Goal: Task Accomplishment & Management: Manage account settings

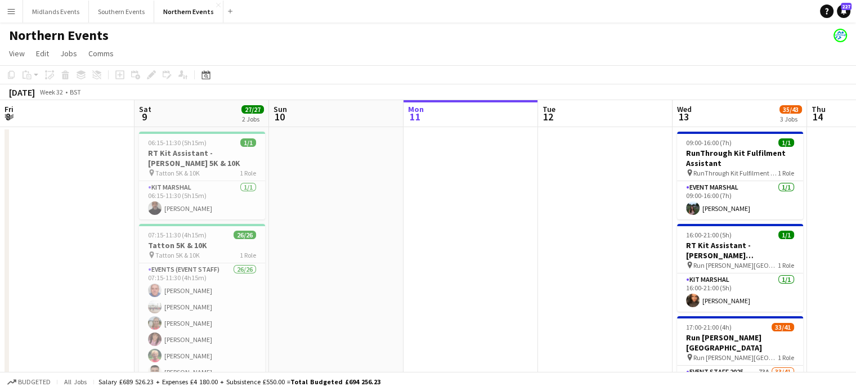
scroll to position [0, 269]
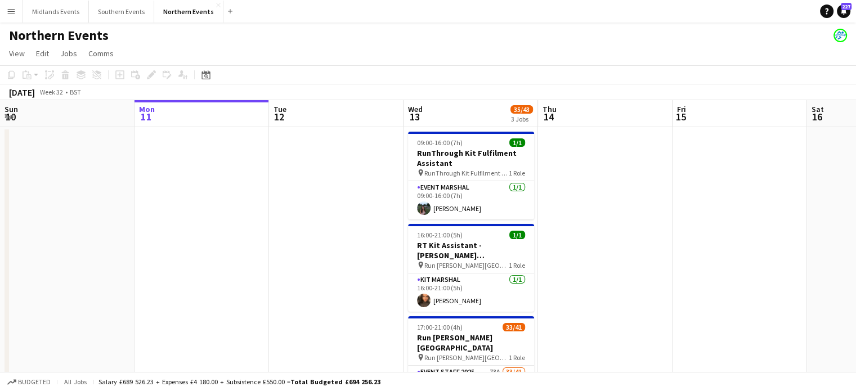
click at [462, 238] on app-calendar-viewport "Fri 8 Sat 9 27/27 2 Jobs Sun 10 Mon 11 Tue 12 Wed 13 35/43 3 Jobs Thu 14 Fri 15…" at bounding box center [428, 355] width 856 height 510
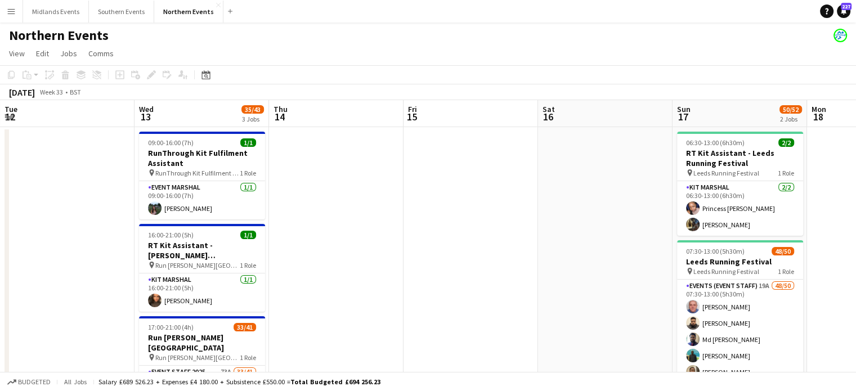
scroll to position [0, 272]
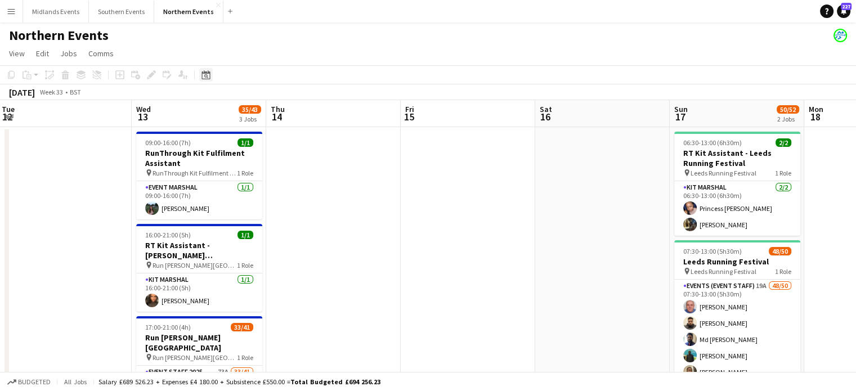
click at [207, 76] on icon at bounding box center [206, 76] width 4 height 4
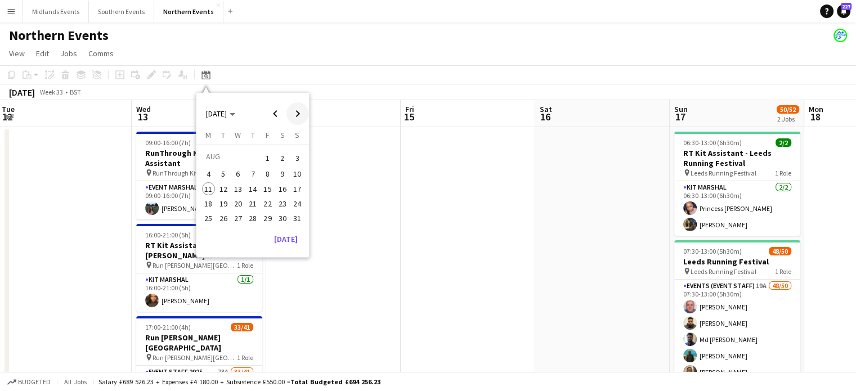
click at [293, 114] on span "Next month" at bounding box center [297, 113] width 23 height 23
click at [299, 167] on span "7" at bounding box center [297, 172] width 14 height 14
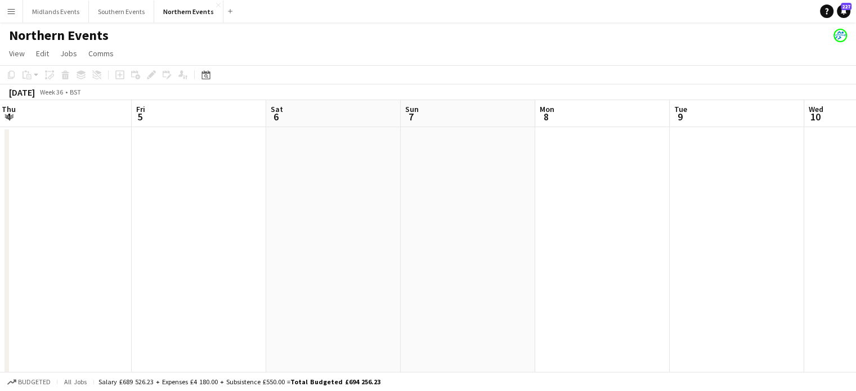
scroll to position [0, 387]
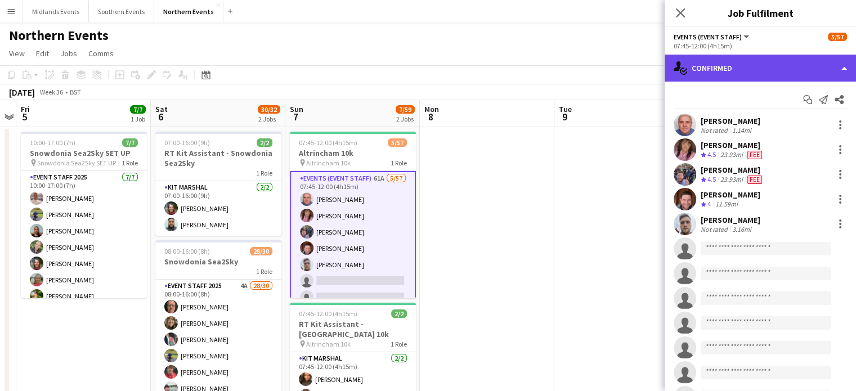
click at [842, 69] on div "single-neutral-actions-check-2 Confirmed" at bounding box center [759, 68] width 191 height 27
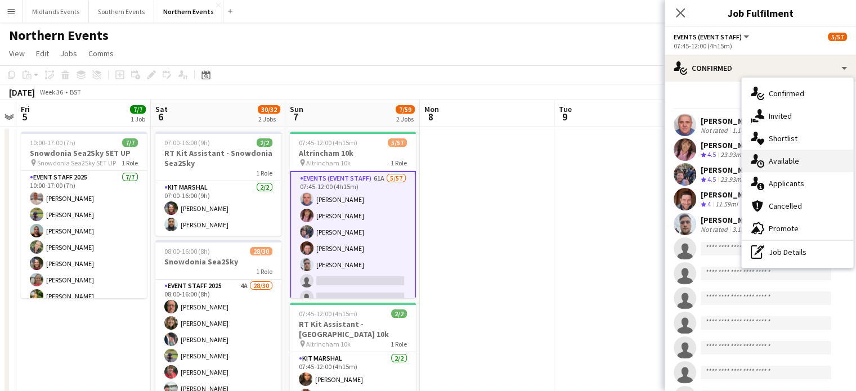
click at [824, 157] on div "single-neutral-actions-upload Available" at bounding box center [796, 161] width 111 height 23
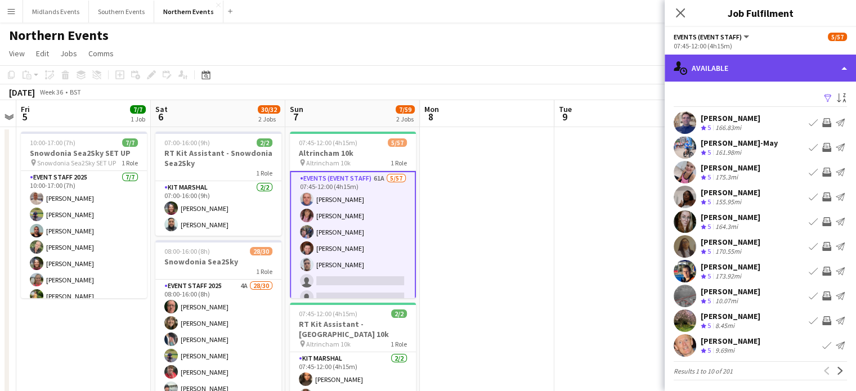
click at [816, 69] on div "single-neutral-actions-upload Available" at bounding box center [759, 68] width 191 height 27
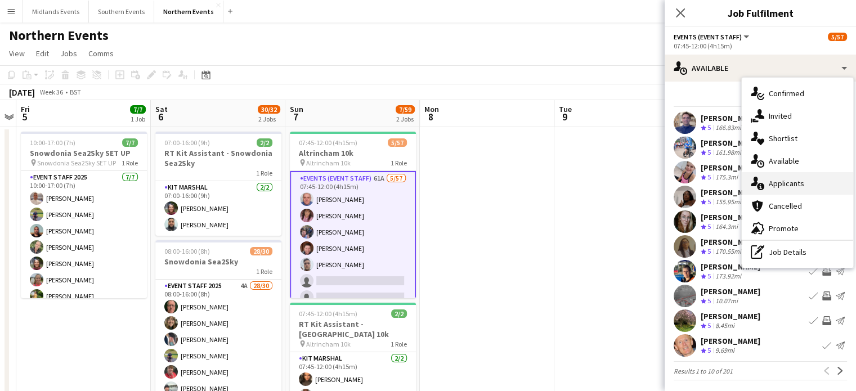
click at [820, 187] on div "single-neutral-actions-information Applicants" at bounding box center [796, 183] width 111 height 23
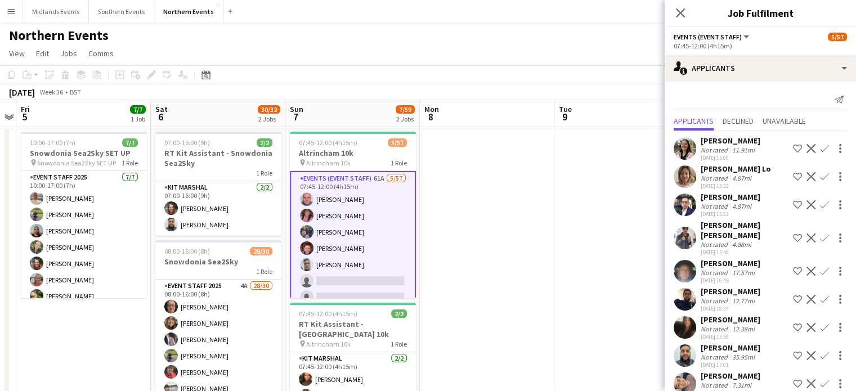
click at [820, 147] on app-icon "Confirm" at bounding box center [824, 148] width 9 height 9
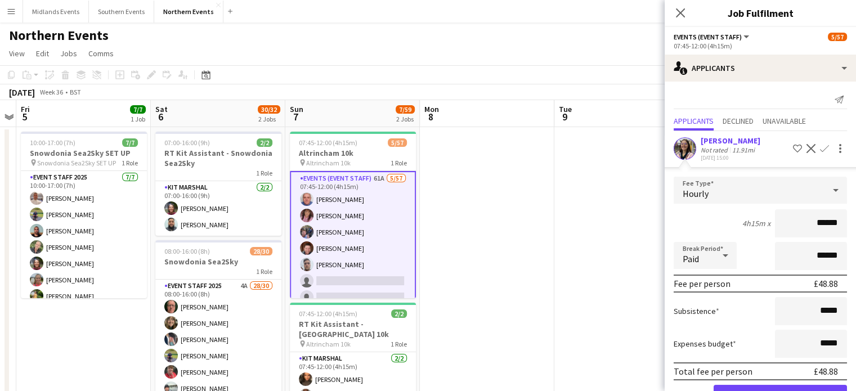
click at [813, 230] on input "******" at bounding box center [811, 223] width 72 height 28
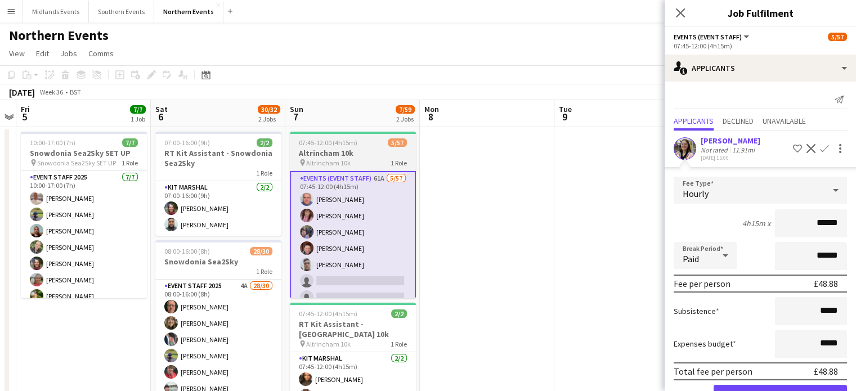
click at [344, 155] on h3 "Altrincham 10k" at bounding box center [353, 153] width 126 height 10
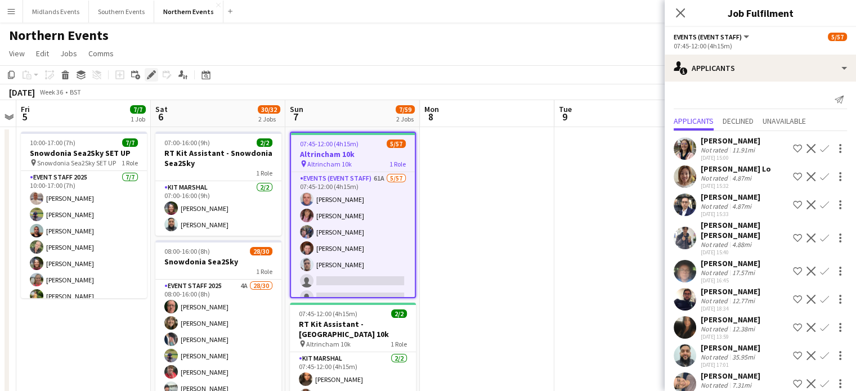
click at [148, 75] on icon "Edit" at bounding box center [151, 74] width 9 height 9
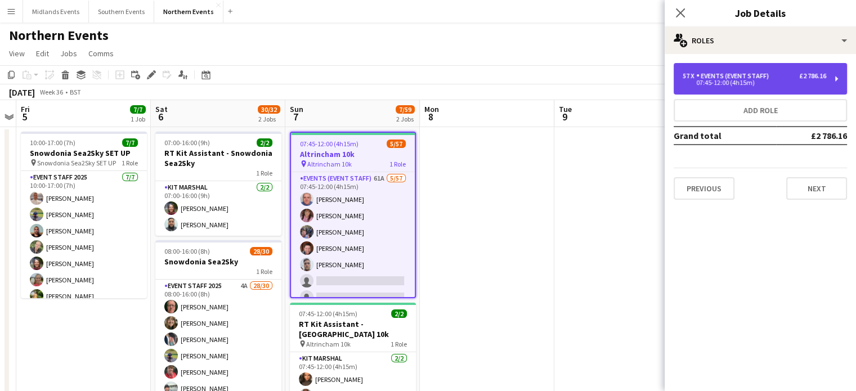
click at [804, 76] on div "£2 786.16" at bounding box center [812, 76] width 27 height 8
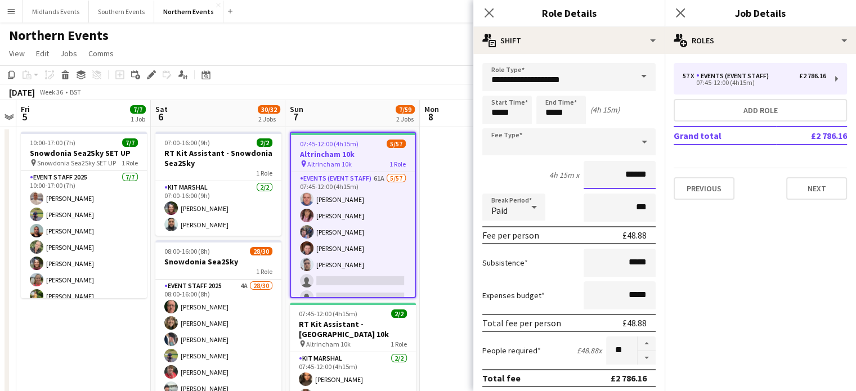
drag, startPoint x: 608, startPoint y: 173, endPoint x: 669, endPoint y: 172, distance: 61.3
click at [669, 172] on body "Menu Boards Boards Boards All jobs Status Workforce Workforce My Workforce Recr…" at bounding box center [428, 315] width 856 height 630
drag, startPoint x: 619, startPoint y: 173, endPoint x: 675, endPoint y: 176, distance: 55.8
click at [675, 176] on body "Menu Boards Boards Boards All jobs Status Workforce Workforce My Workforce Recr…" at bounding box center [428, 315] width 856 height 630
type input "**"
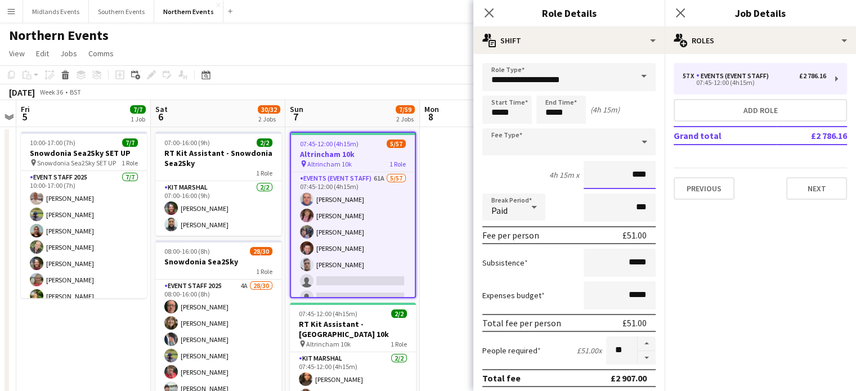
type input "******"
click at [679, 10] on icon "Close pop-in" at bounding box center [680, 12] width 11 height 11
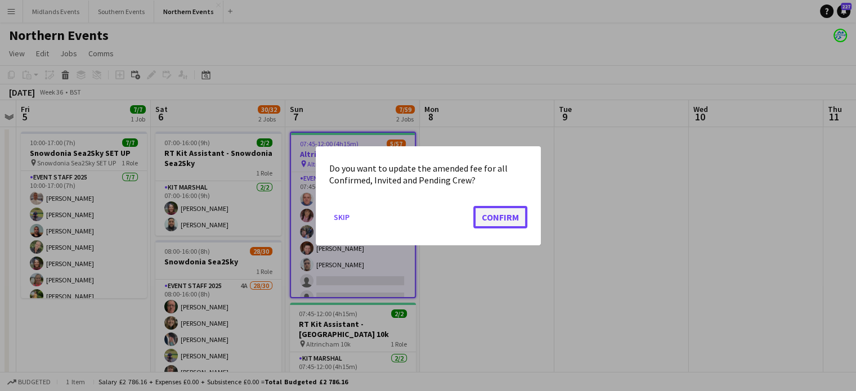
click at [495, 217] on button "Confirm" at bounding box center [500, 216] width 54 height 23
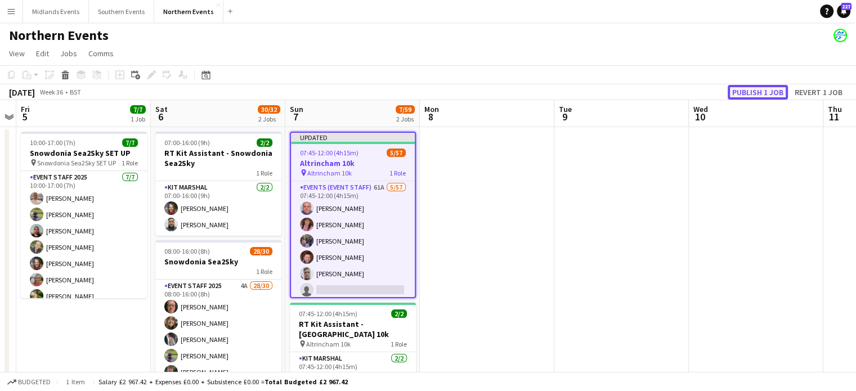
click at [739, 91] on button "Publish 1 job" at bounding box center [757, 92] width 60 height 15
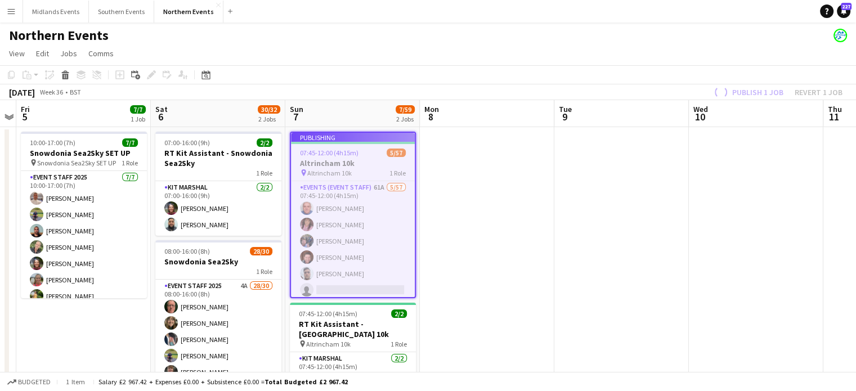
click at [334, 224] on app-job-card "Publishing 07:45-12:00 (4h15m) 5/57 Altrincham 10k pin Altrincham 10k 1 Role Ev…" at bounding box center [353, 215] width 126 height 167
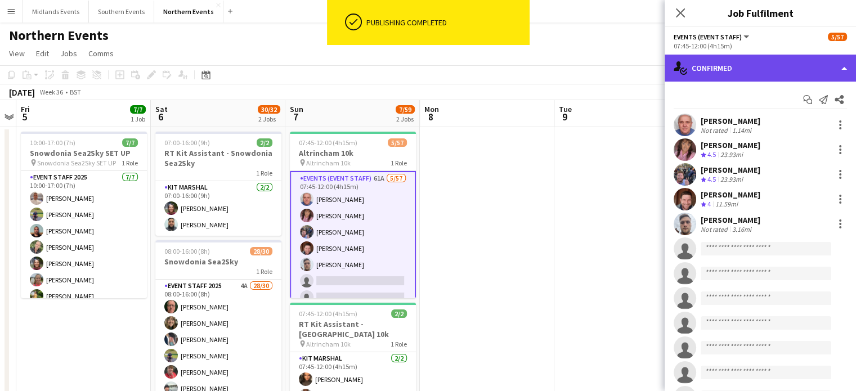
click at [807, 65] on div "single-neutral-actions-check-2 Confirmed" at bounding box center [759, 68] width 191 height 27
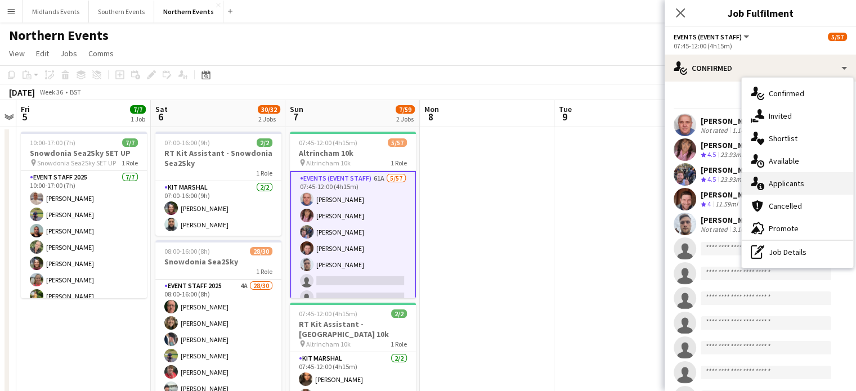
click at [803, 184] on div "single-neutral-actions-information Applicants" at bounding box center [796, 183] width 111 height 23
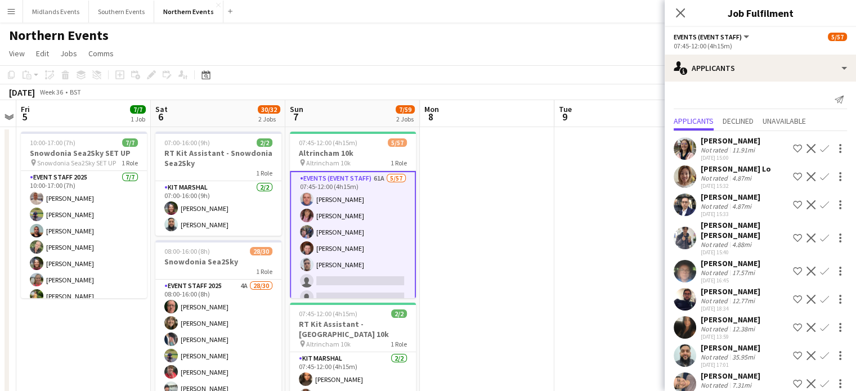
click at [820, 146] on app-icon "Confirm" at bounding box center [824, 148] width 9 height 9
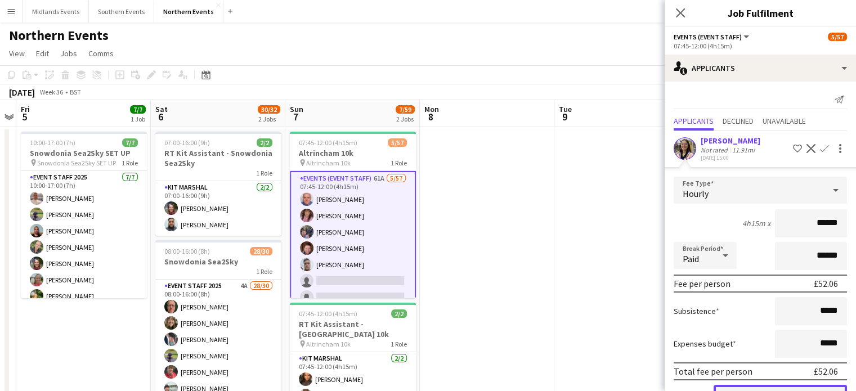
click at [801, 389] on button "Confirm" at bounding box center [779, 396] width 133 height 23
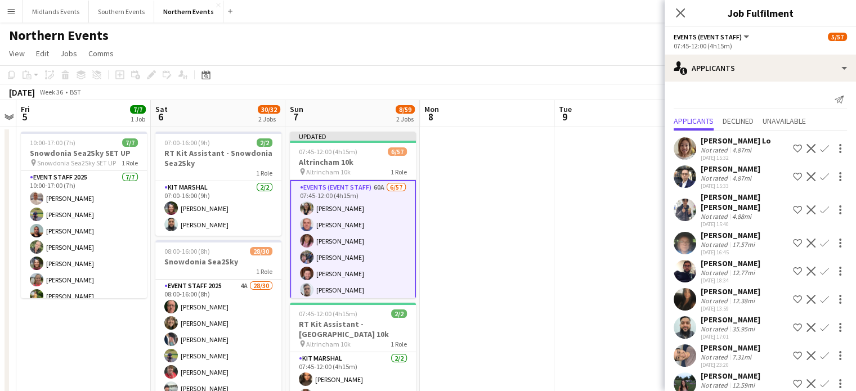
click at [820, 205] on app-icon "Confirm" at bounding box center [824, 209] width 9 height 9
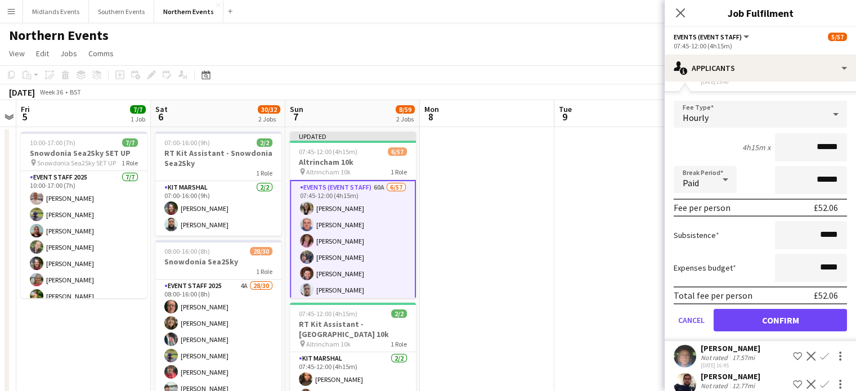
scroll to position [149, 0]
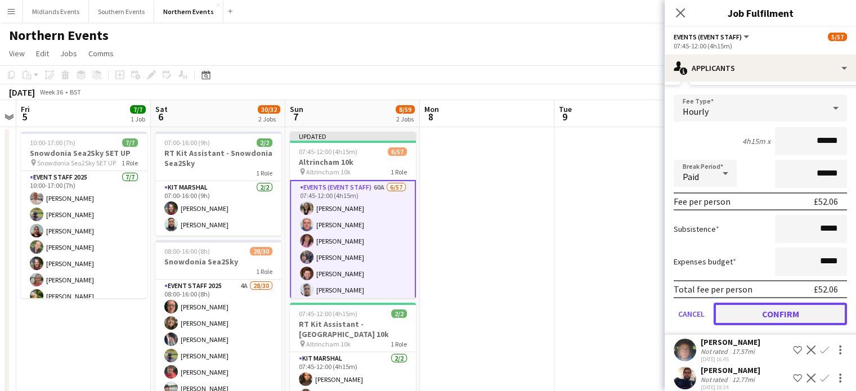
click at [773, 307] on button "Confirm" at bounding box center [779, 314] width 133 height 23
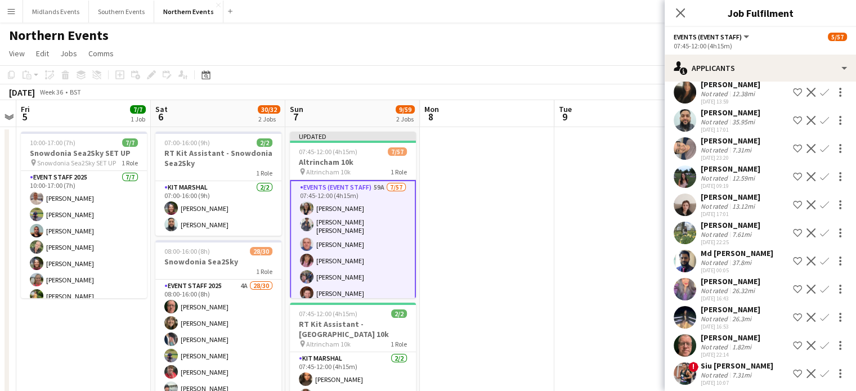
scroll to position [171, 0]
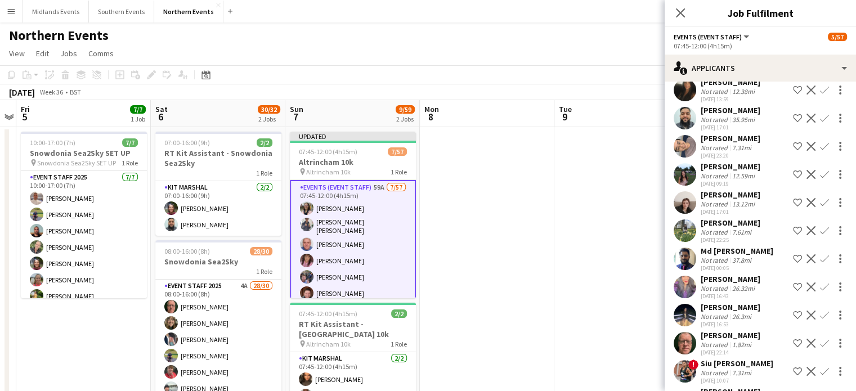
click at [820, 258] on button "Confirm" at bounding box center [824, 259] width 14 height 14
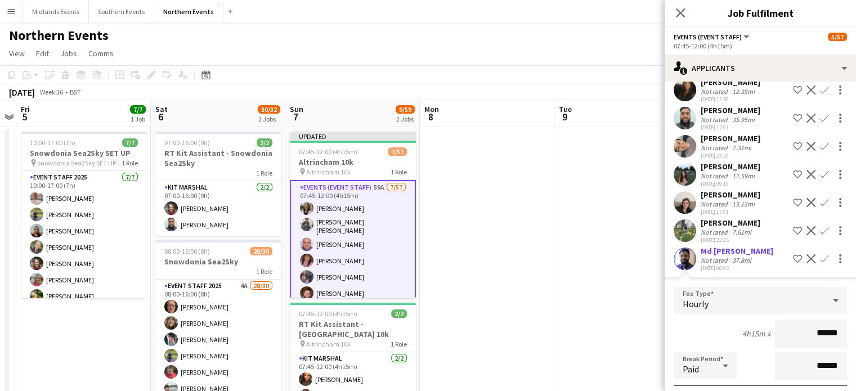
scroll to position [405, 0]
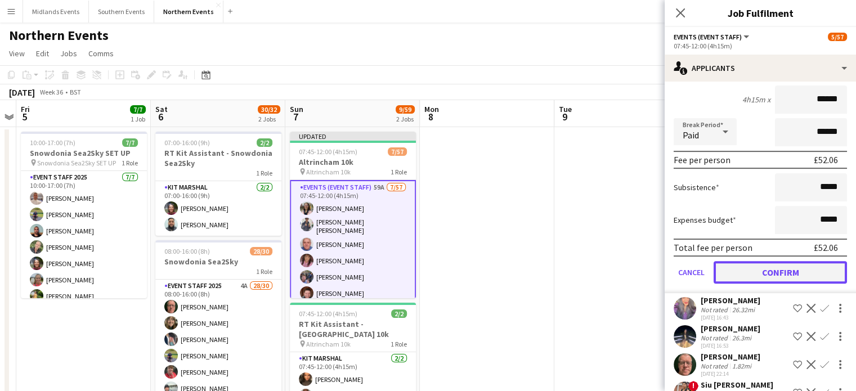
click at [792, 274] on button "Confirm" at bounding box center [779, 272] width 133 height 23
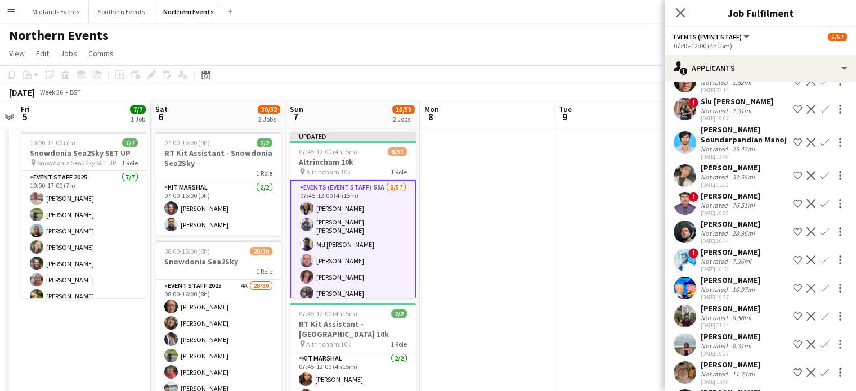
scroll to position [123, 0]
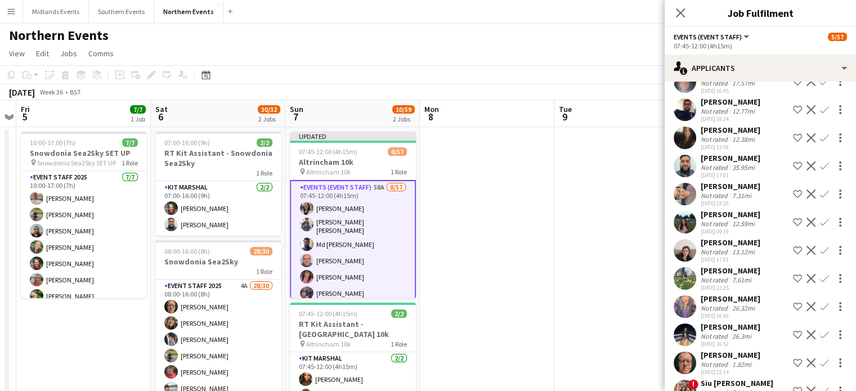
click at [820, 359] on app-icon "Confirm" at bounding box center [824, 362] width 9 height 9
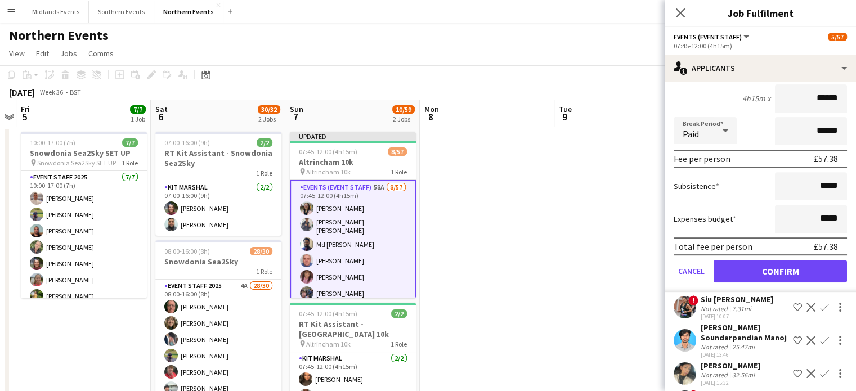
scroll to position [465, 0]
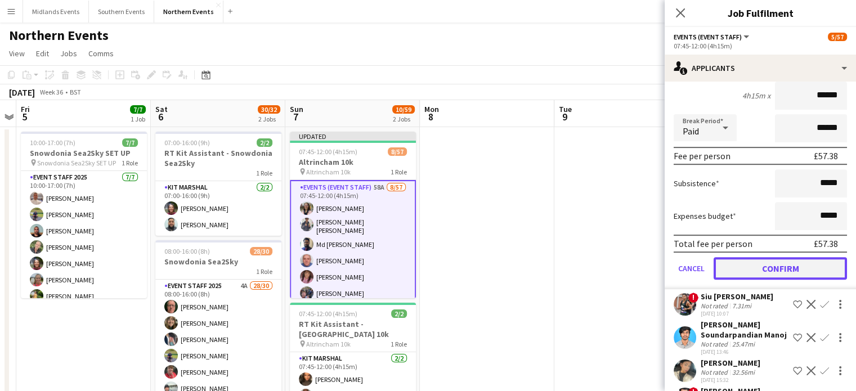
click at [792, 275] on button "Confirm" at bounding box center [779, 268] width 133 height 23
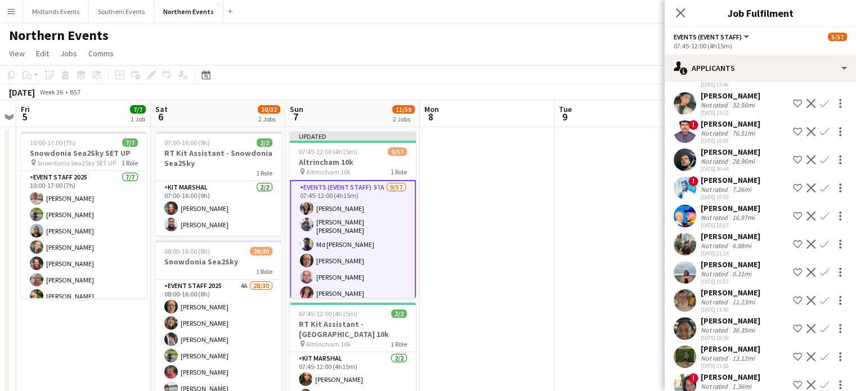
scroll to position [465, 0]
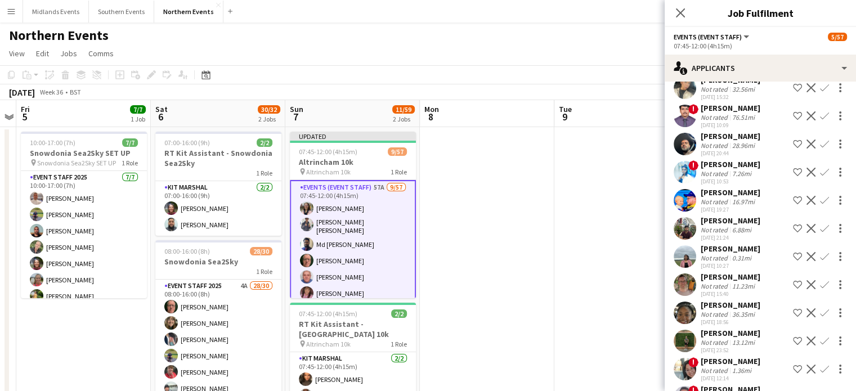
click at [820, 261] on app-icon "Confirm" at bounding box center [824, 256] width 9 height 9
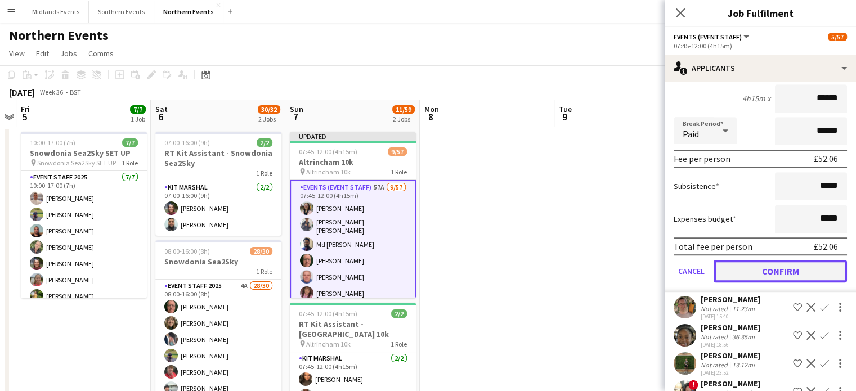
click at [800, 282] on button "Confirm" at bounding box center [779, 271] width 133 height 23
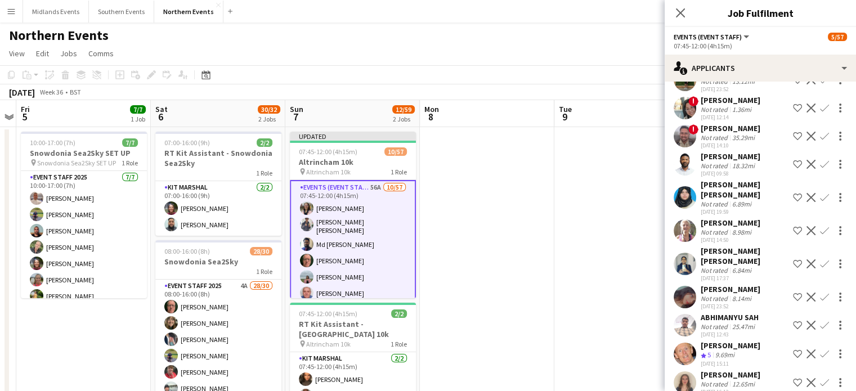
scroll to position [406, 0]
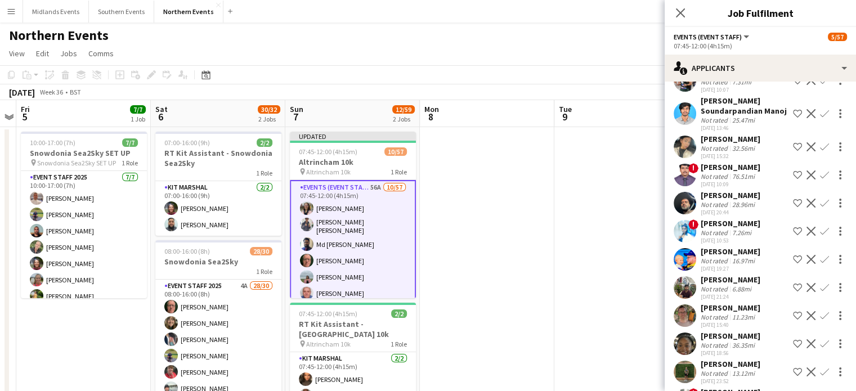
click at [820, 320] on app-icon "Confirm" at bounding box center [824, 315] width 9 height 9
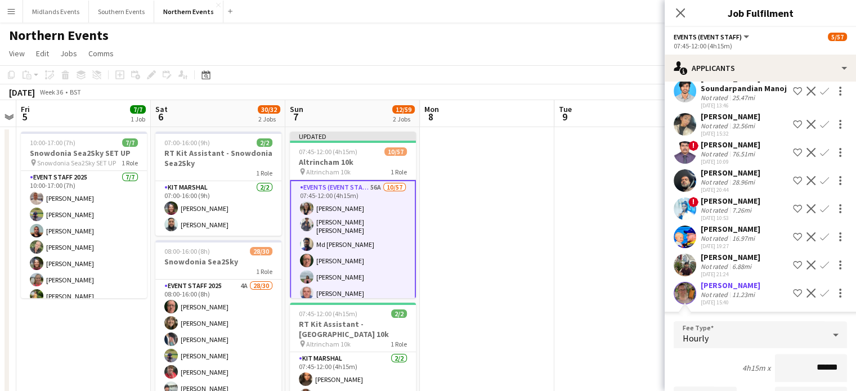
scroll to position [734, 0]
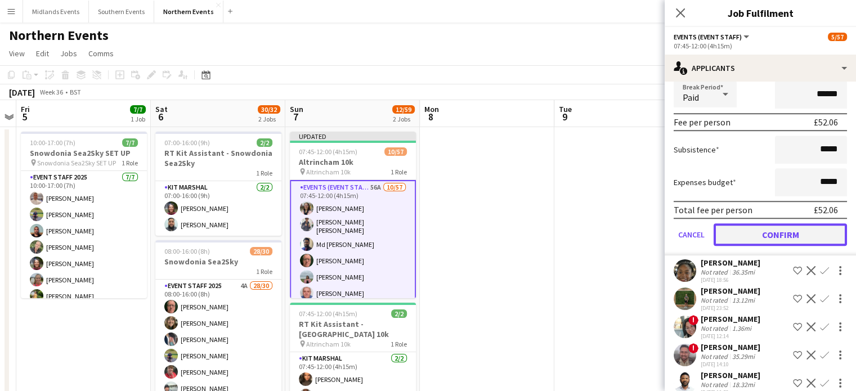
click at [815, 246] on button "Confirm" at bounding box center [779, 234] width 133 height 23
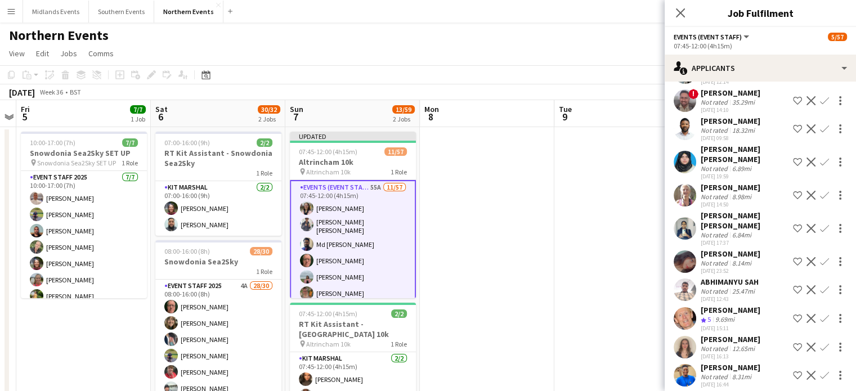
scroll to position [712, 0]
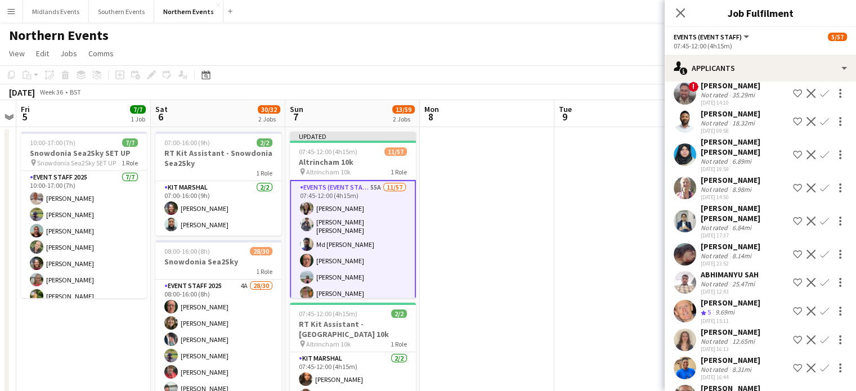
click at [817, 305] on button "Confirm" at bounding box center [824, 311] width 14 height 14
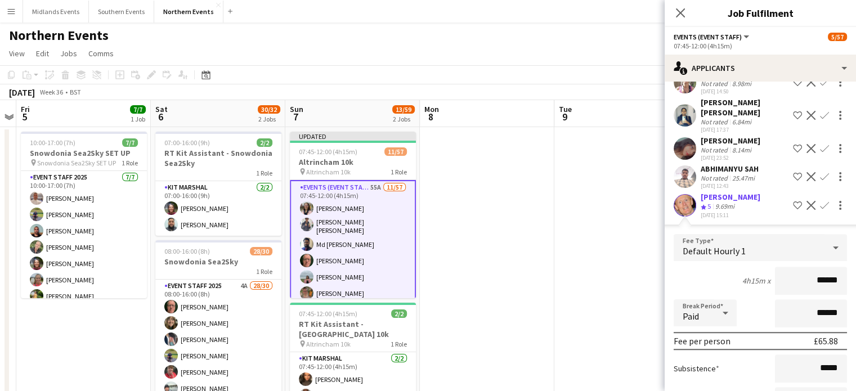
scroll to position [934, 0]
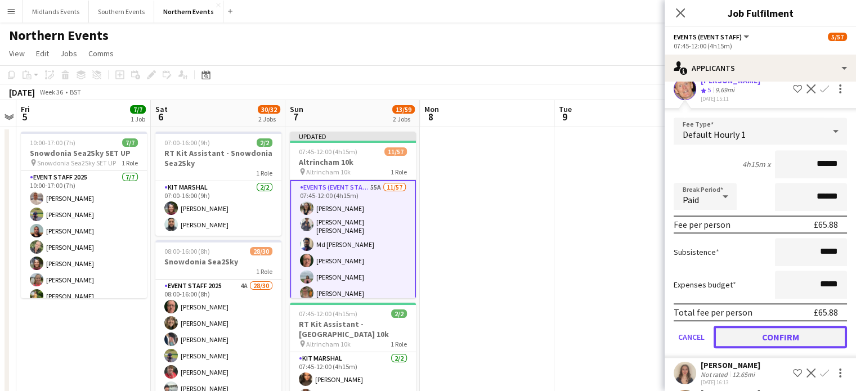
click at [819, 326] on button "Confirm" at bounding box center [779, 337] width 133 height 23
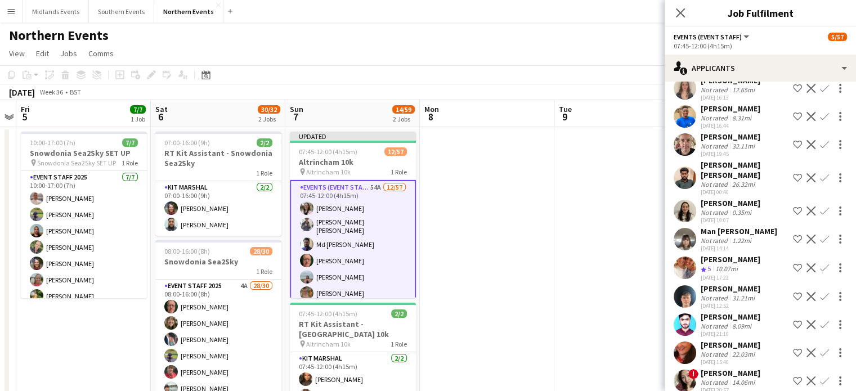
scroll to position [653, 0]
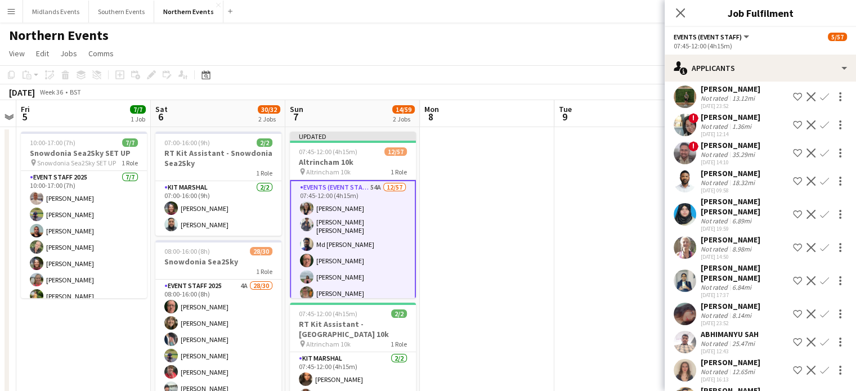
click at [820, 366] on app-icon "Confirm" at bounding box center [824, 370] width 9 height 9
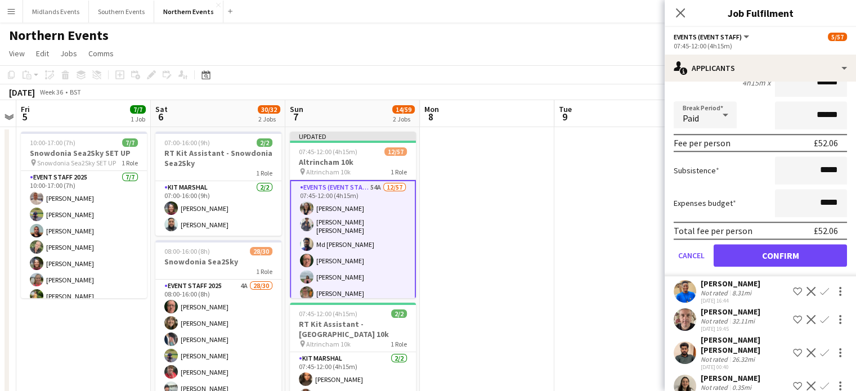
scroll to position [1109, 0]
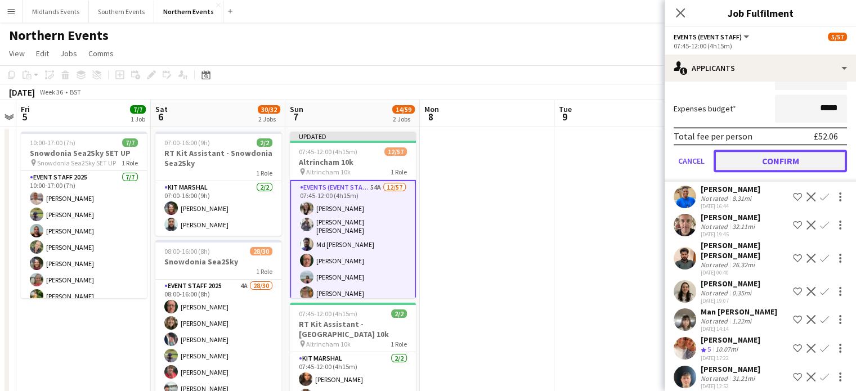
click at [801, 150] on button "Confirm" at bounding box center [779, 161] width 133 height 23
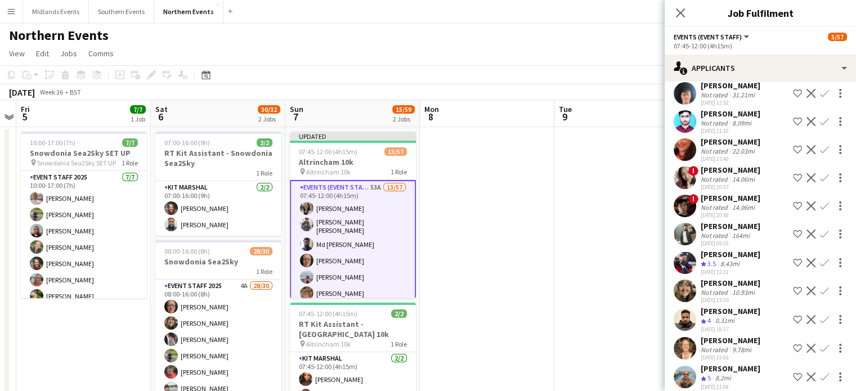
scroll to position [828, 0]
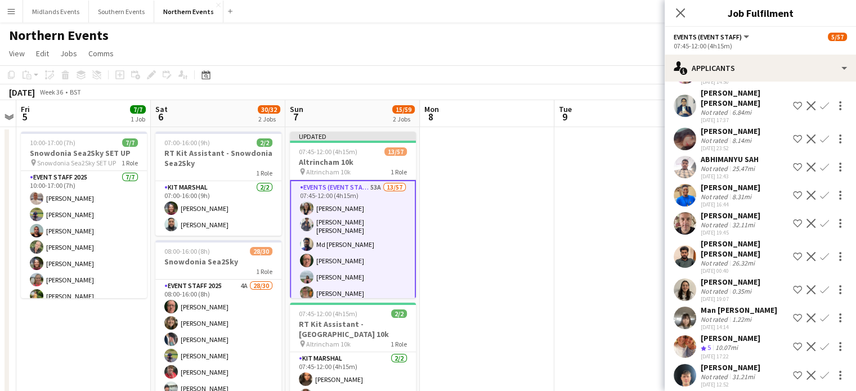
click at [820, 342] on app-icon "Confirm" at bounding box center [824, 346] width 9 height 9
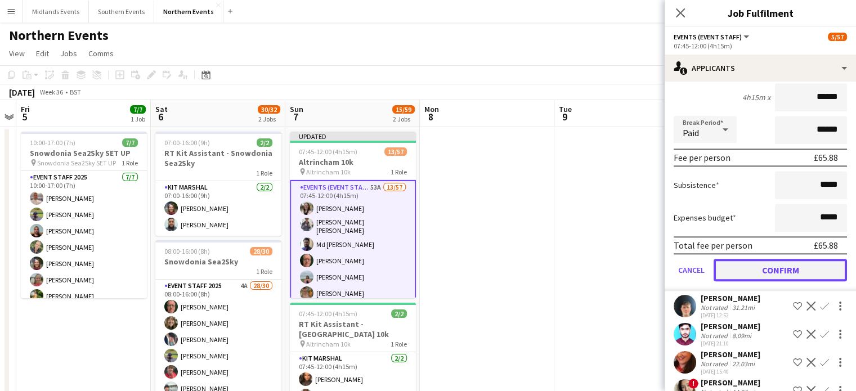
click at [818, 259] on button "Confirm" at bounding box center [779, 270] width 133 height 23
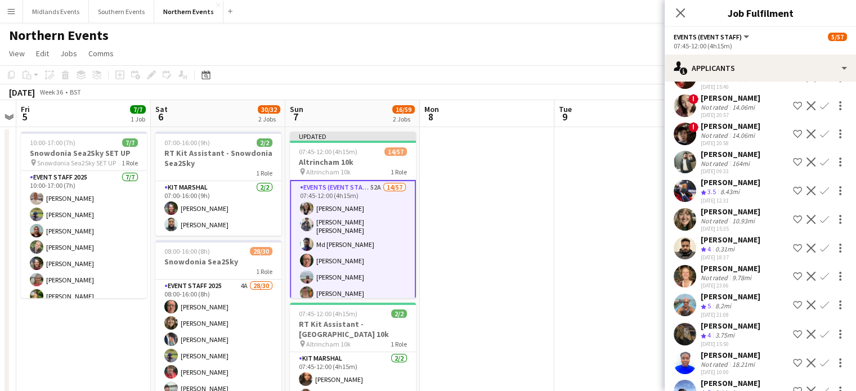
scroll to position [870, 0]
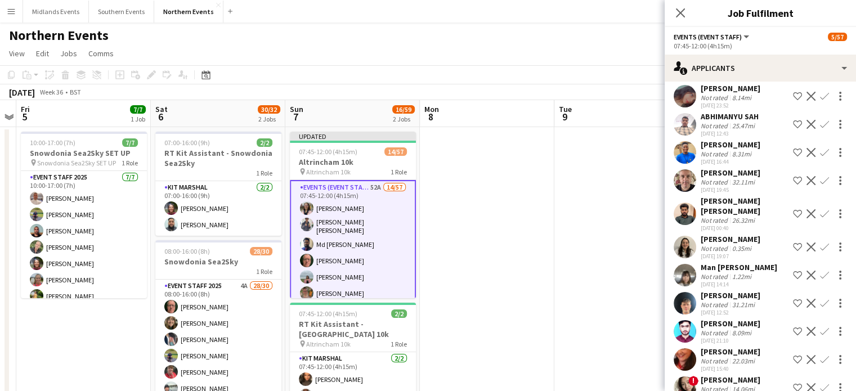
click at [820, 299] on app-icon "Confirm" at bounding box center [824, 303] width 9 height 9
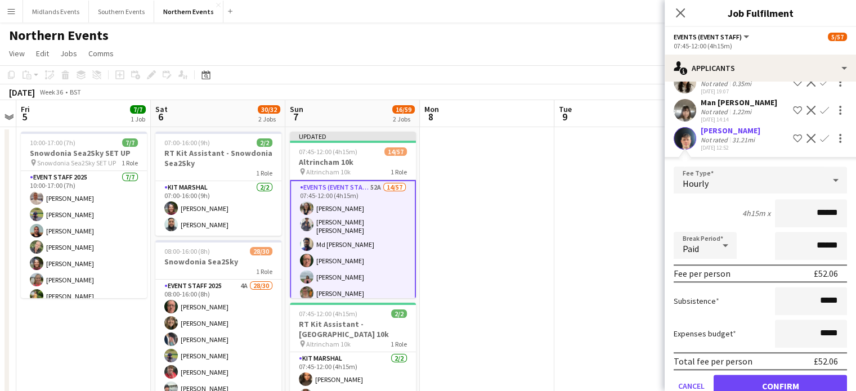
scroll to position [1041, 0]
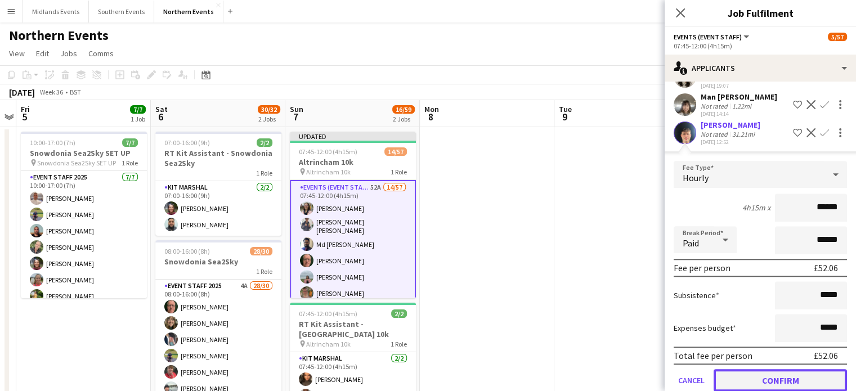
click at [816, 369] on button "Confirm" at bounding box center [779, 380] width 133 height 23
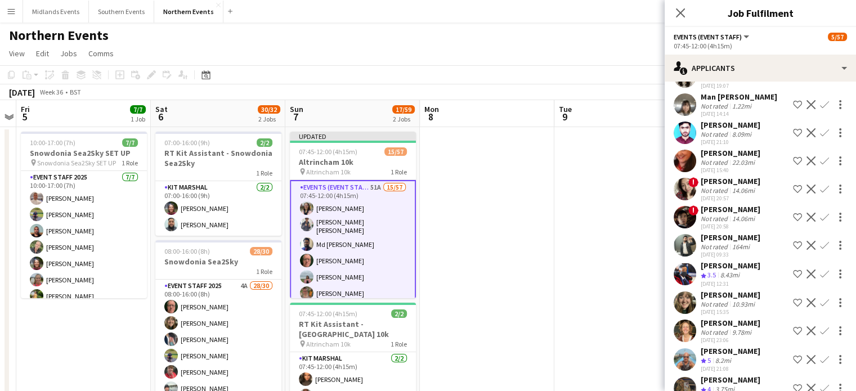
click at [820, 355] on app-icon "Confirm" at bounding box center [824, 359] width 9 height 9
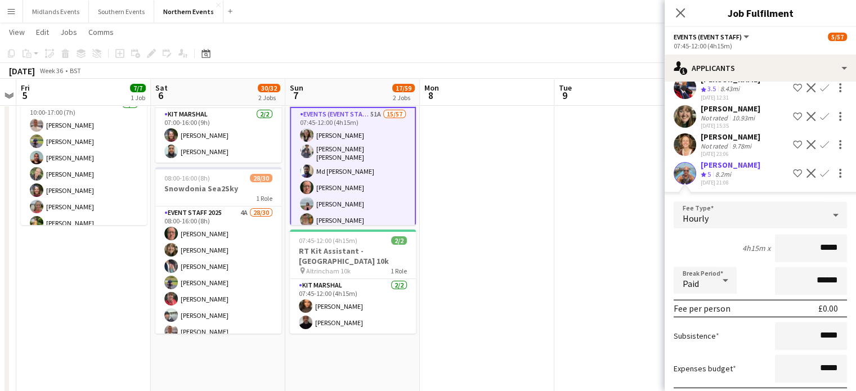
scroll to position [1403, 0]
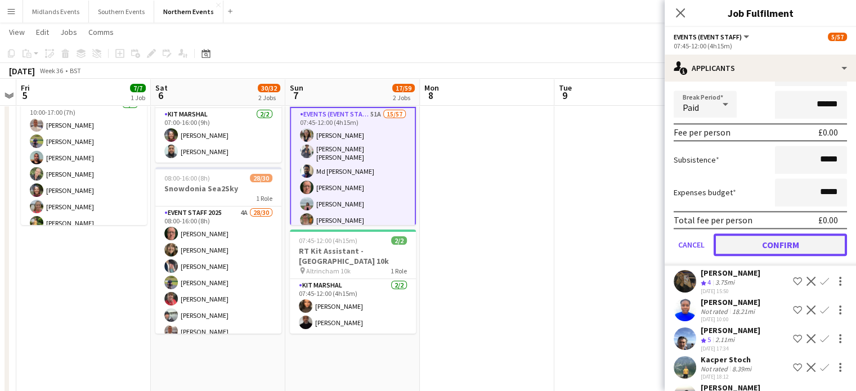
click at [812, 234] on button "Confirm" at bounding box center [779, 244] width 133 height 23
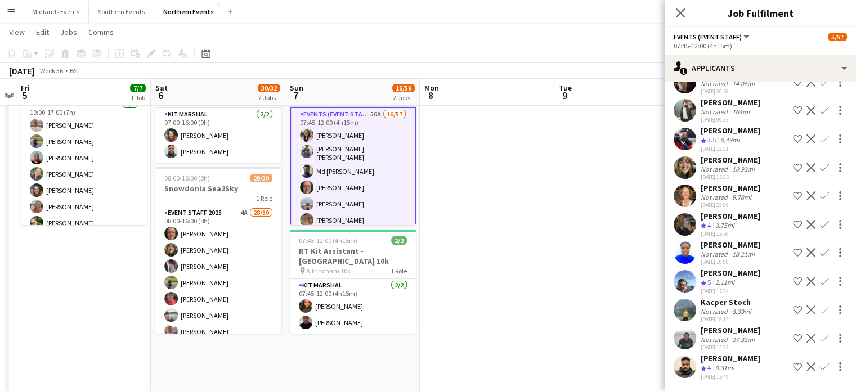
scroll to position [1121, 0]
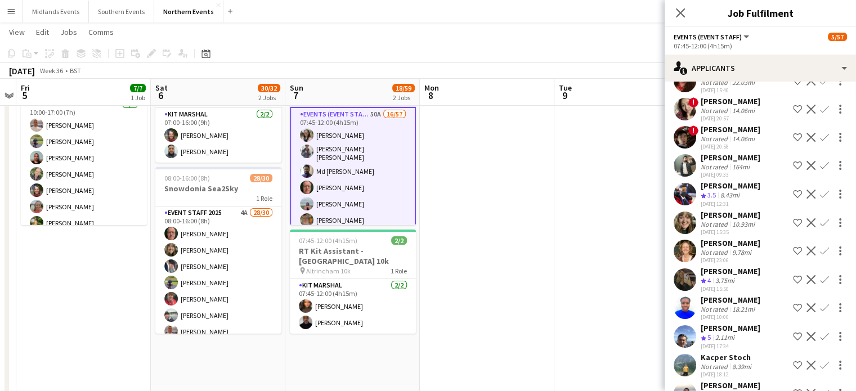
click at [820, 332] on app-icon "Confirm" at bounding box center [824, 336] width 9 height 9
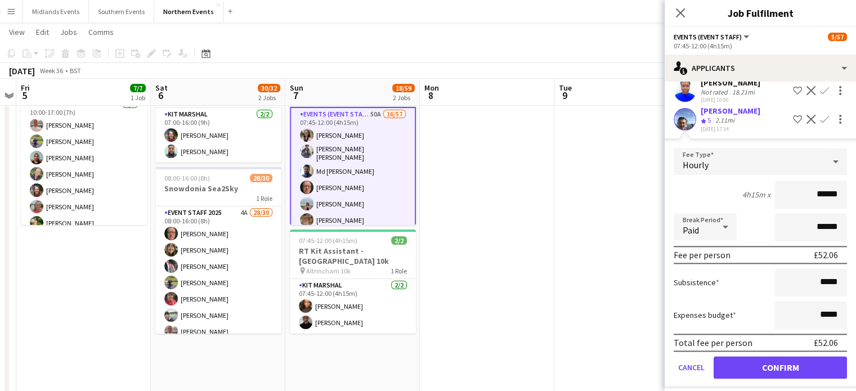
scroll to position [1415, 0]
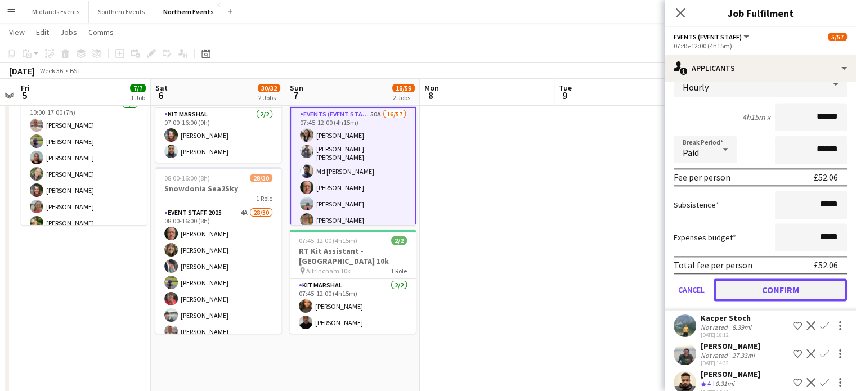
click at [790, 278] on button "Confirm" at bounding box center [779, 289] width 133 height 23
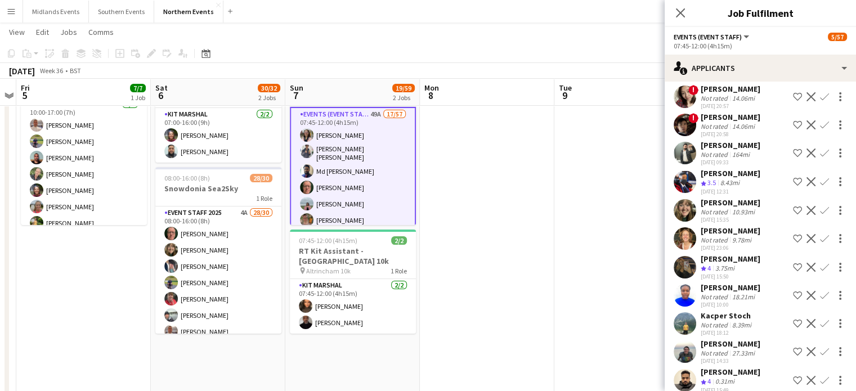
click at [820, 376] on app-icon "Confirm" at bounding box center [824, 380] width 9 height 9
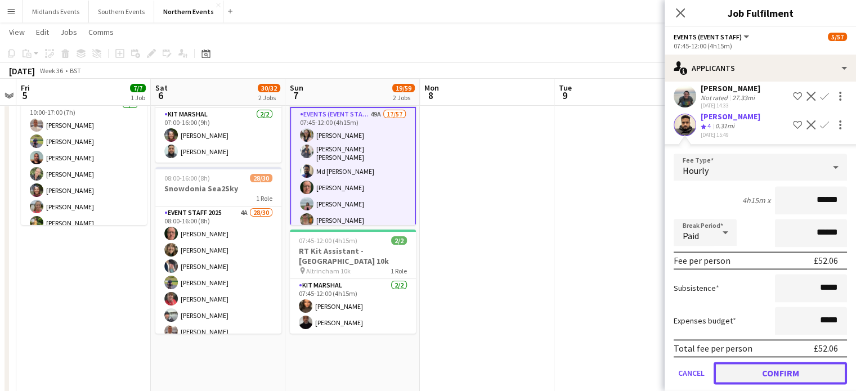
click at [816, 362] on button "Confirm" at bounding box center [779, 373] width 133 height 23
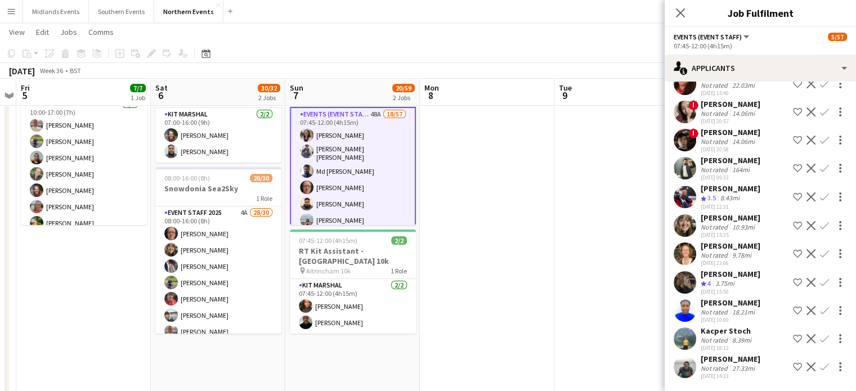
scroll to position [1106, 0]
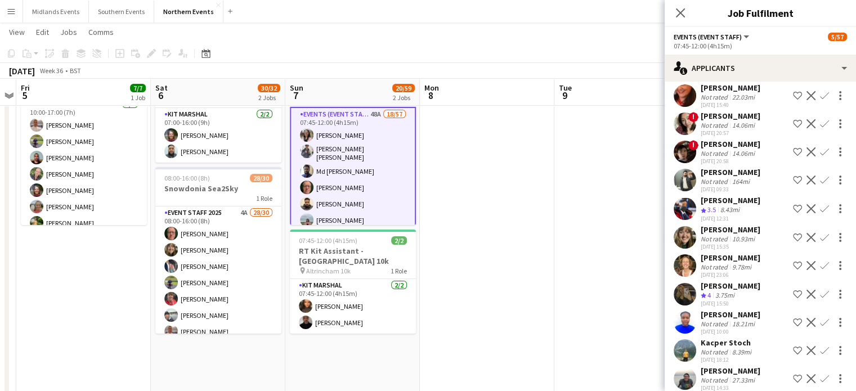
click at [820, 346] on app-icon "Confirm" at bounding box center [824, 350] width 9 height 9
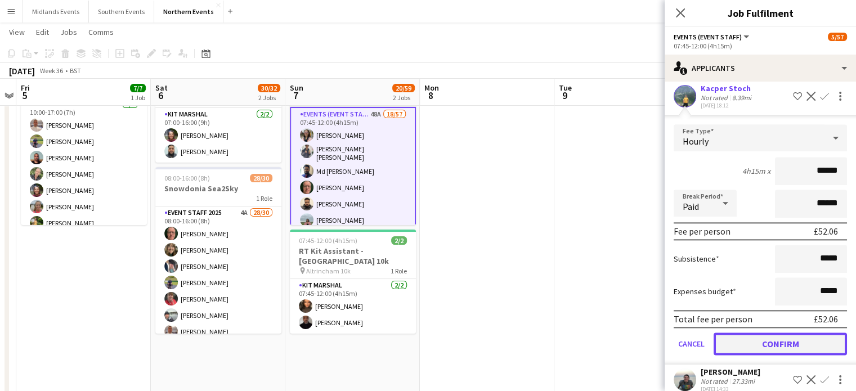
click at [819, 332] on button "Confirm" at bounding box center [779, 343] width 133 height 23
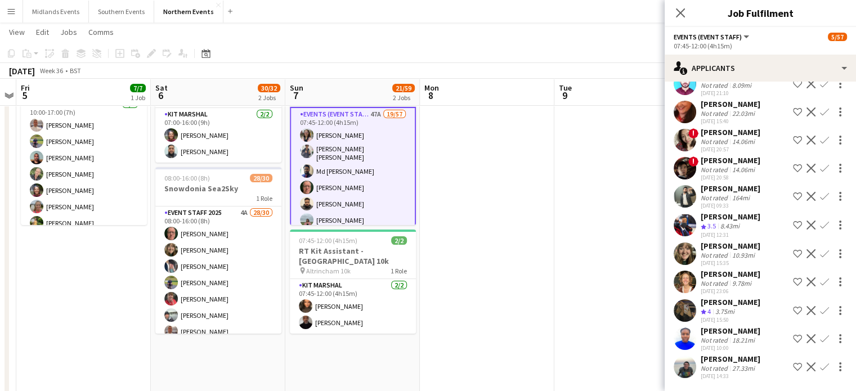
scroll to position [1078, 0]
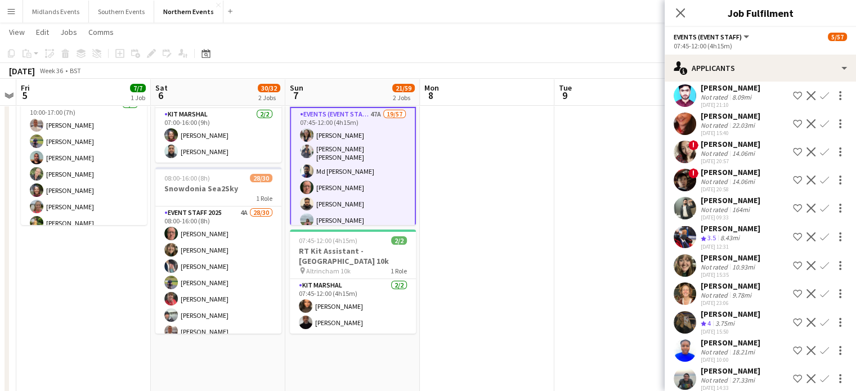
click at [820, 318] on app-icon "Confirm" at bounding box center [824, 322] width 9 height 9
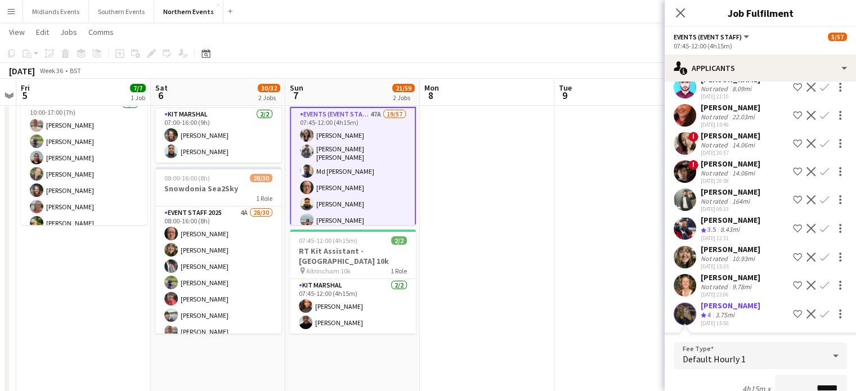
scroll to position [1235, 0]
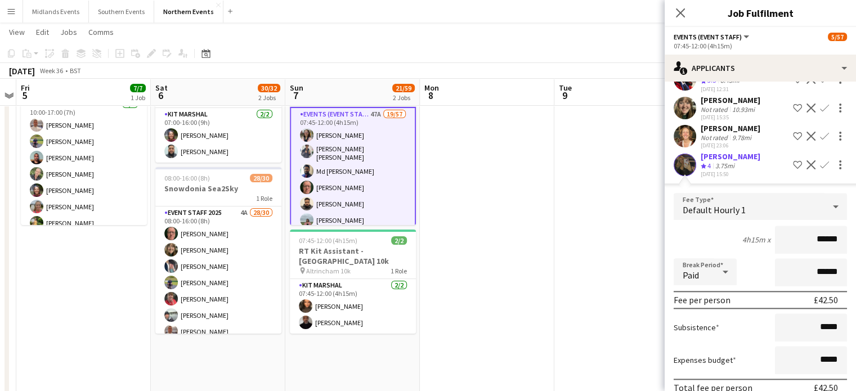
click at [723, 151] on div "[PERSON_NAME]" at bounding box center [730, 156] width 60 height 10
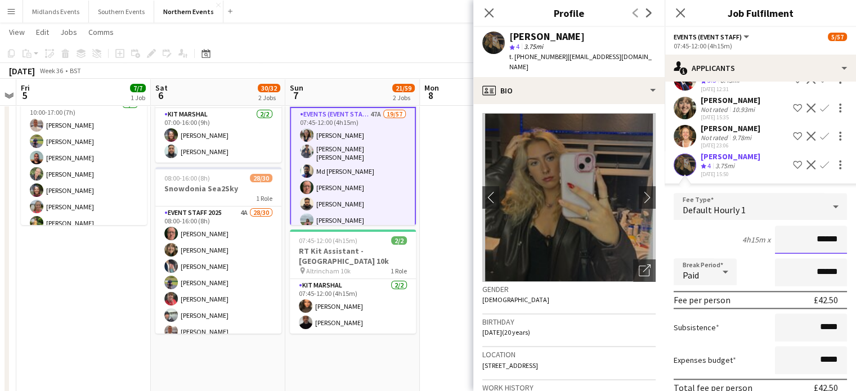
drag, startPoint x: 808, startPoint y: 228, endPoint x: 843, endPoint y: 231, distance: 35.0
click at [843, 231] on form "Fee Type Default Hourly 1 4h15m x ****** Break Period Paid ****** Fee per perso…" at bounding box center [759, 313] width 191 height 240
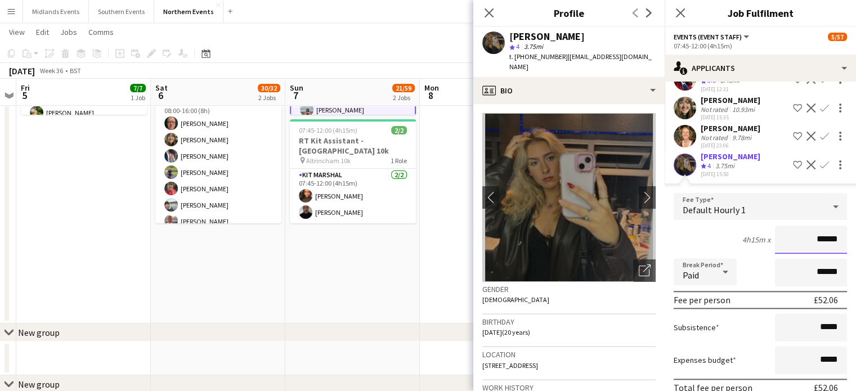
scroll to position [1332, 0]
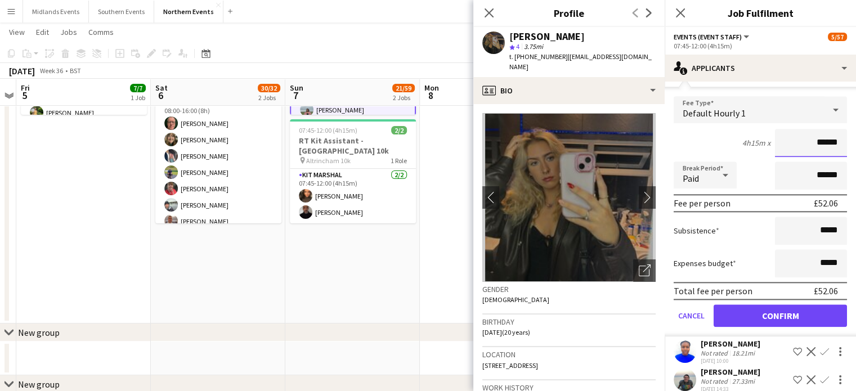
type input "******"
click at [802, 307] on button "Confirm" at bounding box center [779, 315] width 133 height 23
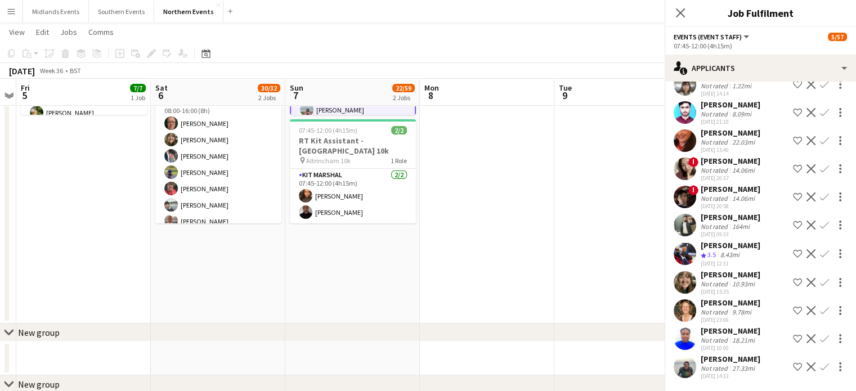
scroll to position [1049, 0]
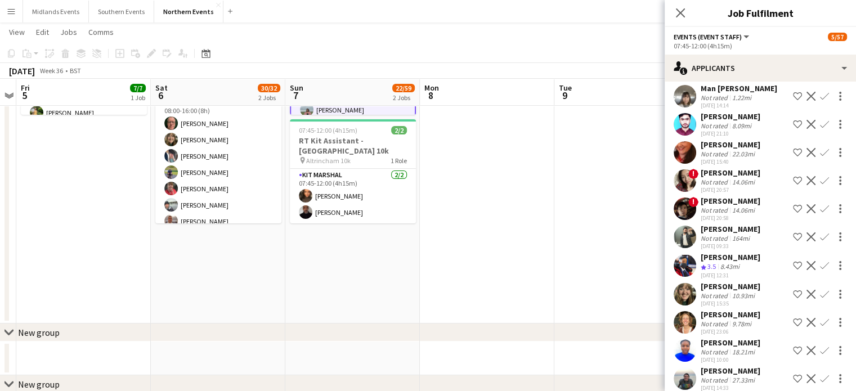
click at [820, 318] on app-icon "Confirm" at bounding box center [824, 322] width 9 height 9
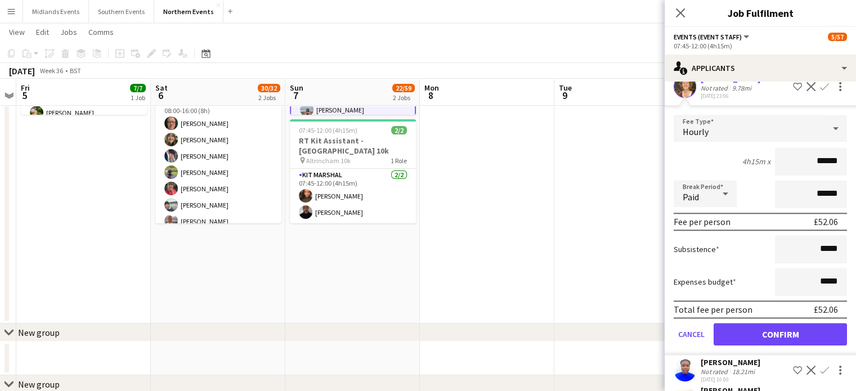
scroll to position [1303, 0]
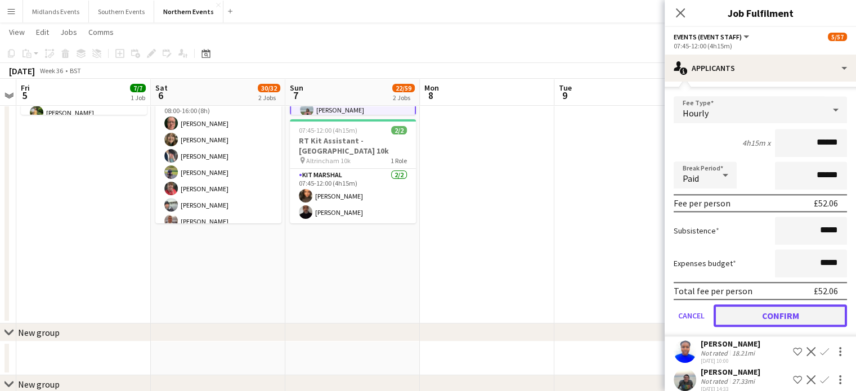
click at [808, 304] on button "Confirm" at bounding box center [779, 315] width 133 height 23
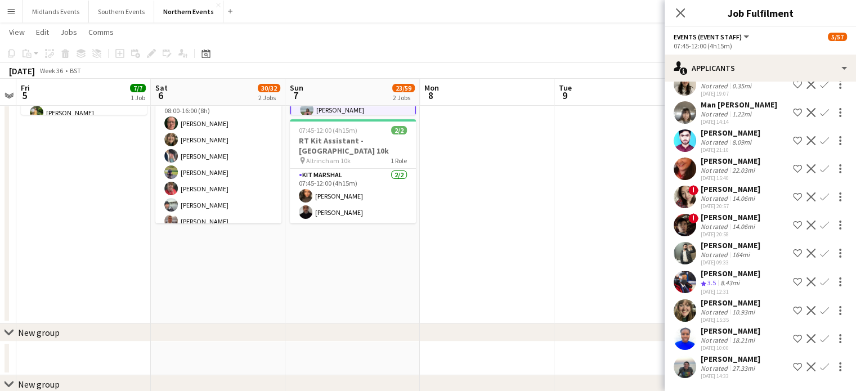
scroll to position [1022, 0]
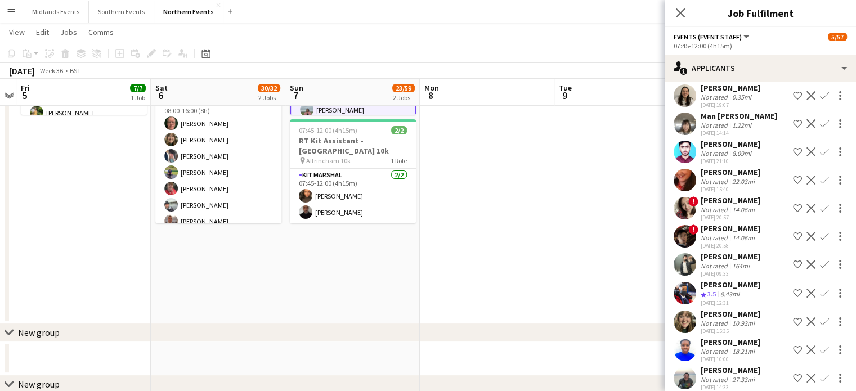
click at [820, 317] on app-icon "Confirm" at bounding box center [824, 321] width 9 height 9
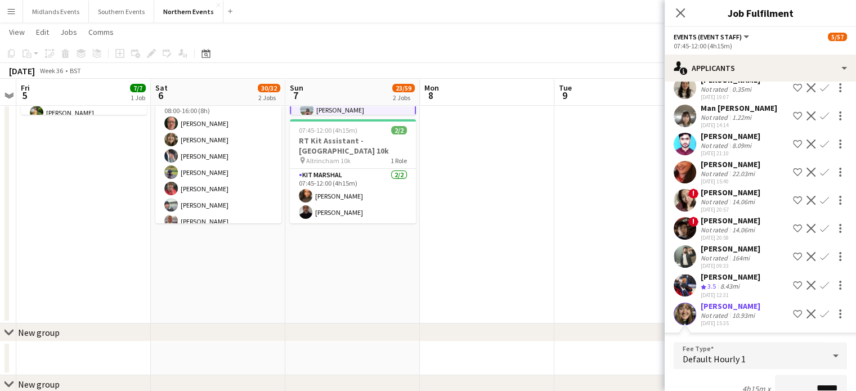
scroll to position [1275, 0]
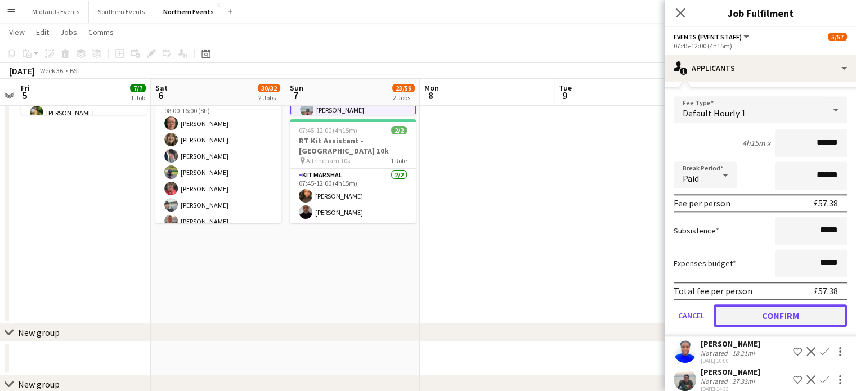
click at [810, 310] on button "Confirm" at bounding box center [779, 315] width 133 height 23
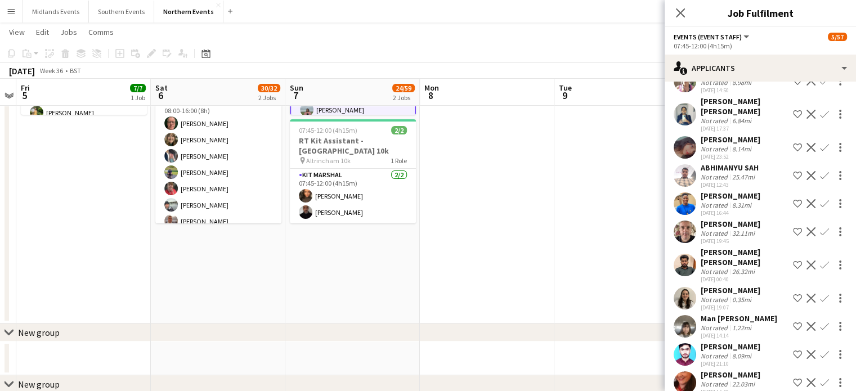
scroll to position [815, 0]
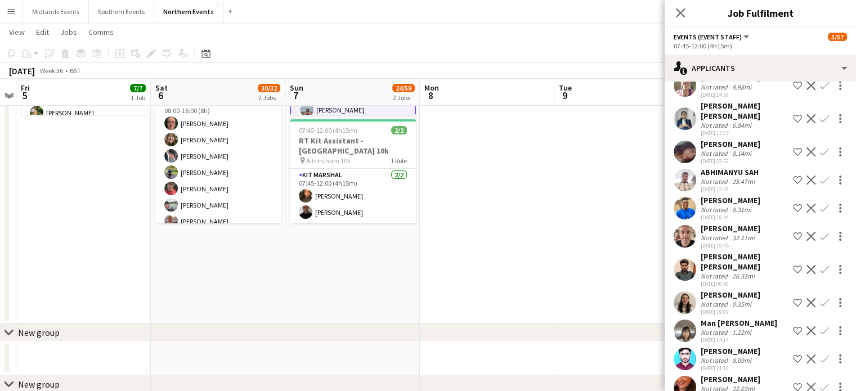
click at [820, 298] on app-icon "Confirm" at bounding box center [824, 302] width 9 height 9
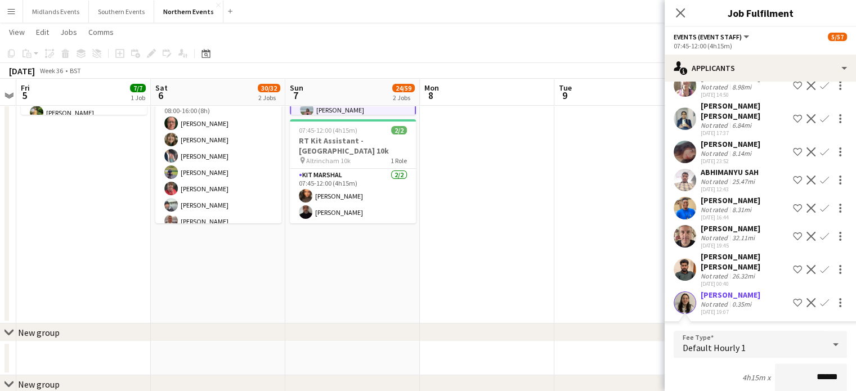
scroll to position [1162, 0]
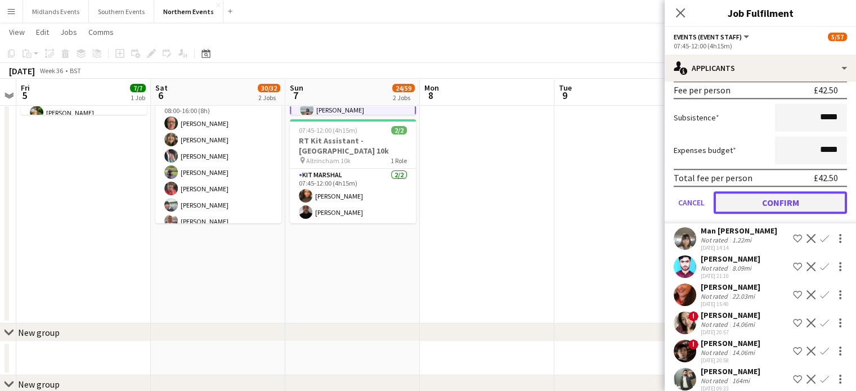
click at [819, 191] on button "Confirm" at bounding box center [779, 202] width 133 height 23
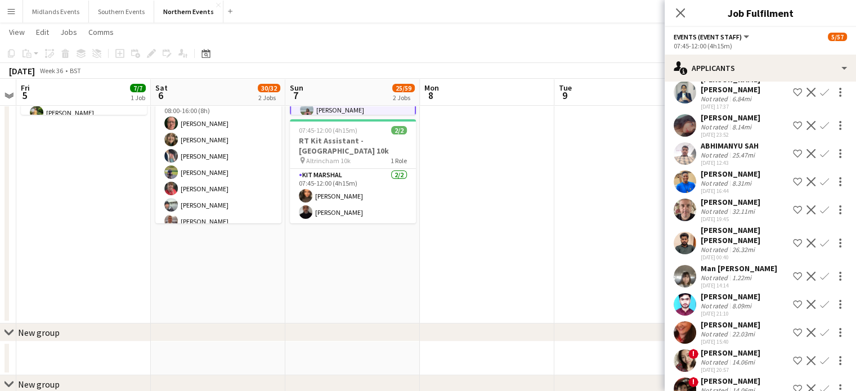
scroll to position [837, 0]
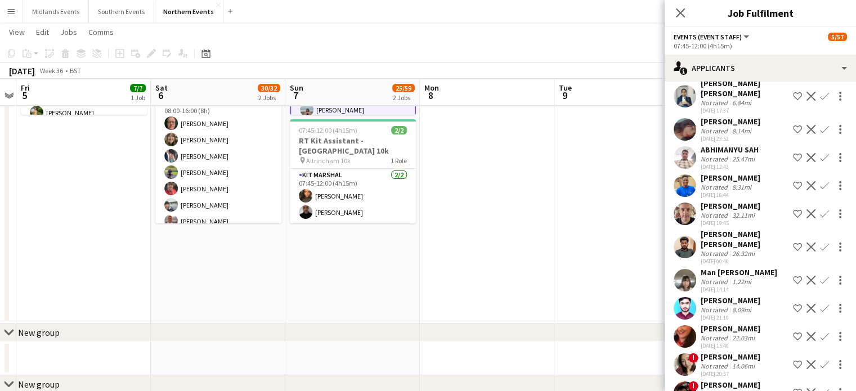
click at [820, 276] on app-icon "Confirm" at bounding box center [824, 280] width 9 height 9
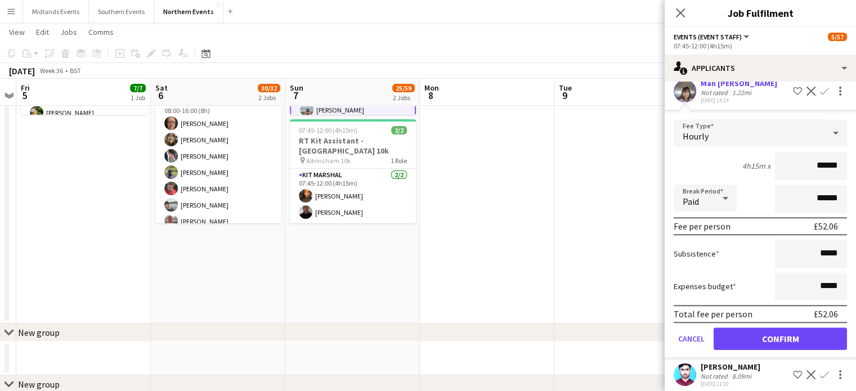
scroll to position [1093, 0]
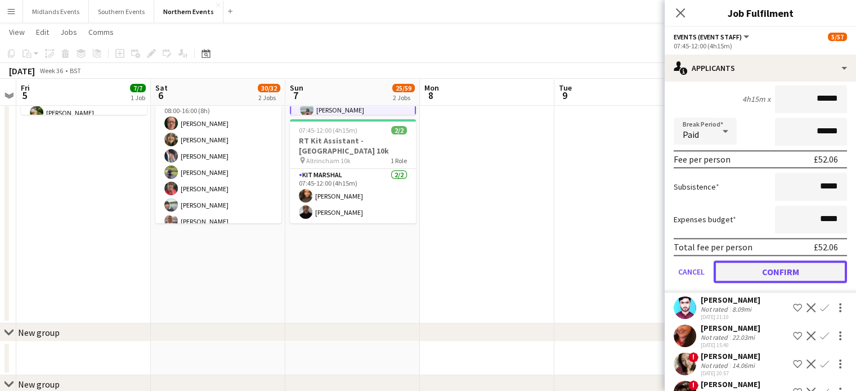
click at [806, 263] on button "Confirm" at bounding box center [779, 271] width 133 height 23
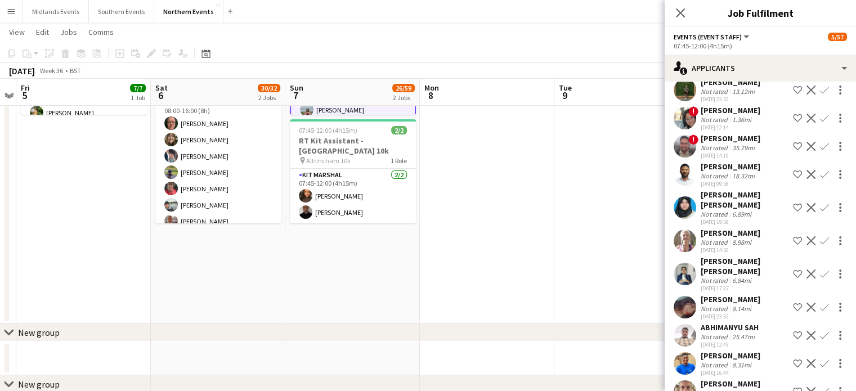
scroll to position [658, 0]
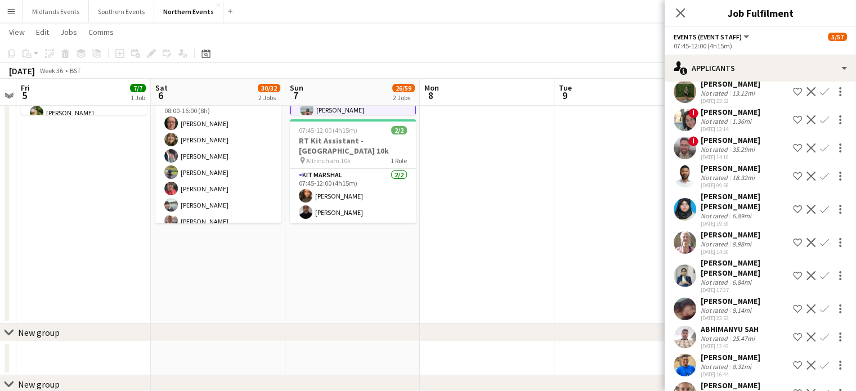
click at [820, 239] on app-icon "Confirm" at bounding box center [824, 242] width 9 height 9
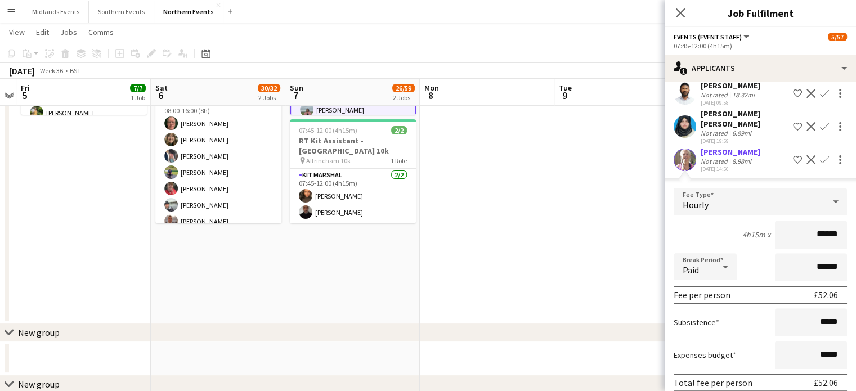
scroll to position [834, 0]
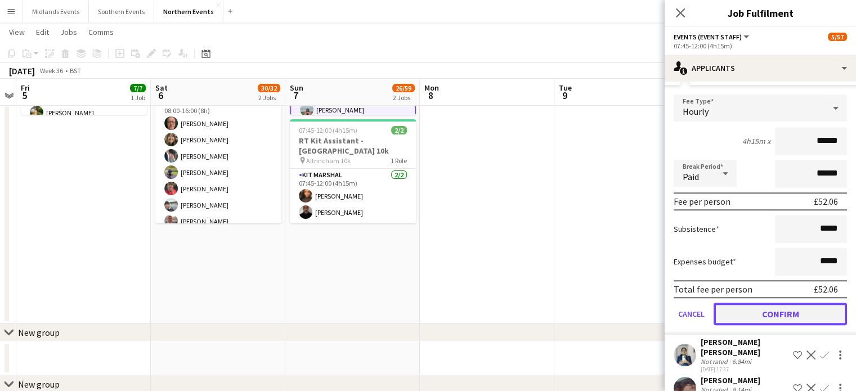
click at [821, 308] on button "Confirm" at bounding box center [779, 314] width 133 height 23
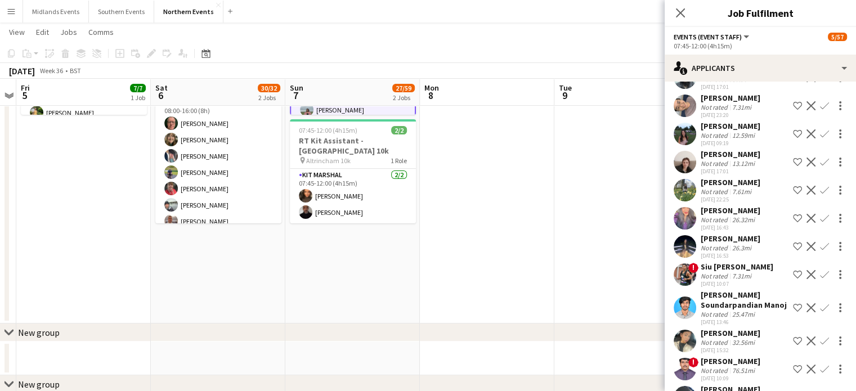
scroll to position [204, 0]
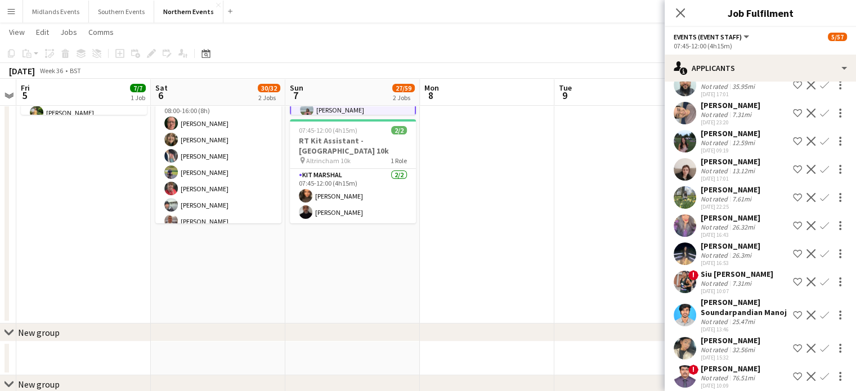
click at [820, 196] on app-icon "Confirm" at bounding box center [824, 197] width 9 height 9
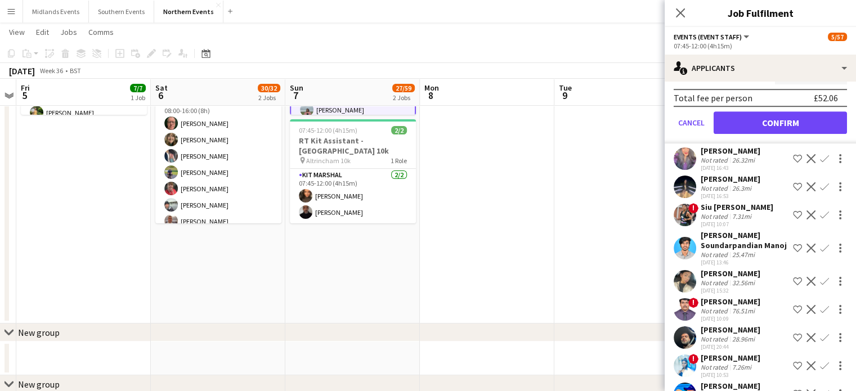
scroll to position [495, 0]
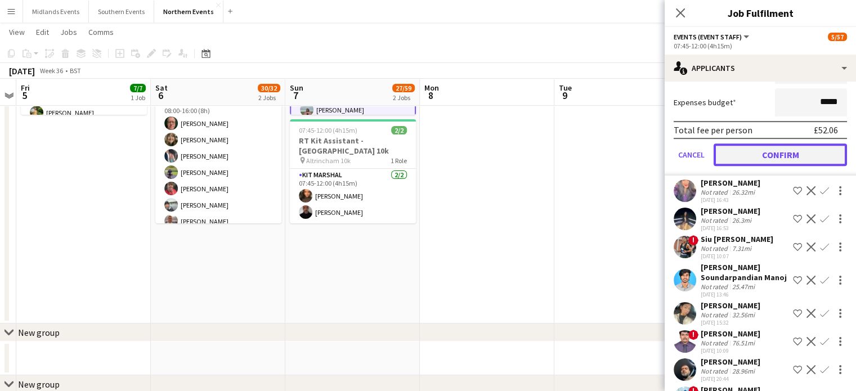
click at [792, 146] on button "Confirm" at bounding box center [779, 154] width 133 height 23
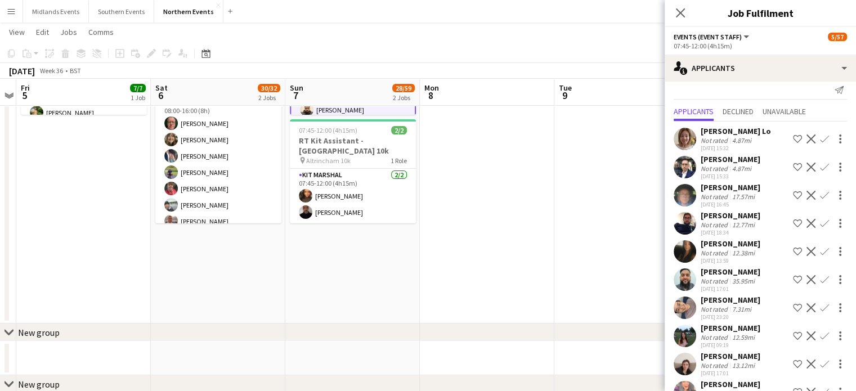
scroll to position [0, 0]
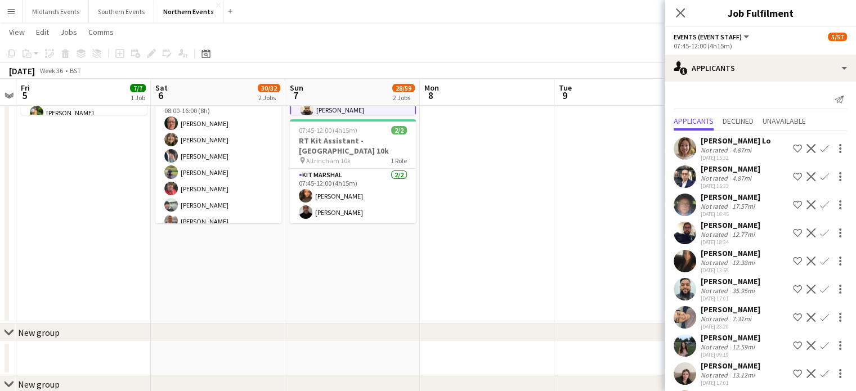
click at [817, 170] on button "Confirm" at bounding box center [824, 177] width 14 height 14
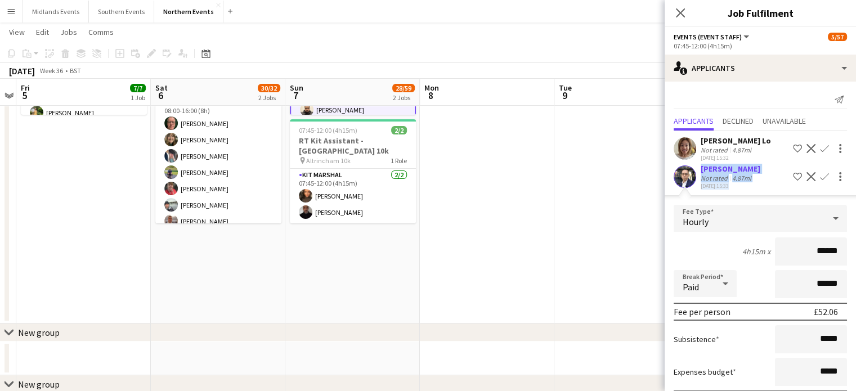
drag, startPoint x: 845, startPoint y: 145, endPoint x: 847, endPoint y: 173, distance: 28.2
click at [847, 173] on mat-expansion-panel "users2 Applicants Send notification Applicants Declined Unavailable [PERSON_NAM…" at bounding box center [759, 236] width 191 height 309
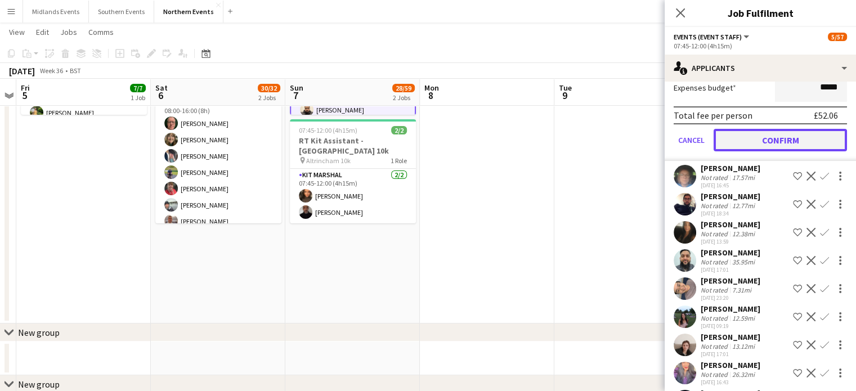
click at [805, 140] on button "Confirm" at bounding box center [779, 140] width 133 height 23
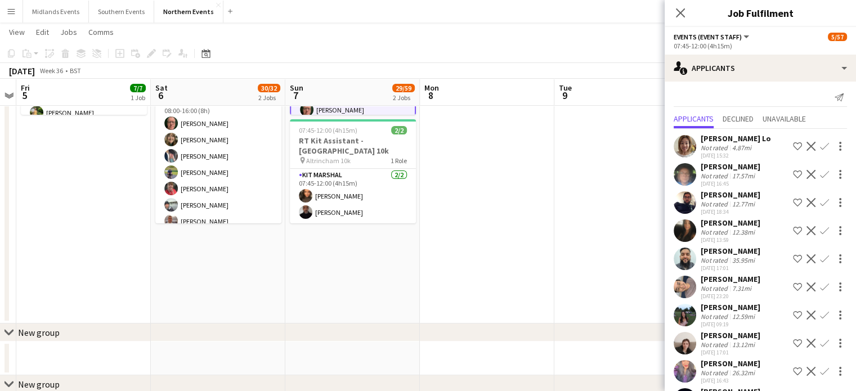
scroll to position [0, 0]
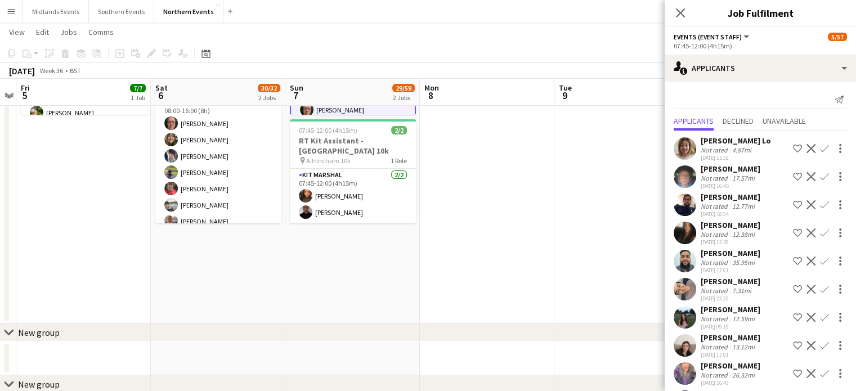
click at [820, 150] on app-icon "Confirm" at bounding box center [824, 148] width 9 height 9
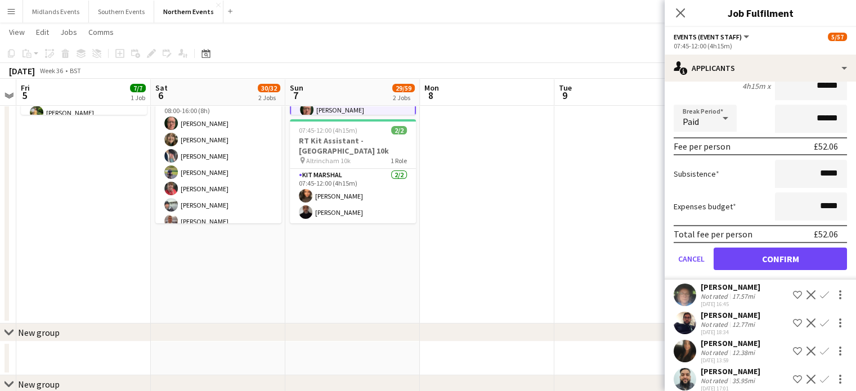
scroll to position [140, 0]
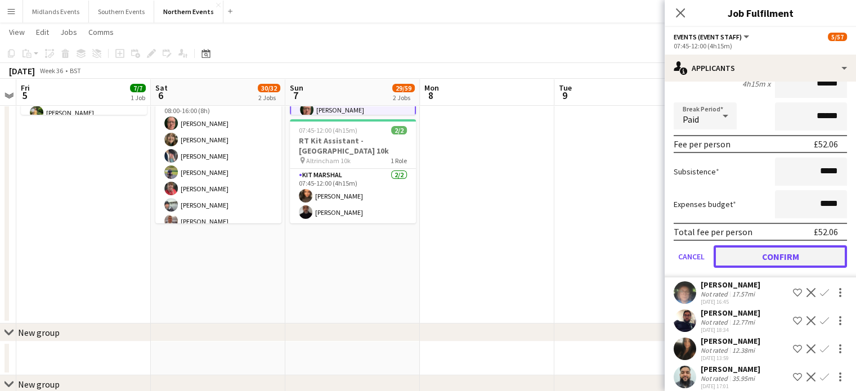
click at [800, 258] on button "Confirm" at bounding box center [779, 256] width 133 height 23
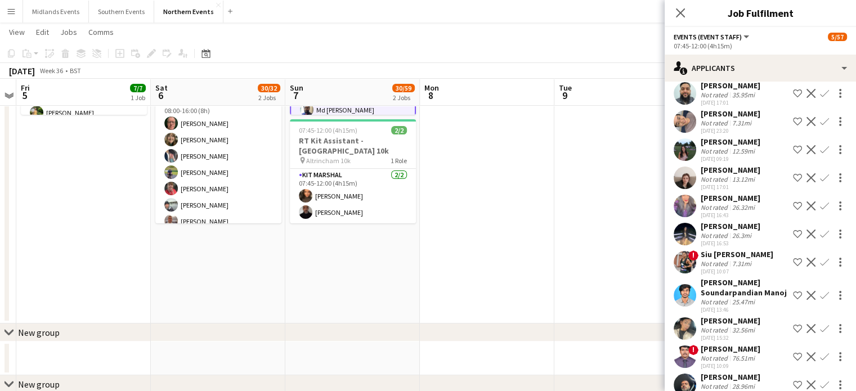
scroll to position [0, 0]
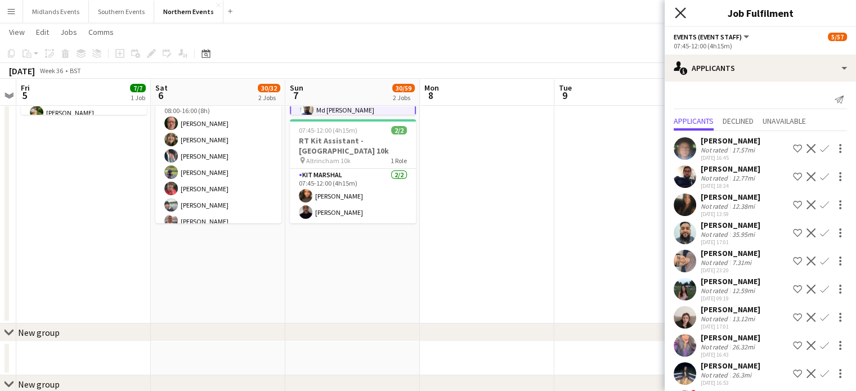
click at [677, 15] on icon at bounding box center [680, 12] width 11 height 11
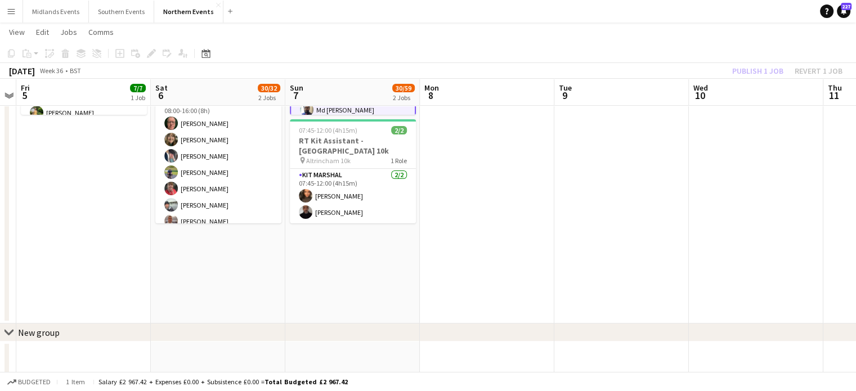
click at [763, 72] on div "Publish 1 job Revert 1 job" at bounding box center [786, 71] width 137 height 15
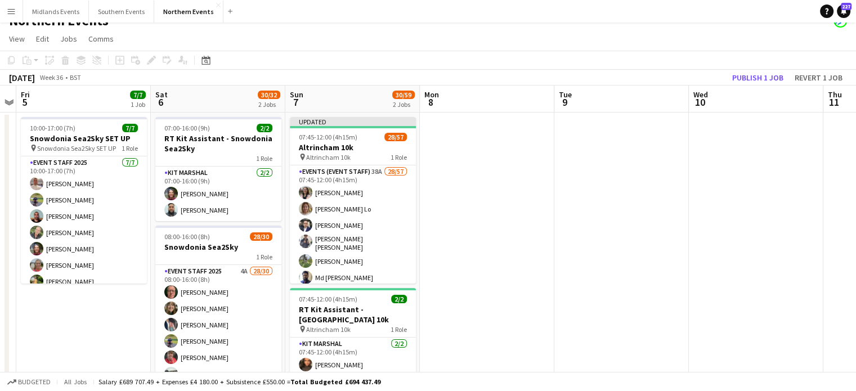
scroll to position [12, 0]
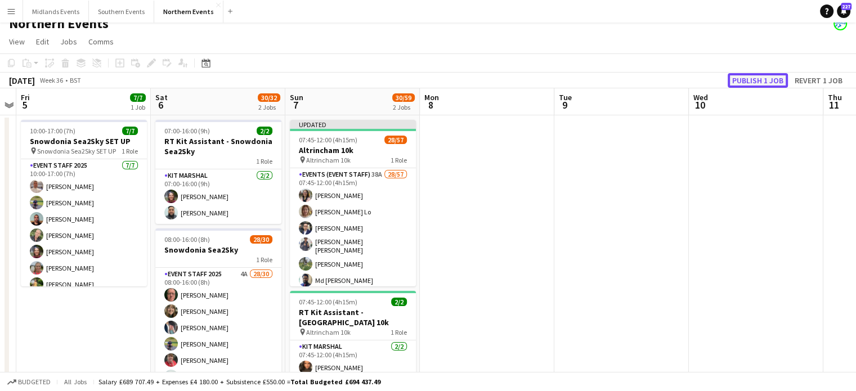
click at [745, 78] on button "Publish 1 job" at bounding box center [757, 80] width 60 height 15
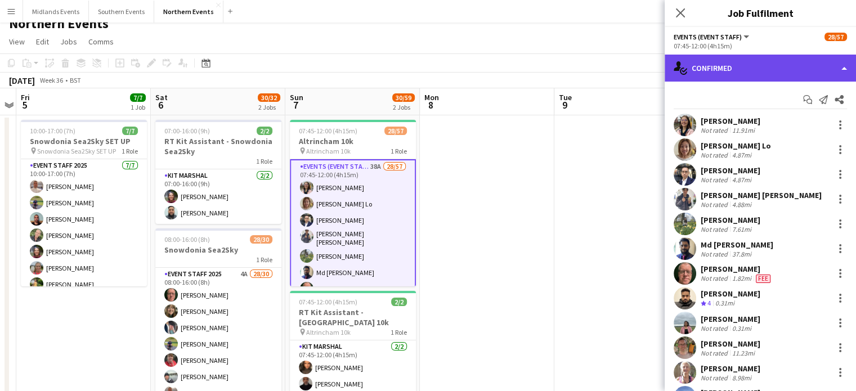
click at [726, 78] on div "single-neutral-actions-check-2 Confirmed" at bounding box center [759, 68] width 191 height 27
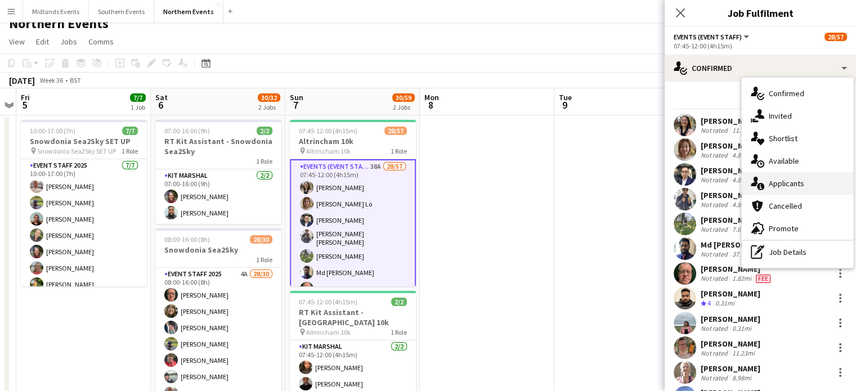
click at [789, 189] on div "single-neutral-actions-information Applicants" at bounding box center [796, 183] width 111 height 23
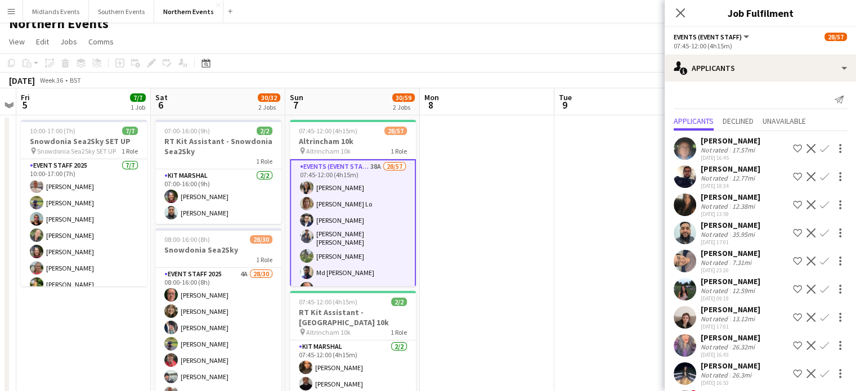
click at [820, 148] on app-icon "Confirm" at bounding box center [824, 148] width 9 height 9
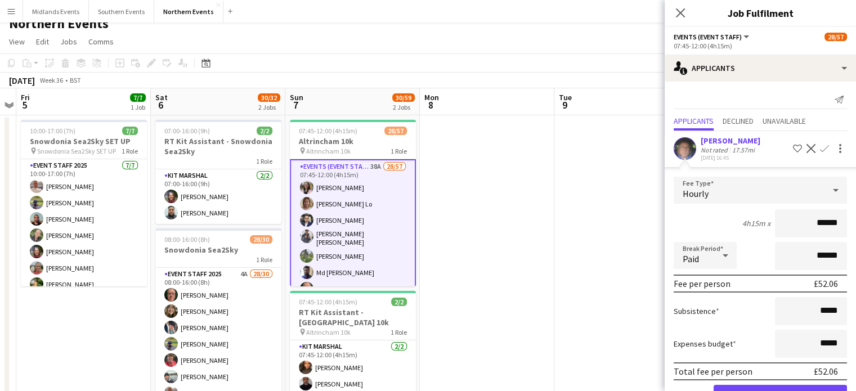
scroll to position [187, 0]
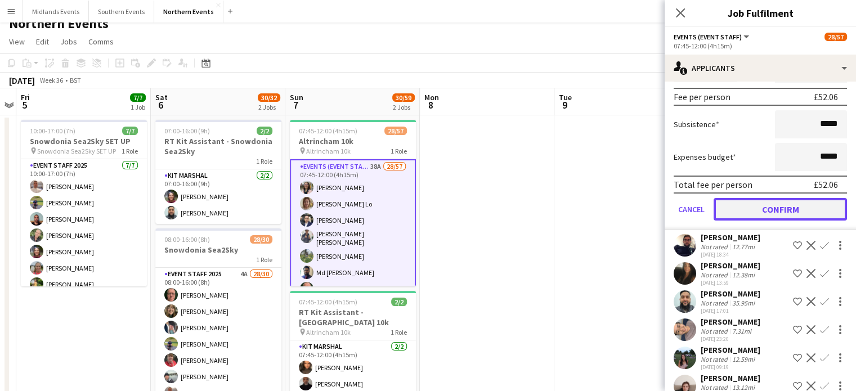
click at [803, 210] on button "Confirm" at bounding box center [779, 209] width 133 height 23
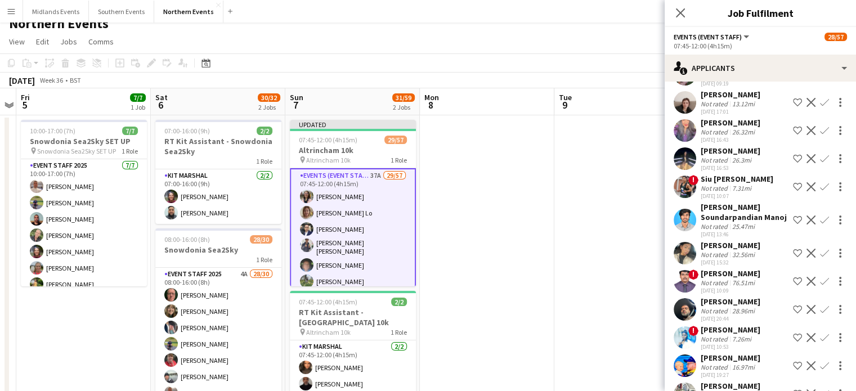
scroll to position [0, 0]
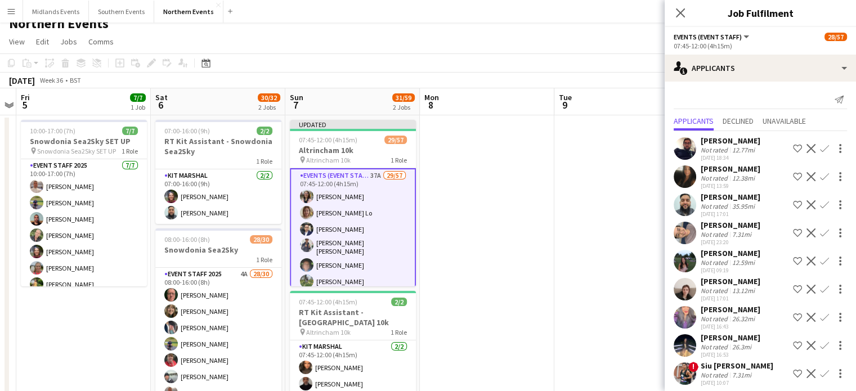
click at [820, 145] on app-icon "Confirm" at bounding box center [824, 148] width 9 height 9
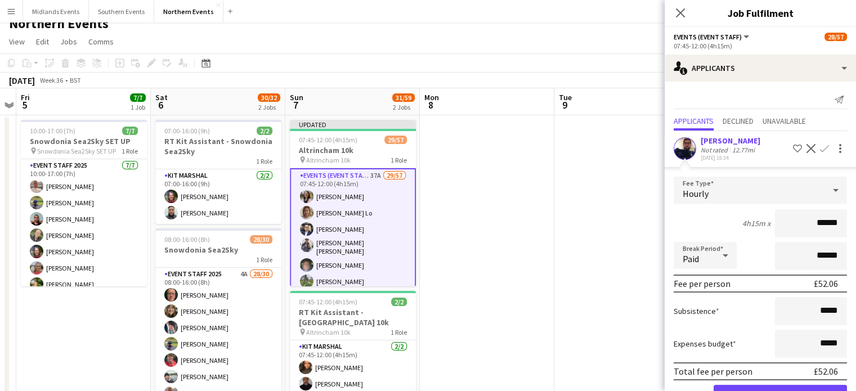
scroll to position [153, 0]
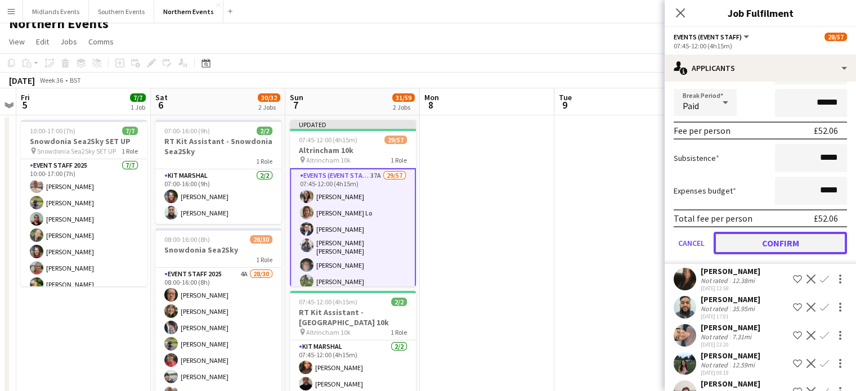
click at [801, 235] on button "Confirm" at bounding box center [779, 243] width 133 height 23
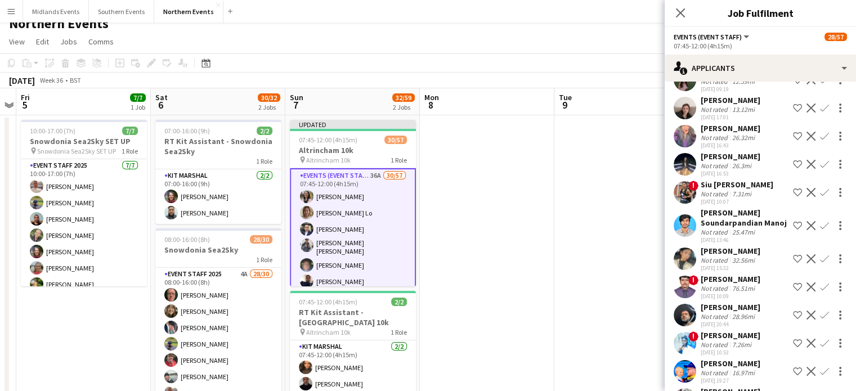
scroll to position [0, 0]
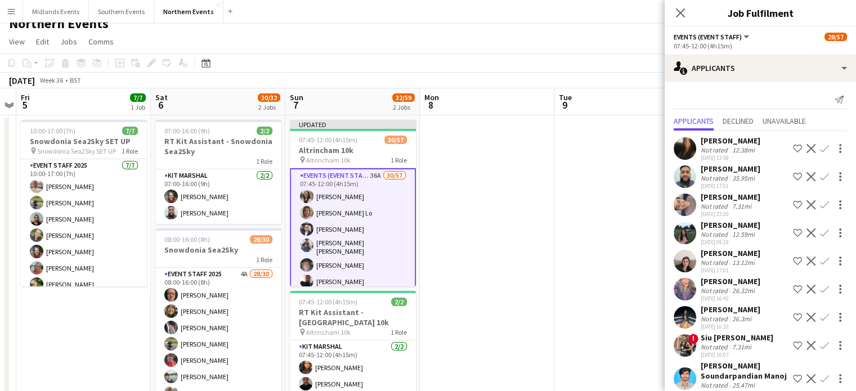
click at [820, 146] on app-icon "Confirm" at bounding box center [824, 148] width 9 height 9
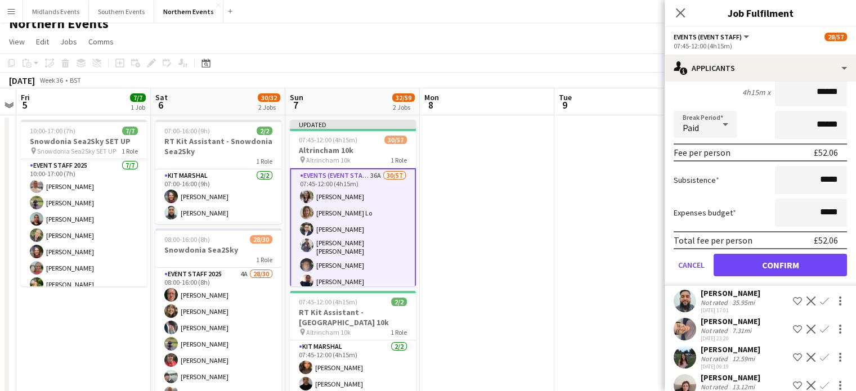
scroll to position [135, 0]
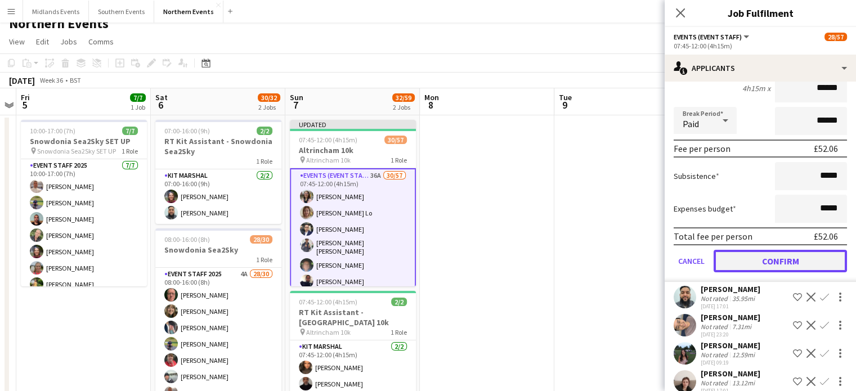
click at [802, 259] on button "Confirm" at bounding box center [779, 261] width 133 height 23
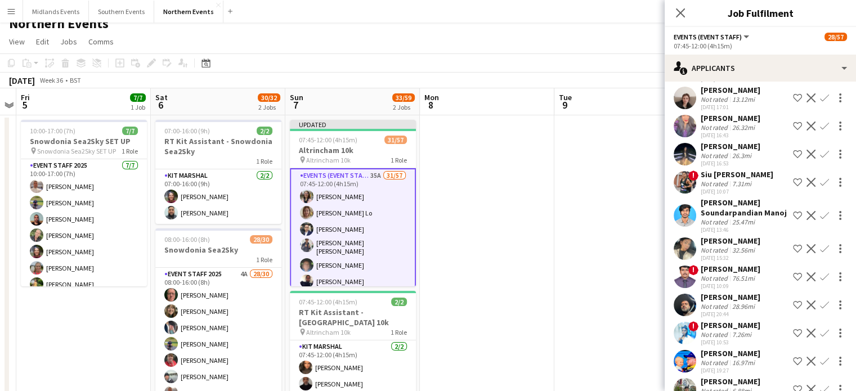
scroll to position [0, 0]
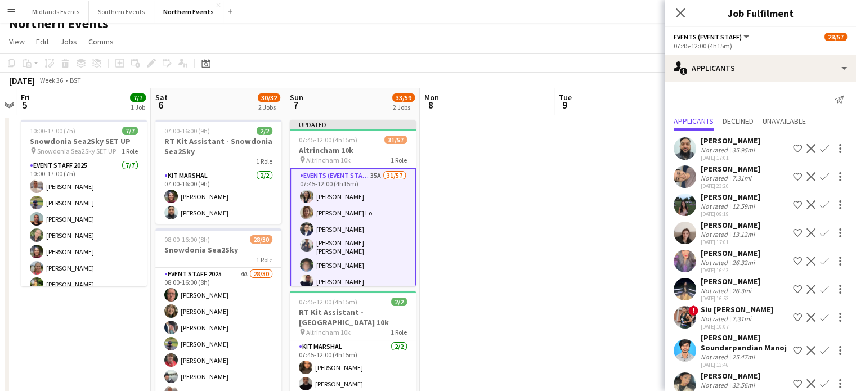
click at [820, 146] on app-icon "Confirm" at bounding box center [824, 148] width 9 height 9
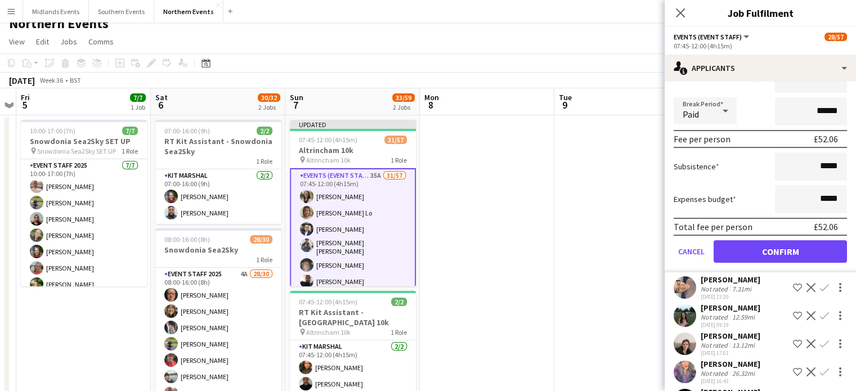
scroll to position [157, 0]
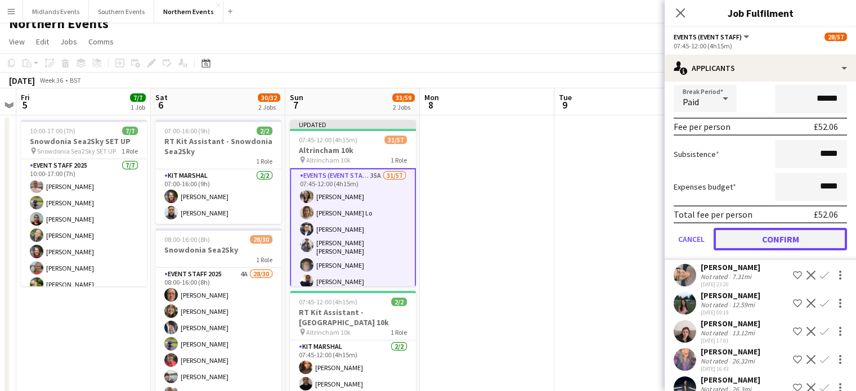
click at [794, 240] on button "Confirm" at bounding box center [779, 239] width 133 height 23
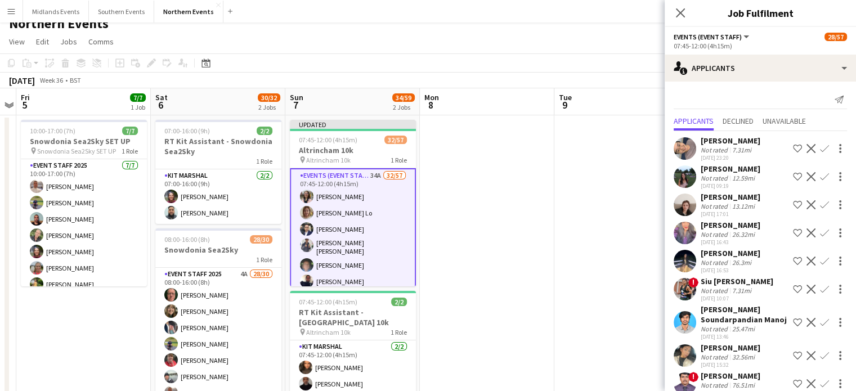
click at [820, 173] on app-icon "Confirm" at bounding box center [824, 176] width 9 height 9
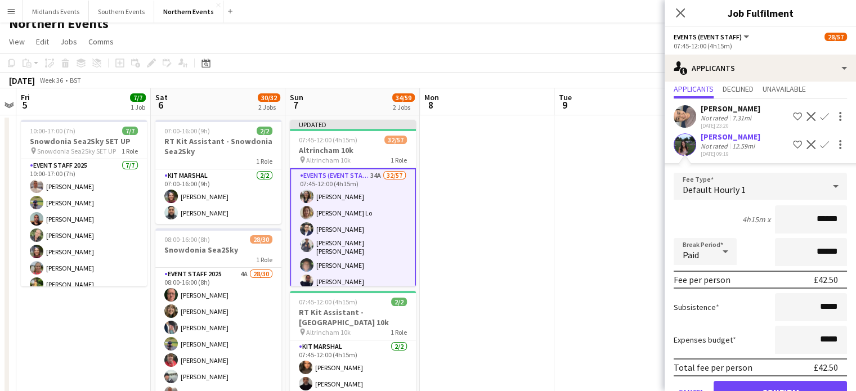
scroll to position [34, 0]
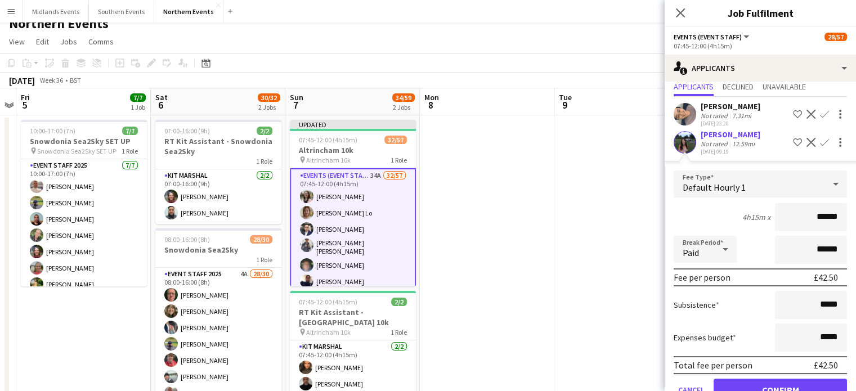
click at [740, 133] on div "[PERSON_NAME]" at bounding box center [730, 134] width 60 height 10
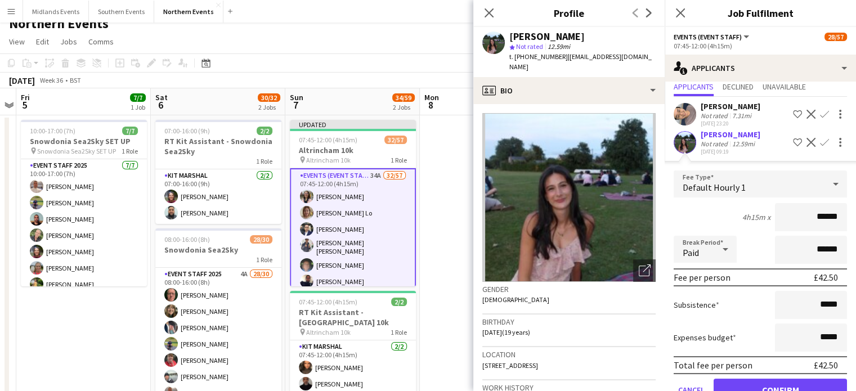
scroll to position [156, 0]
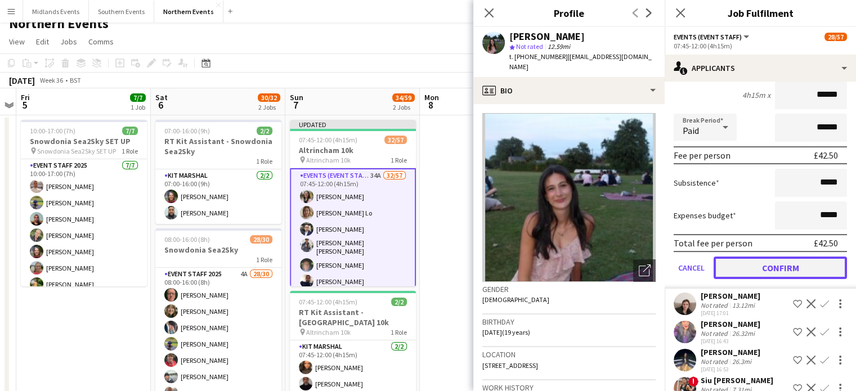
click at [779, 265] on button "Confirm" at bounding box center [779, 268] width 133 height 23
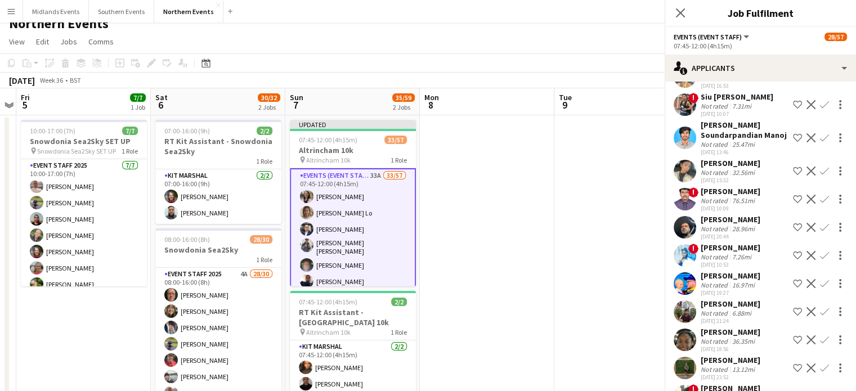
scroll to position [0, 0]
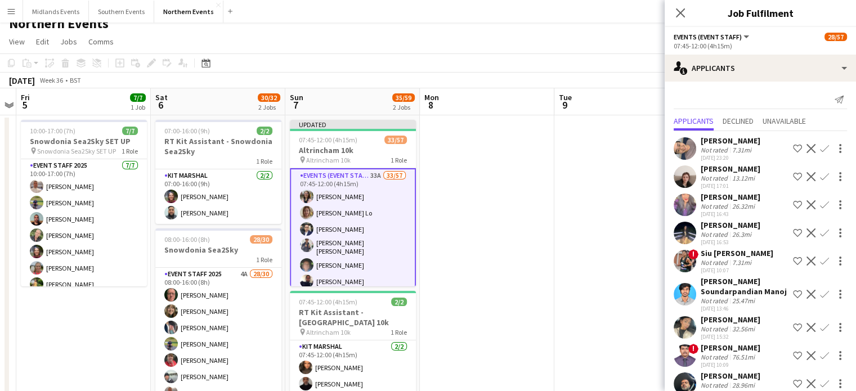
click at [820, 172] on app-icon "Confirm" at bounding box center [824, 176] width 9 height 9
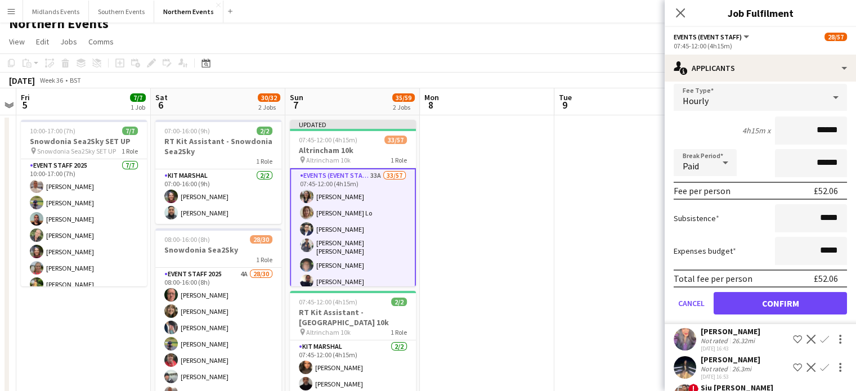
scroll to position [125, 0]
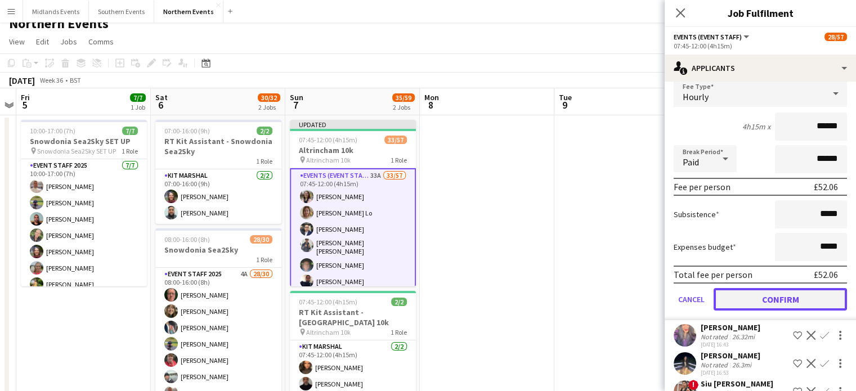
click at [803, 292] on button "Confirm" at bounding box center [779, 299] width 133 height 23
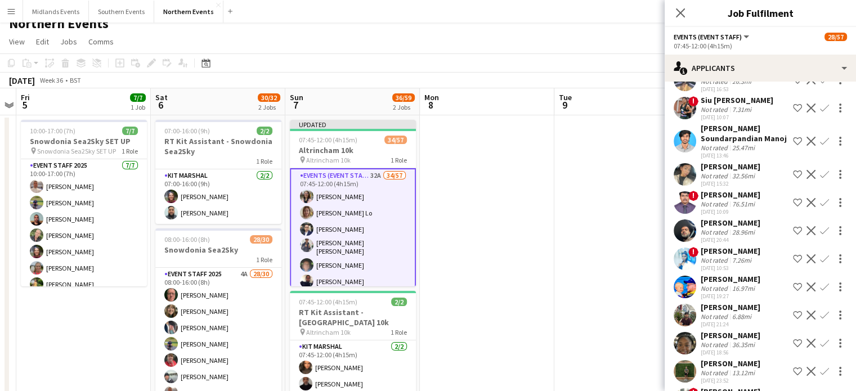
scroll to position [0, 0]
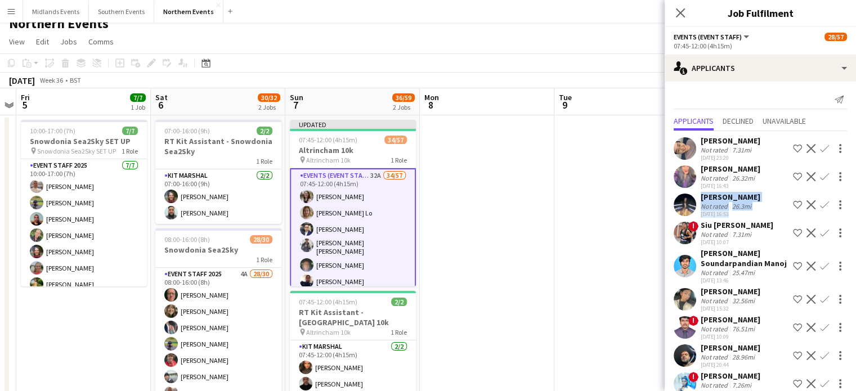
drag, startPoint x: 846, startPoint y: 177, endPoint x: 848, endPoint y: 205, distance: 28.2
click at [848, 205] on mat-expansion-panel "users2 Applicants Send notification Applicants Declined Unavailable [PERSON_NAM…" at bounding box center [759, 236] width 191 height 309
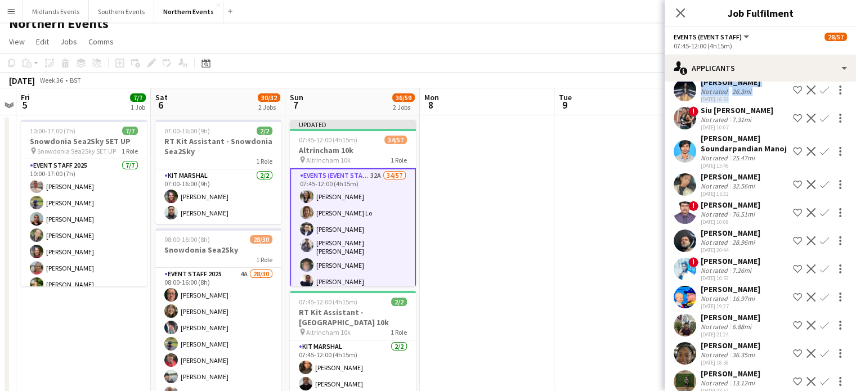
scroll to position [119, 0]
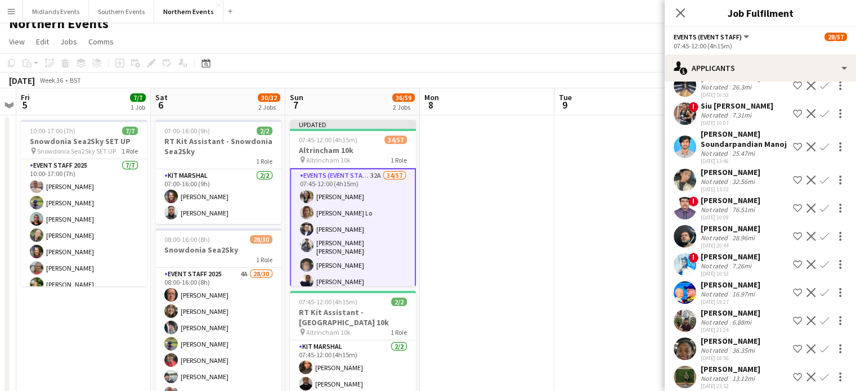
click at [709, 262] on div "[PERSON_NAME]" at bounding box center [730, 256] width 60 height 10
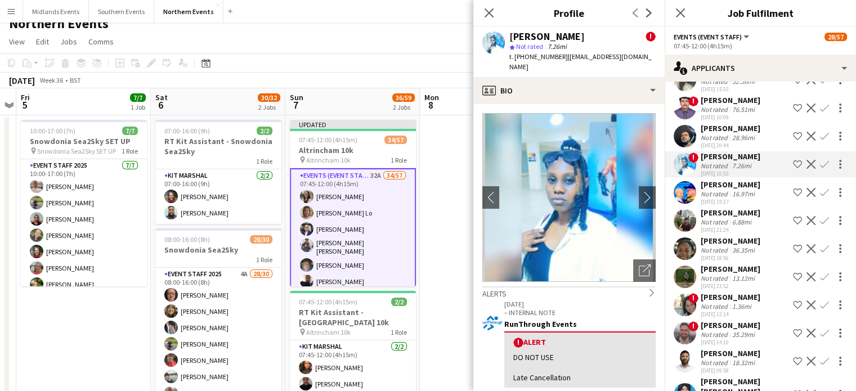
scroll to position [221, 0]
click at [820, 224] on app-icon "Confirm" at bounding box center [824, 219] width 9 height 9
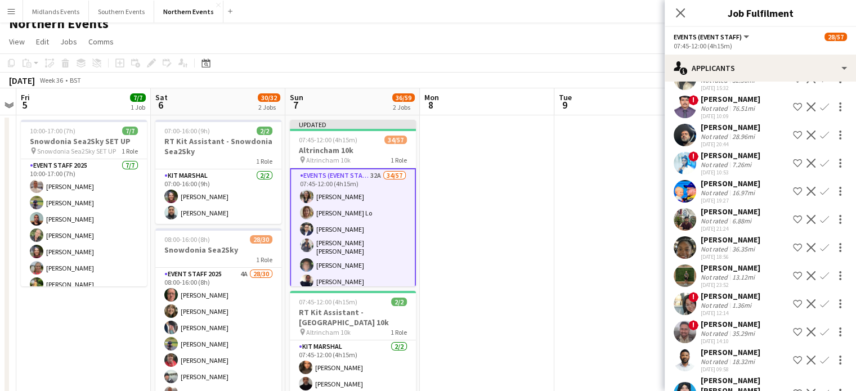
click at [820, 224] on app-icon "Confirm" at bounding box center [824, 219] width 9 height 9
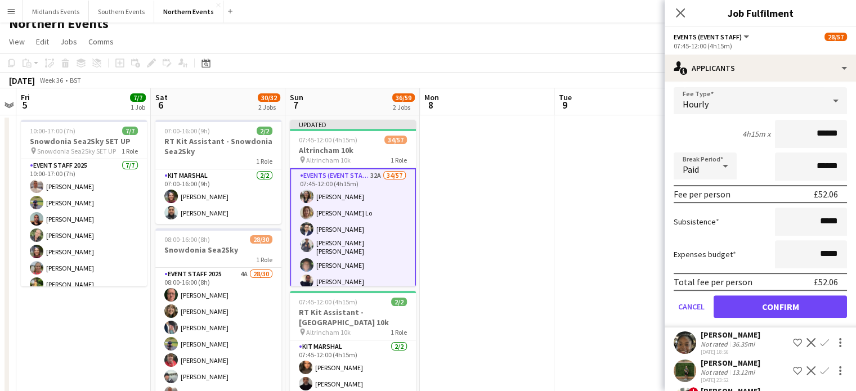
scroll to position [387, 0]
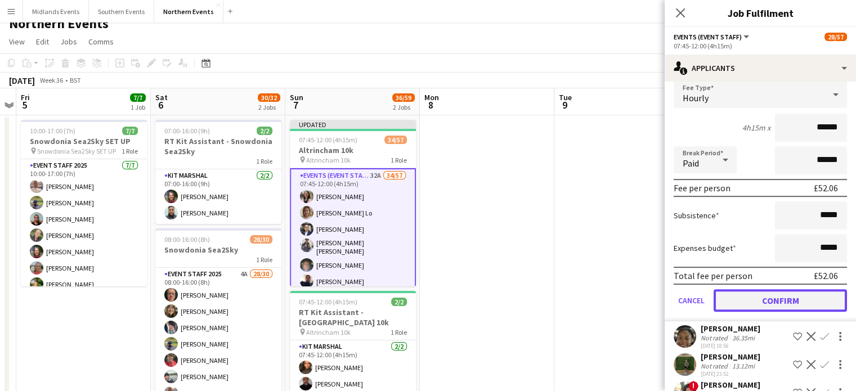
click at [789, 312] on button "Confirm" at bounding box center [779, 300] width 133 height 23
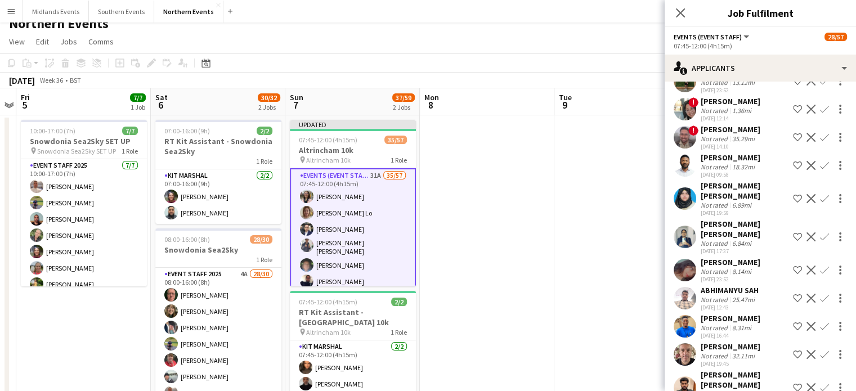
scroll to position [105, 0]
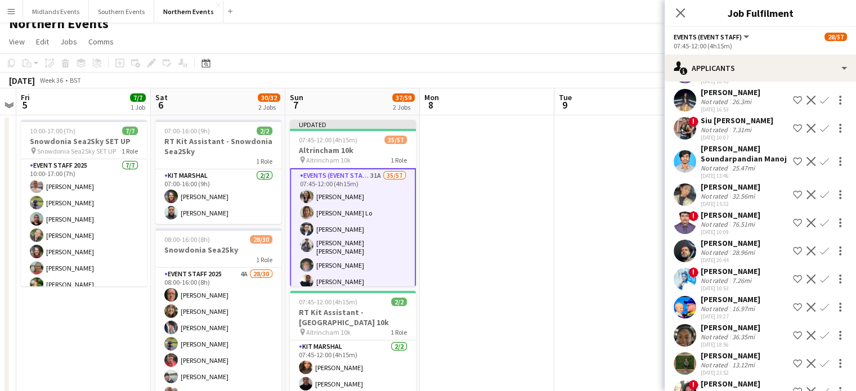
click at [817, 367] on button "Confirm" at bounding box center [824, 364] width 14 height 14
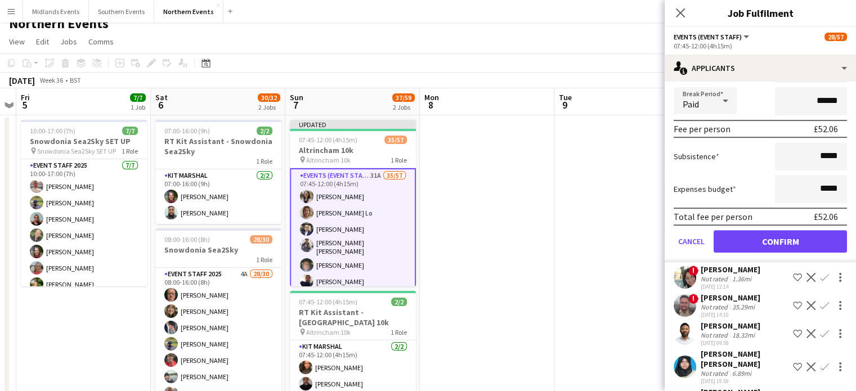
scroll to position [478, 0]
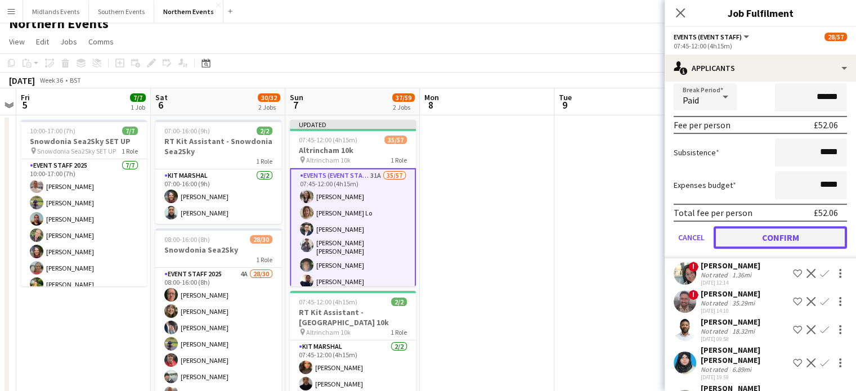
click at [806, 247] on button "Confirm" at bounding box center [779, 237] width 133 height 23
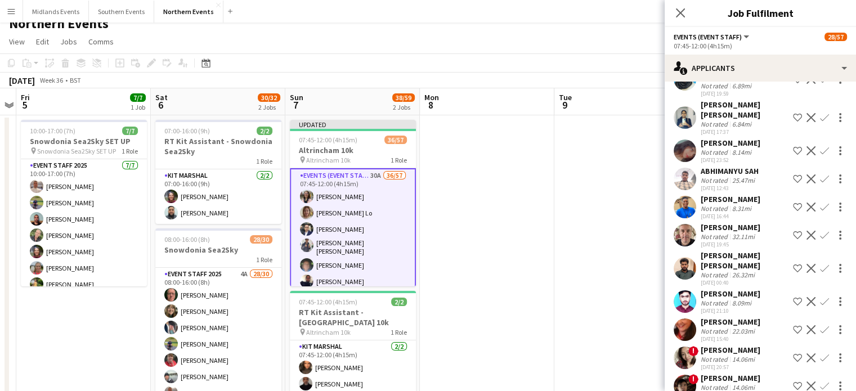
scroll to position [196, 0]
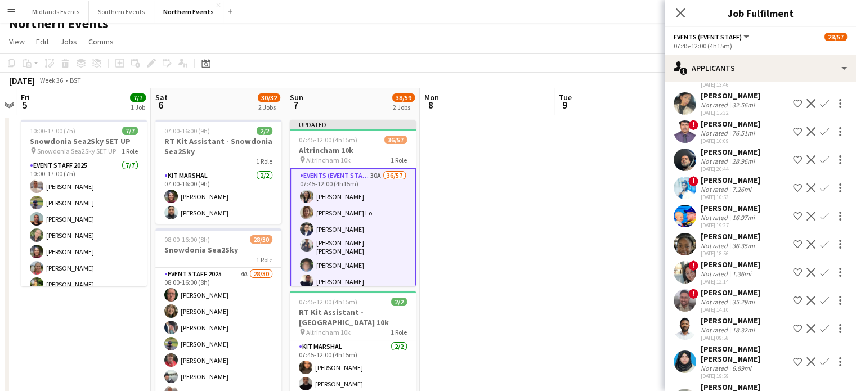
click at [820, 333] on app-icon "Confirm" at bounding box center [824, 328] width 9 height 9
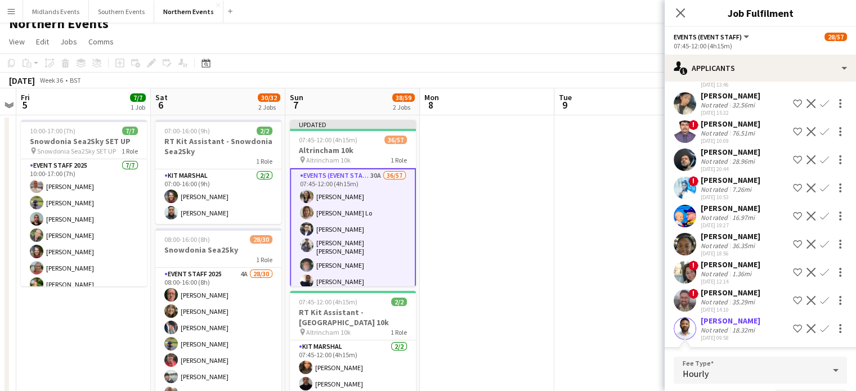
scroll to position [372, 0]
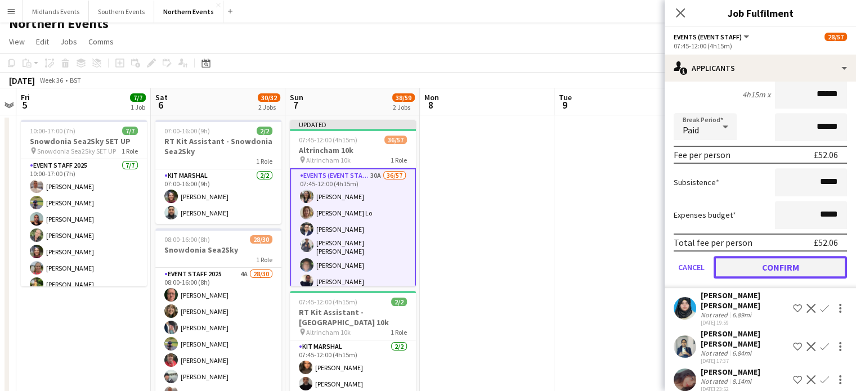
click at [821, 268] on button "Confirm" at bounding box center [779, 267] width 133 height 23
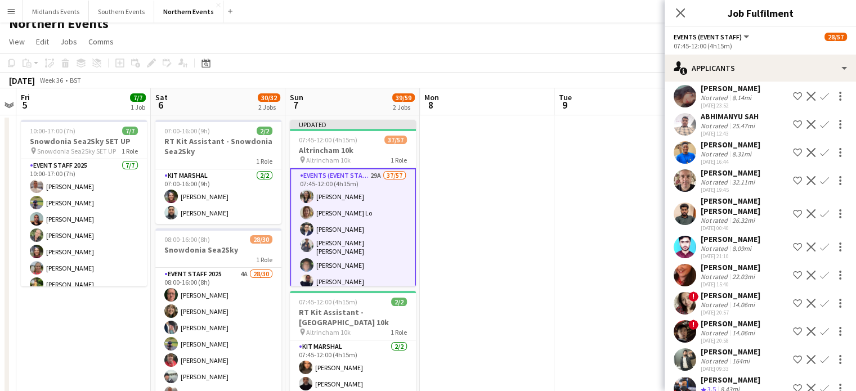
scroll to position [223, 0]
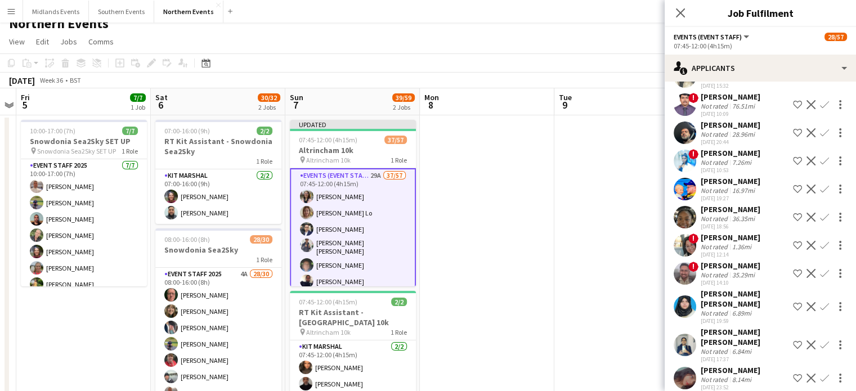
click at [820, 340] on app-icon "Confirm" at bounding box center [824, 344] width 9 height 9
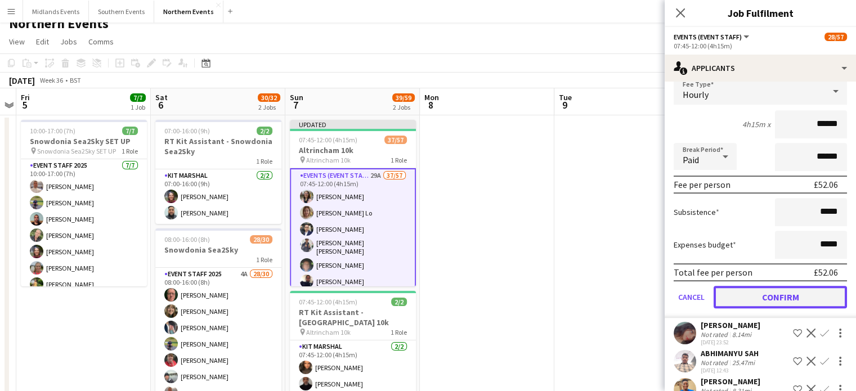
click at [830, 286] on button "Confirm" at bounding box center [779, 297] width 133 height 23
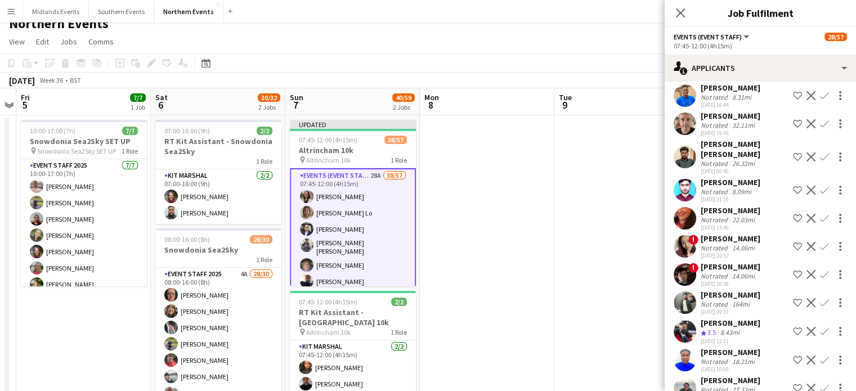
scroll to position [241, 0]
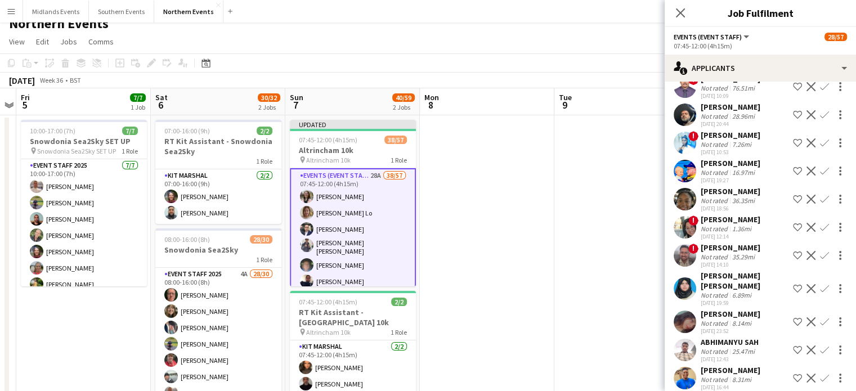
click at [820, 319] on app-icon "Confirm" at bounding box center [824, 321] width 9 height 9
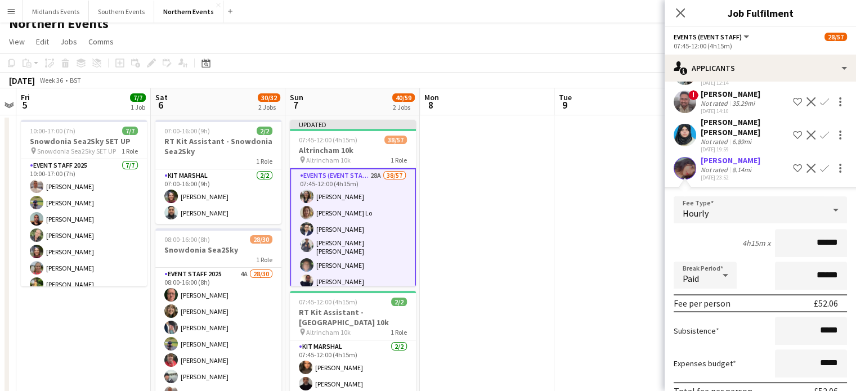
scroll to position [574, 0]
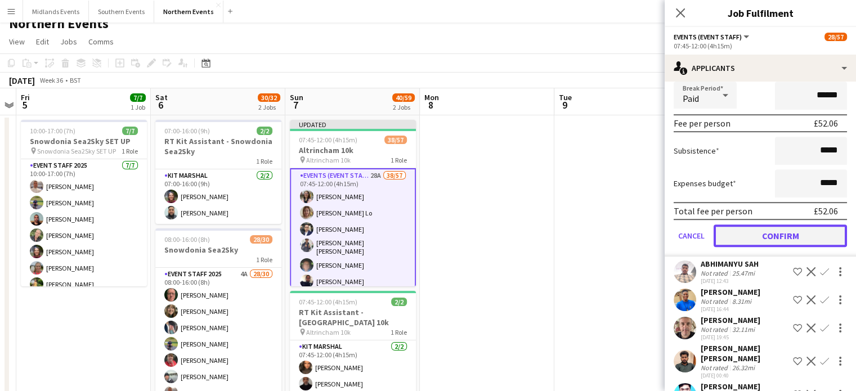
click at [817, 240] on button "Confirm" at bounding box center [779, 235] width 133 height 23
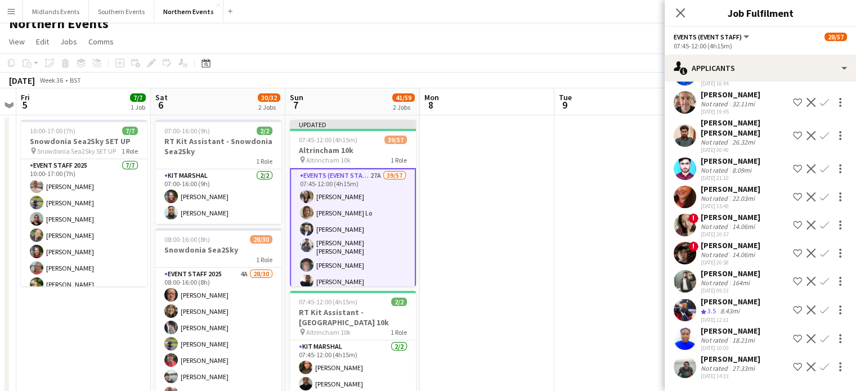
scroll to position [293, 0]
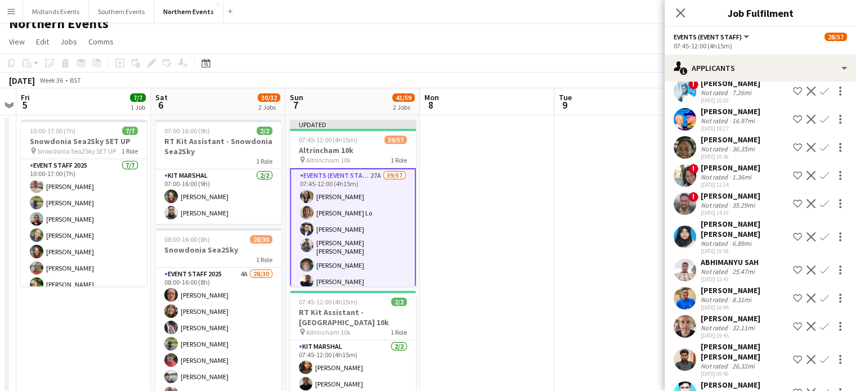
click at [820, 301] on app-icon "Confirm" at bounding box center [824, 298] width 9 height 9
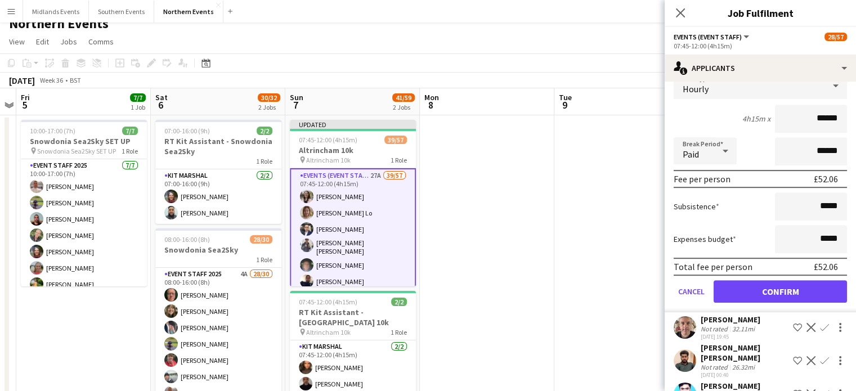
scroll to position [552, 0]
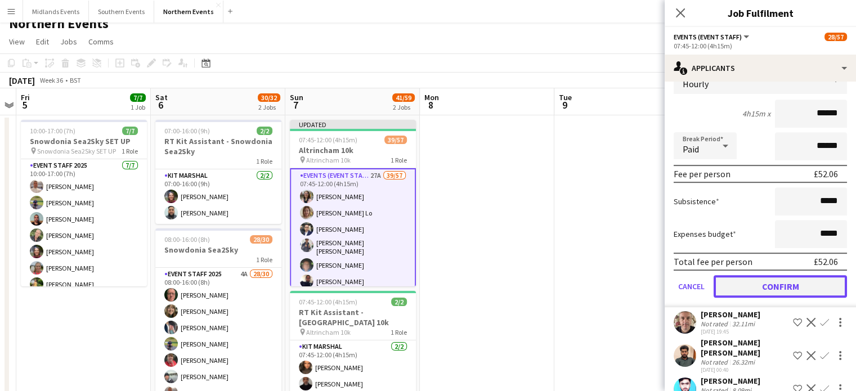
click at [806, 281] on button "Confirm" at bounding box center [779, 286] width 133 height 23
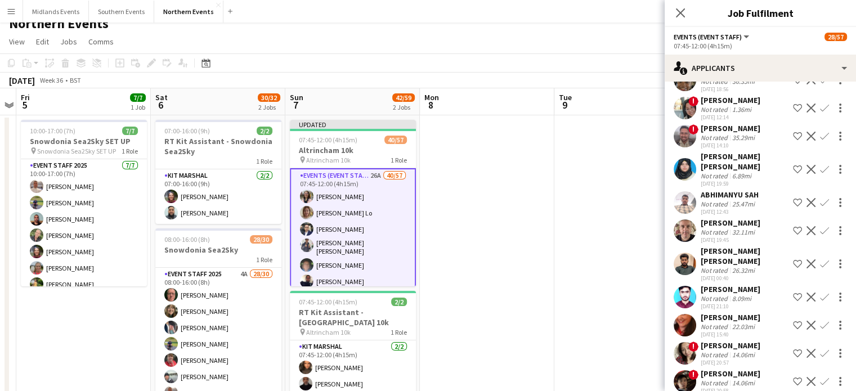
scroll to position [383, 0]
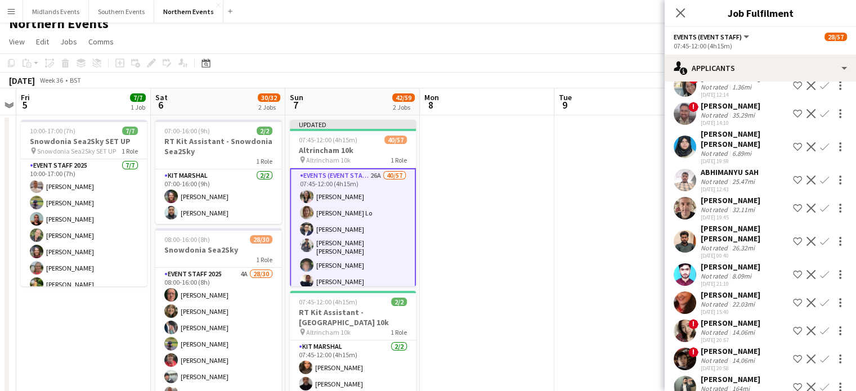
click at [820, 272] on app-icon "Confirm" at bounding box center [824, 274] width 9 height 9
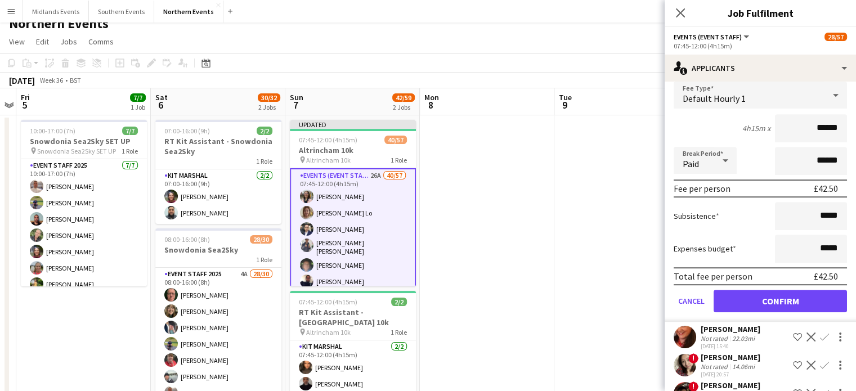
scroll to position [605, 0]
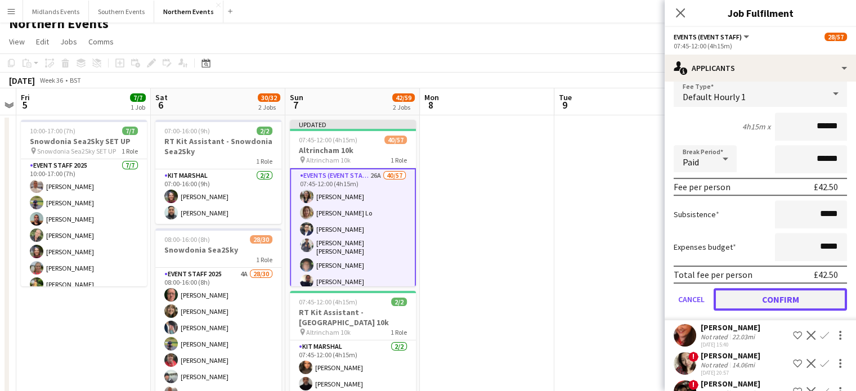
click at [811, 297] on button "Confirm" at bounding box center [779, 299] width 133 height 23
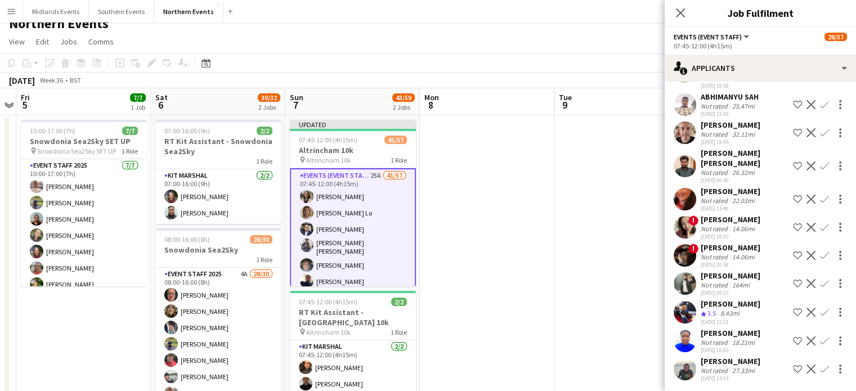
scroll to position [459, 0]
click at [675, 12] on icon "Close pop-in" at bounding box center [680, 12] width 11 height 11
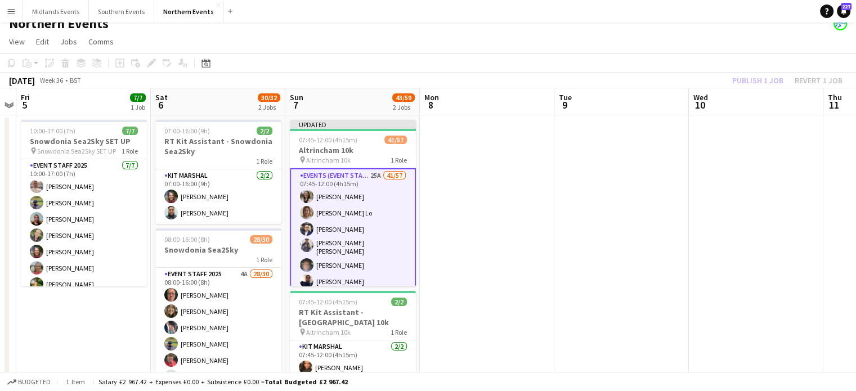
click at [772, 78] on div "Publish 1 job Revert 1 job" at bounding box center [786, 80] width 137 height 15
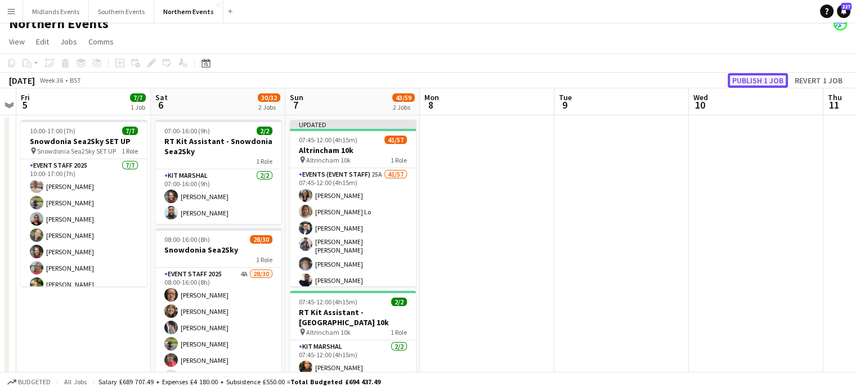
click at [758, 80] on button "Publish 1 job" at bounding box center [757, 80] width 60 height 15
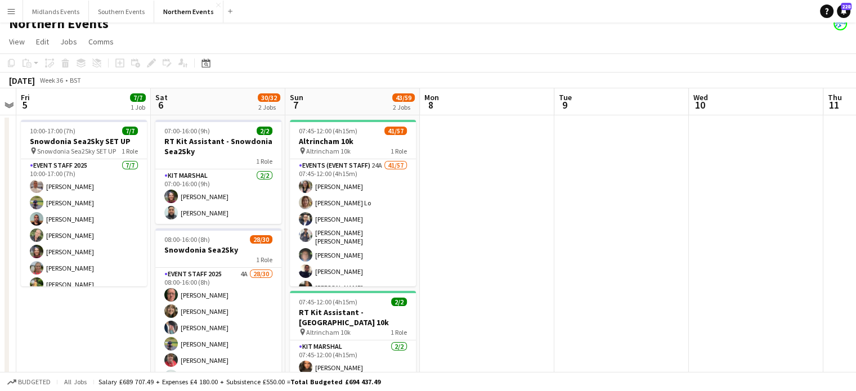
drag, startPoint x: 524, startPoint y: 223, endPoint x: 72, endPoint y: 242, distance: 452.7
click at [72, 242] on app-calendar-viewport "Tue 2 Wed 3 0/1 1 Job Thu 4 Fri 5 7/7 1 Job Sat 6 30/32 2 Jobs Sun 7 43/59 2 Jo…" at bounding box center [428, 343] width 856 height 510
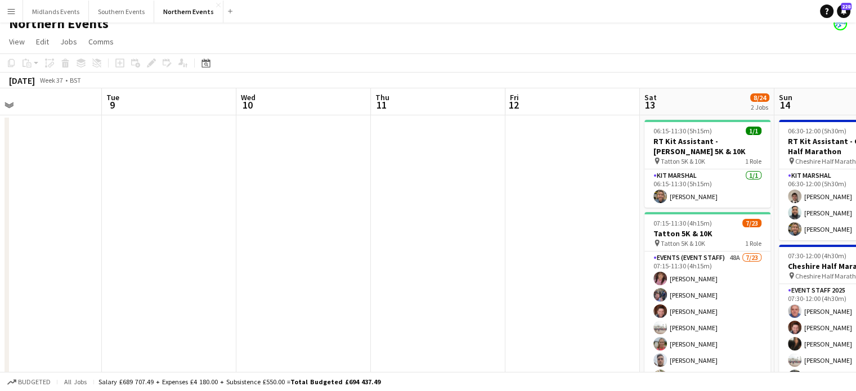
drag, startPoint x: 567, startPoint y: 204, endPoint x: 178, endPoint y: 224, distance: 388.7
click at [178, 224] on app-calendar-viewport "Sat 6 30/32 2 Jobs Sun 7 43/59 2 Jobs Mon 8 Tue 9 Wed 10 Thu 11 Fri 12 Sat 13 8…" at bounding box center [428, 343] width 856 height 510
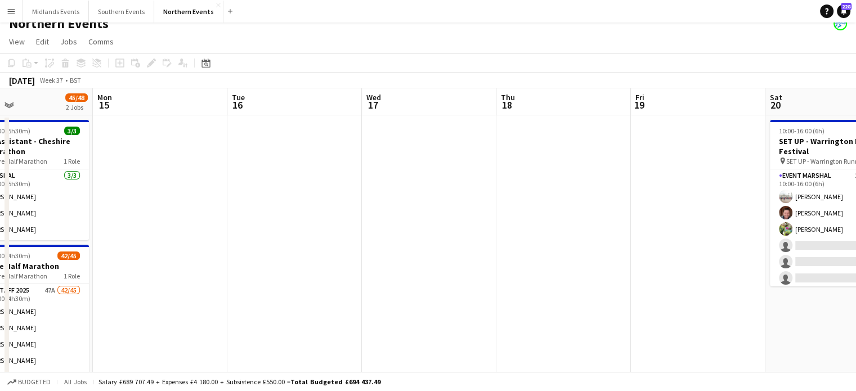
drag, startPoint x: 669, startPoint y: 230, endPoint x: 280, endPoint y: 235, distance: 389.9
click at [280, 235] on app-calendar-viewport "Thu 11 Fri 12 Sat 13 8/24 2 Jobs Sun 14 45/48 2 Jobs Mon 15 Tue 16 Wed 17 Thu 1…" at bounding box center [428, 343] width 856 height 510
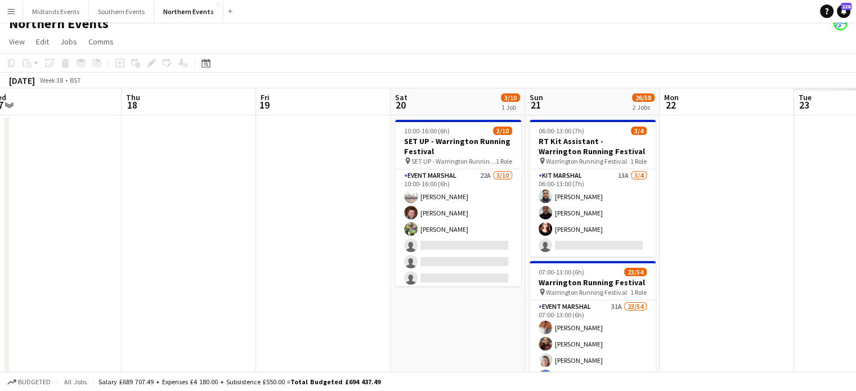
drag, startPoint x: 695, startPoint y: 248, endPoint x: 340, endPoint y: 245, distance: 354.4
click at [340, 245] on app-calendar-viewport "Sat 13 8/24 2 Jobs Sun 14 45/48 2 Jobs Mon 15 Tue 16 Wed 17 Thu 18 Fri 19 Sat 2…" at bounding box center [428, 343] width 856 height 510
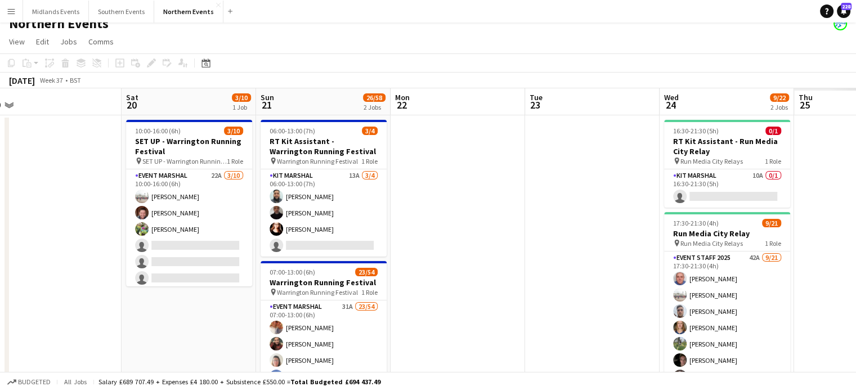
scroll to position [0, 293]
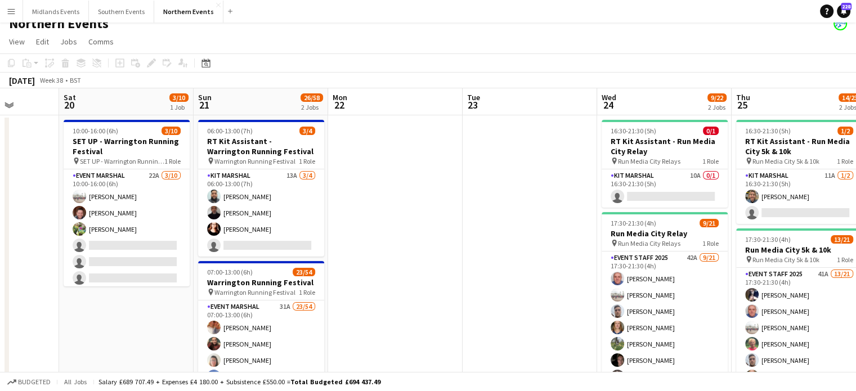
drag, startPoint x: 734, startPoint y: 282, endPoint x: 396, endPoint y: 266, distance: 338.0
click at [396, 266] on app-calendar-viewport "Wed 17 Thu 18 Fri 19 Sat 20 3/10 1 Job Sun 21 26/58 2 Jobs Mon 22 Tue 23 Wed 24…" at bounding box center [428, 343] width 856 height 510
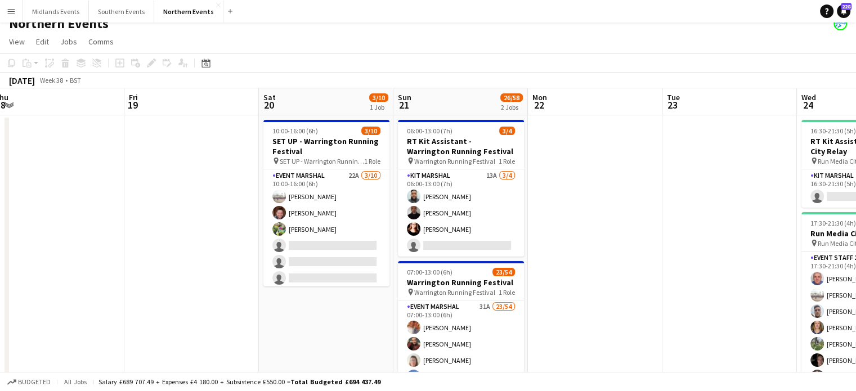
drag, startPoint x: 448, startPoint y: 287, endPoint x: 799, endPoint y: 280, distance: 351.1
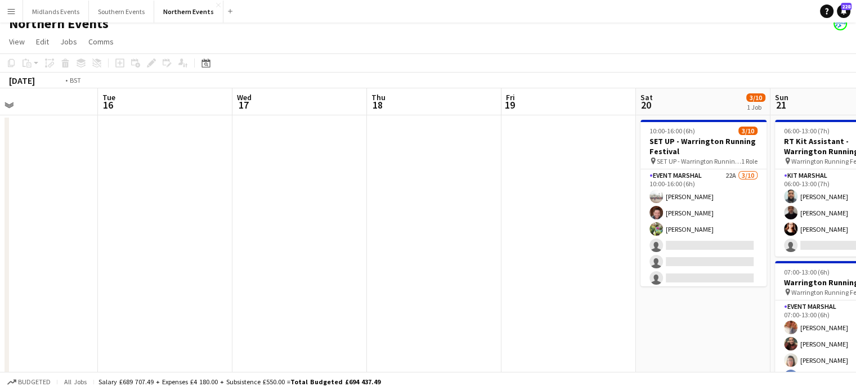
scroll to position [0, 264]
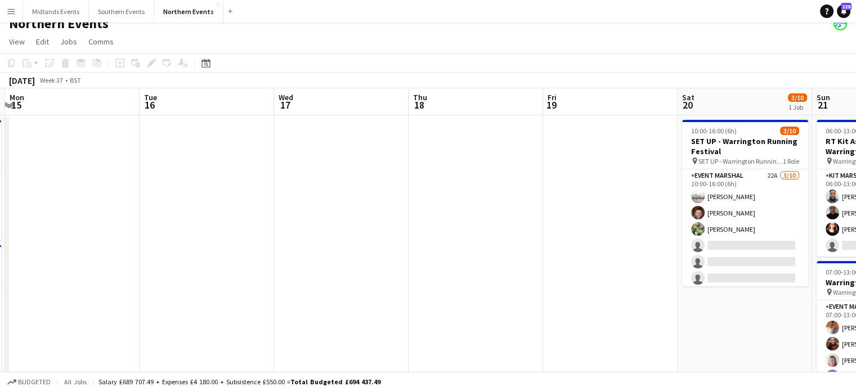
drag, startPoint x: 224, startPoint y: 283, endPoint x: 509, endPoint y: 289, distance: 284.2
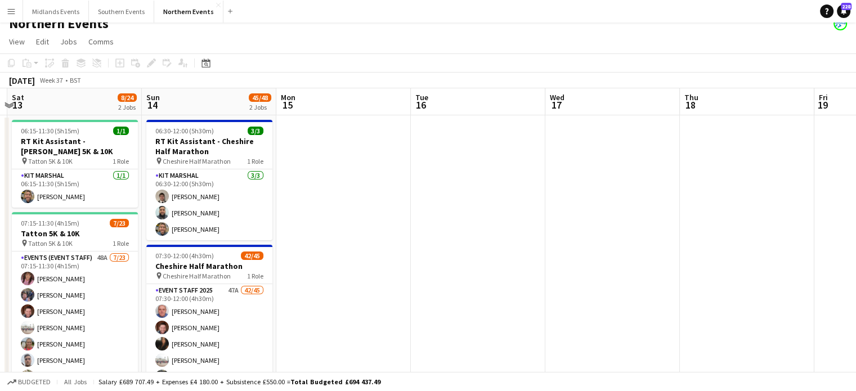
drag, startPoint x: 298, startPoint y: 283, endPoint x: 542, endPoint y: 298, distance: 245.2
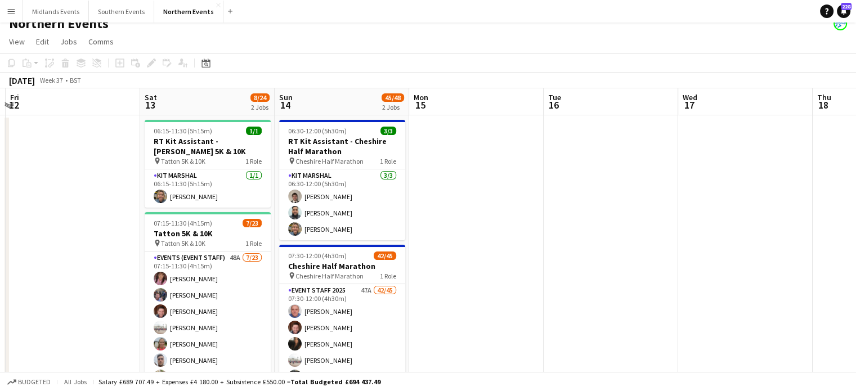
drag, startPoint x: 225, startPoint y: 291, endPoint x: 656, endPoint y: 327, distance: 432.4
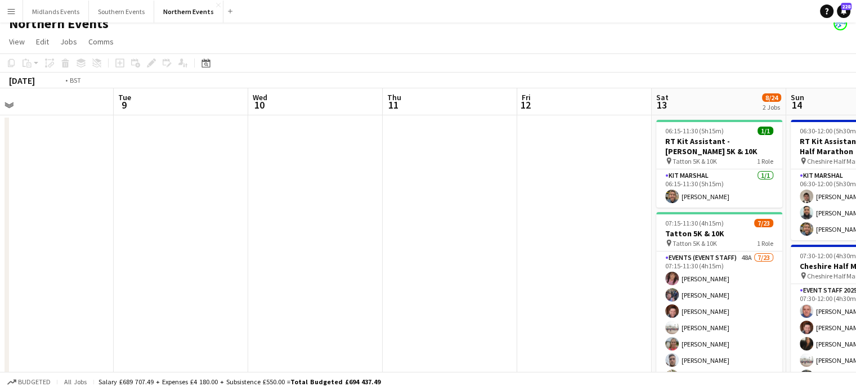
drag, startPoint x: 125, startPoint y: 231, endPoint x: 497, endPoint y: 240, distance: 372.0
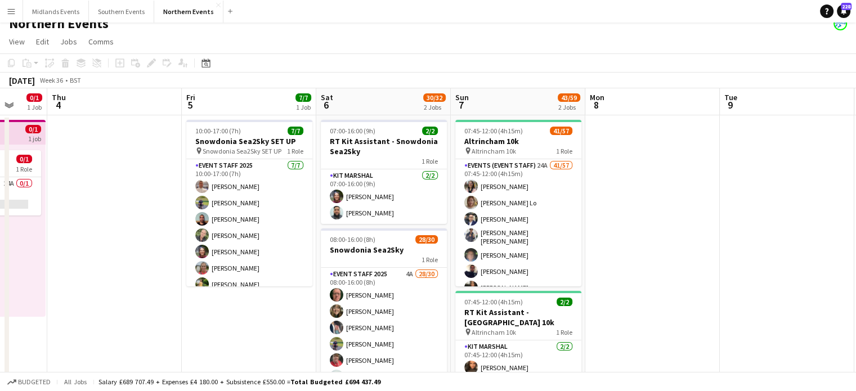
drag, startPoint x: 118, startPoint y: 284, endPoint x: 455, endPoint y: 296, distance: 337.2
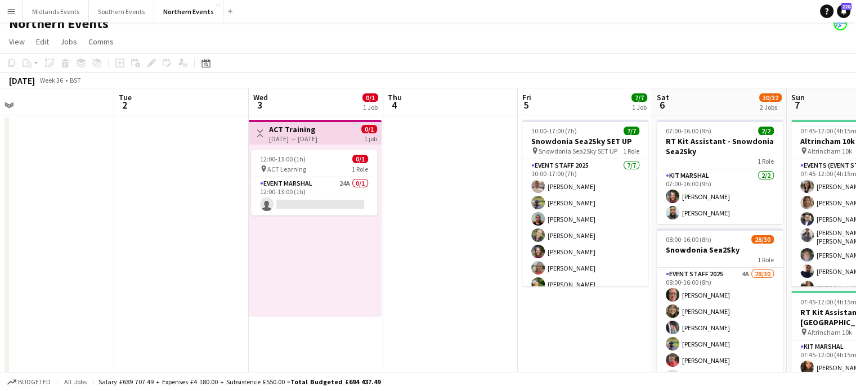
drag, startPoint x: 206, startPoint y: 265, endPoint x: 526, endPoint y: 275, distance: 319.7
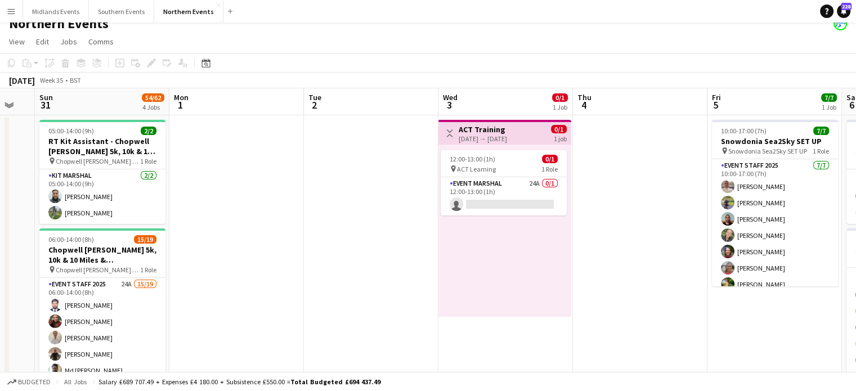
drag, startPoint x: 280, startPoint y: 243, endPoint x: 578, endPoint y: 246, distance: 298.7
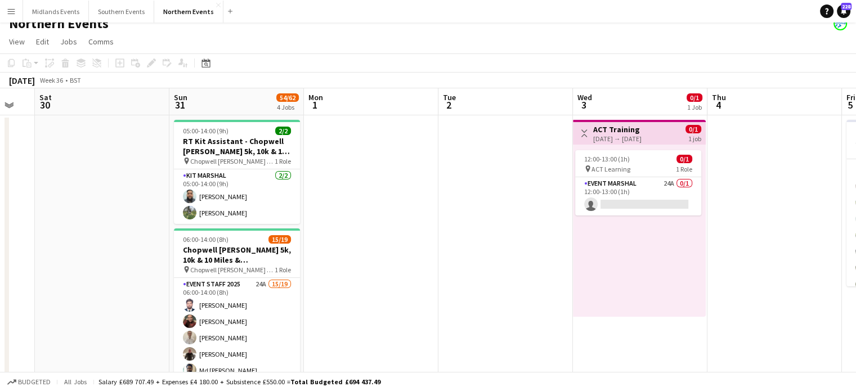
scroll to position [0, 232]
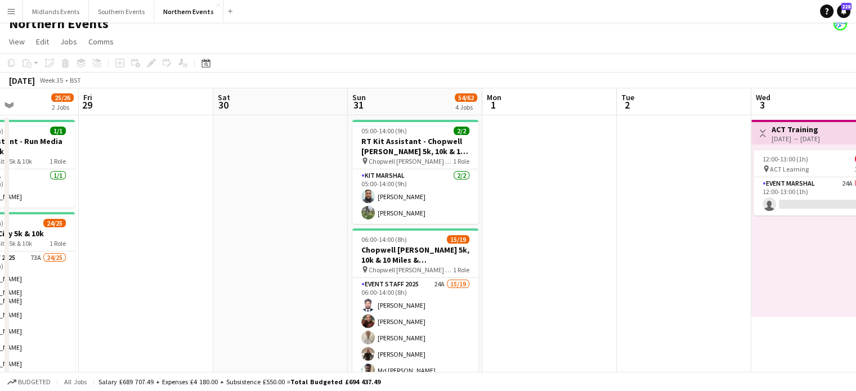
drag, startPoint x: 320, startPoint y: 242, endPoint x: 619, endPoint y: 245, distance: 298.7
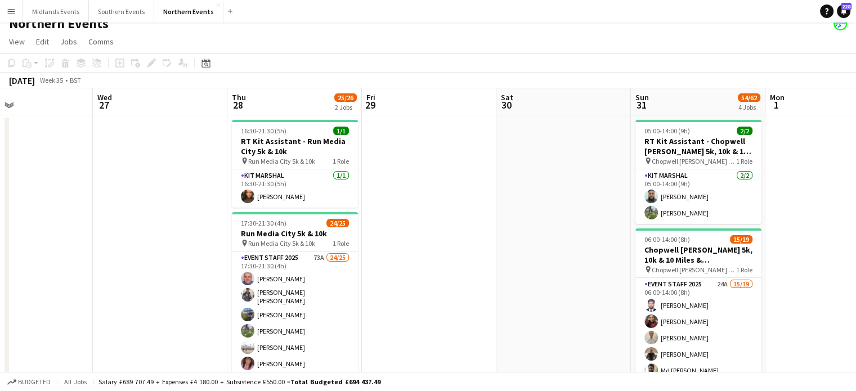
drag, startPoint x: 281, startPoint y: 263, endPoint x: 448, endPoint y: 266, distance: 166.5
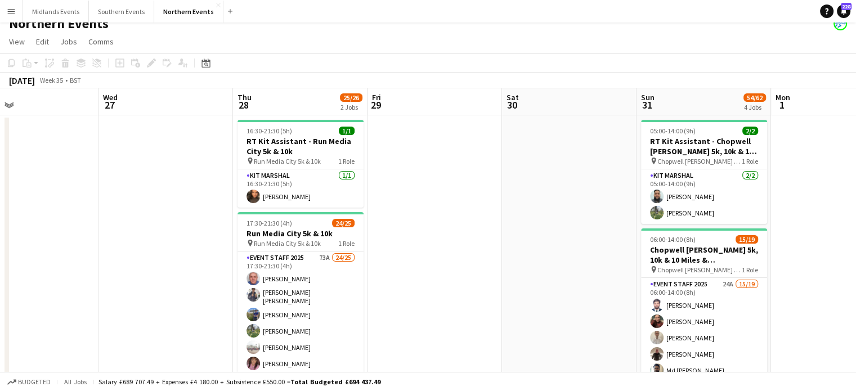
drag, startPoint x: 209, startPoint y: 274, endPoint x: 516, endPoint y: 281, distance: 307.3
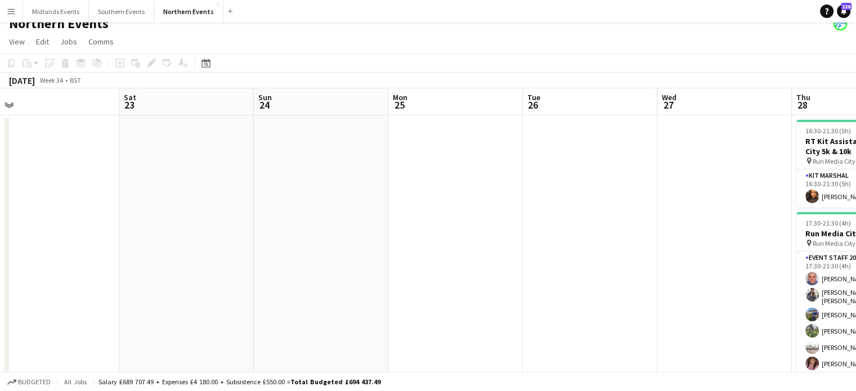
drag, startPoint x: 248, startPoint y: 276, endPoint x: 427, endPoint y: 281, distance: 179.0
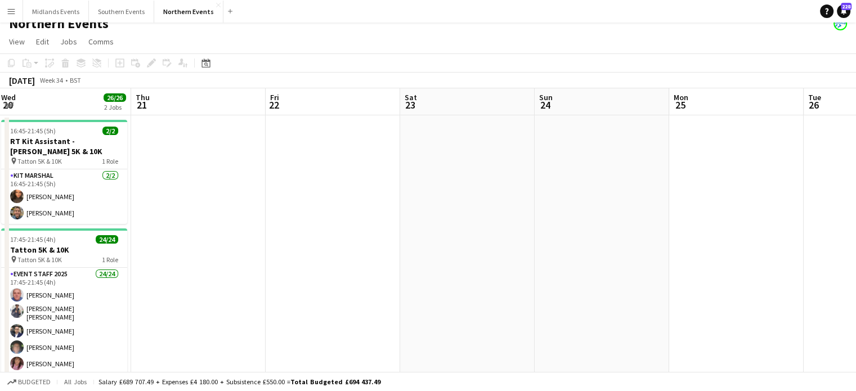
drag, startPoint x: 224, startPoint y: 281, endPoint x: 506, endPoint y: 315, distance: 283.3
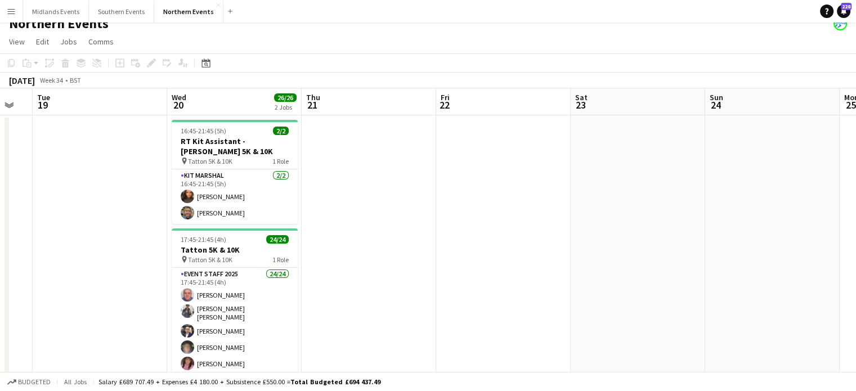
drag, startPoint x: 238, startPoint y: 307, endPoint x: 409, endPoint y: 326, distance: 172.1
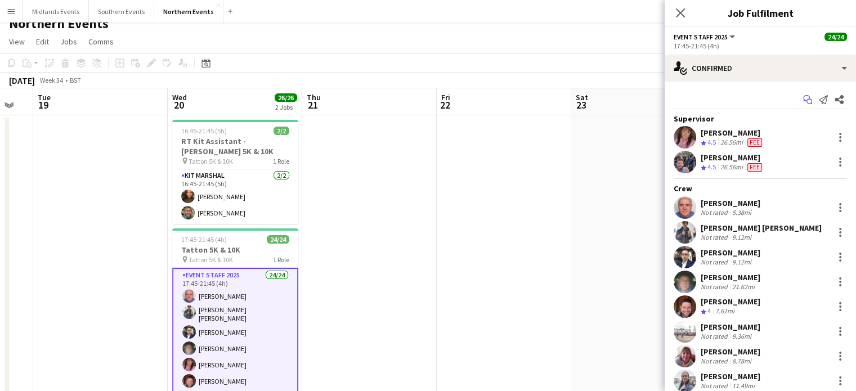
click at [803, 104] on icon "Start chat" at bounding box center [807, 99] width 9 height 9
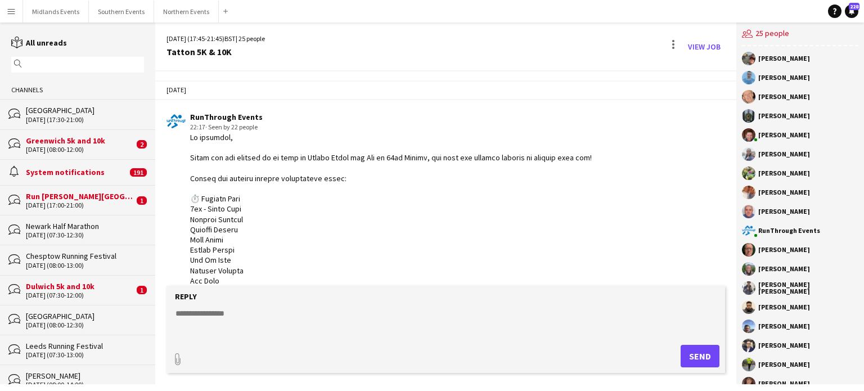
scroll to position [919, 0]
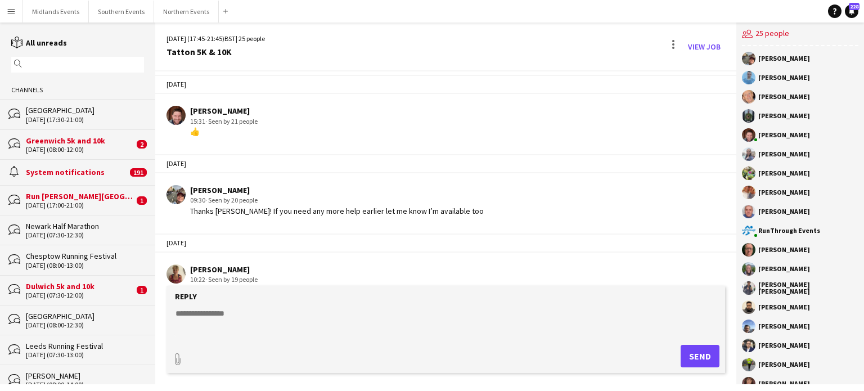
drag, startPoint x: 734, startPoint y: 260, endPoint x: 729, endPoint y: 247, distance: 13.7
click at [729, 259] on app-chat-message "[PERSON_NAME] 10:22 · Seen by 19 people [PERSON_NAME], do you need me to join. …" at bounding box center [445, 280] width 581 height 42
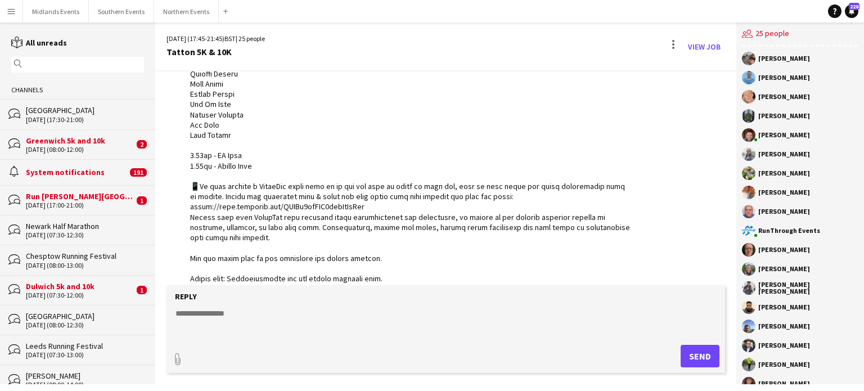
scroll to position [182, 0]
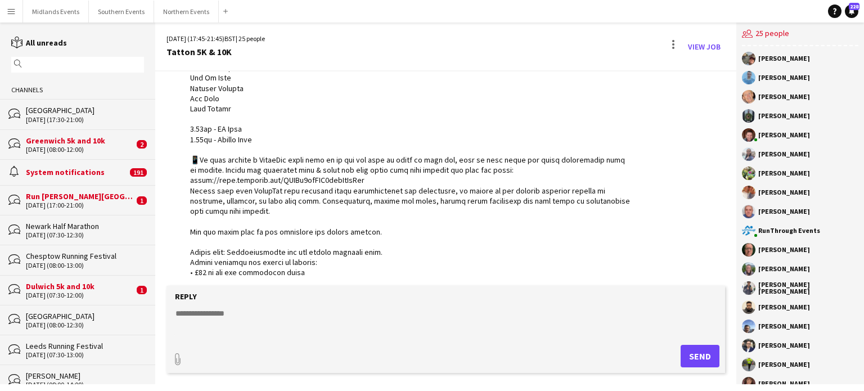
click at [239, 312] on textarea at bounding box center [447, 322] width 547 height 29
type textarea "*"
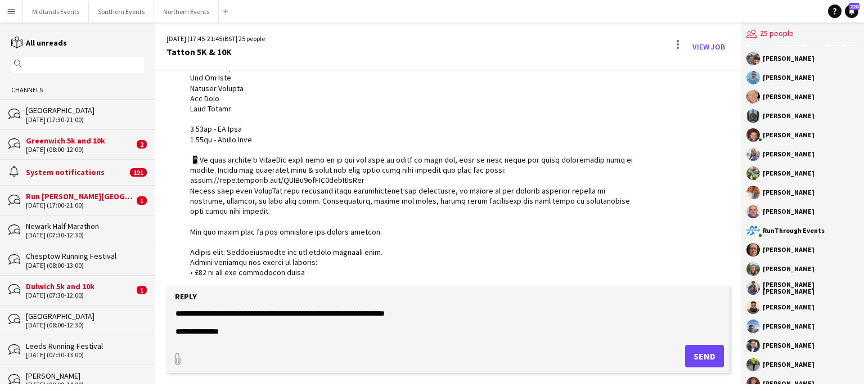
type textarea "**********"
click at [689, 359] on button "Send" at bounding box center [704, 356] width 39 height 23
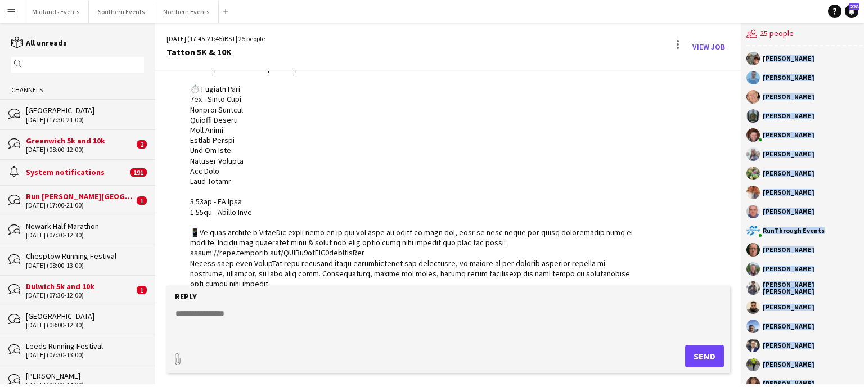
scroll to position [151, 0]
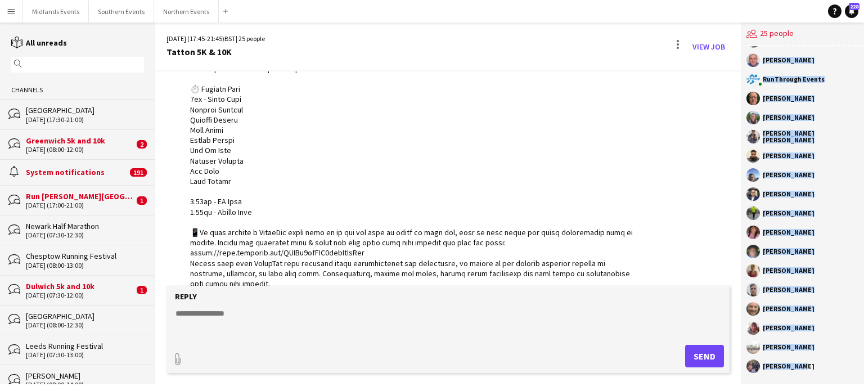
drag, startPoint x: 760, startPoint y: 59, endPoint x: 816, endPoint y: 387, distance: 333.3
click at [816, 387] on div "Menu Boards Boards Boards All jobs Status Workforce Workforce My Workforce Recr…" at bounding box center [432, 195] width 864 height 391
copy div "[PERSON_NAME] [PERSON_NAME] [PERSON_NAME] [PERSON_NAME] [PERSON_NAME] [PERSON_N…"
click at [167, 11] on button "Northern Events Close" at bounding box center [186, 12] width 65 height 22
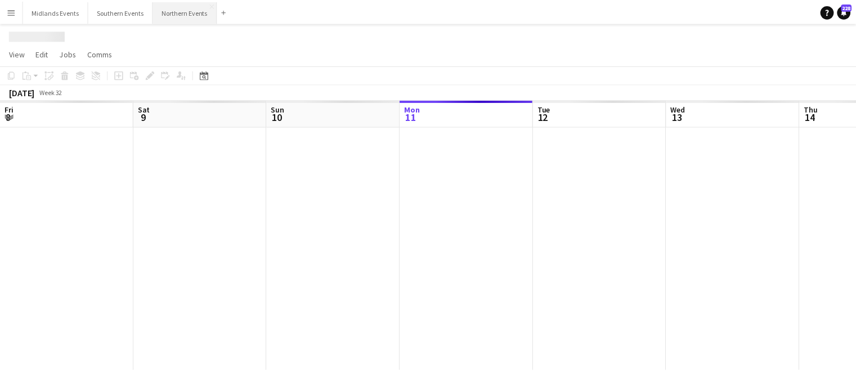
scroll to position [0, 269]
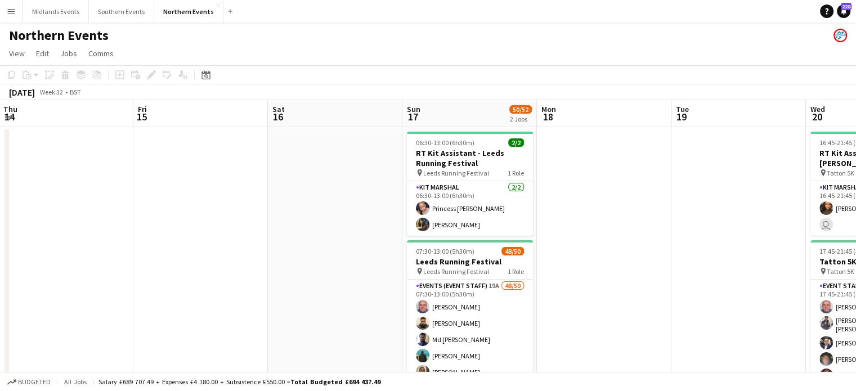
drag, startPoint x: 693, startPoint y: 283, endPoint x: 153, endPoint y: 325, distance: 541.7
click at [153, 325] on app-calendar-viewport "Sun 10 Mon 11 Tue 12 Wed 13 35/43 3 Jobs Thu 14 Fri 15 Sat 16 Sun 17 50/52 2 Jo…" at bounding box center [428, 355] width 856 height 510
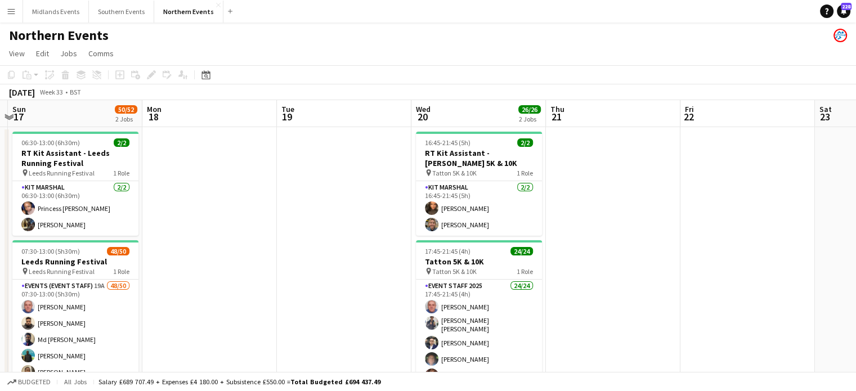
drag, startPoint x: 581, startPoint y: 307, endPoint x: 187, endPoint y: 285, distance: 394.4
click at [187, 285] on app-calendar-viewport "Thu 14 Fri 15 Sat 16 Sun 17 50/52 2 Jobs Mon 18 Tue 19 Wed 20 26/26 2 Jobs Thu …" at bounding box center [428, 355] width 856 height 510
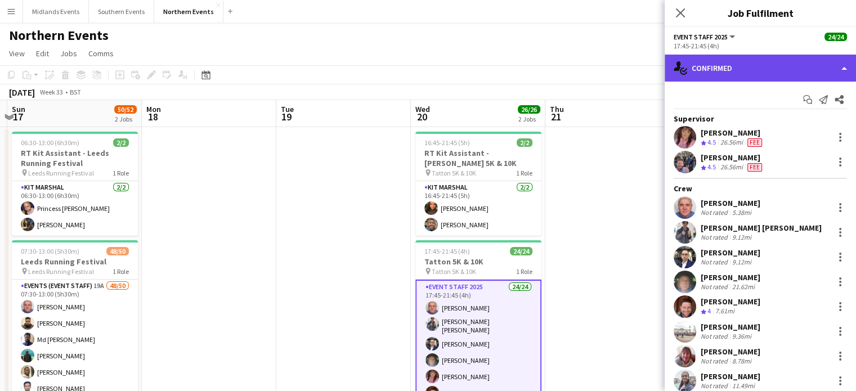
click at [768, 69] on div "single-neutral-actions-check-2 Confirmed" at bounding box center [759, 68] width 191 height 27
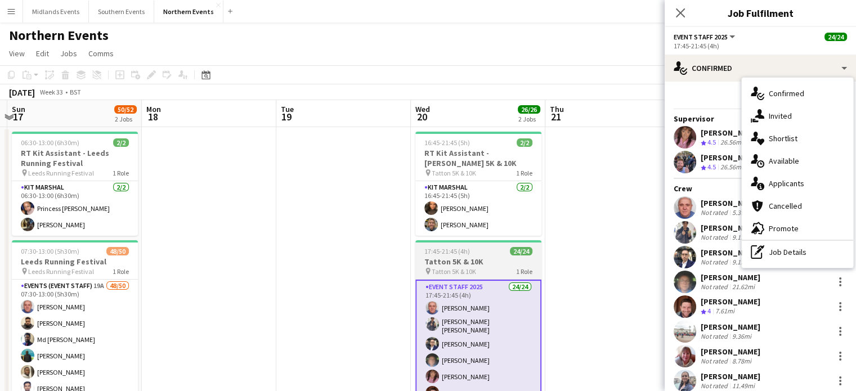
click at [440, 269] on span "Tatton 5K & 10K" at bounding box center [453, 271] width 44 height 8
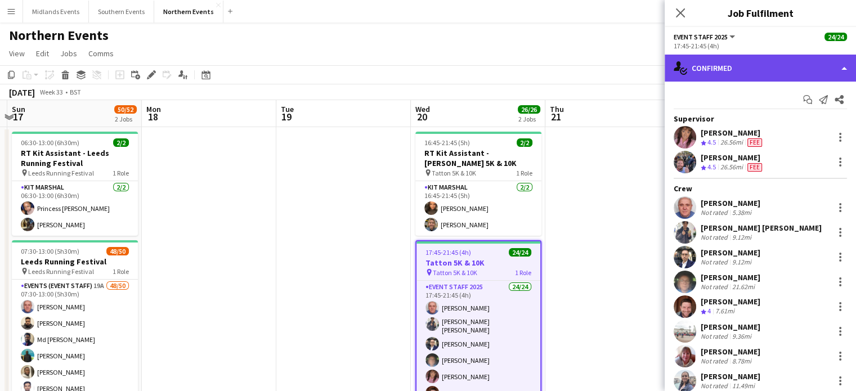
click at [735, 66] on div "single-neutral-actions-check-2 Confirmed" at bounding box center [759, 68] width 191 height 27
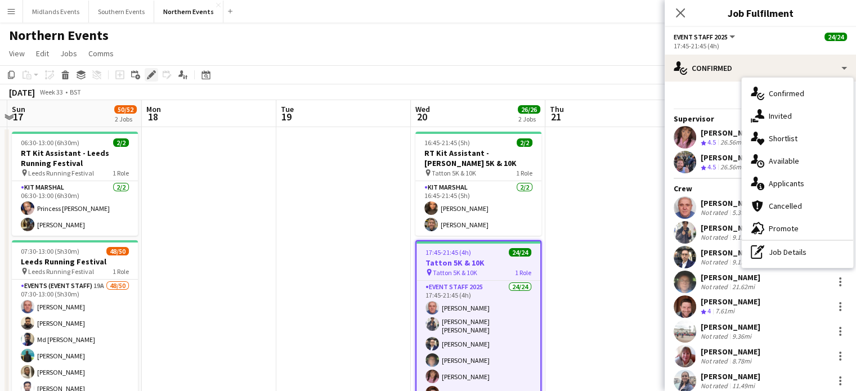
click at [151, 77] on icon at bounding box center [151, 75] width 6 height 6
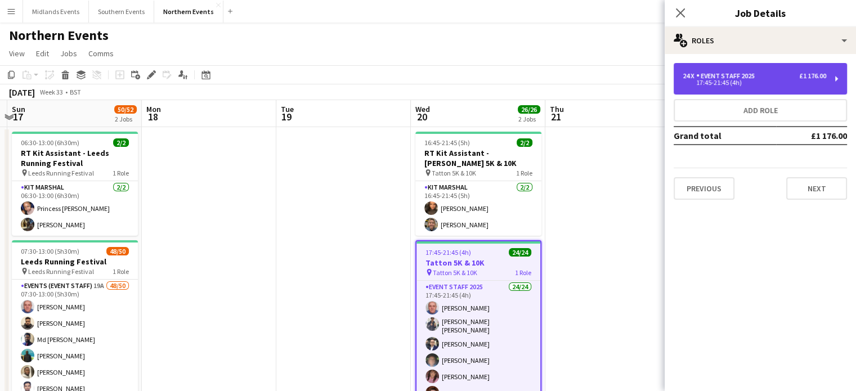
click at [784, 78] on div "24 x Event Staff 2025 £1 176.00" at bounding box center [753, 76] width 143 height 8
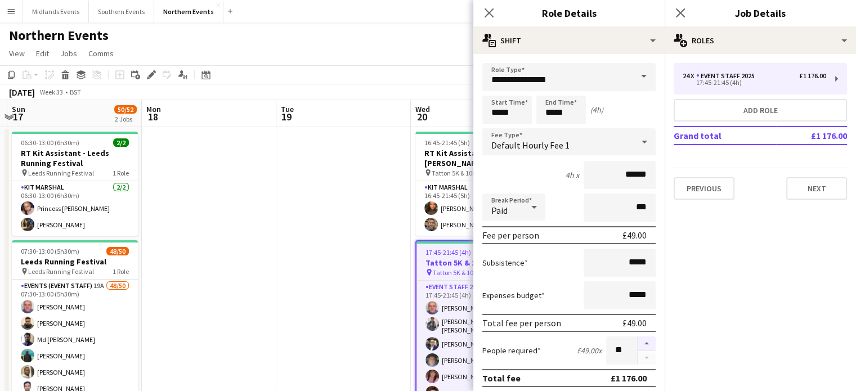
click at [637, 339] on button "button" at bounding box center [646, 343] width 18 height 15
type input "**"
click at [681, 12] on icon at bounding box center [680, 12] width 11 height 11
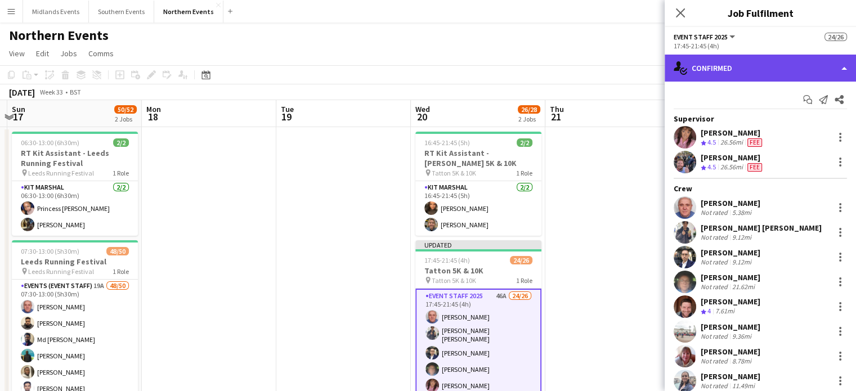
click at [752, 69] on div "single-neutral-actions-check-2 Confirmed" at bounding box center [759, 68] width 191 height 27
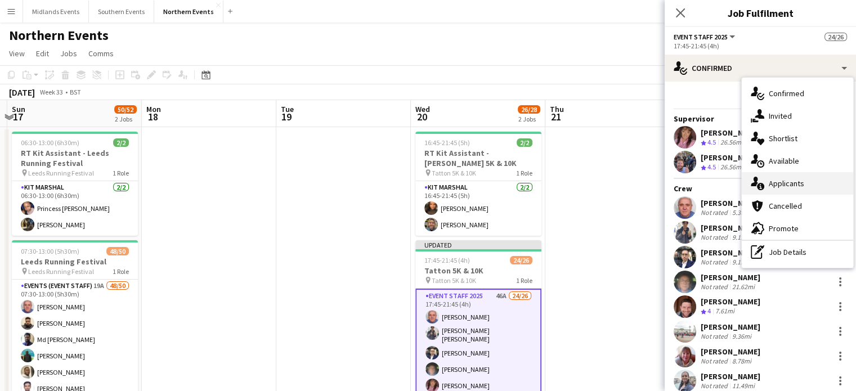
click at [792, 180] on div "single-neutral-actions-information Applicants" at bounding box center [796, 183] width 111 height 23
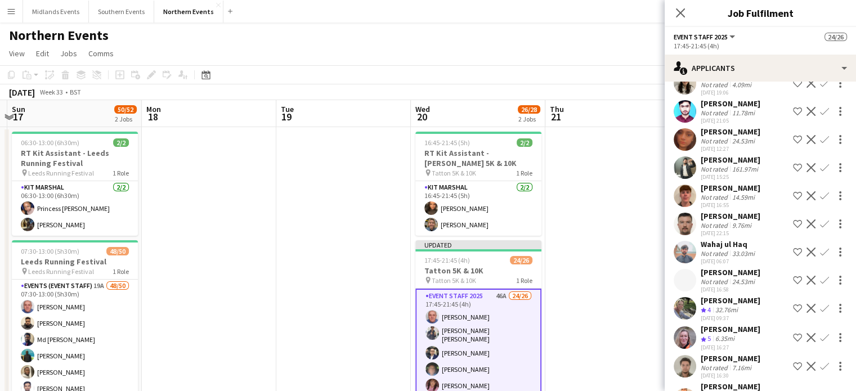
scroll to position [986, 0]
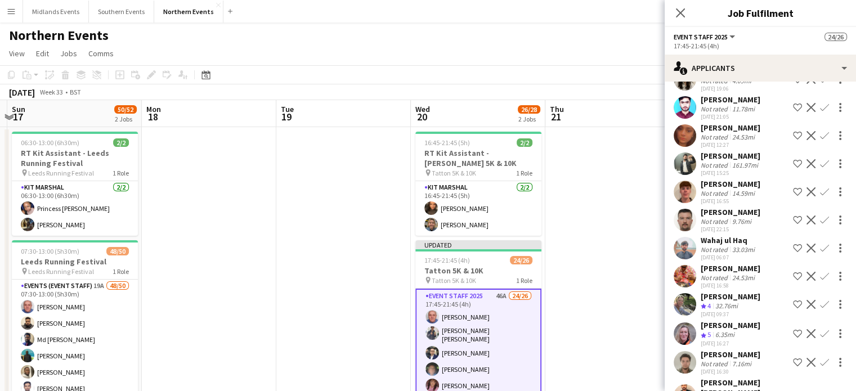
click at [820, 329] on app-icon "Confirm" at bounding box center [824, 333] width 9 height 9
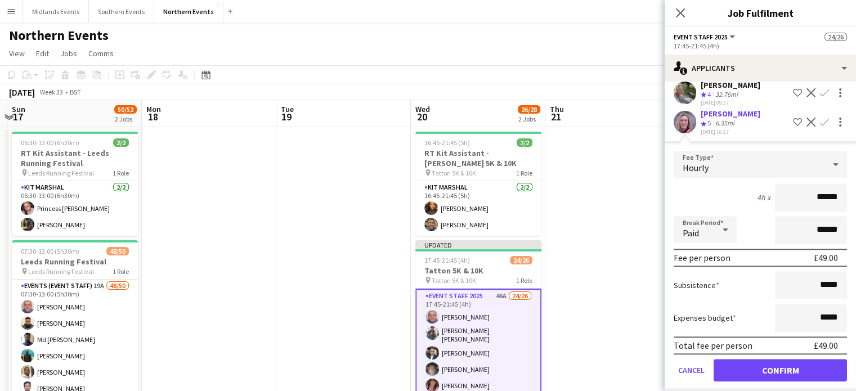
scroll to position [1202, 0]
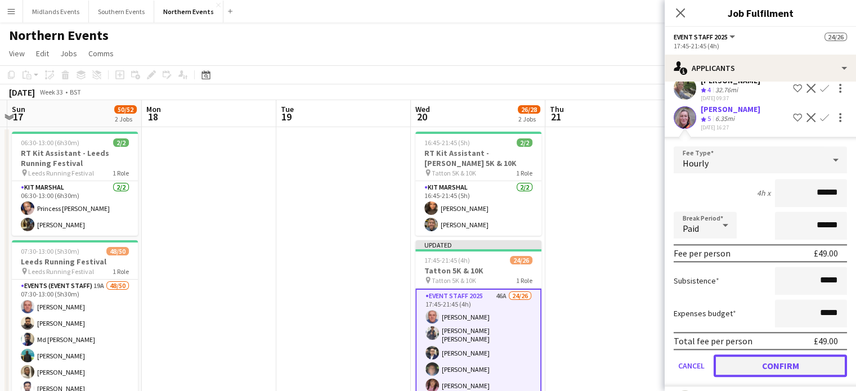
click at [797, 354] on button "Confirm" at bounding box center [779, 365] width 133 height 23
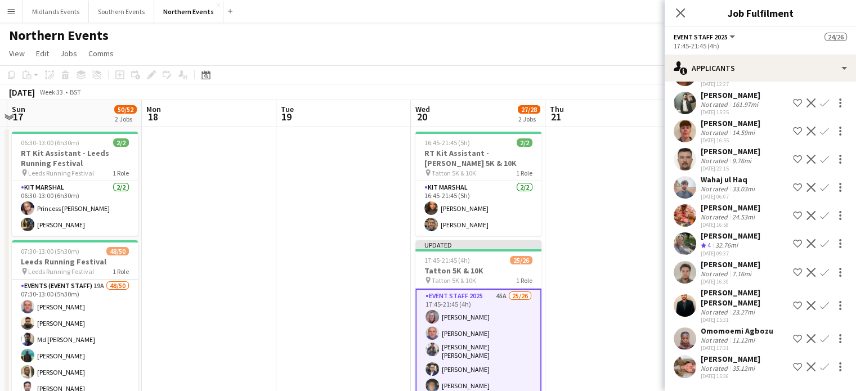
scroll to position [1033, 0]
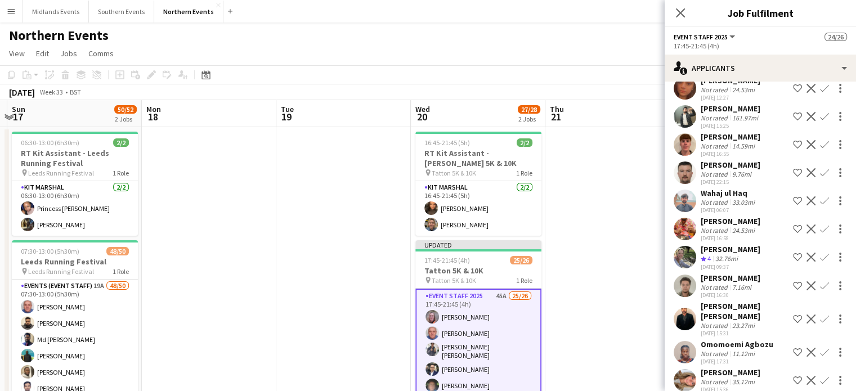
click at [820, 253] on app-icon "Confirm" at bounding box center [824, 257] width 9 height 9
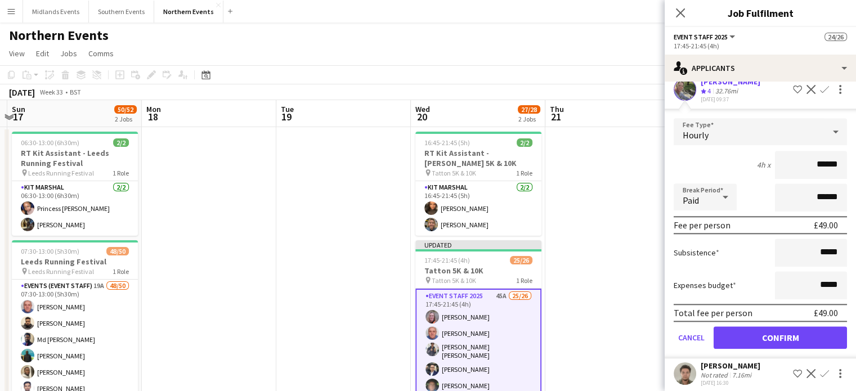
scroll to position [1287, 0]
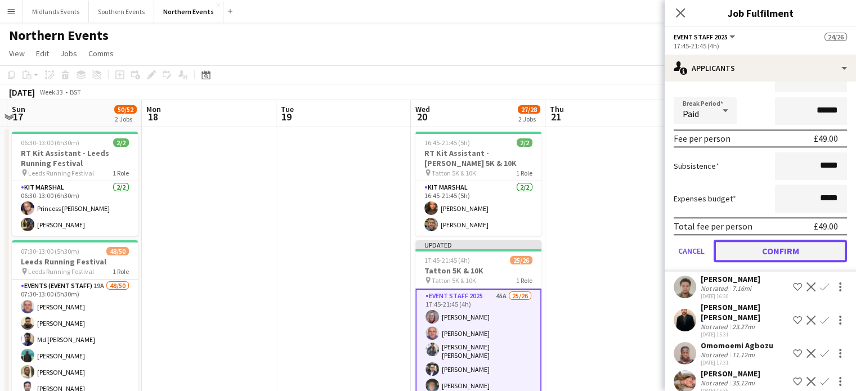
click at [795, 240] on button "Confirm" at bounding box center [779, 251] width 133 height 23
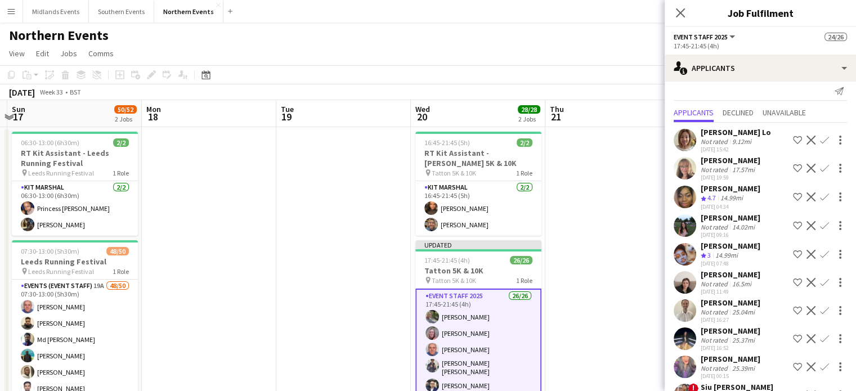
scroll to position [0, 0]
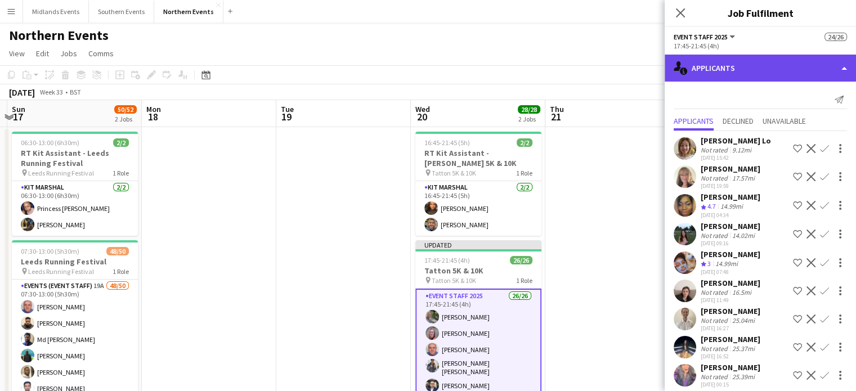
click at [759, 77] on div "single-neutral-actions-information Applicants" at bounding box center [759, 68] width 191 height 27
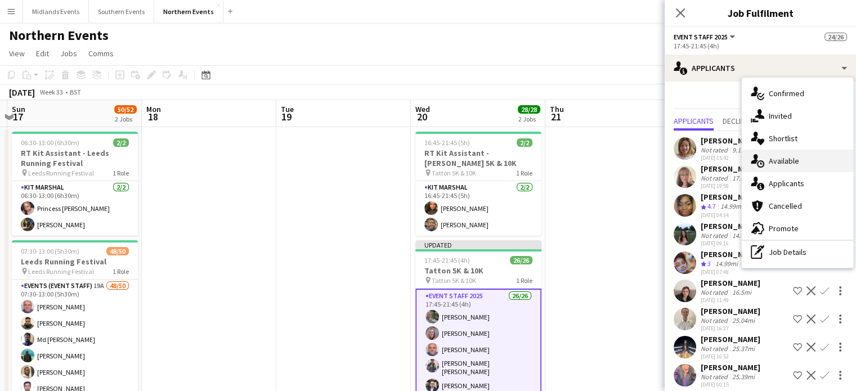
click at [785, 160] on div "single-neutral-actions-upload Available" at bounding box center [796, 161] width 111 height 23
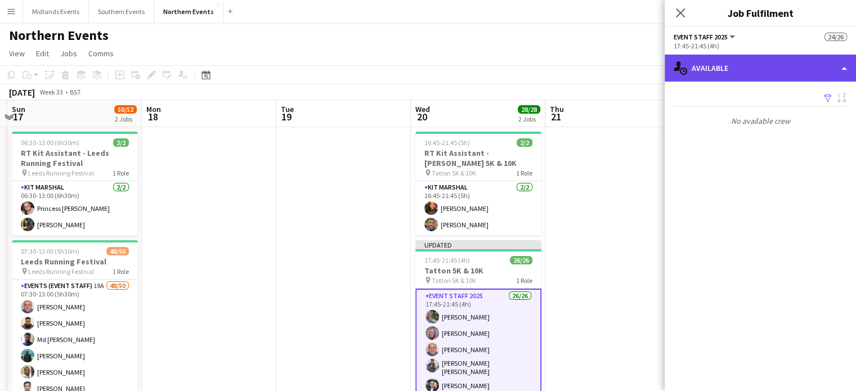
click at [802, 71] on div "single-neutral-actions-upload Available" at bounding box center [759, 68] width 191 height 27
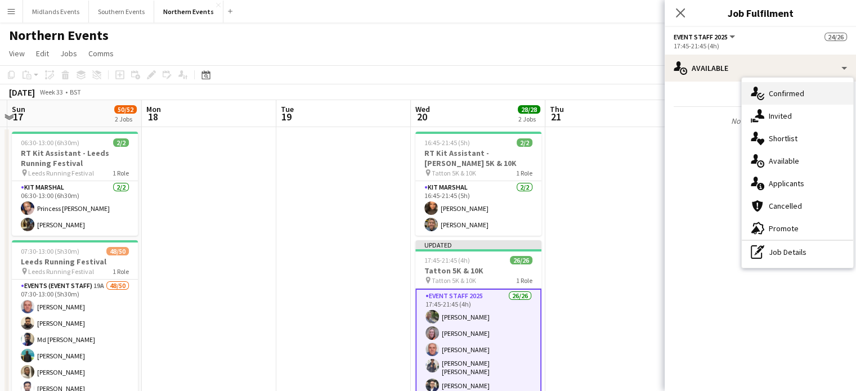
click at [790, 98] on div "single-neutral-actions-check-2 Confirmed" at bounding box center [796, 93] width 111 height 23
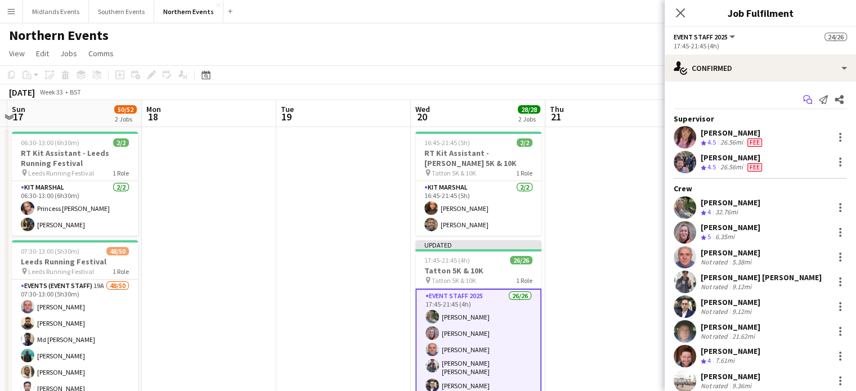
click at [799, 98] on app-icon "Start chat" at bounding box center [807, 100] width 16 height 16
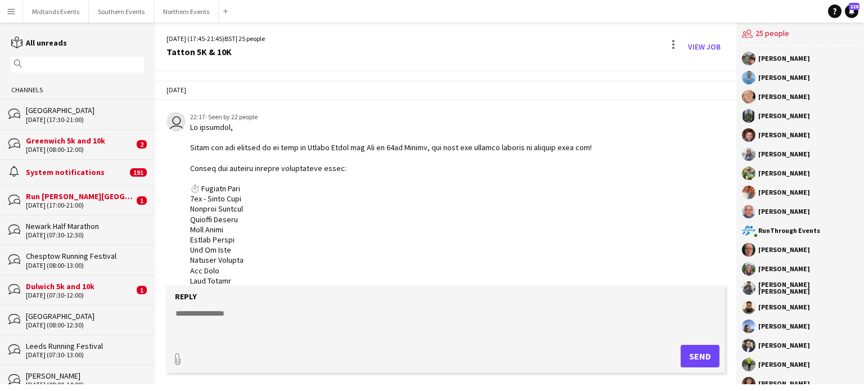
scroll to position [1018, 0]
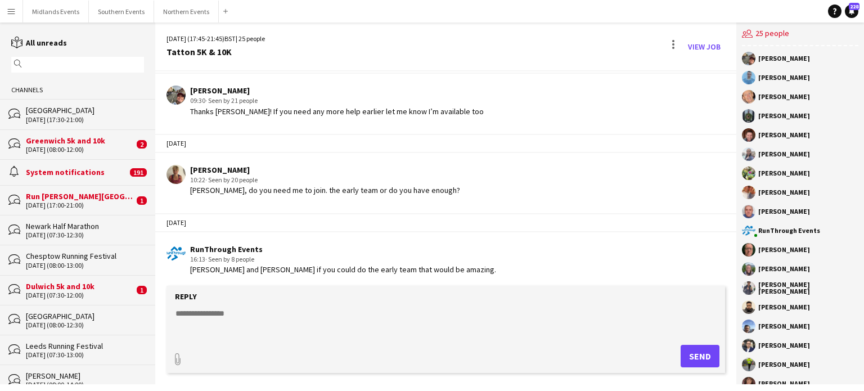
click at [84, 348] on div "Leeds Running Festival" at bounding box center [85, 346] width 118 height 10
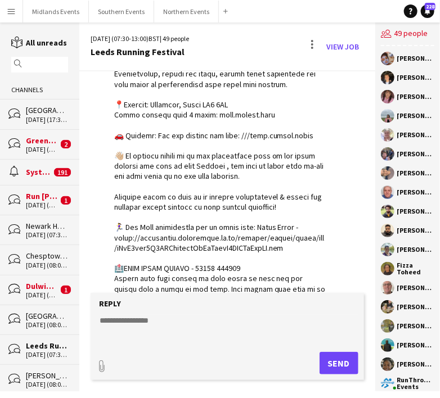
scroll to position [1345, 0]
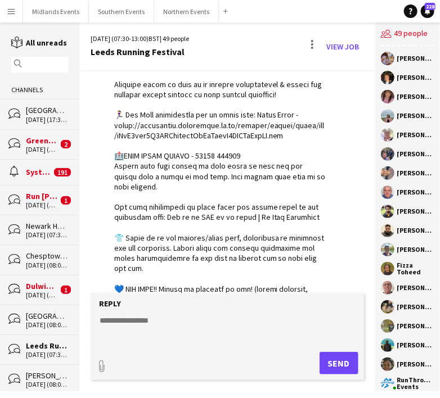
click at [95, 353] on form "Reply paperclip Send" at bounding box center [227, 336] width 273 height 87
type input "**********"
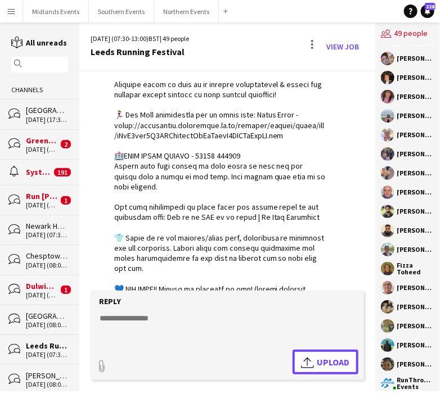
drag, startPoint x: 323, startPoint y: 365, endPoint x: 303, endPoint y: 366, distance: 19.7
click at [303, 366] on app-icon "Upload" at bounding box center [309, 363] width 16 height 14
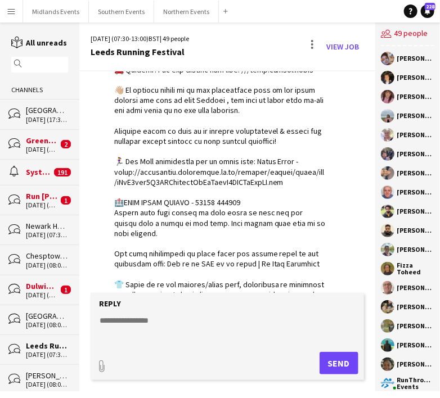
scroll to position [1471, 0]
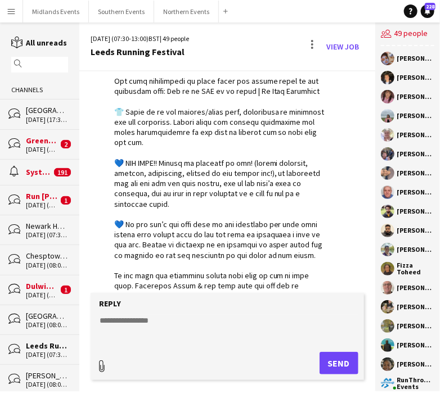
type input "**********"
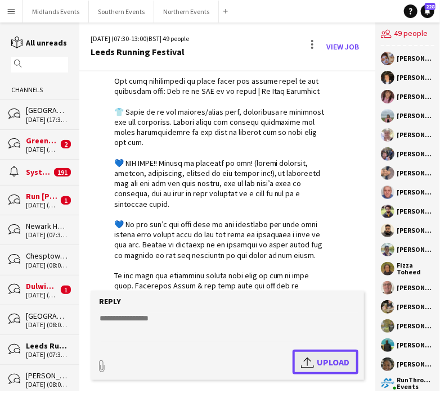
click at [317, 363] on span "Upload Upload" at bounding box center [325, 363] width 49 height 14
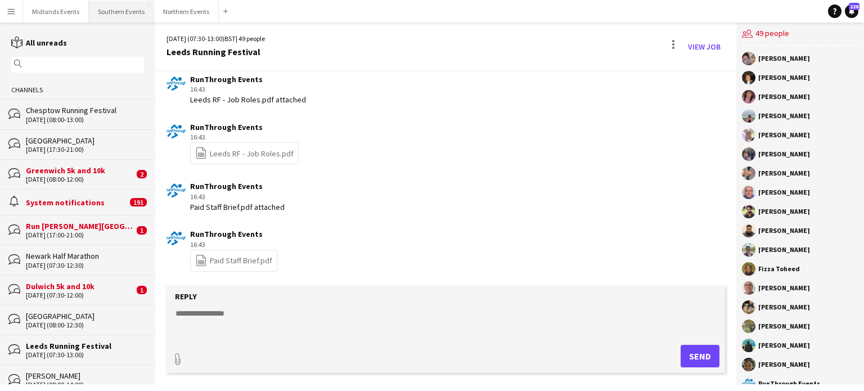
scroll to position [1447, 0]
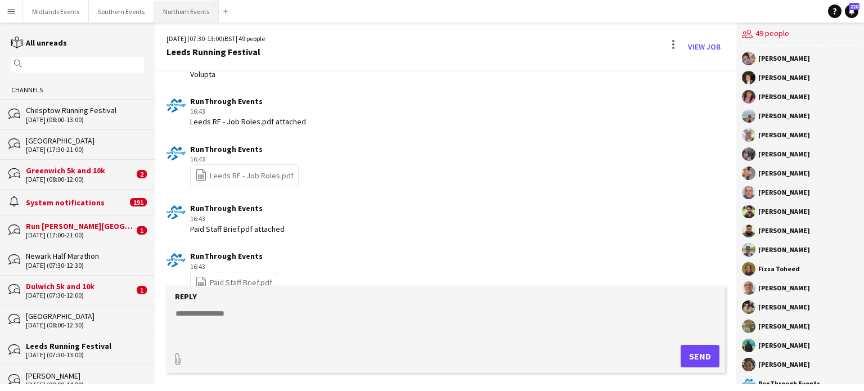
click at [185, 16] on button "Northern Events Close" at bounding box center [186, 12] width 65 height 22
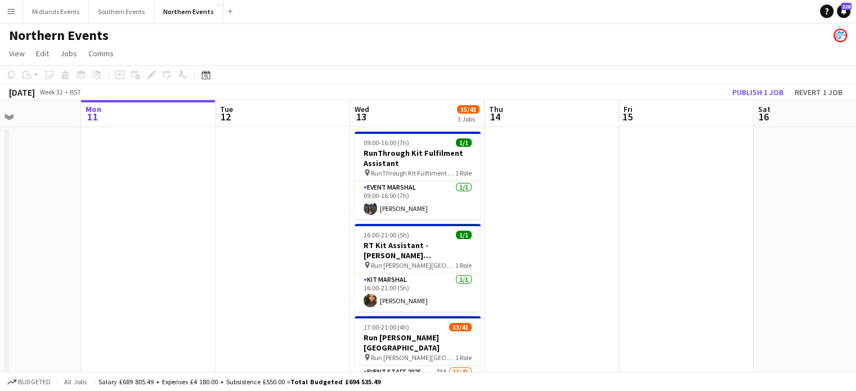
scroll to position [0, 332]
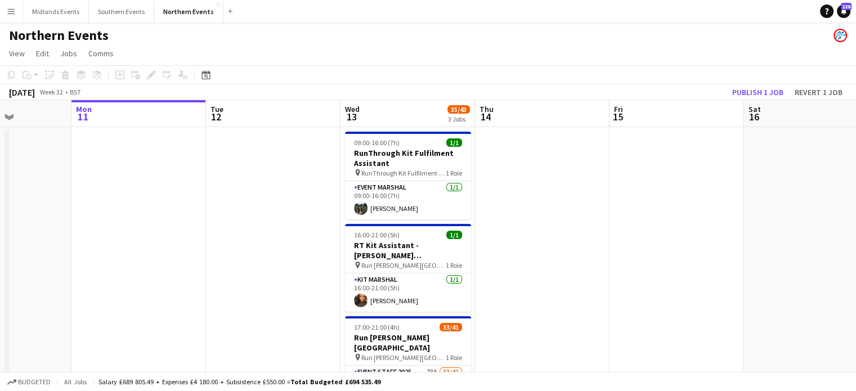
drag, startPoint x: 578, startPoint y: 285, endPoint x: 515, endPoint y: 281, distance: 63.2
click at [515, 281] on app-calendar-viewport "Fri 8 Sat 9 27/27 2 Jobs Sun 10 Mon 11 Tue 12 Wed 13 35/43 3 Jobs Thu 14 Fri 15…" at bounding box center [428, 355] width 856 height 510
click at [745, 92] on button "Publish 1 job" at bounding box center [757, 92] width 60 height 15
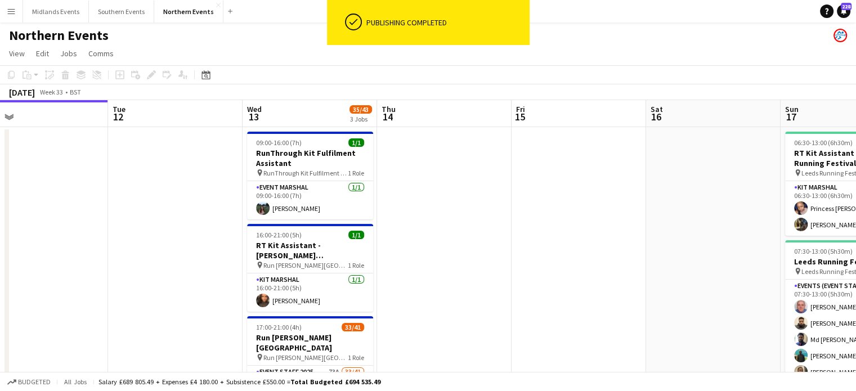
drag, startPoint x: 757, startPoint y: 182, endPoint x: 659, endPoint y: 197, distance: 99.1
click at [659, 197] on app-calendar-viewport "Fri 8 Sat 9 27/27 2 Jobs Sun 10 Mon 11 Tue 12 Wed 13 35/43 3 Jobs Thu 14 Fri 15…" at bounding box center [428, 355] width 856 height 510
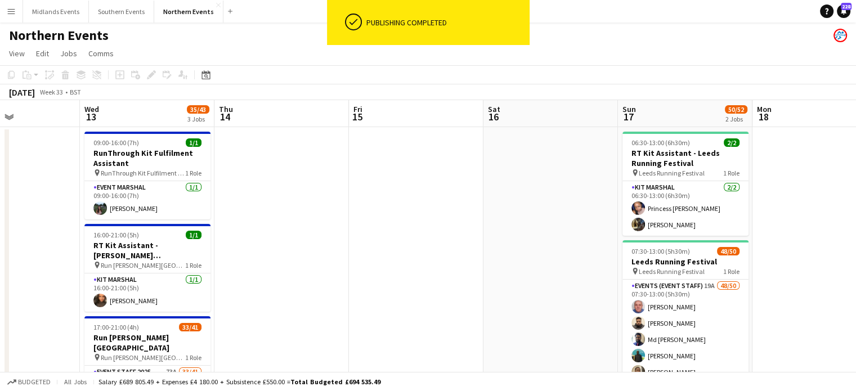
scroll to position [0, 365]
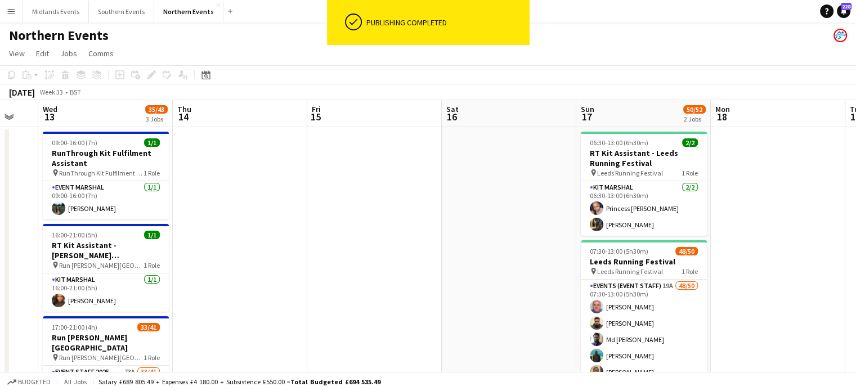
drag, startPoint x: 724, startPoint y: 213, endPoint x: 527, endPoint y: 231, distance: 197.7
click at [527, 231] on app-calendar-viewport "Sun 10 Mon 11 Tue 12 Wed 13 35/43 3 Jobs Thu 14 Fri 15 Sat 16 Sun 17 50/52 2 Jo…" at bounding box center [428, 355] width 856 height 510
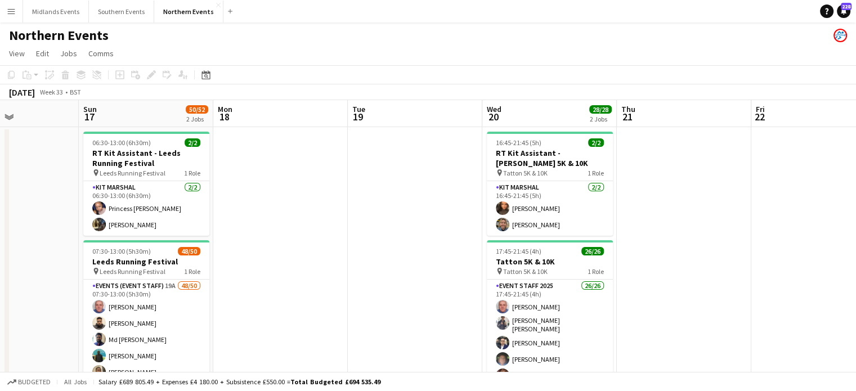
scroll to position [0, 461]
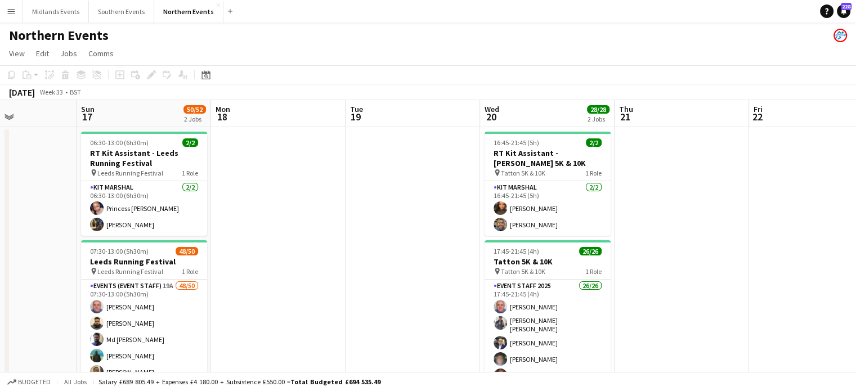
drag, startPoint x: 727, startPoint y: 249, endPoint x: 228, endPoint y: 280, distance: 500.0
click at [228, 280] on app-calendar-viewport "Wed 13 35/43 3 Jobs Thu 14 Fri 15 Sat 16 Sun 17 50/52 2 Jobs Mon 18 Tue 19 Wed …" at bounding box center [428, 355] width 856 height 510
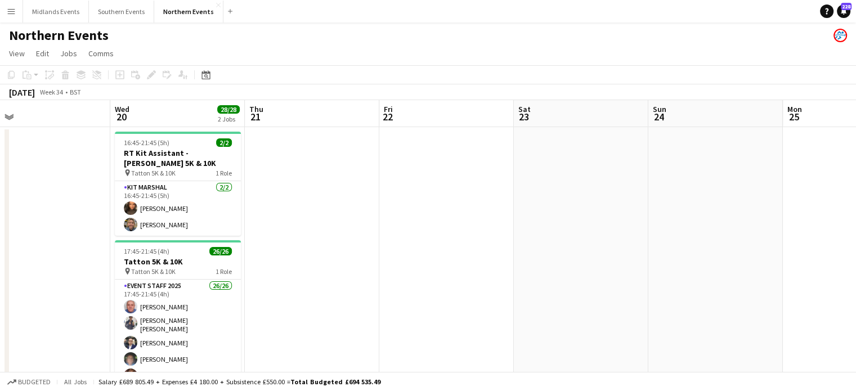
drag, startPoint x: 623, startPoint y: 208, endPoint x: 252, endPoint y: 226, distance: 371.2
click at [252, 226] on app-calendar-viewport "Sat 16 Sun 17 50/52 2 Jobs Mon 18 Tue 19 Wed 20 28/28 2 Jobs Thu 21 Fri 22 Sat …" at bounding box center [428, 355] width 856 height 510
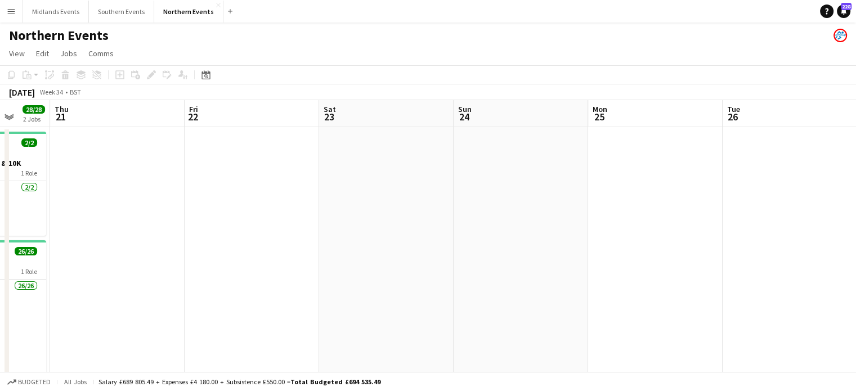
drag, startPoint x: 721, startPoint y: 233, endPoint x: 266, endPoint y: 247, distance: 454.8
click at [266, 247] on app-calendar-viewport "Mon 18 Tue 19 Wed 20 28/28 2 Jobs Thu 21 Fri 22 Sat 23 Sun 24 Mon 25 Tue 26 Wed…" at bounding box center [428, 355] width 856 height 510
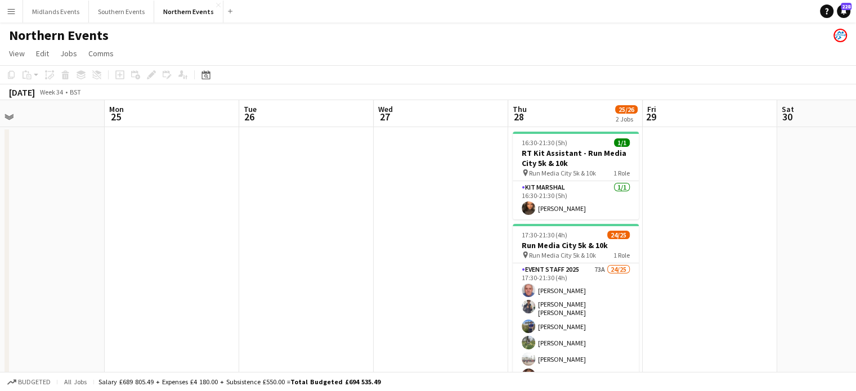
scroll to position [0, 310]
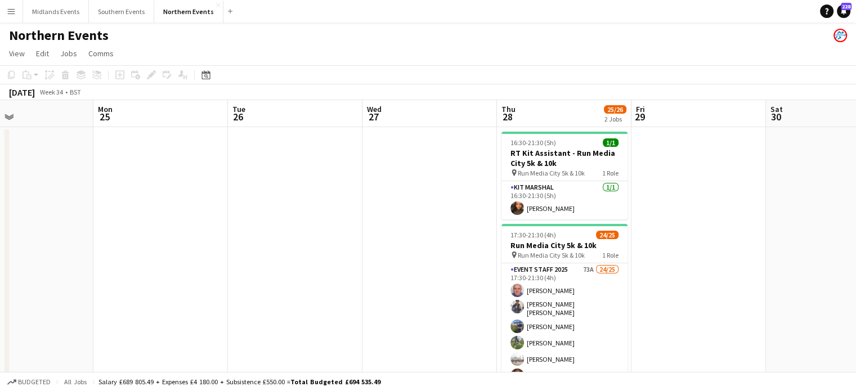
drag, startPoint x: 630, startPoint y: 267, endPoint x: 444, endPoint y: 257, distance: 185.9
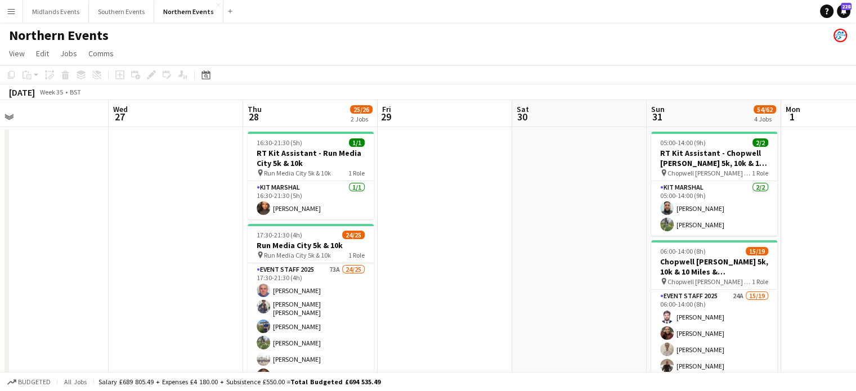
drag, startPoint x: 766, startPoint y: 163, endPoint x: 467, endPoint y: 179, distance: 299.7
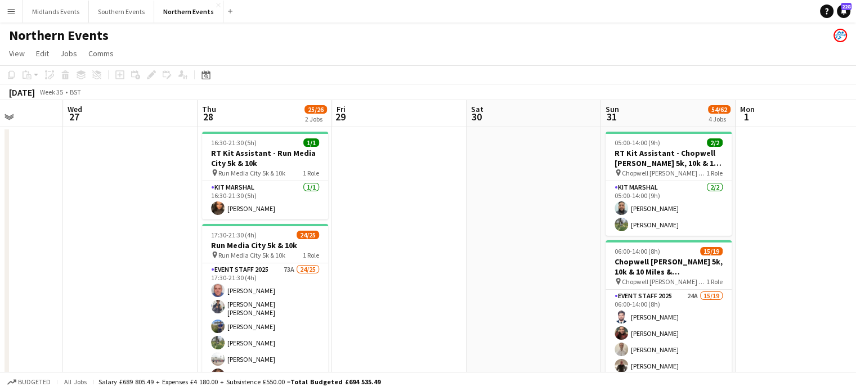
drag, startPoint x: 761, startPoint y: 260, endPoint x: 690, endPoint y: 260, distance: 70.9
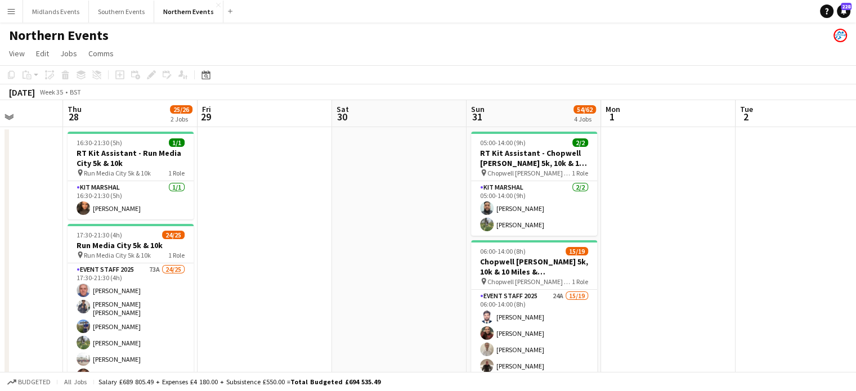
scroll to position [0, 411]
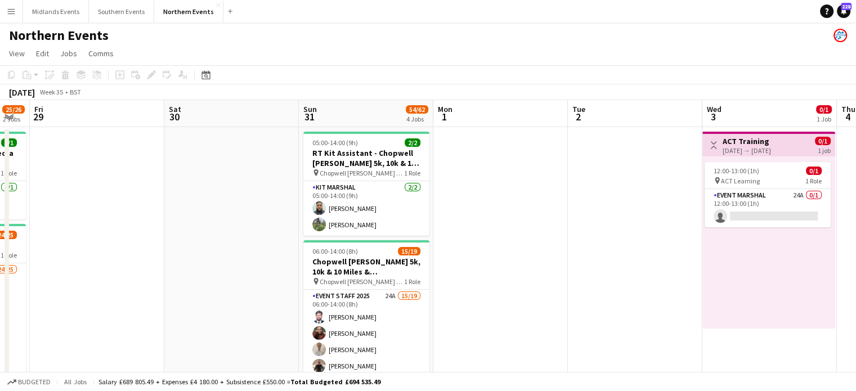
drag, startPoint x: 736, startPoint y: 273, endPoint x: 505, endPoint y: 268, distance: 231.3
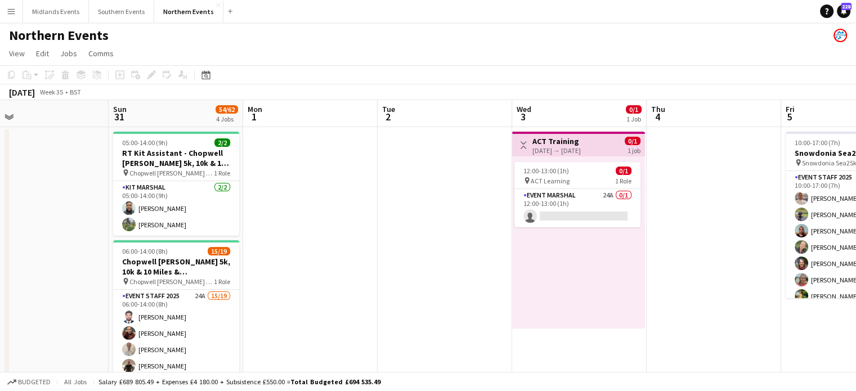
scroll to position [0, 341]
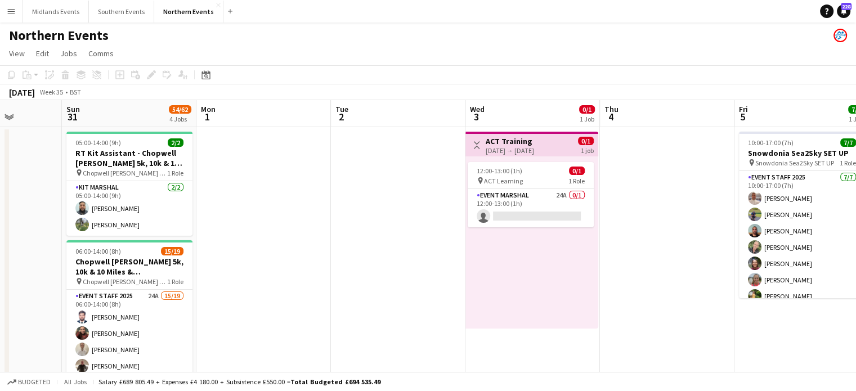
drag, startPoint x: 685, startPoint y: 279, endPoint x: 448, endPoint y: 255, distance: 238.0
click at [529, 195] on app-card-role "Event Marshal 24A 0/1 12:00-13:00 (1h) single-neutral-actions" at bounding box center [531, 208] width 126 height 38
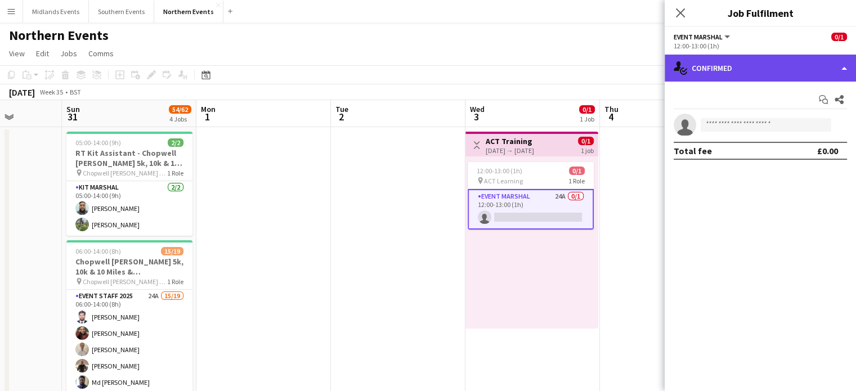
click at [806, 62] on div "single-neutral-actions-check-2 Confirmed" at bounding box center [759, 68] width 191 height 27
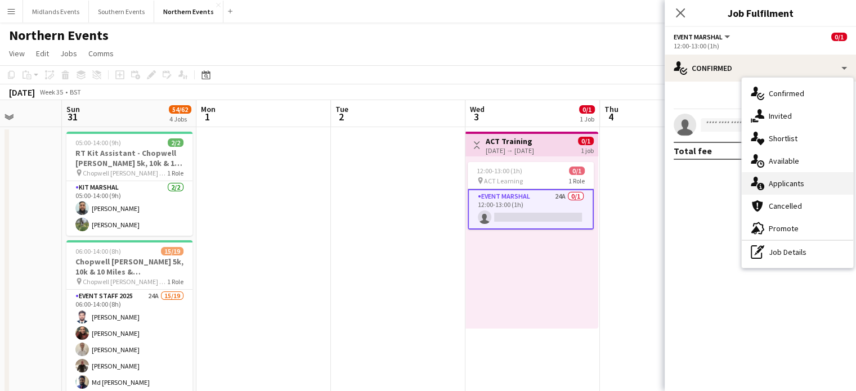
click at [806, 186] on div "single-neutral-actions-information Applicants" at bounding box center [796, 183] width 111 height 23
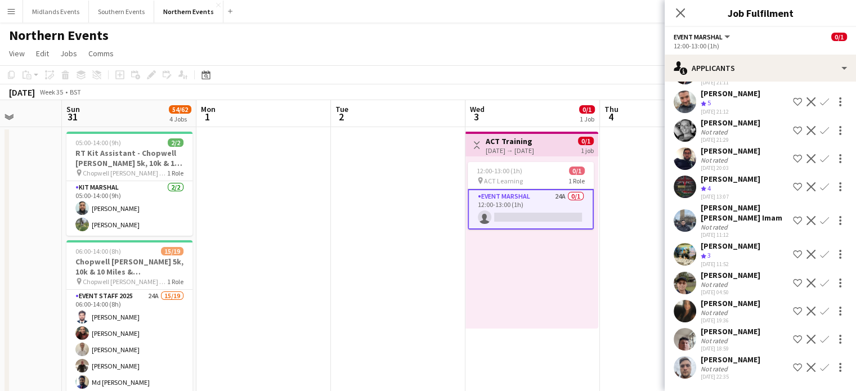
scroll to position [491, 0]
click at [677, 15] on icon at bounding box center [680, 12] width 11 height 11
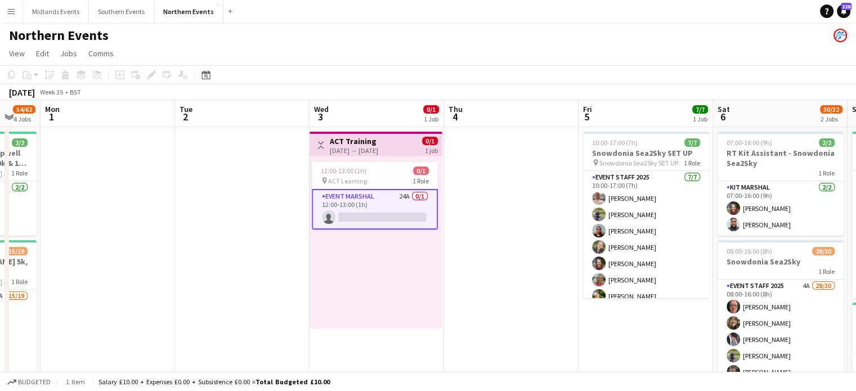
drag, startPoint x: 772, startPoint y: 213, endPoint x: 615, endPoint y: 222, distance: 156.7
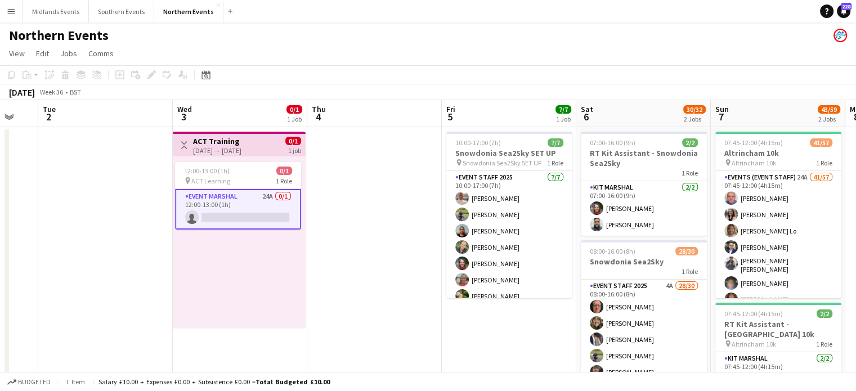
scroll to position [0, 380]
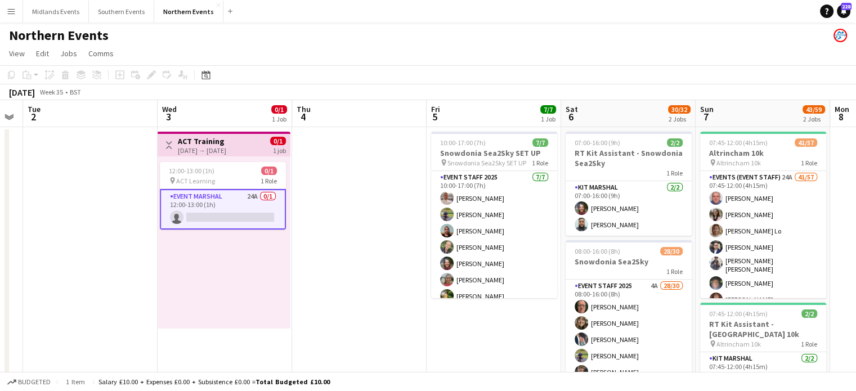
drag, startPoint x: 761, startPoint y: 250, endPoint x: 610, endPoint y: 253, distance: 150.8
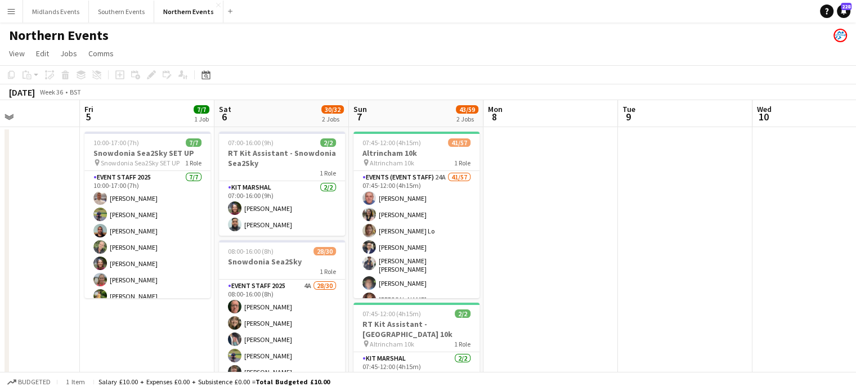
drag, startPoint x: 817, startPoint y: 164, endPoint x: 466, endPoint y: 173, distance: 351.2
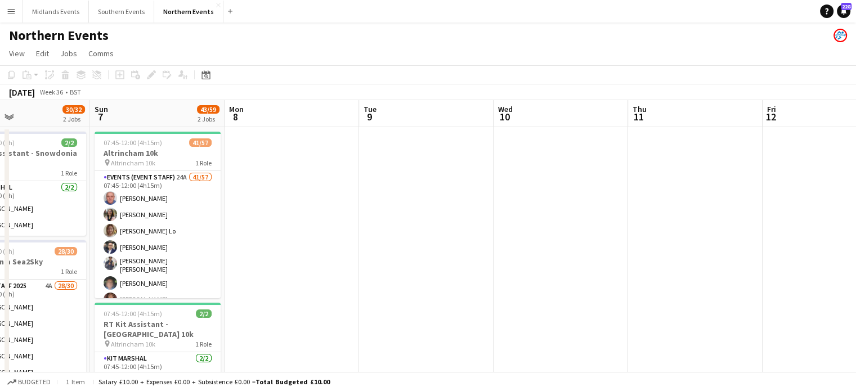
drag, startPoint x: 697, startPoint y: 214, endPoint x: 443, endPoint y: 210, distance: 254.3
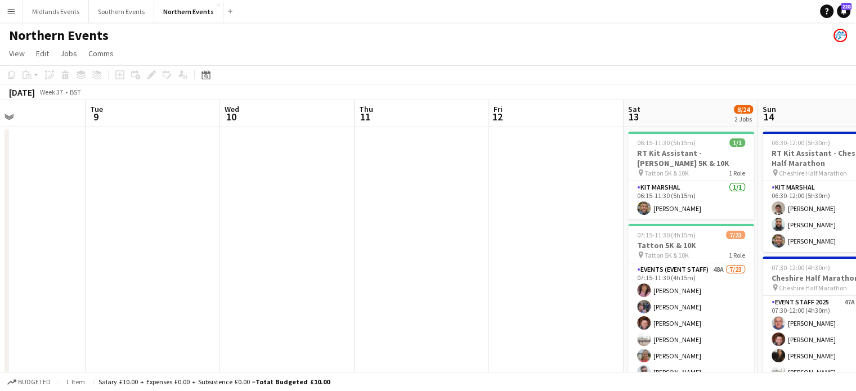
drag, startPoint x: 730, startPoint y: 256, endPoint x: 458, endPoint y: 250, distance: 272.4
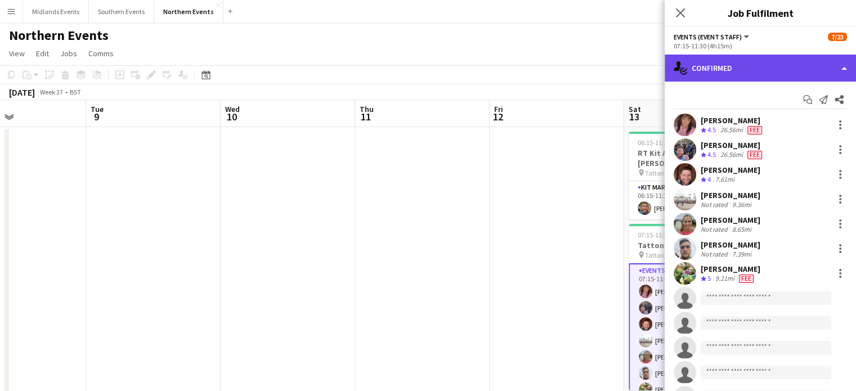
click at [834, 71] on div "single-neutral-actions-check-2 Confirmed" at bounding box center [759, 68] width 191 height 27
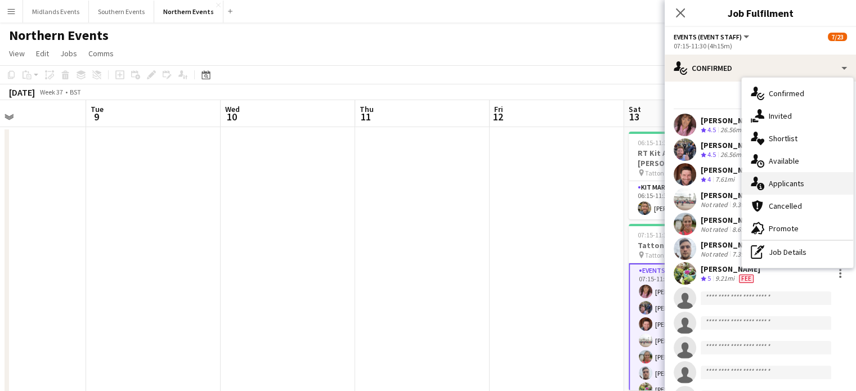
click at [807, 181] on div "single-neutral-actions-information Applicants" at bounding box center [796, 183] width 111 height 23
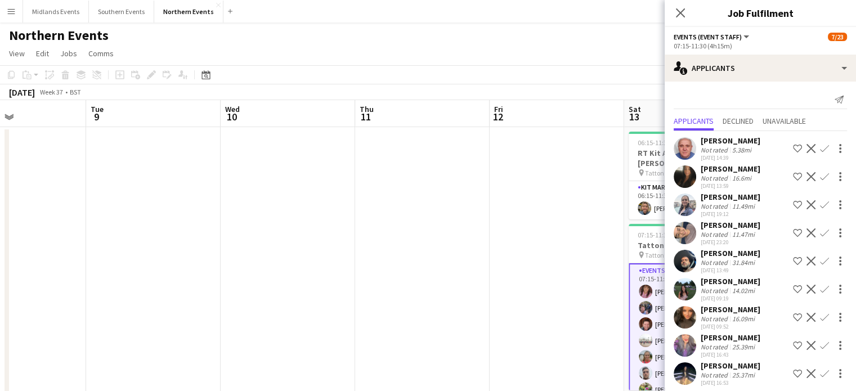
click at [820, 145] on app-icon "Confirm" at bounding box center [824, 148] width 9 height 9
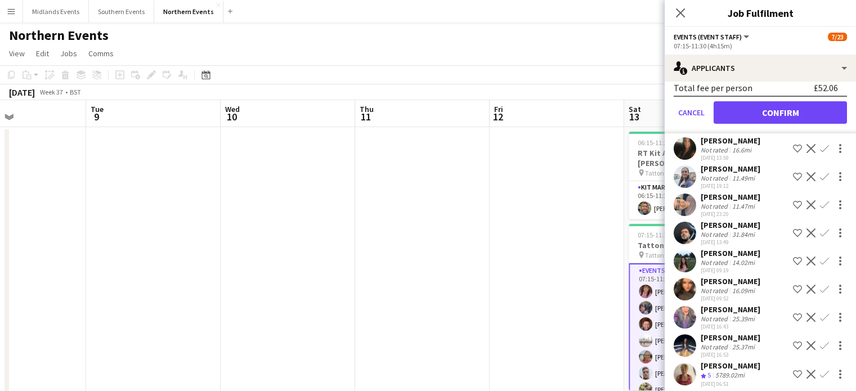
scroll to position [286, 0]
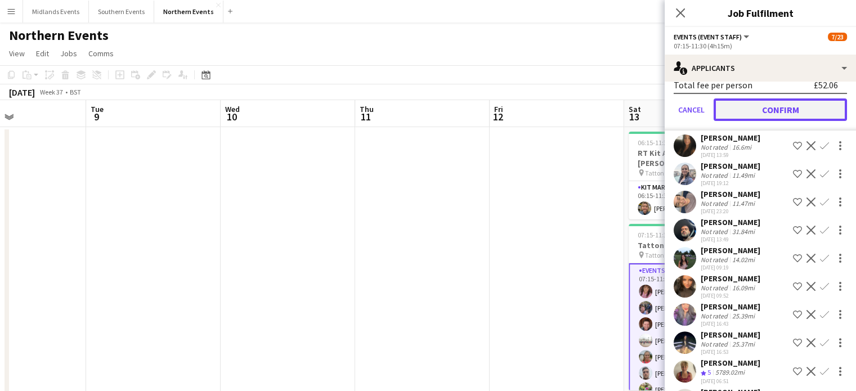
click at [781, 111] on button "Confirm" at bounding box center [779, 109] width 133 height 23
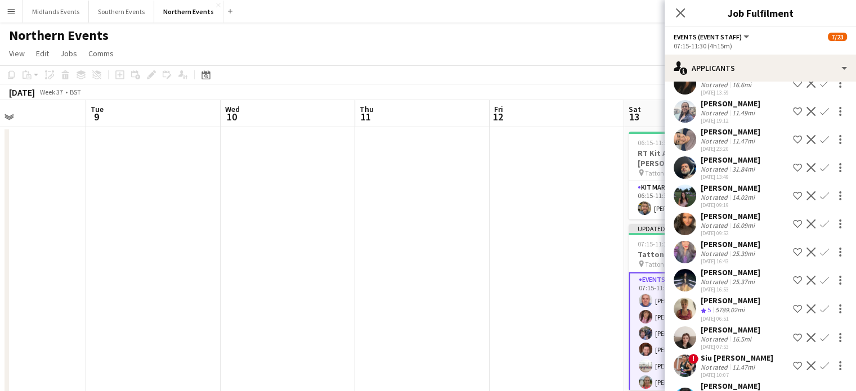
scroll to position [70, 0]
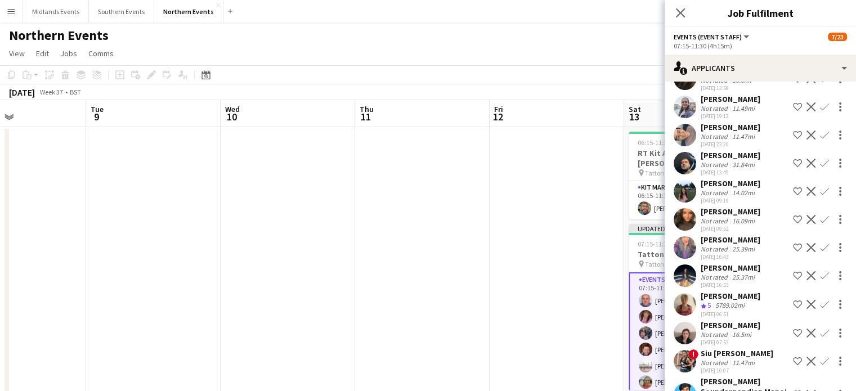
click at [820, 301] on app-icon "Confirm" at bounding box center [824, 304] width 9 height 9
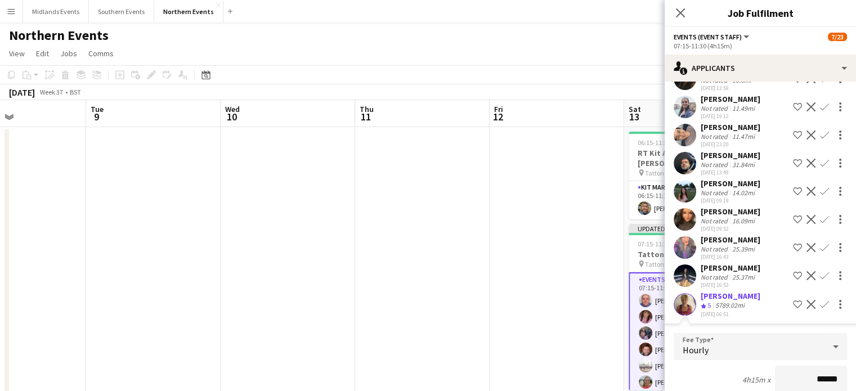
scroll to position [71, 0]
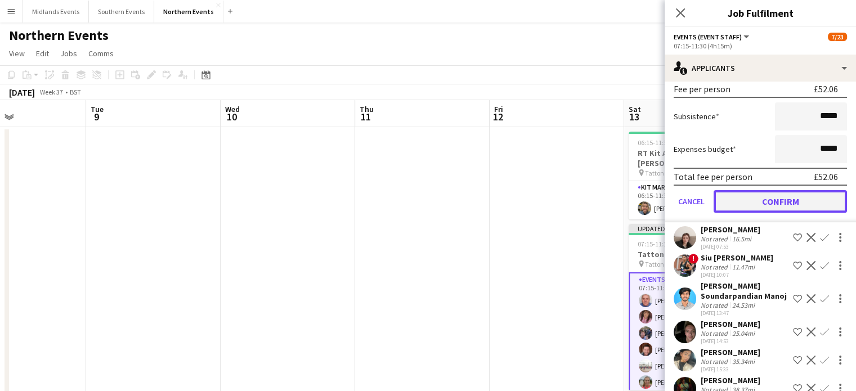
click at [781, 195] on button "Confirm" at bounding box center [779, 201] width 133 height 23
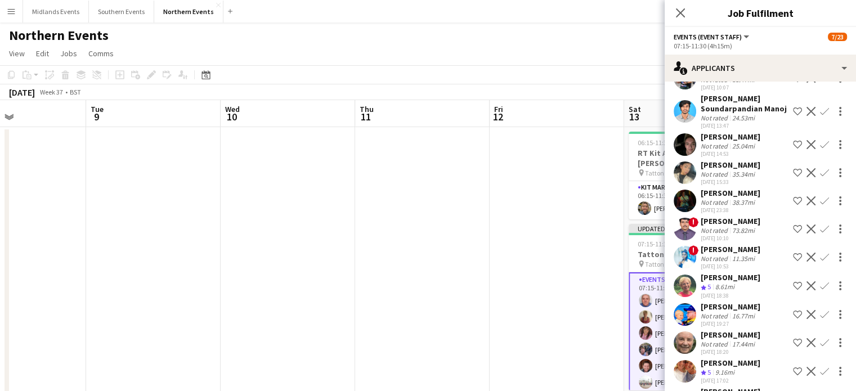
scroll to position [339, 0]
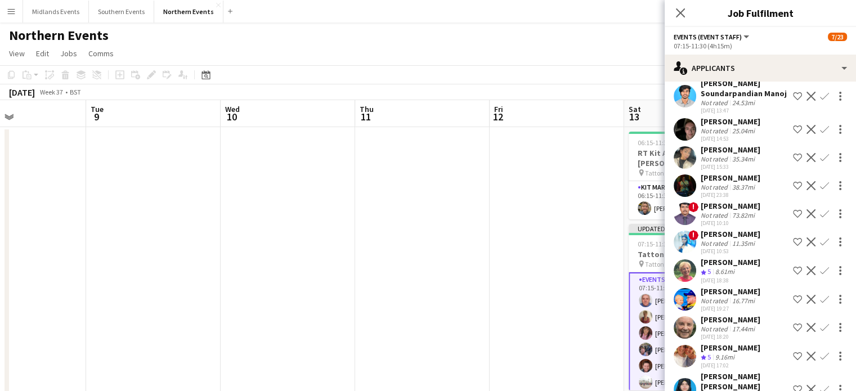
click at [817, 277] on button "Confirm" at bounding box center [824, 271] width 14 height 14
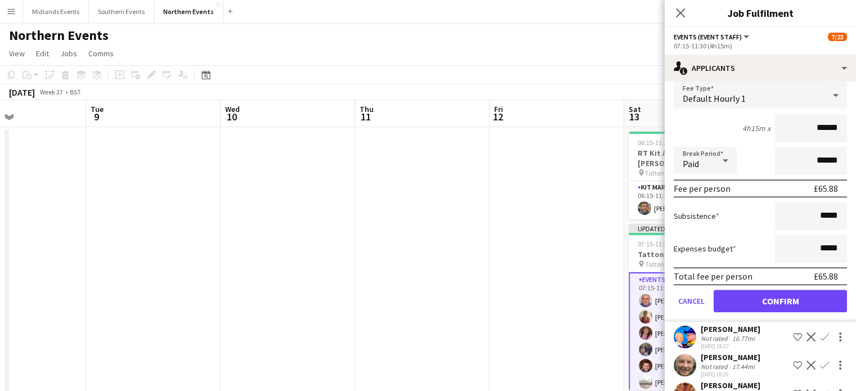
scroll to position [559, 0]
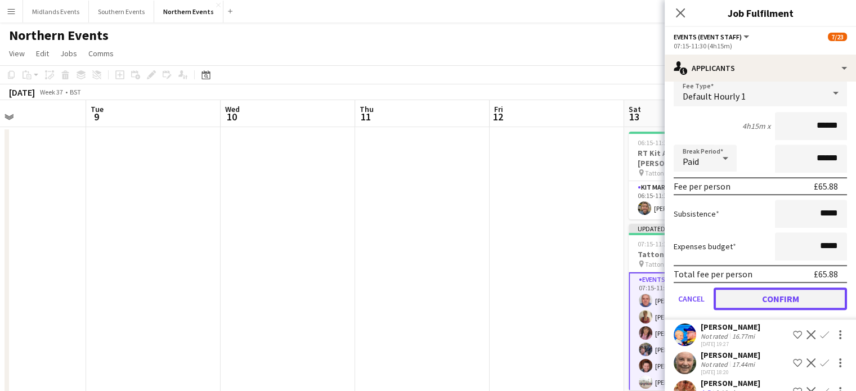
click at [807, 309] on button "Confirm" at bounding box center [779, 298] width 133 height 23
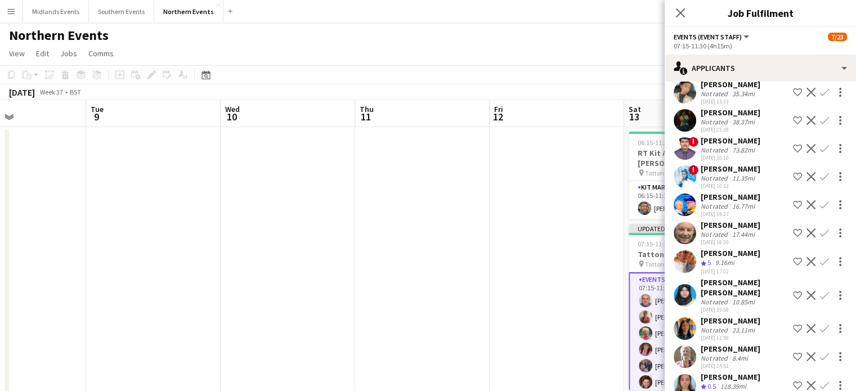
scroll to position [406, 0]
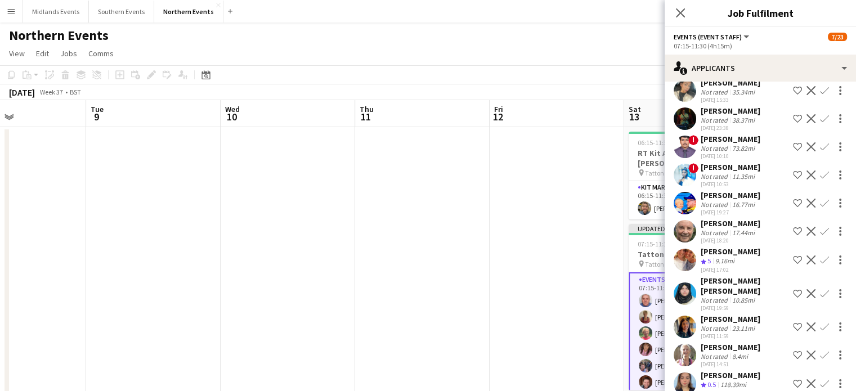
click at [820, 264] on app-icon "Confirm" at bounding box center [824, 259] width 9 height 9
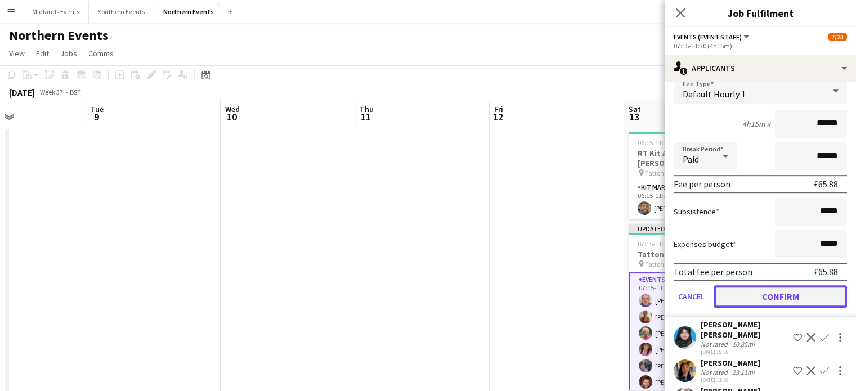
click at [792, 298] on button "Confirm" at bounding box center [779, 296] width 133 height 23
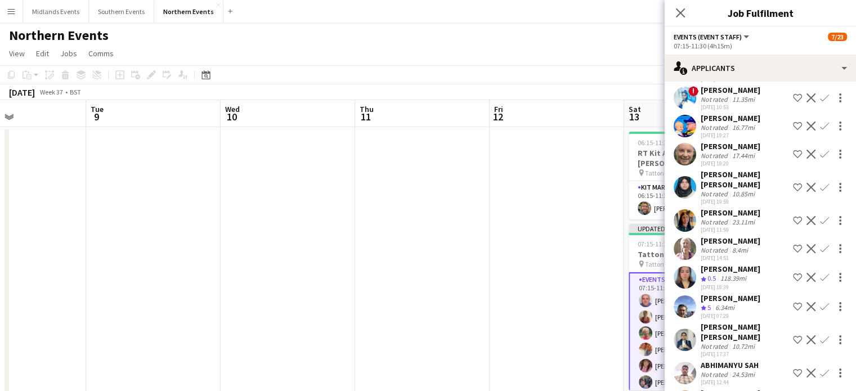
scroll to position [487, 0]
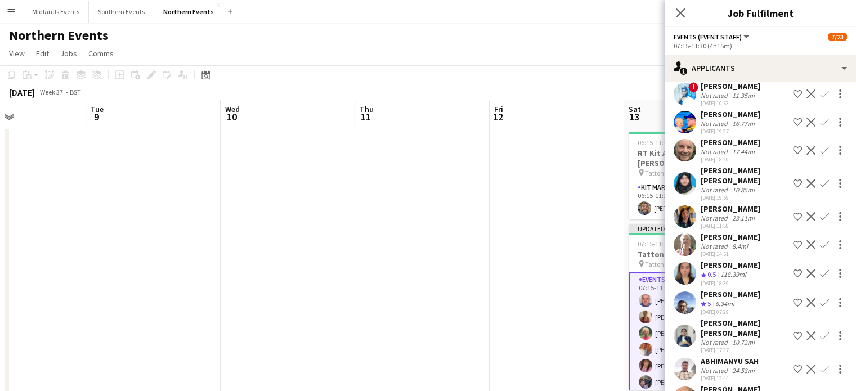
click at [820, 301] on app-icon "Confirm" at bounding box center [824, 302] width 9 height 9
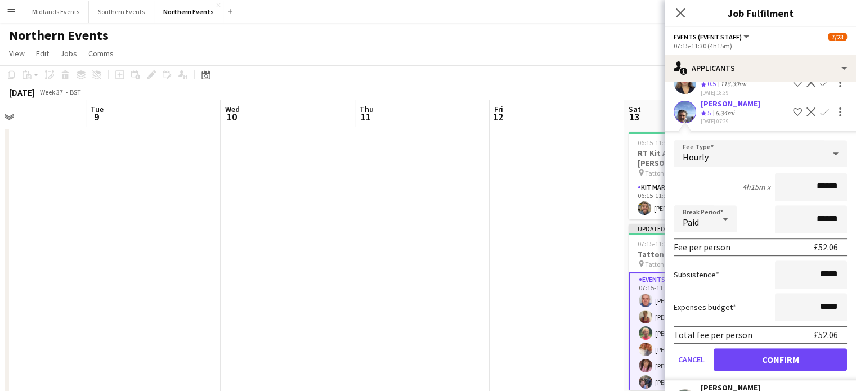
scroll to position [682, 0]
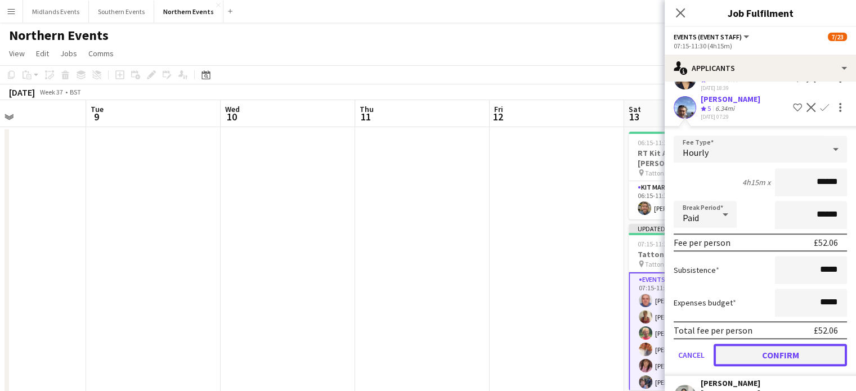
click at [788, 351] on button "Confirm" at bounding box center [779, 355] width 133 height 23
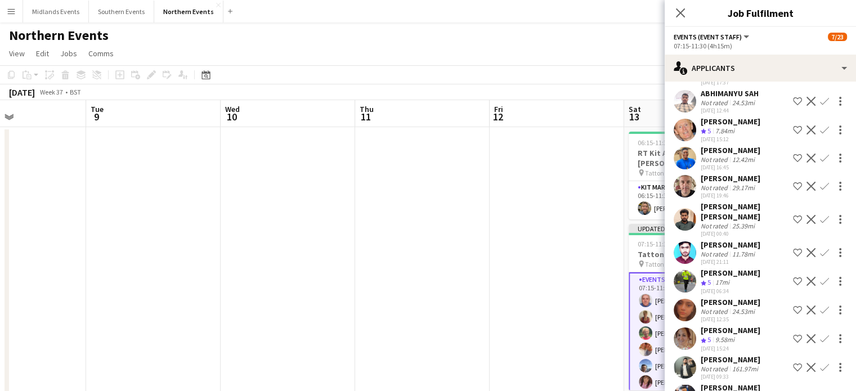
scroll to position [736, 0]
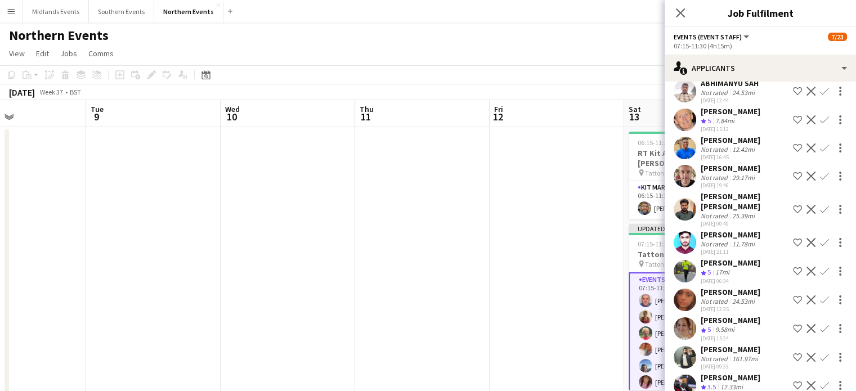
click at [820, 324] on app-icon "Confirm" at bounding box center [824, 328] width 9 height 9
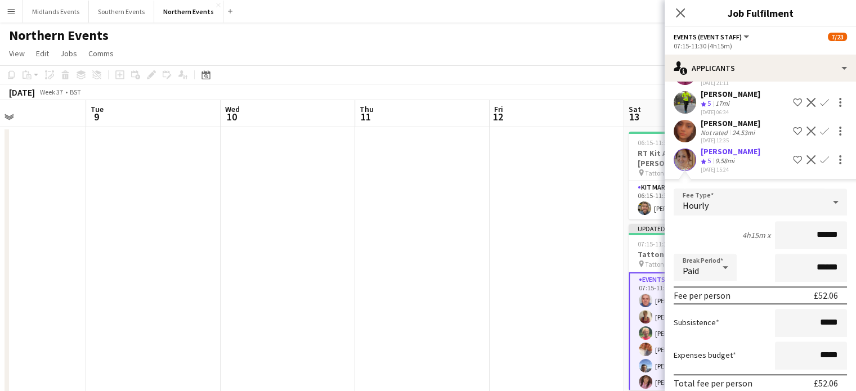
scroll to position [994, 0]
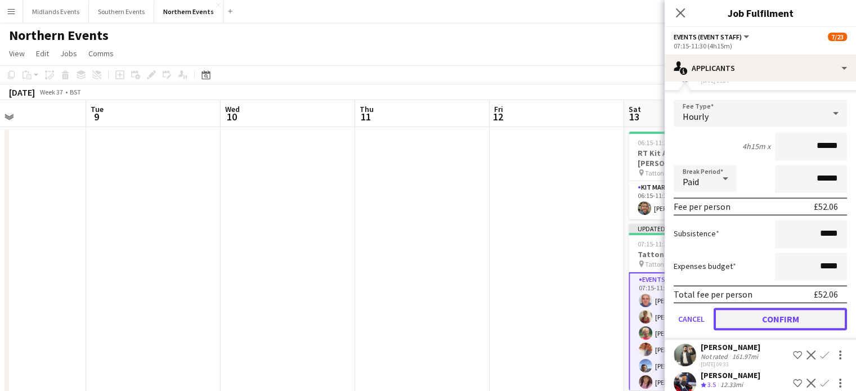
click at [801, 308] on button "Confirm" at bounding box center [779, 319] width 133 height 23
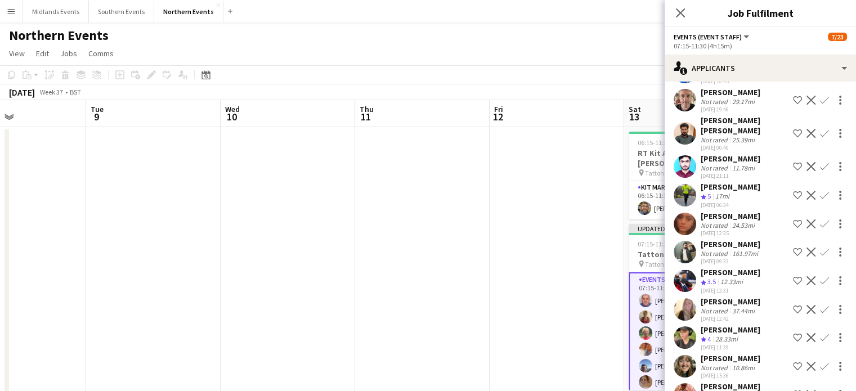
scroll to position [813, 0]
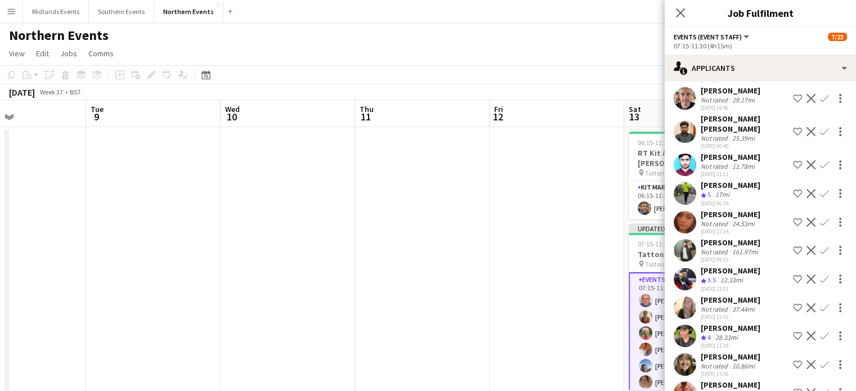
click at [820, 331] on app-icon "Confirm" at bounding box center [824, 335] width 9 height 9
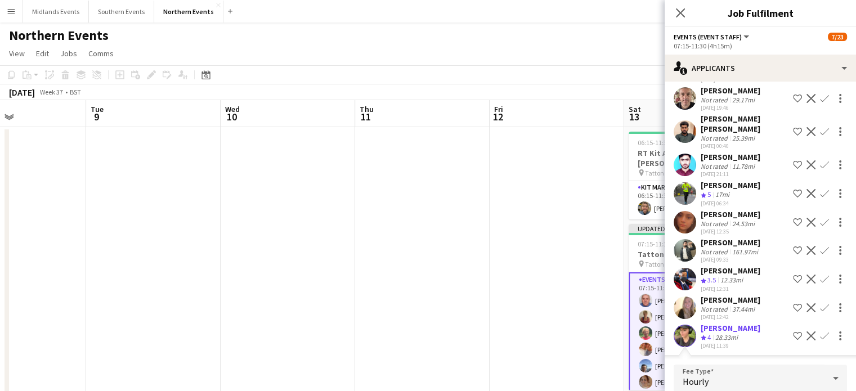
scroll to position [834, 0]
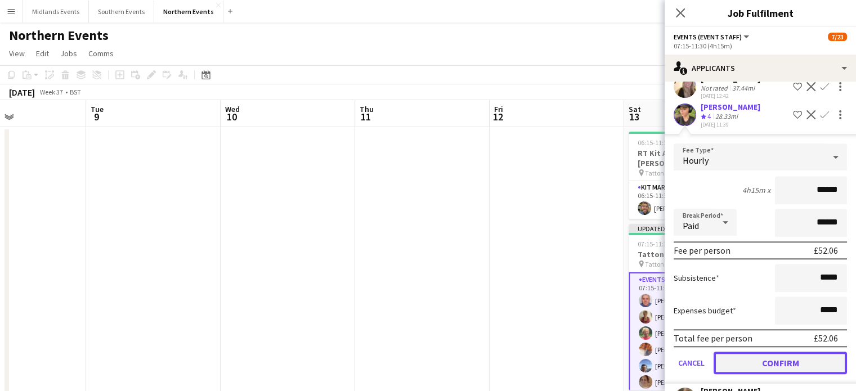
click at [818, 352] on button "Confirm" at bounding box center [779, 363] width 133 height 23
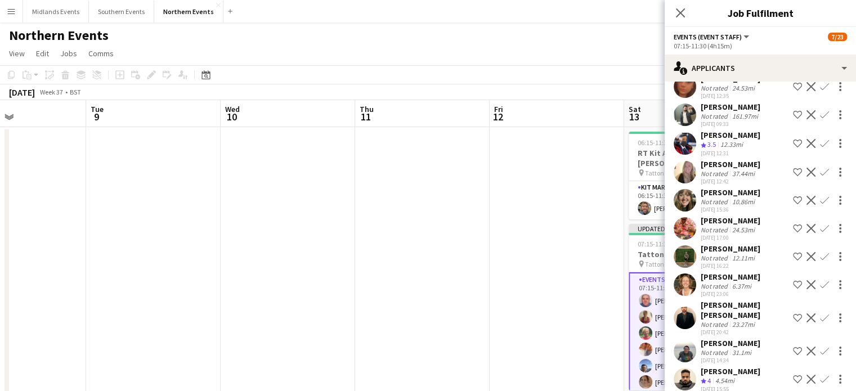
click at [820, 375] on app-icon "Confirm" at bounding box center [824, 379] width 9 height 9
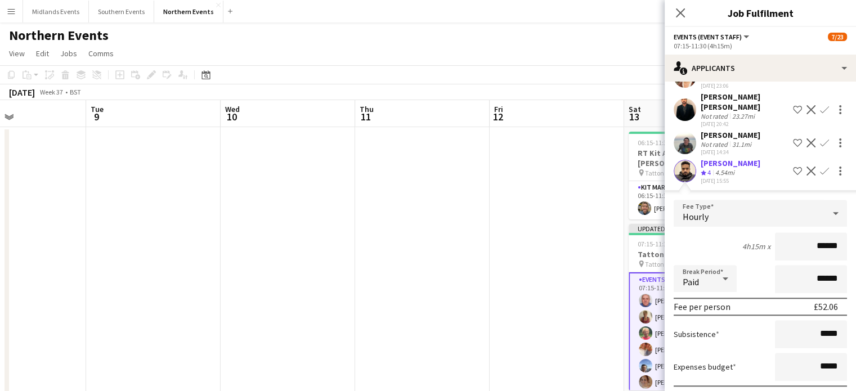
scroll to position [1203, 0]
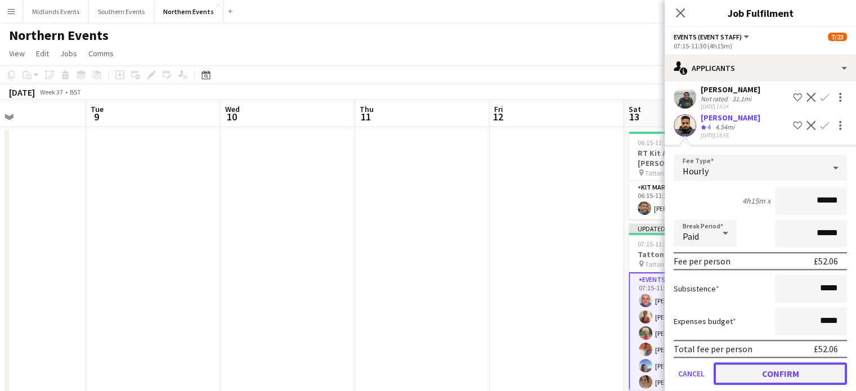
click at [824, 362] on button "Confirm" at bounding box center [779, 373] width 133 height 23
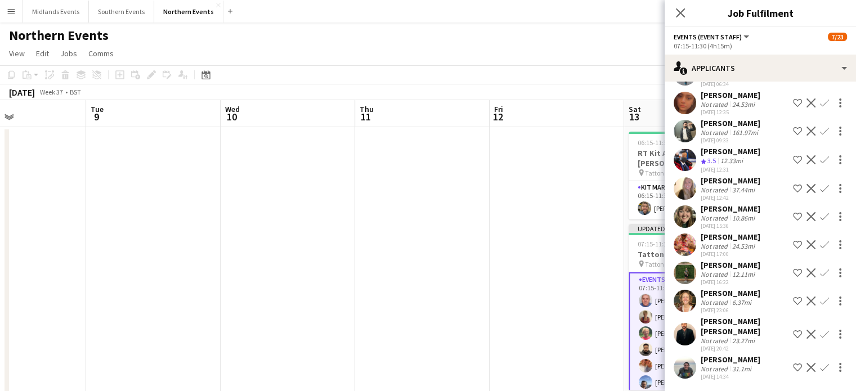
scroll to position [920, 0]
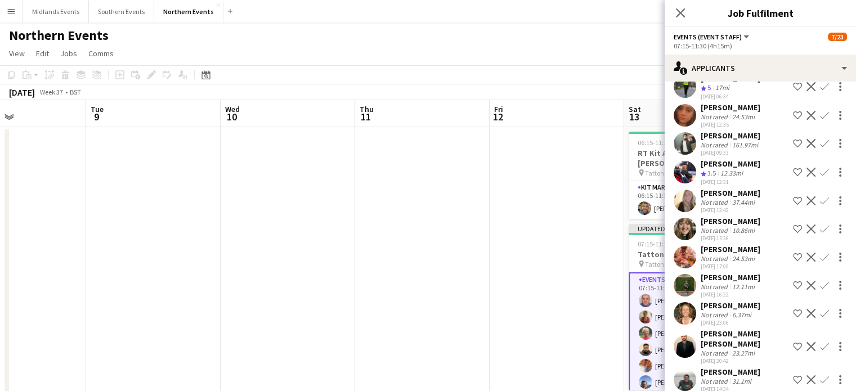
click at [820, 309] on app-icon "Confirm" at bounding box center [824, 313] width 9 height 9
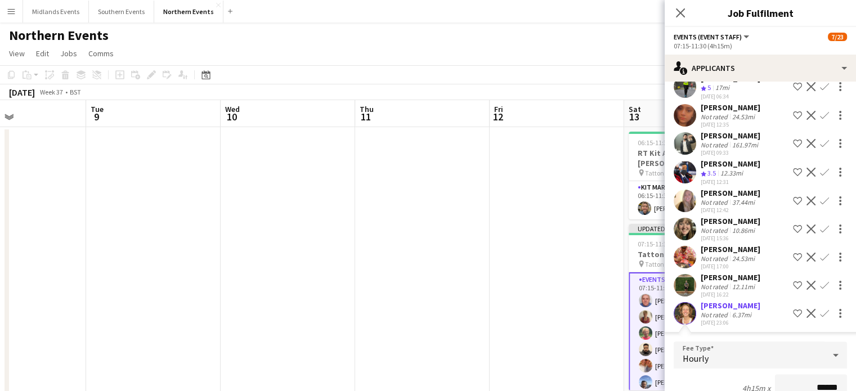
scroll to position [1175, 0]
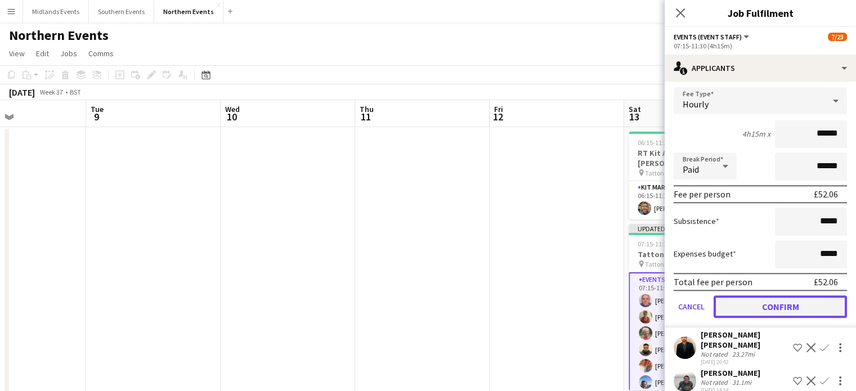
click at [808, 296] on button "Confirm" at bounding box center [779, 306] width 133 height 23
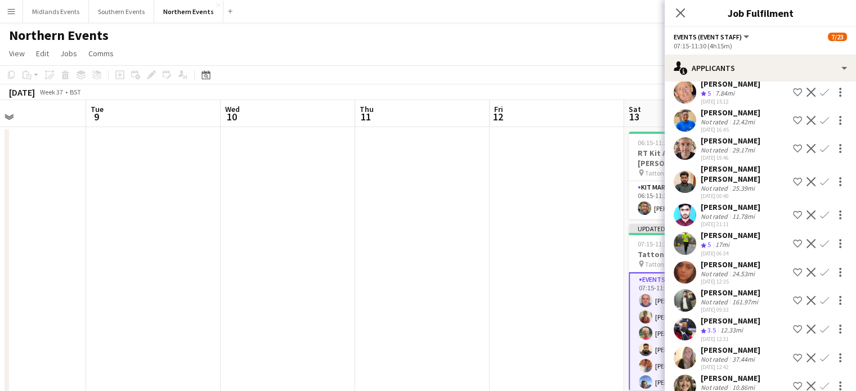
scroll to position [761, 0]
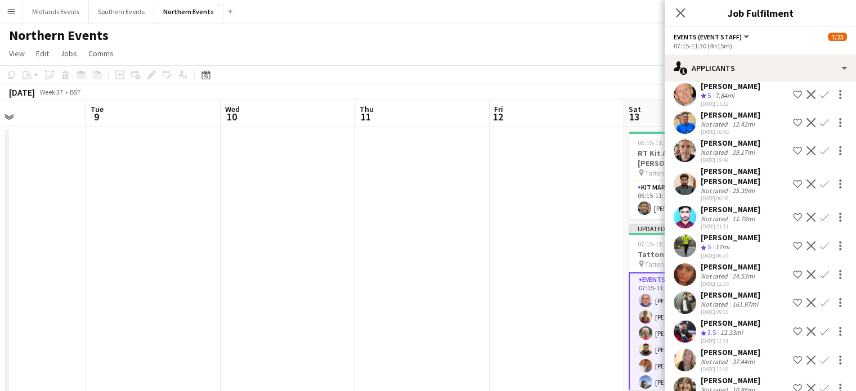
click at [820, 241] on app-icon "Confirm" at bounding box center [824, 245] width 9 height 9
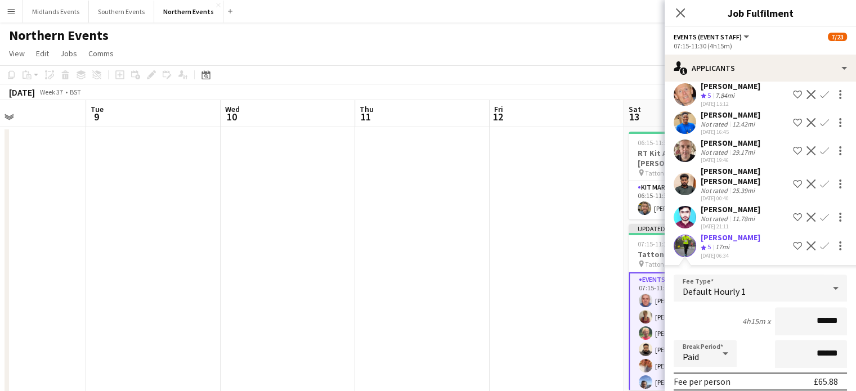
scroll to position [342, 0]
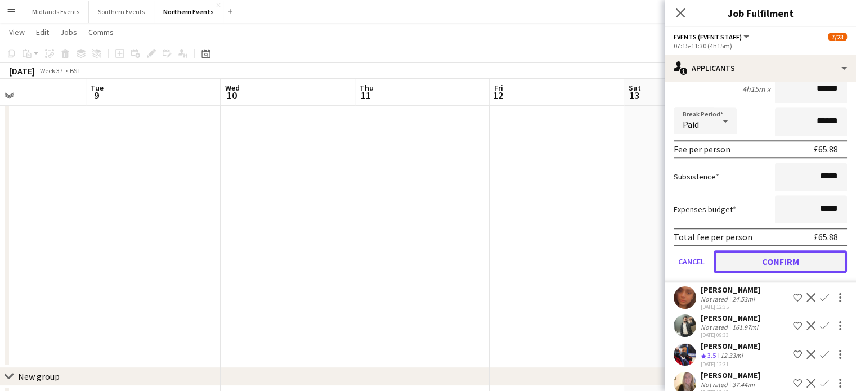
click at [797, 250] on button "Confirm" at bounding box center [779, 261] width 133 height 23
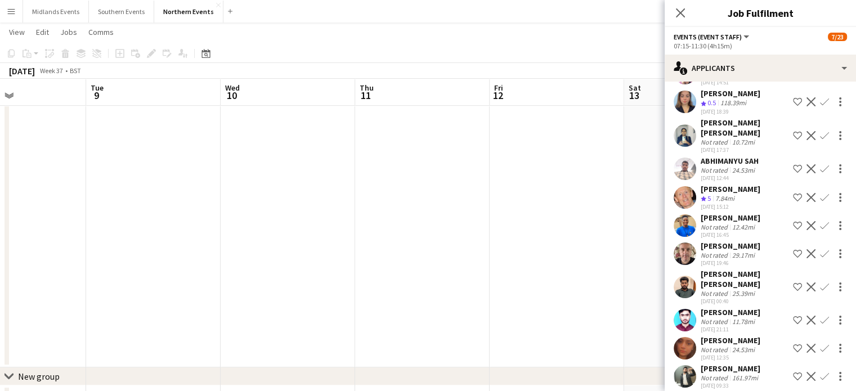
scroll to position [655, 0]
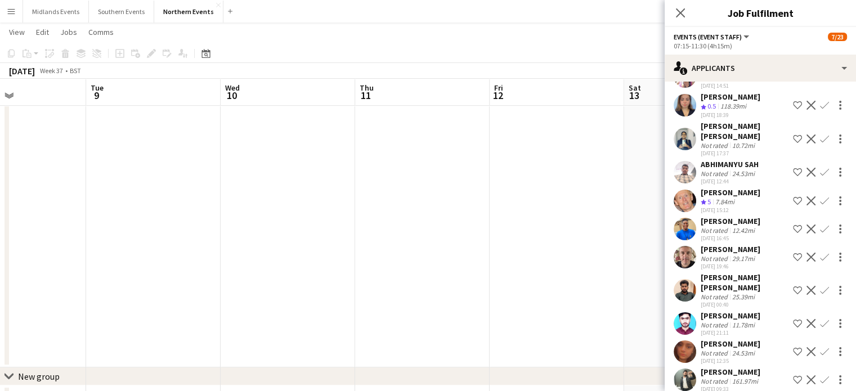
click at [820, 196] on app-icon "Confirm" at bounding box center [824, 200] width 9 height 9
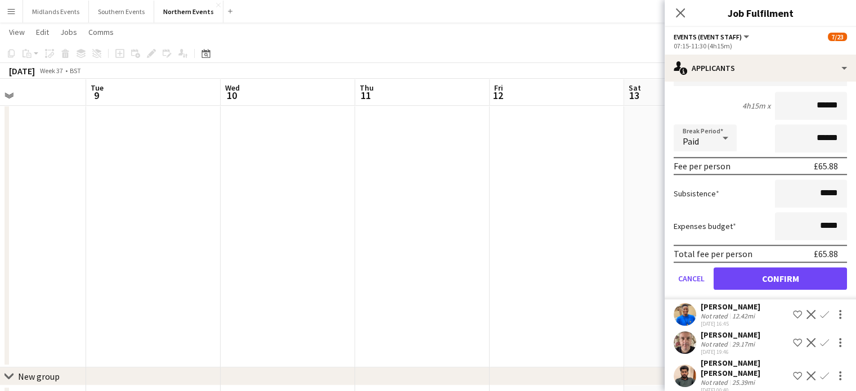
scroll to position [826, 0]
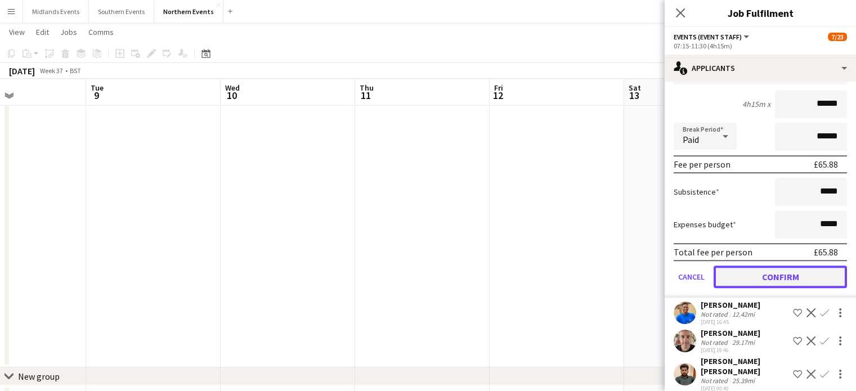
click at [803, 274] on button "Confirm" at bounding box center [779, 277] width 133 height 23
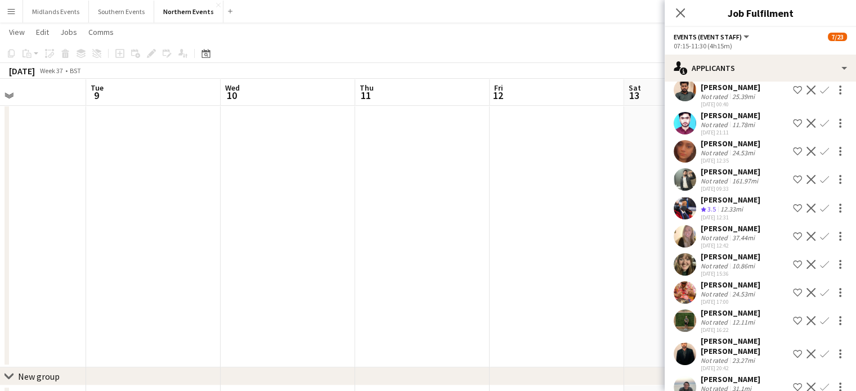
scroll to position [544, 0]
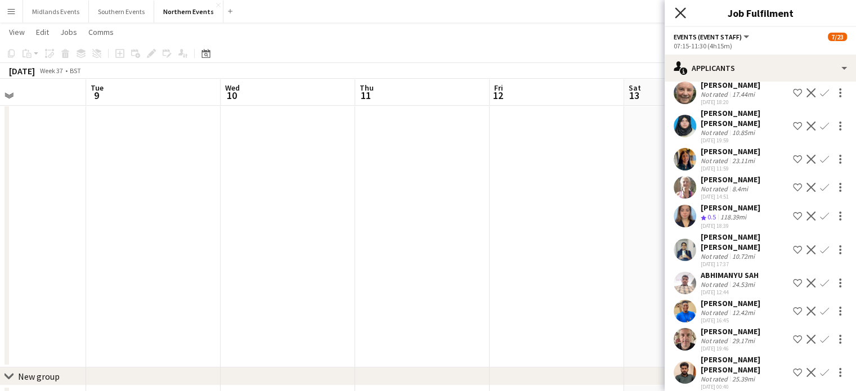
click at [676, 11] on icon "Close pop-in" at bounding box center [680, 12] width 11 height 11
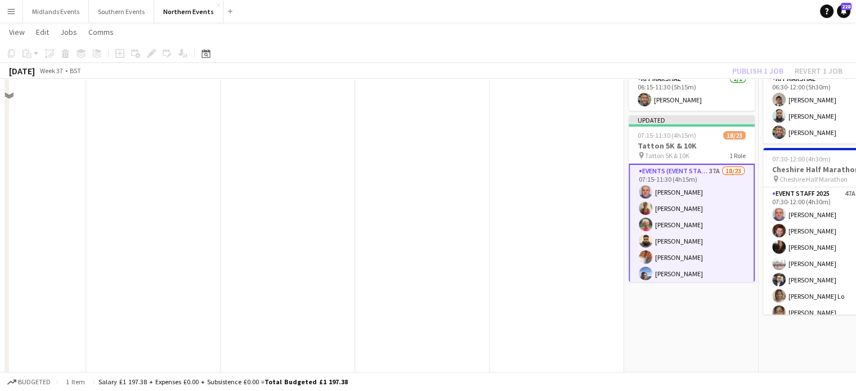
scroll to position [59, 0]
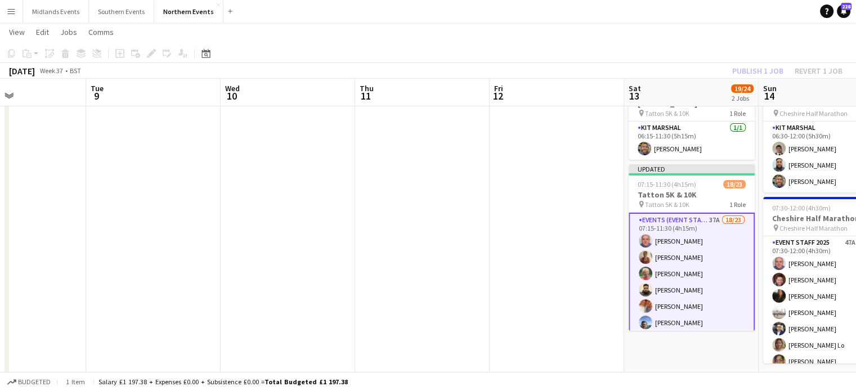
click at [743, 70] on div "Publish 1 job Revert 1 job" at bounding box center [786, 71] width 137 height 15
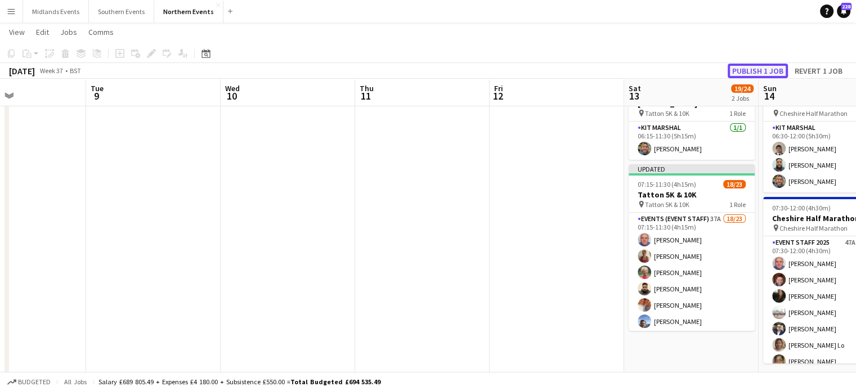
click at [752, 71] on button "Publish 1 job" at bounding box center [757, 71] width 60 height 15
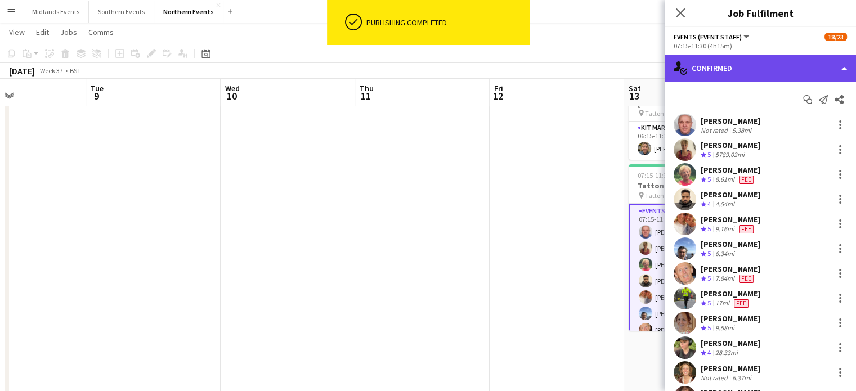
click at [790, 71] on div "single-neutral-actions-check-2 Confirmed" at bounding box center [759, 68] width 191 height 27
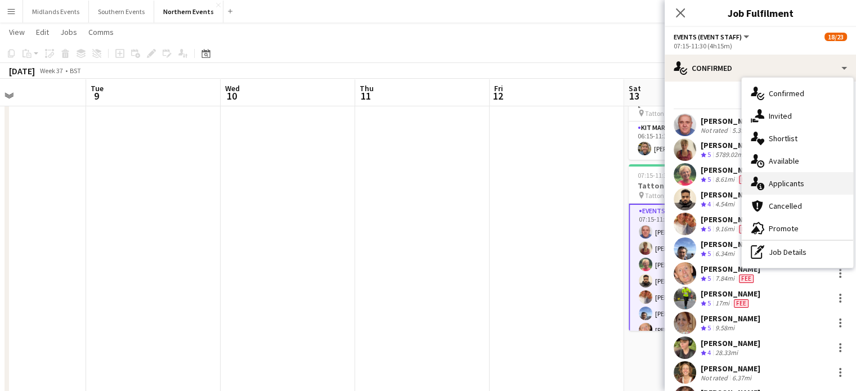
click at [790, 185] on div "single-neutral-actions-information Applicants" at bounding box center [796, 183] width 111 height 23
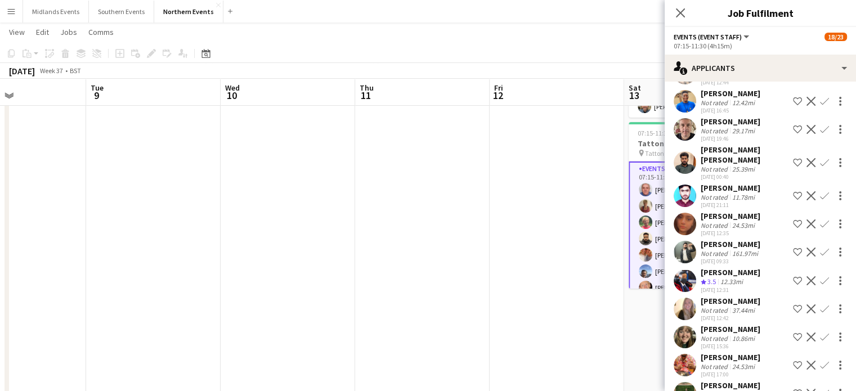
scroll to position [765, 0]
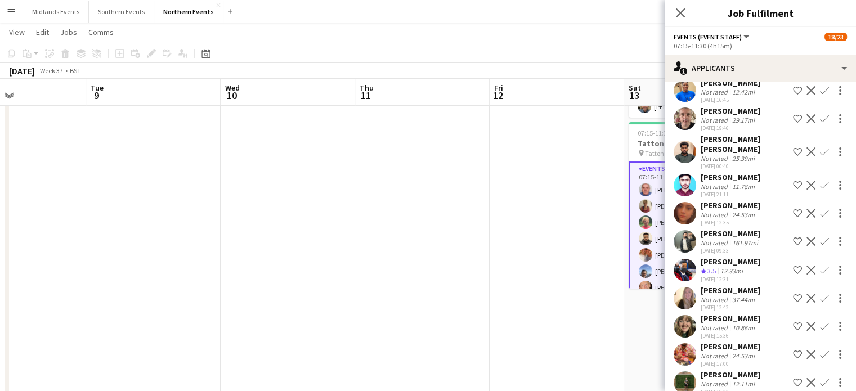
click at [820, 322] on app-icon "Confirm" at bounding box center [824, 326] width 9 height 9
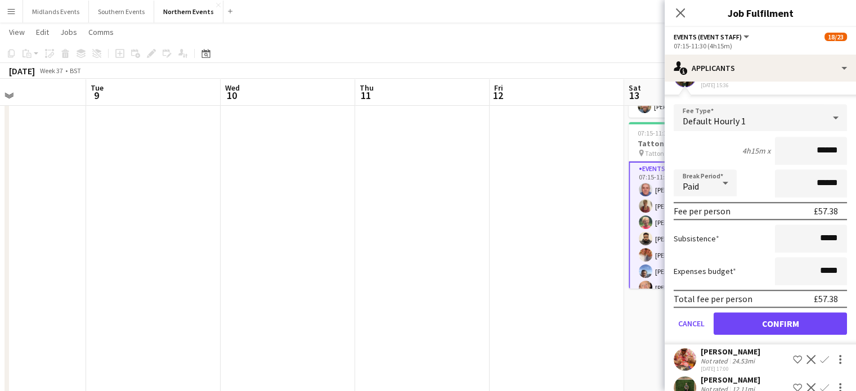
scroll to position [1019, 0]
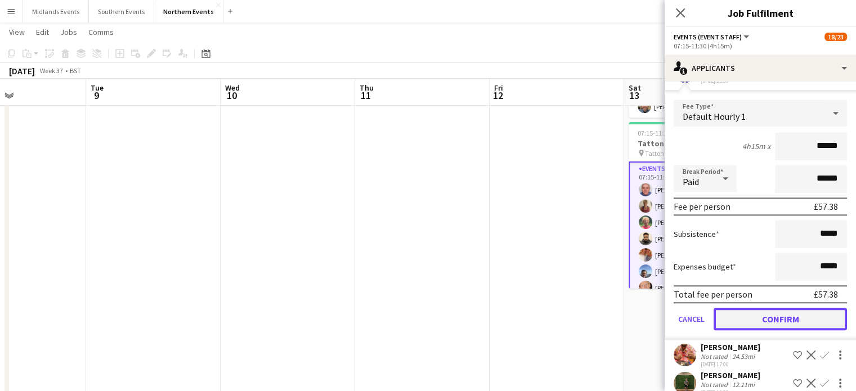
click at [822, 314] on button "Confirm" at bounding box center [779, 319] width 133 height 23
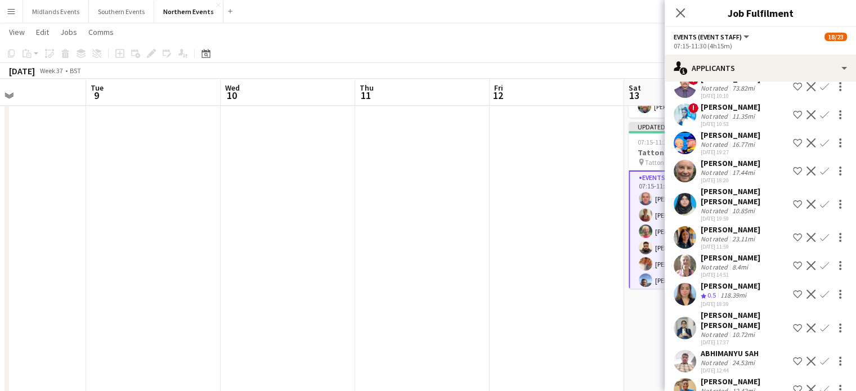
scroll to position [464, 0]
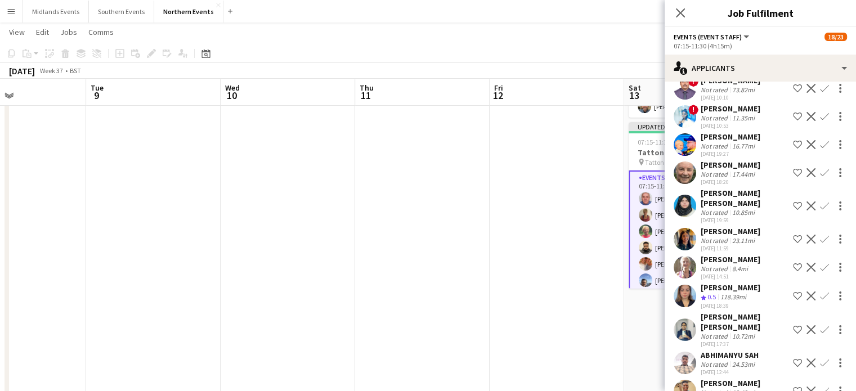
click at [820, 266] on app-icon "Confirm" at bounding box center [824, 267] width 9 height 9
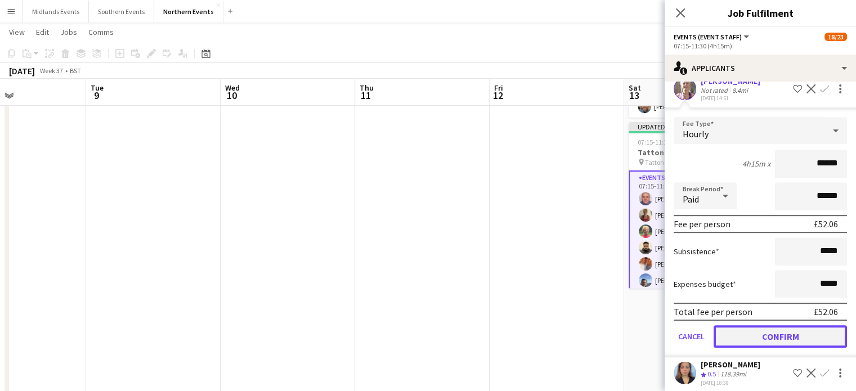
click at [819, 327] on button "Confirm" at bounding box center [779, 336] width 133 height 23
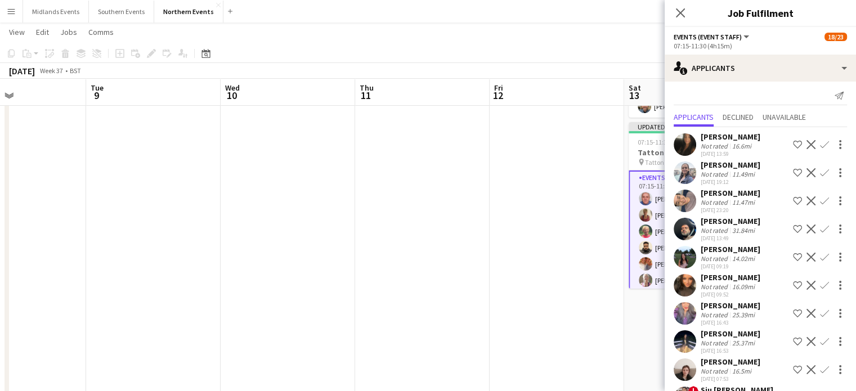
scroll to position [0, 0]
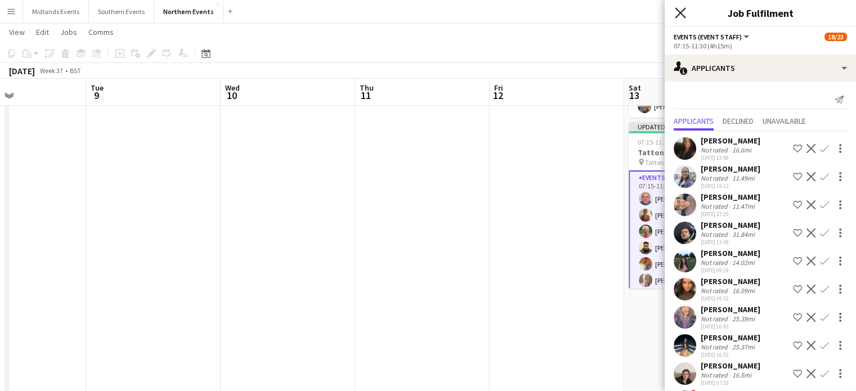
click at [682, 8] on icon "Close pop-in" at bounding box center [680, 12] width 11 height 11
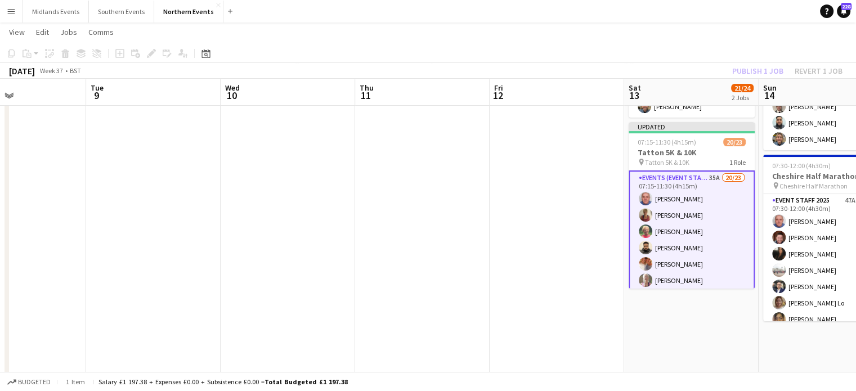
click at [740, 68] on div "Publish 1 job Revert 1 job" at bounding box center [786, 71] width 137 height 15
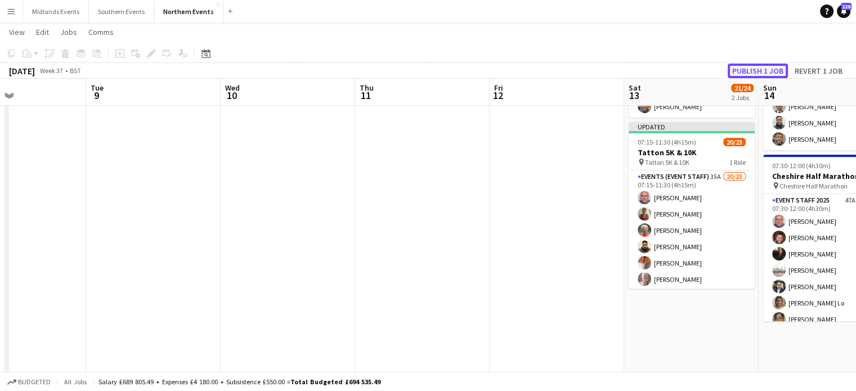
click at [740, 68] on button "Publish 1 job" at bounding box center [757, 71] width 60 height 15
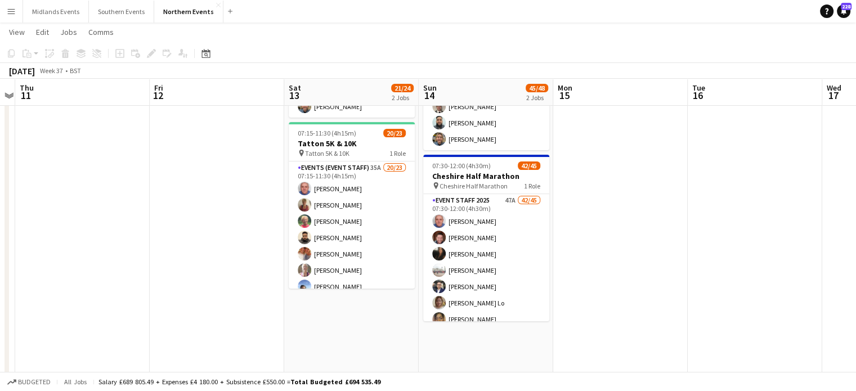
drag, startPoint x: 788, startPoint y: 175, endPoint x: 447, endPoint y: 192, distance: 340.8
click at [447, 192] on app-calendar-viewport "Sun 7 43/59 2 Jobs Mon 8 Tue 9 Wed 10 Thu 11 Fri 12 Sat 13 21/24 2 Jobs Sun 14 …" at bounding box center [428, 327] width 856 height 769
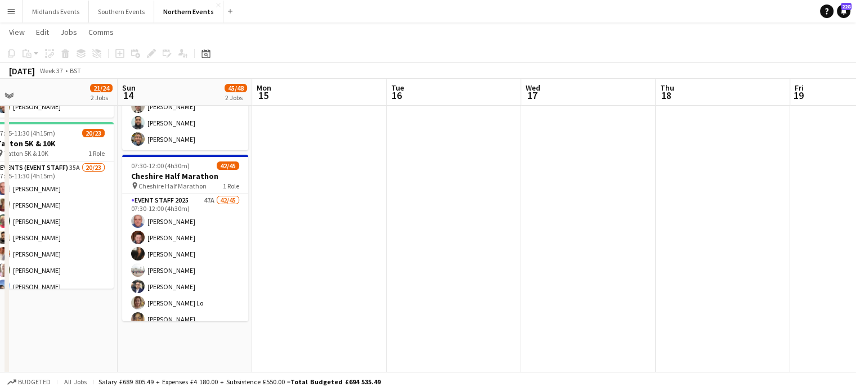
scroll to position [0, 319]
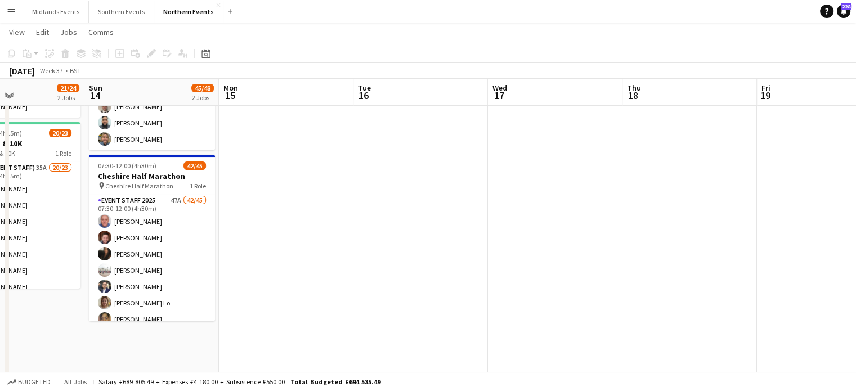
drag, startPoint x: 735, startPoint y: 204, endPoint x: 402, endPoint y: 240, distance: 335.5
click at [402, 240] on app-calendar-viewport "Thu 11 Fri 12 Sat 13 21/24 2 Jobs Sun 14 45/48 2 Jobs Mon 15 Tue 16 Wed 17 Thu …" at bounding box center [428, 327] width 856 height 769
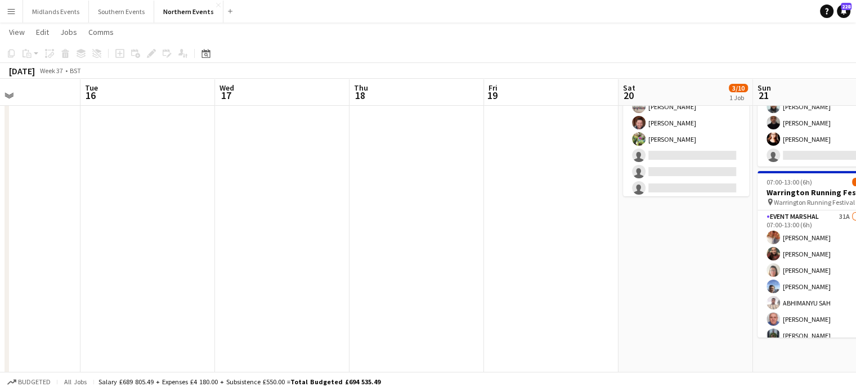
scroll to position [0, 343]
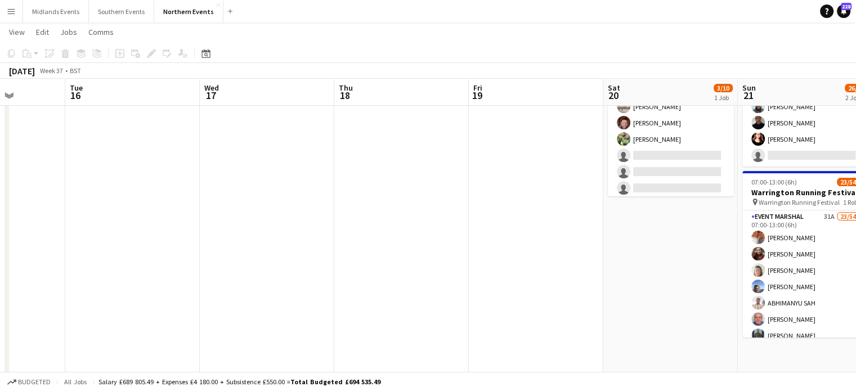
drag, startPoint x: 671, startPoint y: 210, endPoint x: 377, endPoint y: 224, distance: 293.5
click at [377, 224] on app-calendar-viewport "Sat 13 21/24 2 Jobs Sun 14 45/48 2 Jobs Mon 15 Tue 16 Wed 17 Thu 18 Fri 19 Sat …" at bounding box center [428, 327] width 856 height 769
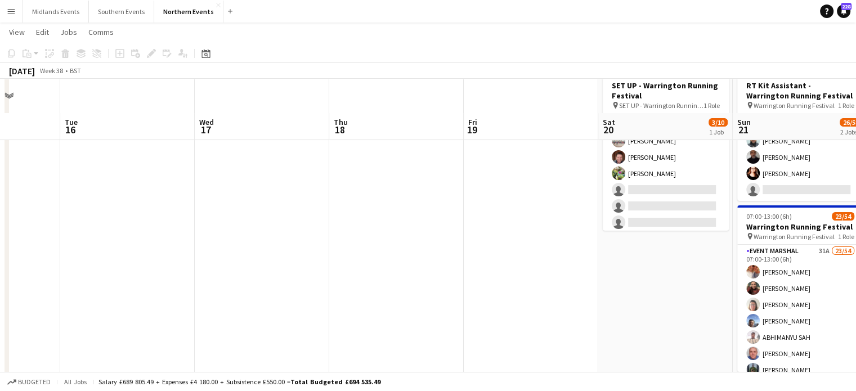
scroll to position [59, 0]
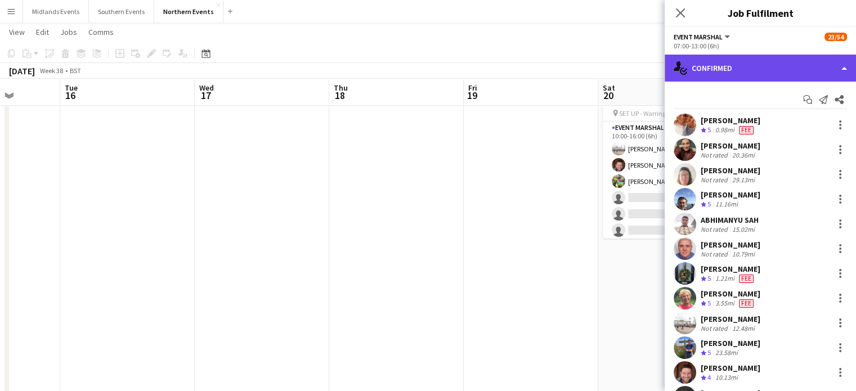
click at [760, 71] on div "single-neutral-actions-check-2 Confirmed" at bounding box center [759, 68] width 191 height 27
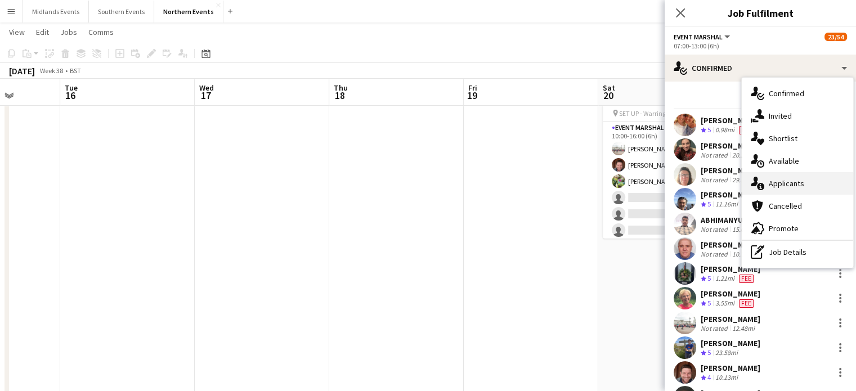
click at [783, 187] on div "single-neutral-actions-information Applicants" at bounding box center [796, 183] width 111 height 23
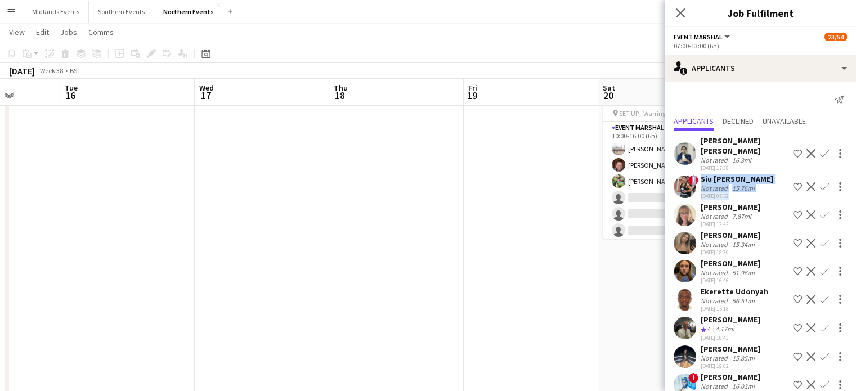
drag, startPoint x: 846, startPoint y: 150, endPoint x: 848, endPoint y: 164, distance: 14.2
click at [848, 164] on mat-expansion-panel "users2 Applicants Send notification Applicants Declined Unavailable [PERSON_NAM…" at bounding box center [759, 236] width 191 height 309
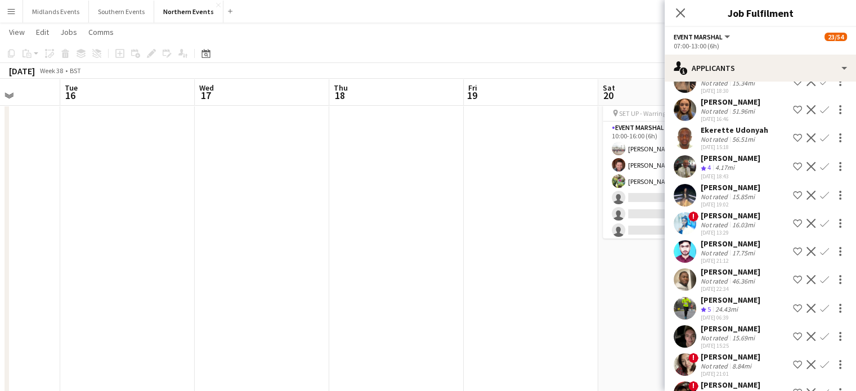
scroll to position [167, 0]
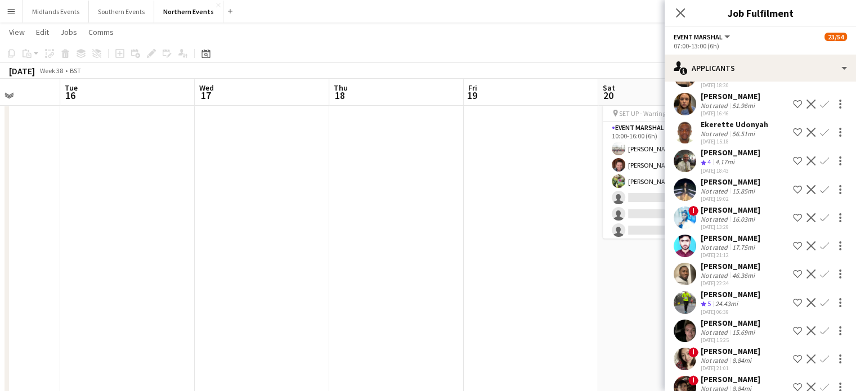
click at [820, 298] on app-icon "Confirm" at bounding box center [824, 302] width 9 height 9
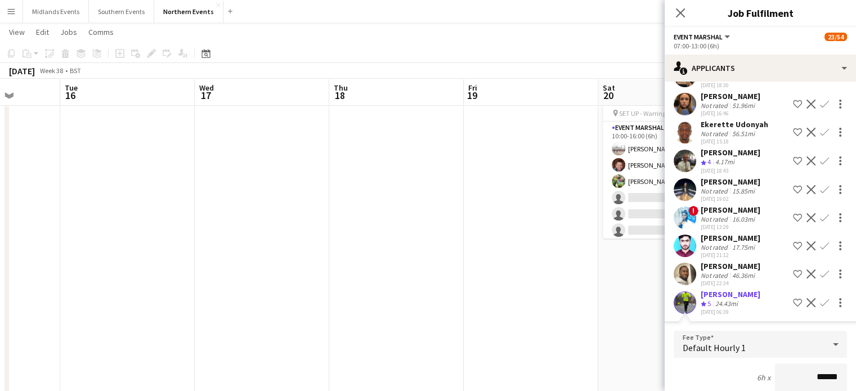
scroll to position [365, 0]
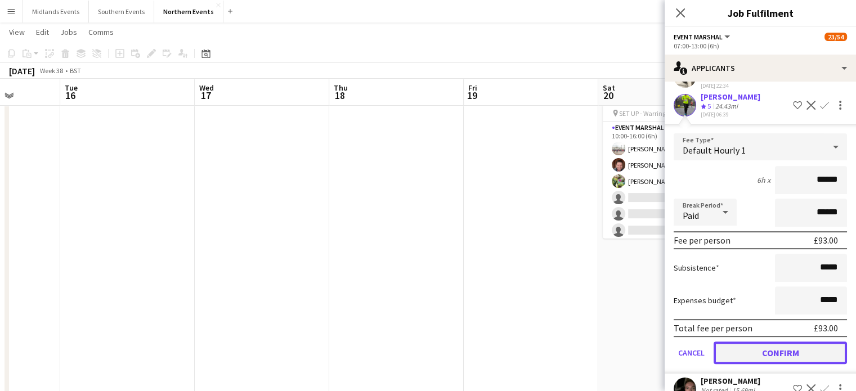
click at [795, 342] on button "Confirm" at bounding box center [779, 352] width 133 height 23
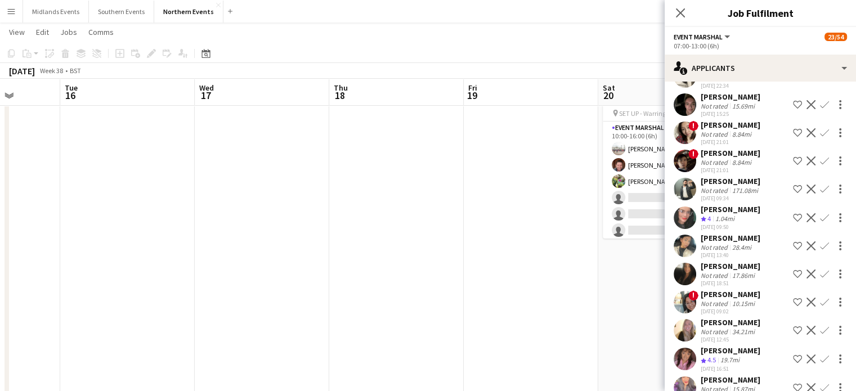
scroll to position [82, 0]
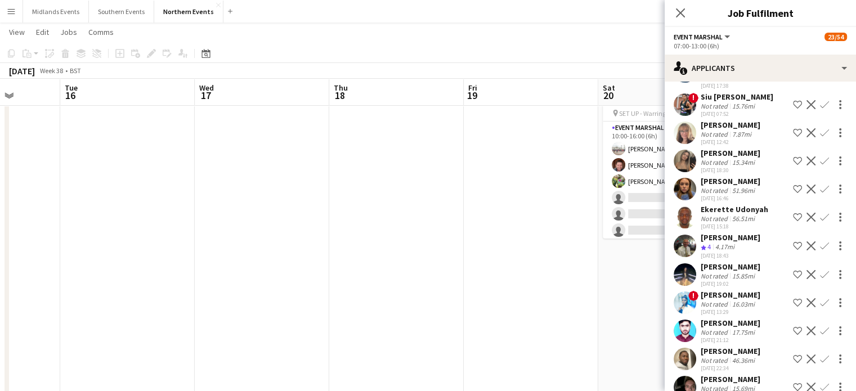
click at [820, 383] on app-icon "Confirm" at bounding box center [824, 387] width 9 height 9
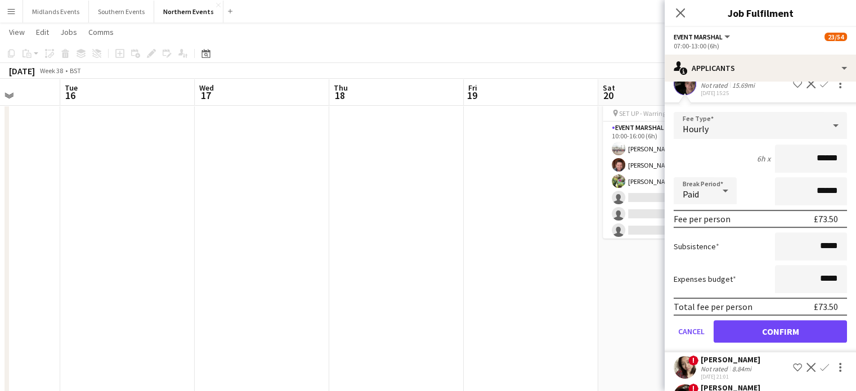
scroll to position [429, 0]
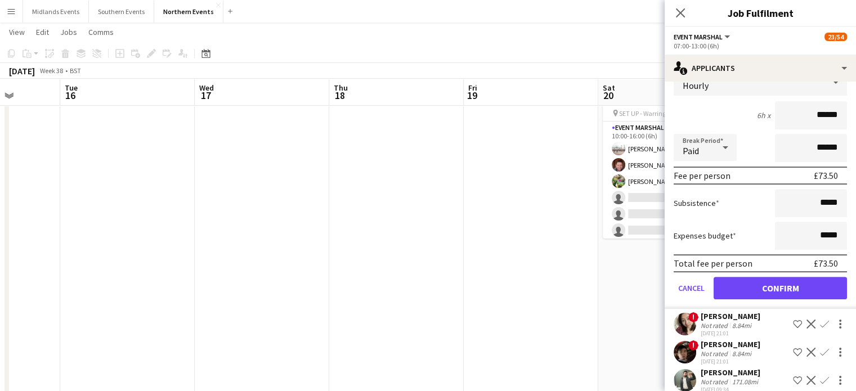
click at [821, 258] on div "£73.50" at bounding box center [825, 263] width 24 height 11
click at [792, 285] on button "Confirm" at bounding box center [779, 288] width 133 height 23
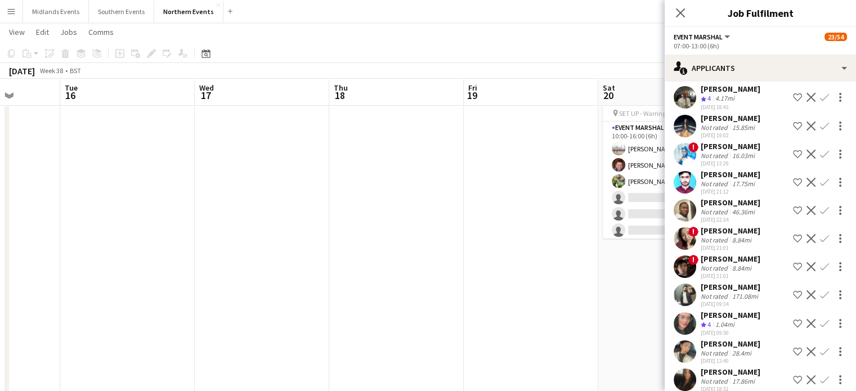
scroll to position [245, 0]
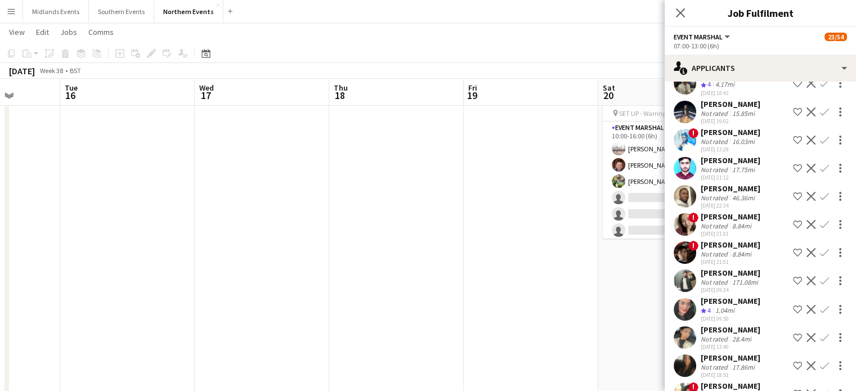
click at [820, 305] on app-icon "Confirm" at bounding box center [824, 309] width 9 height 9
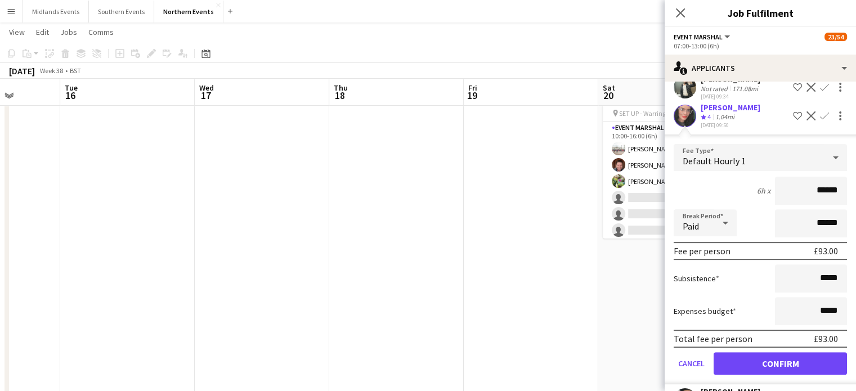
scroll to position [442, 0]
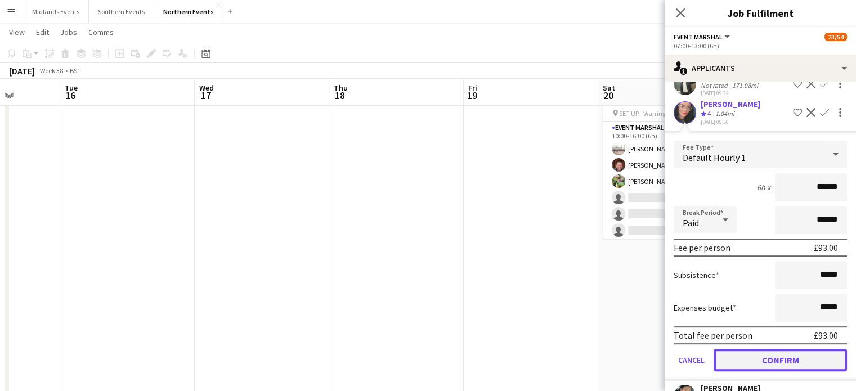
click at [811, 349] on button "Confirm" at bounding box center [779, 360] width 133 height 23
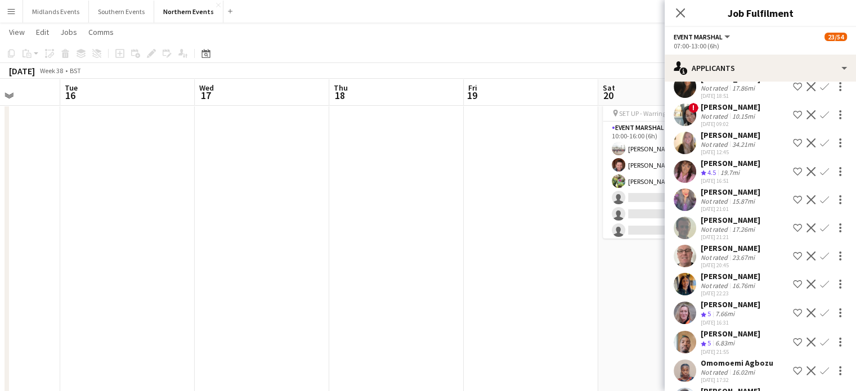
scroll to position [513, 0]
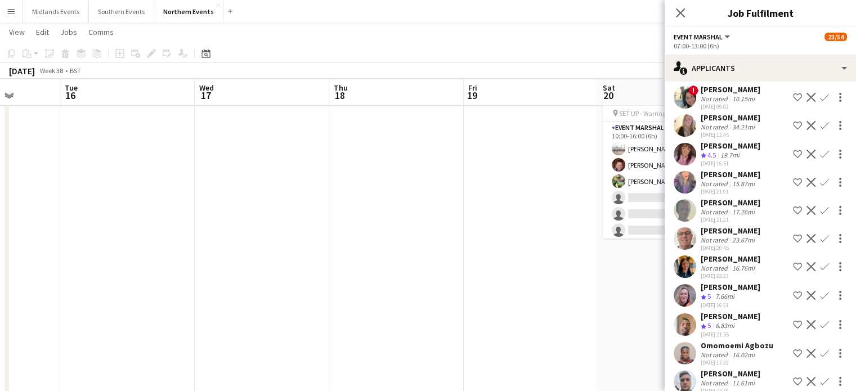
click at [820, 291] on app-icon "Confirm" at bounding box center [824, 295] width 9 height 9
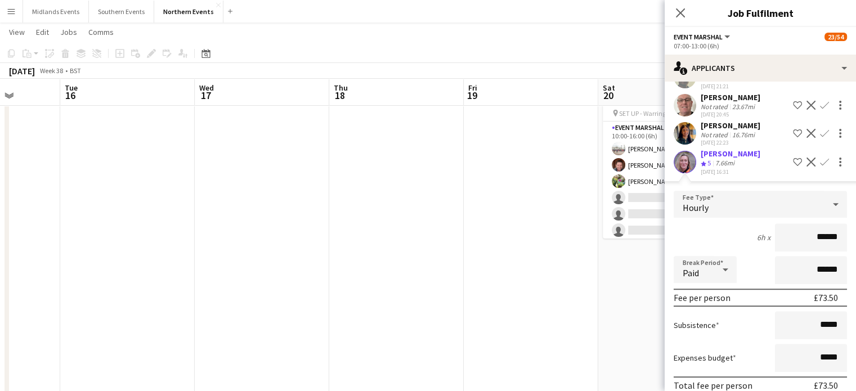
scroll to position [727, 0]
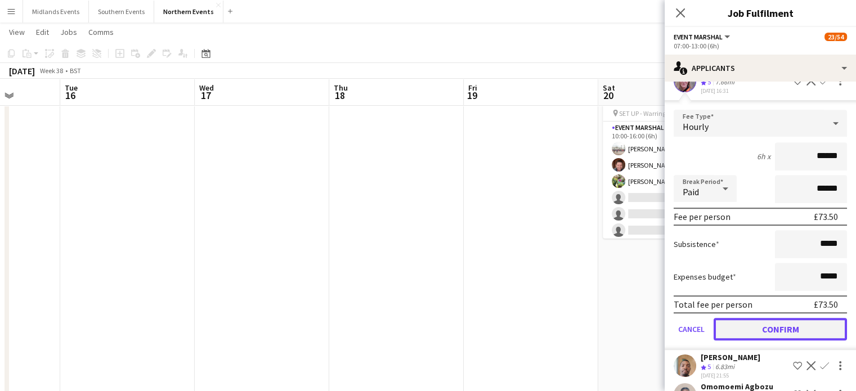
click at [815, 318] on button "Confirm" at bounding box center [779, 329] width 133 height 23
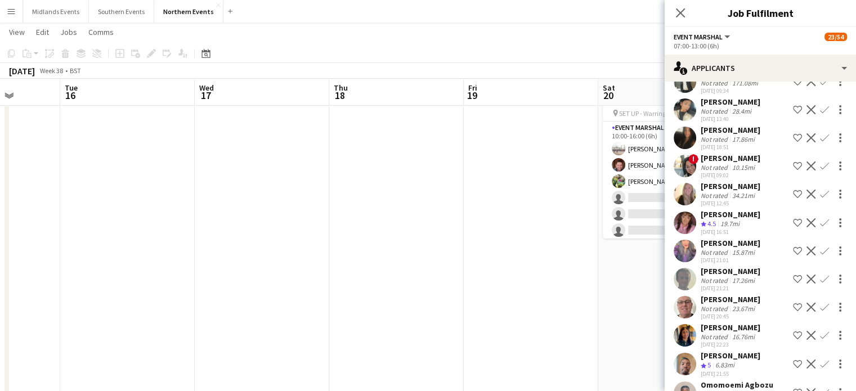
click at [820, 359] on app-icon "Confirm" at bounding box center [824, 363] width 9 height 9
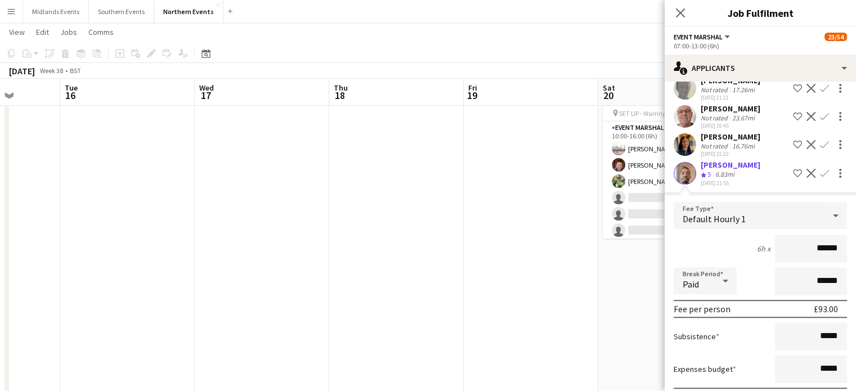
click at [846, 277] on form "Fee Type Default Hourly 1 6h x ****** Break Period Paid ****** Fee per person £…" at bounding box center [759, 322] width 191 height 240
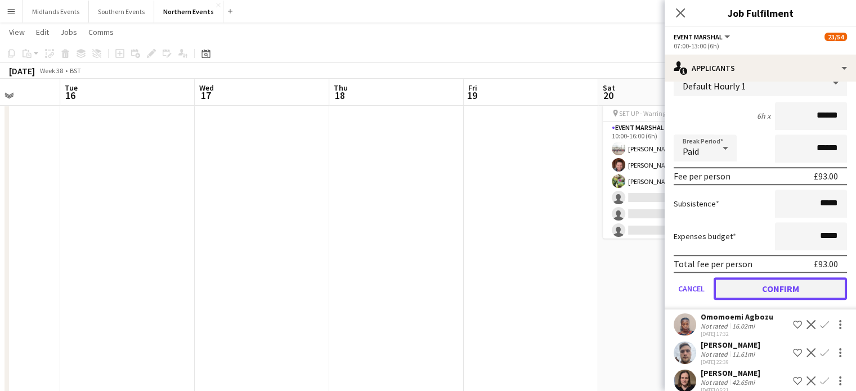
click at [816, 280] on button "Confirm" at bounding box center [779, 288] width 133 height 23
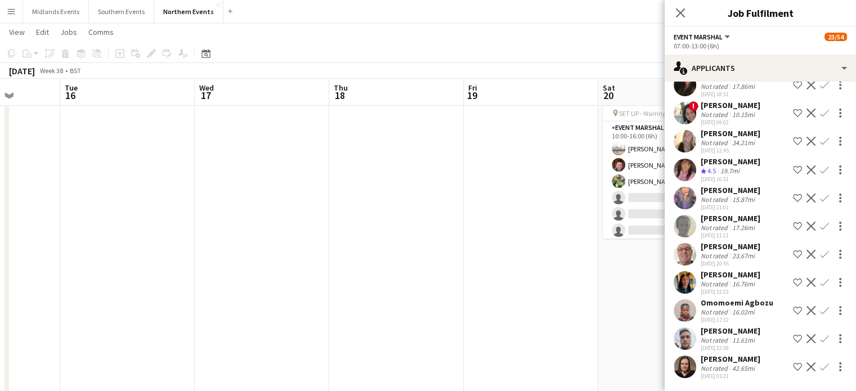
scroll to position [485, 0]
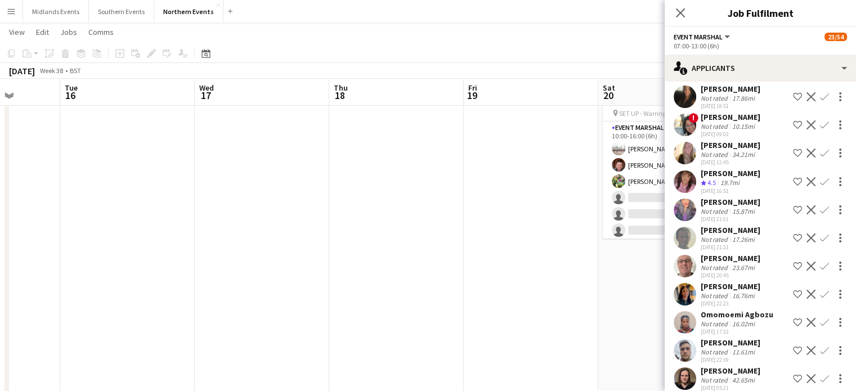
click at [820, 346] on app-icon "Confirm" at bounding box center [824, 350] width 9 height 9
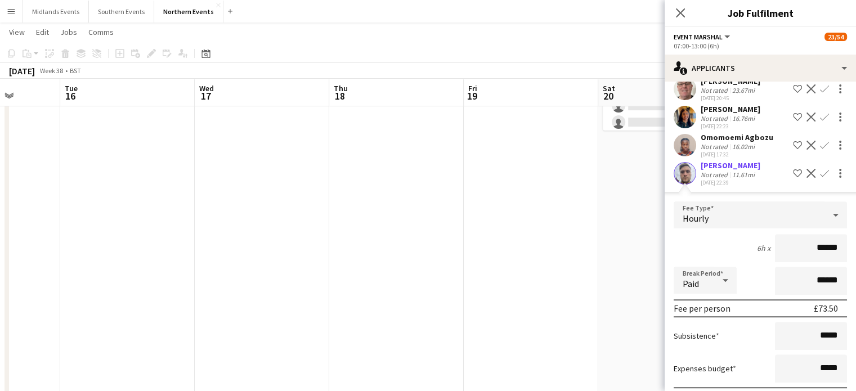
scroll to position [739, 0]
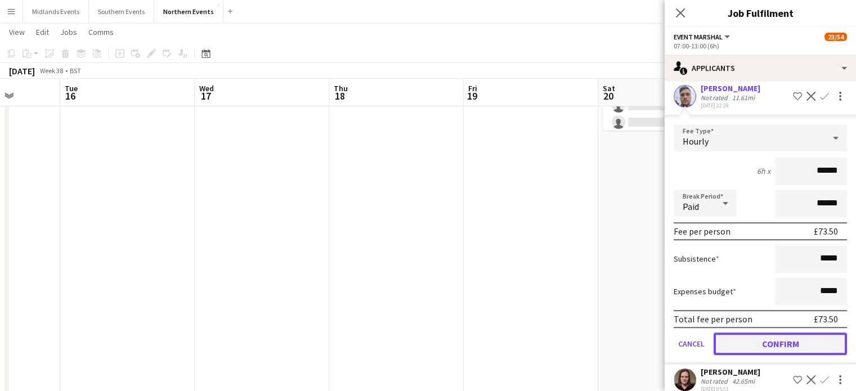
click at [794, 337] on button "Confirm" at bounding box center [779, 343] width 133 height 23
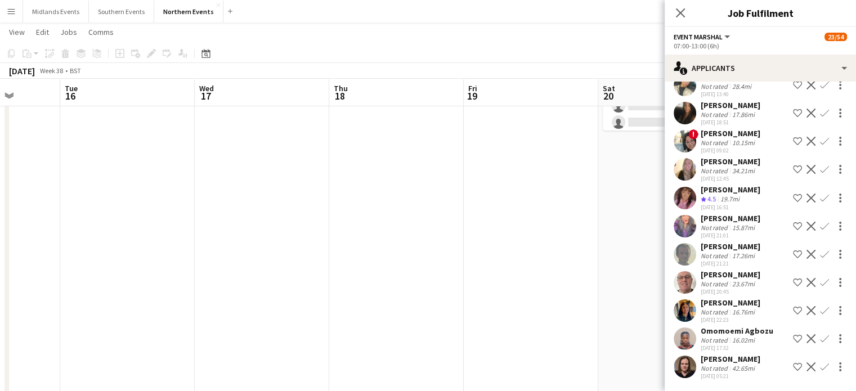
scroll to position [457, 0]
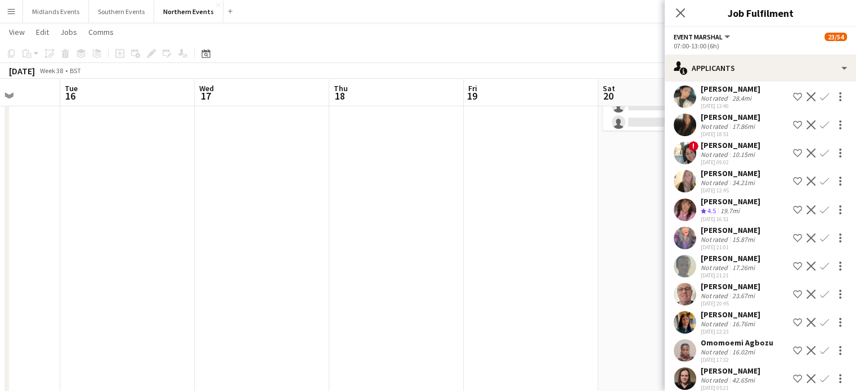
click at [820, 290] on app-icon "Confirm" at bounding box center [824, 294] width 9 height 9
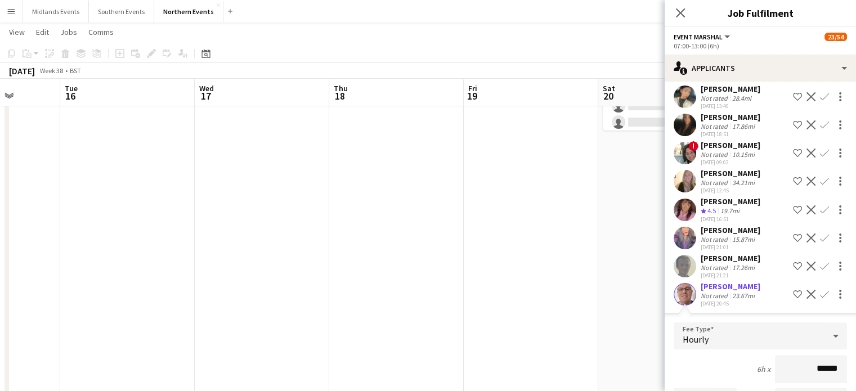
scroll to position [572, 0]
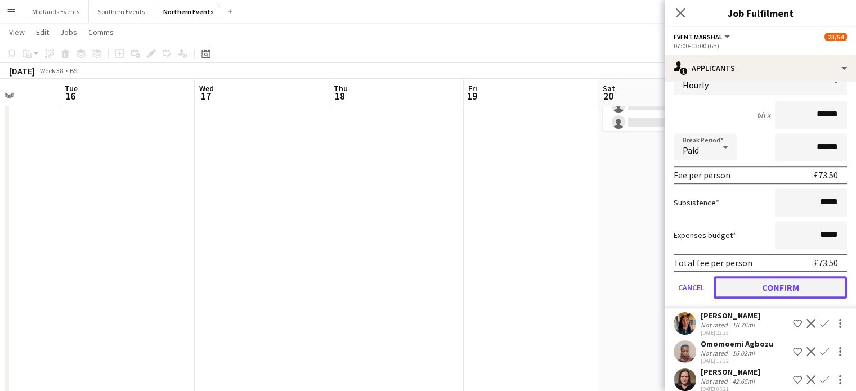
click at [819, 276] on button "Confirm" at bounding box center [779, 287] width 133 height 23
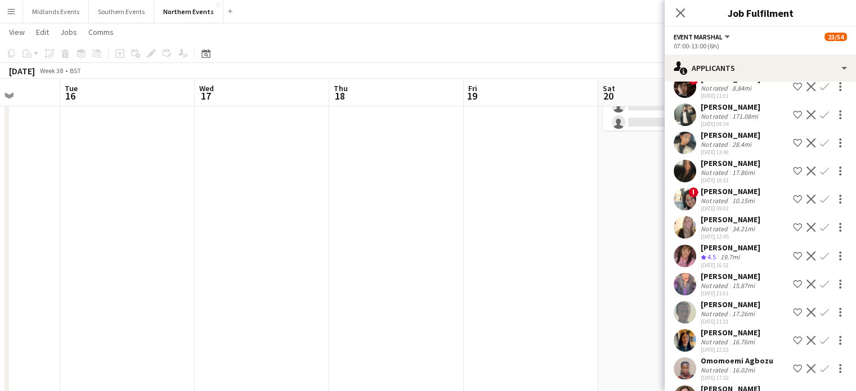
scroll to position [410, 0]
click at [820, 253] on app-icon "Confirm" at bounding box center [824, 257] width 9 height 9
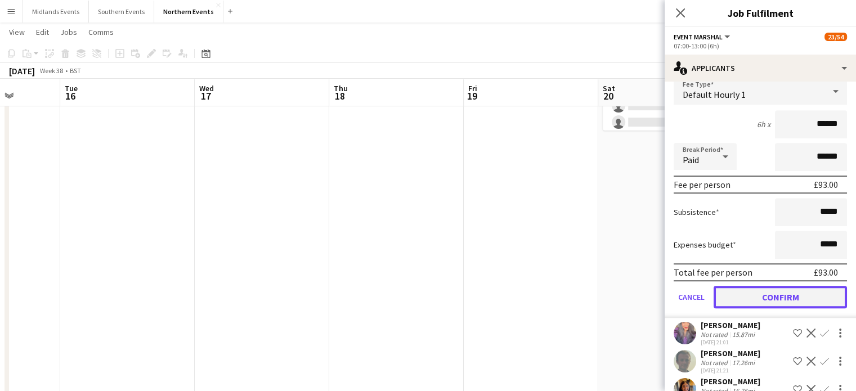
click at [815, 290] on button "Confirm" at bounding box center [779, 297] width 133 height 23
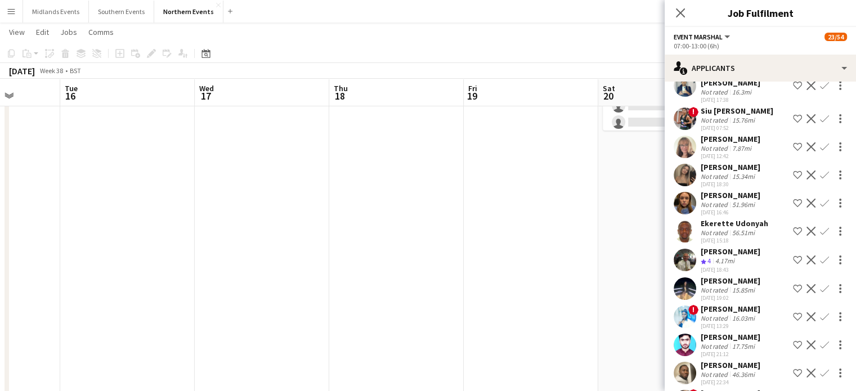
scroll to position [65, 0]
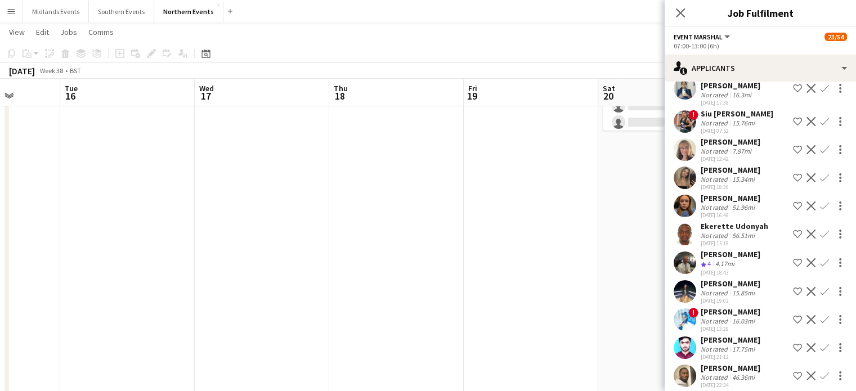
click at [817, 256] on button "Confirm" at bounding box center [824, 263] width 14 height 14
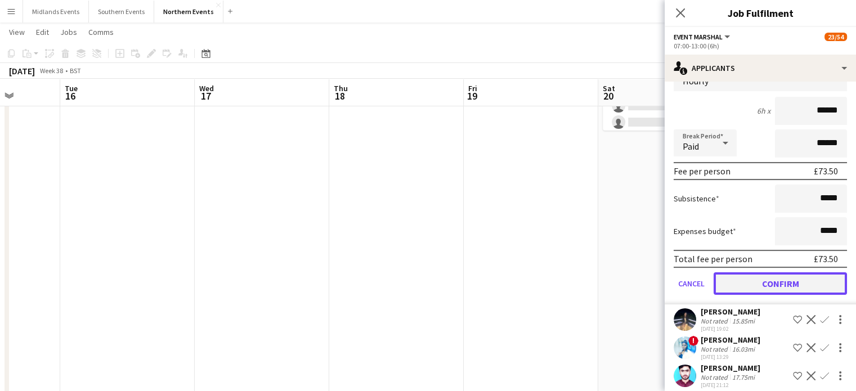
click at [806, 272] on button "Confirm" at bounding box center [779, 283] width 133 height 23
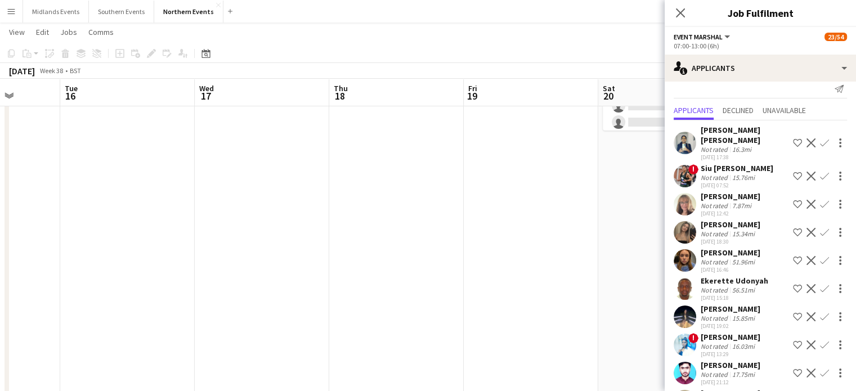
scroll to position [0, 0]
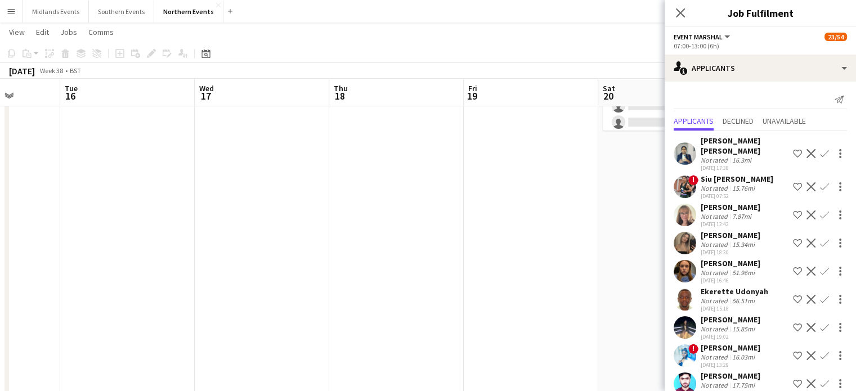
click at [820, 210] on app-icon "Confirm" at bounding box center [824, 214] width 9 height 9
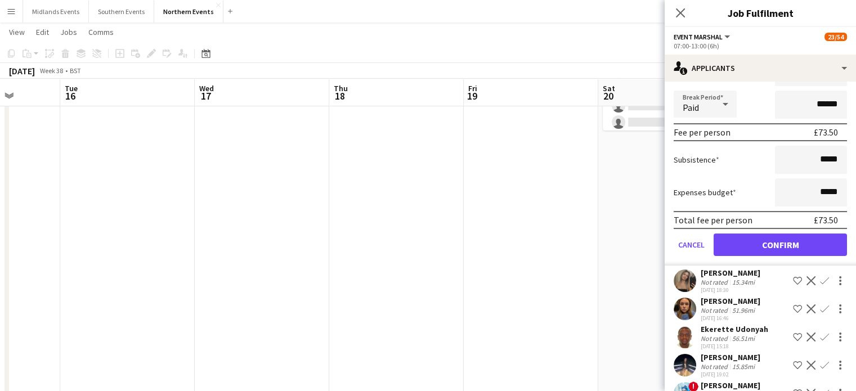
scroll to position [219, 0]
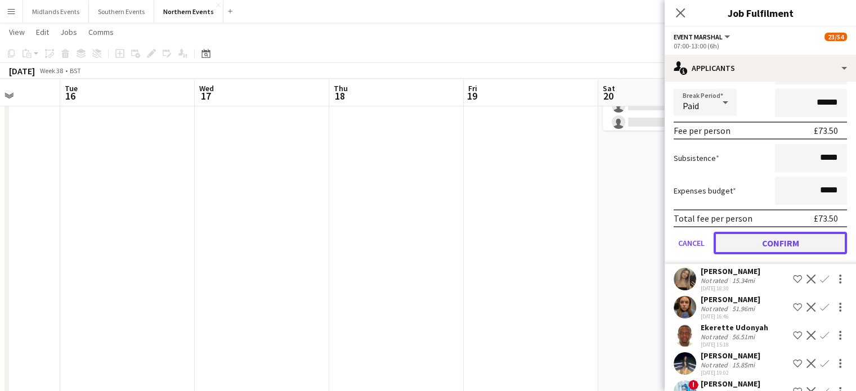
click at [808, 232] on button "Confirm" at bounding box center [779, 243] width 133 height 23
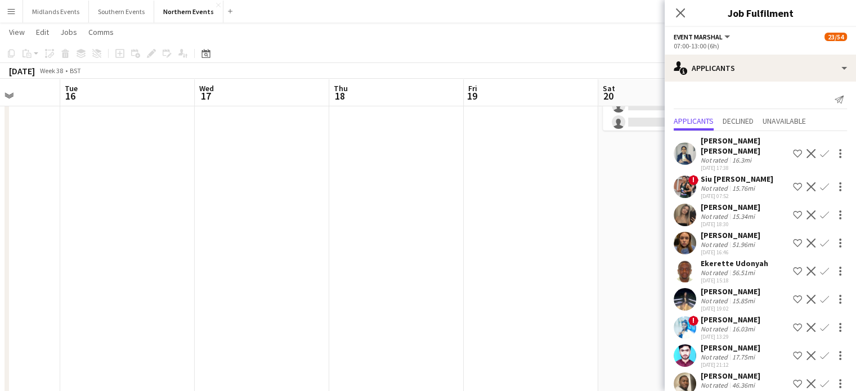
click at [820, 210] on app-icon "Confirm" at bounding box center [824, 214] width 9 height 9
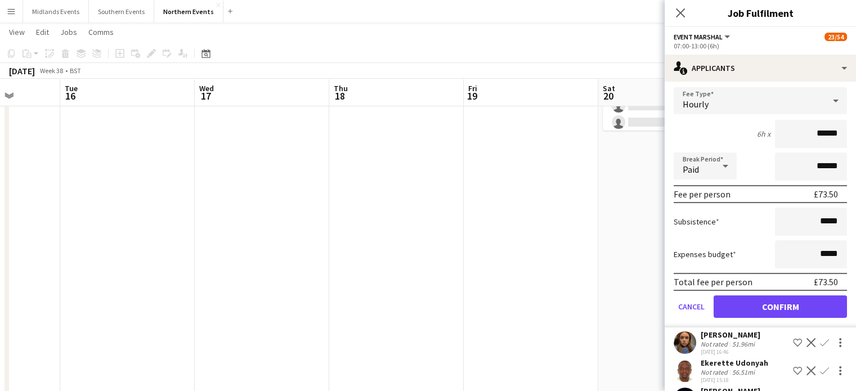
scroll to position [160, 0]
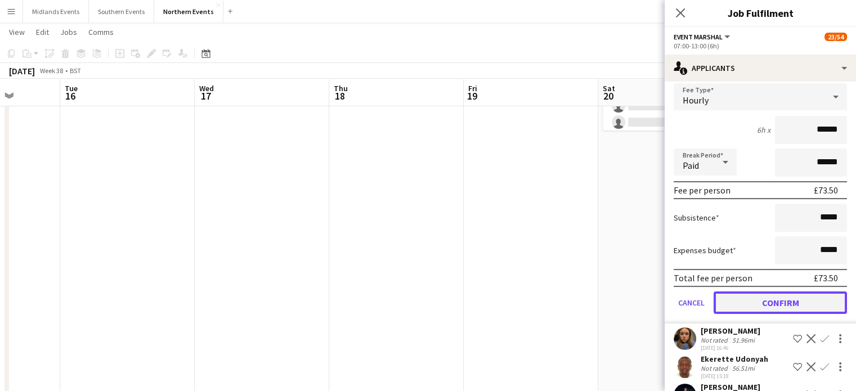
click at [806, 291] on button "Confirm" at bounding box center [779, 302] width 133 height 23
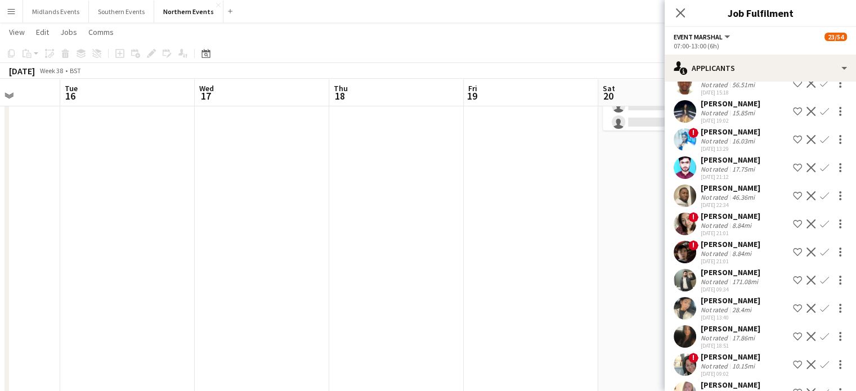
scroll to position [0, 0]
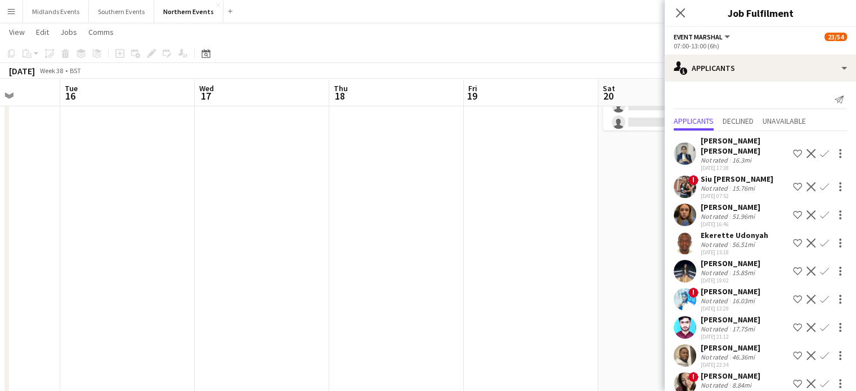
click at [820, 323] on app-icon "Confirm" at bounding box center [824, 327] width 9 height 9
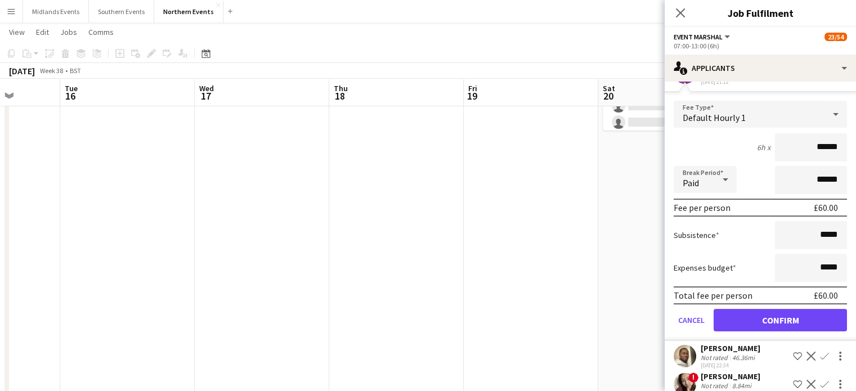
scroll to position [257, 0]
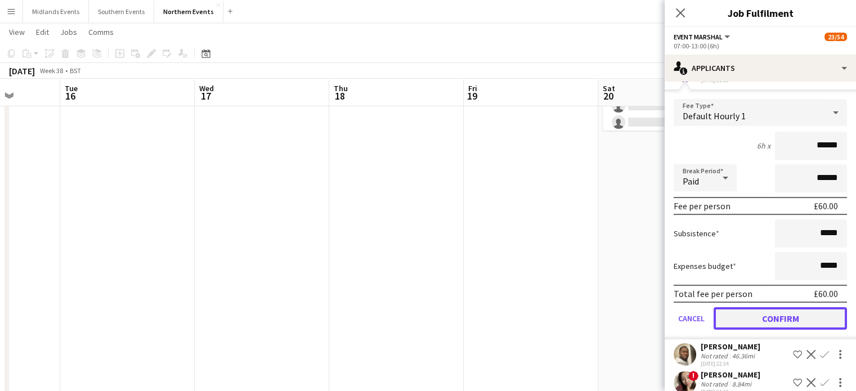
click at [821, 307] on button "Confirm" at bounding box center [779, 318] width 133 height 23
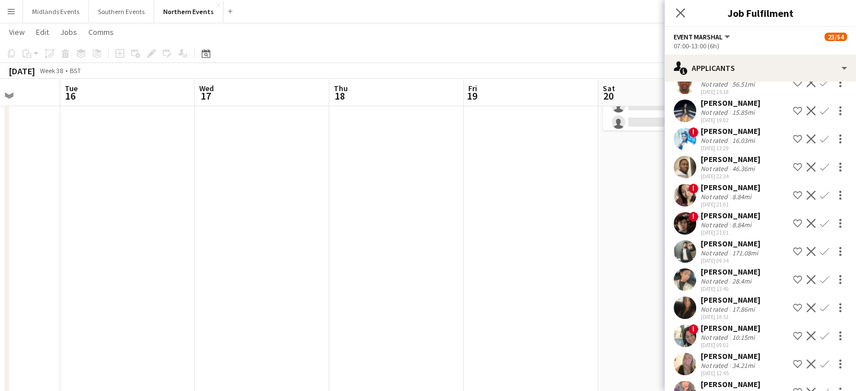
scroll to position [164, 0]
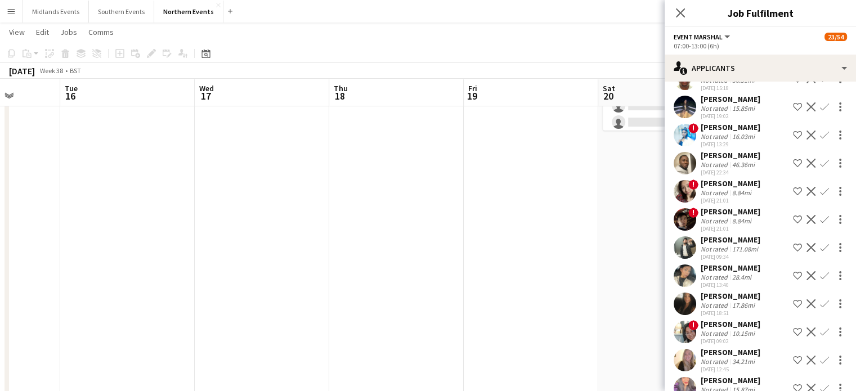
click at [820, 299] on app-icon "Confirm" at bounding box center [824, 303] width 9 height 9
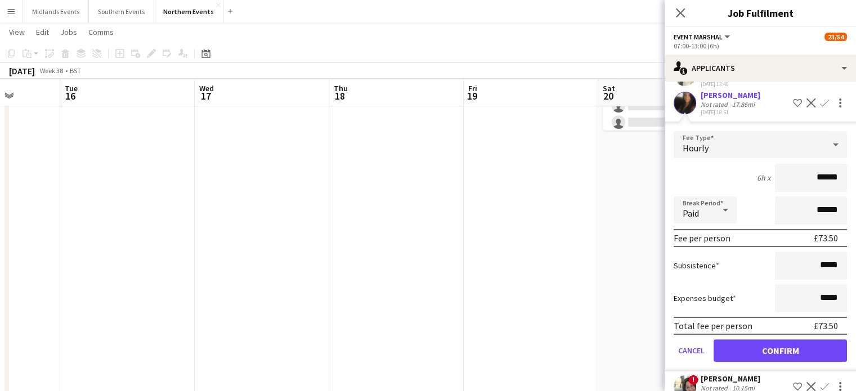
scroll to position [396, 0]
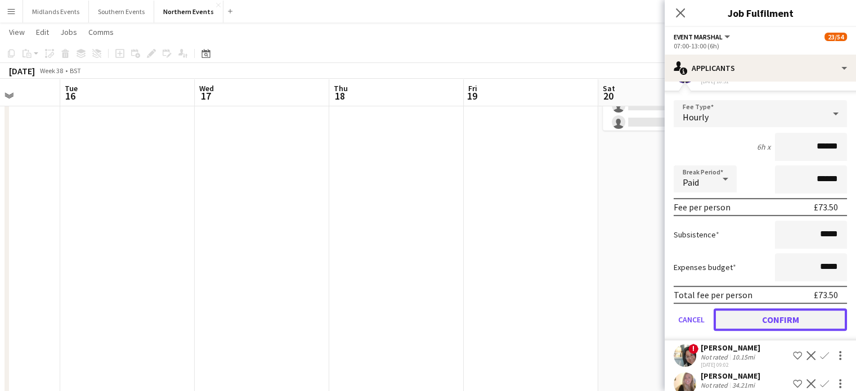
click at [824, 309] on button "Confirm" at bounding box center [779, 319] width 133 height 23
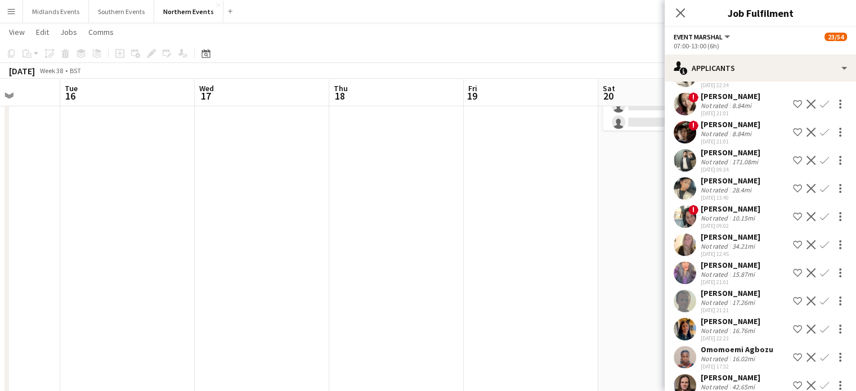
scroll to position [252, 0]
click at [820, 296] on app-icon "Confirm" at bounding box center [824, 300] width 9 height 9
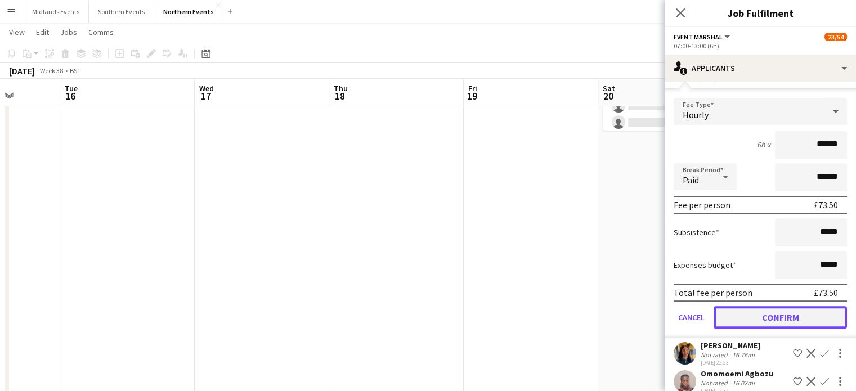
click at [818, 306] on button "Confirm" at bounding box center [779, 317] width 133 height 23
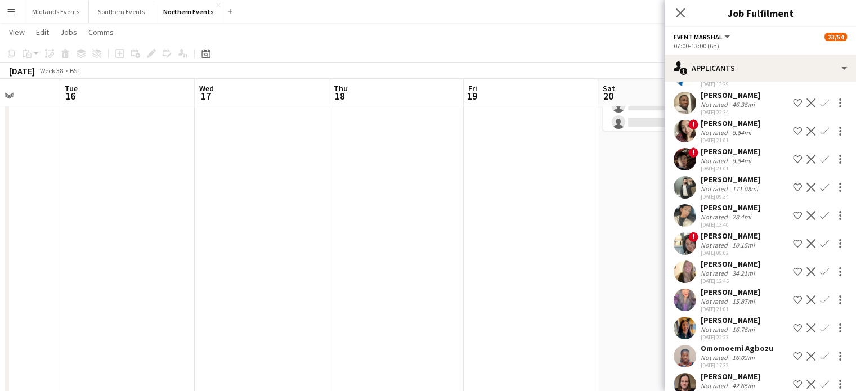
scroll to position [231, 0]
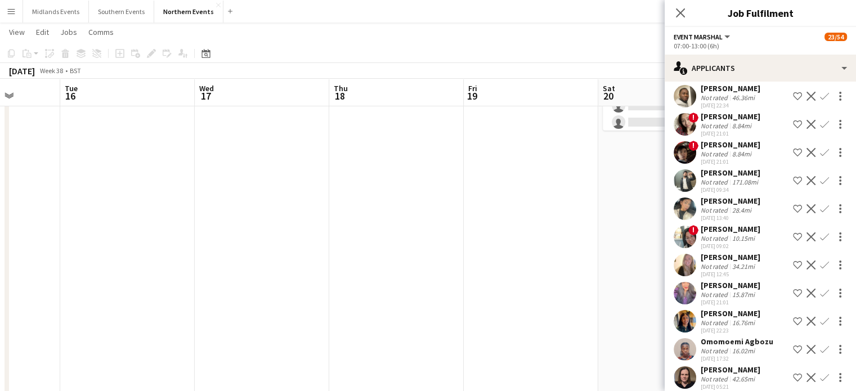
click at [820, 317] on app-icon "Confirm" at bounding box center [824, 321] width 9 height 9
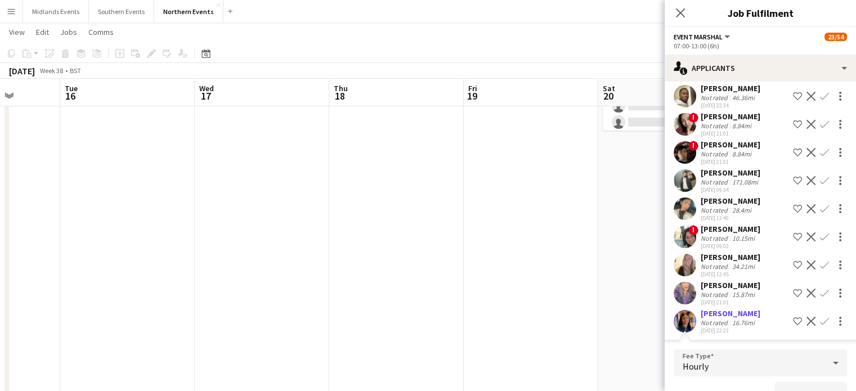
scroll to position [239, 0]
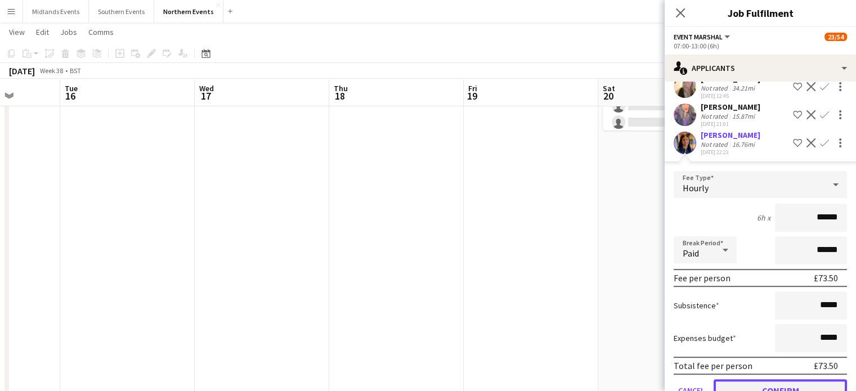
click at [811, 386] on button "Confirm" at bounding box center [779, 390] width 133 height 23
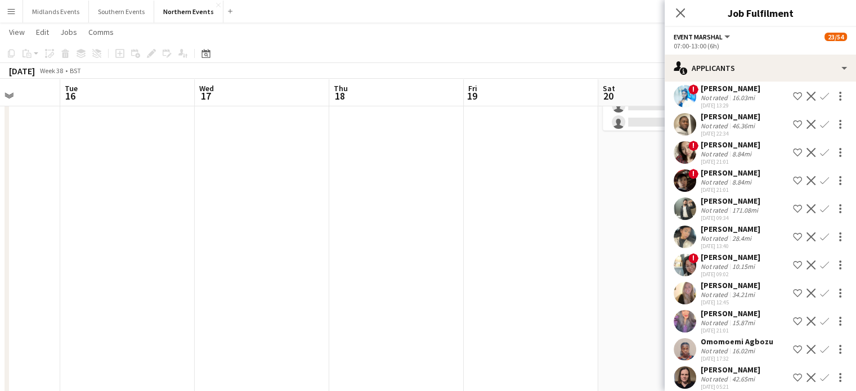
click at [820, 345] on app-icon "Confirm" at bounding box center [824, 349] width 9 height 9
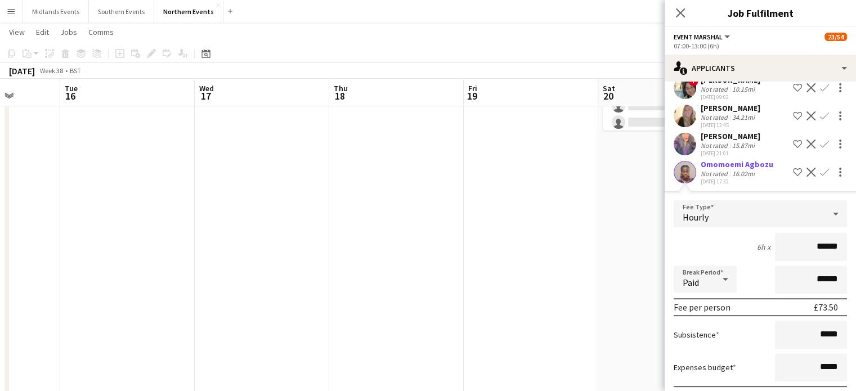
scroll to position [457, 0]
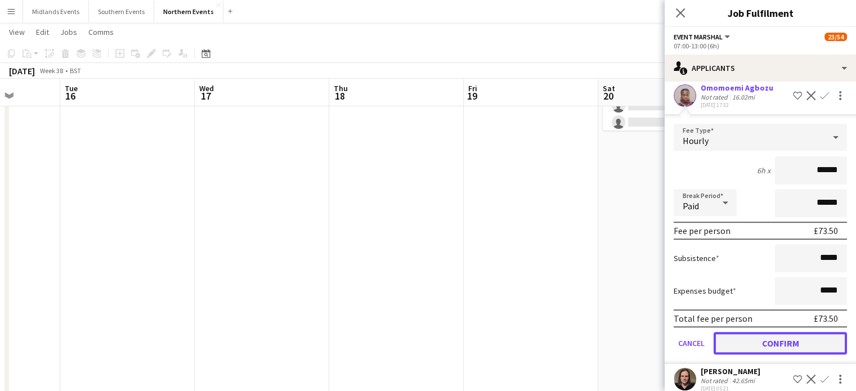
click at [815, 332] on button "Confirm" at bounding box center [779, 343] width 133 height 23
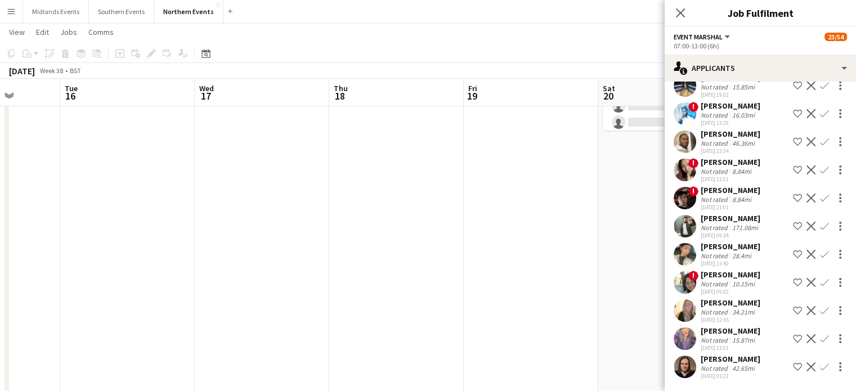
scroll to position [175, 0]
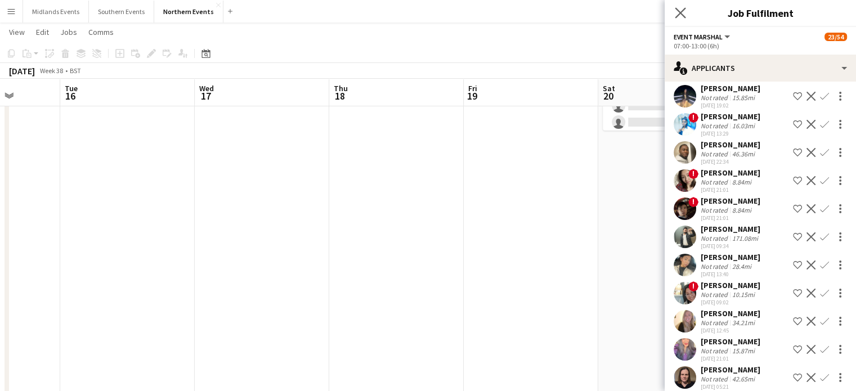
click at [673, 6] on app-icon "Close pop-in" at bounding box center [680, 13] width 16 height 16
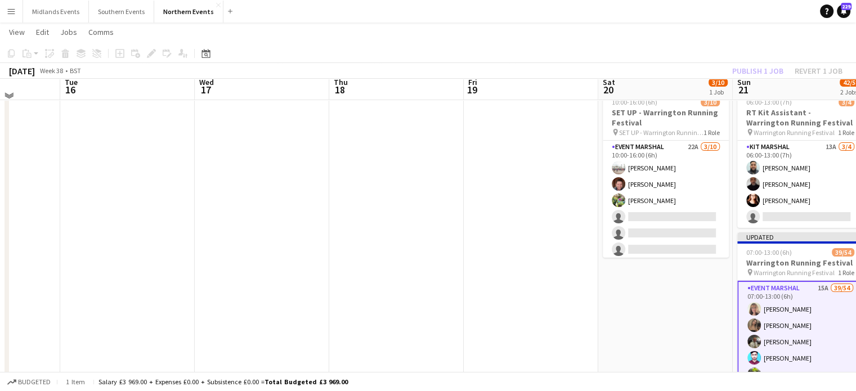
scroll to position [25, 0]
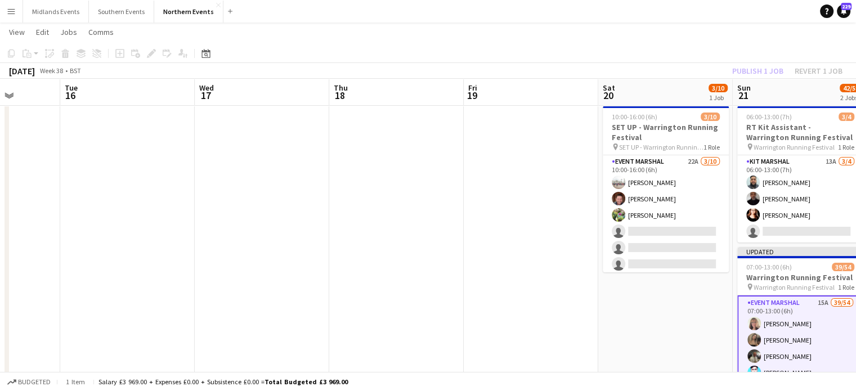
click at [752, 70] on div "Publish 1 job Revert 1 job" at bounding box center [786, 71] width 137 height 15
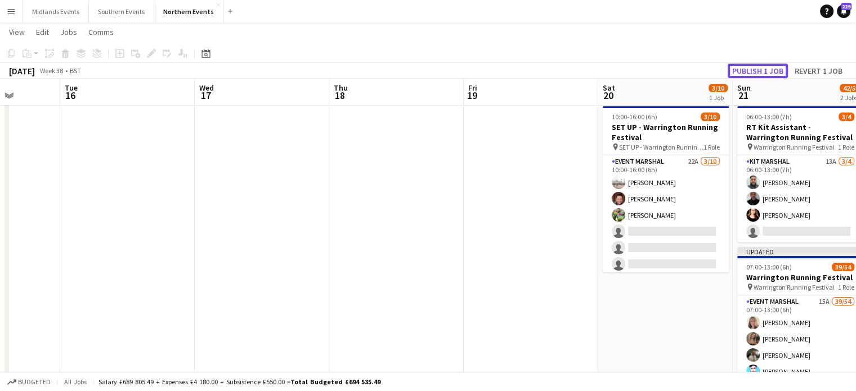
drag, startPoint x: 752, startPoint y: 70, endPoint x: 767, endPoint y: 69, distance: 15.2
click at [767, 69] on button "Publish 1 job" at bounding box center [757, 71] width 60 height 15
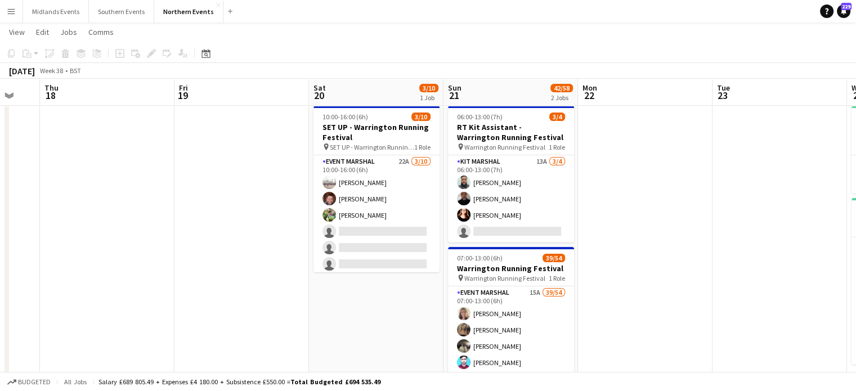
drag, startPoint x: 528, startPoint y: 253, endPoint x: 185, endPoint y: 260, distance: 342.7
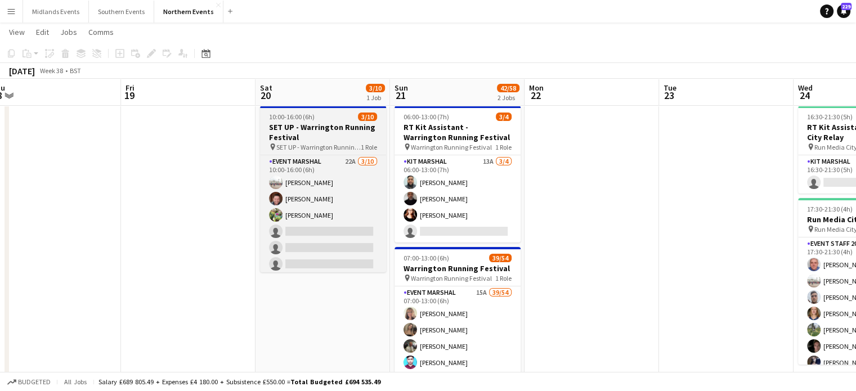
click at [303, 132] on h3 "SET UP - Warrington Running Festival" at bounding box center [323, 132] width 126 height 20
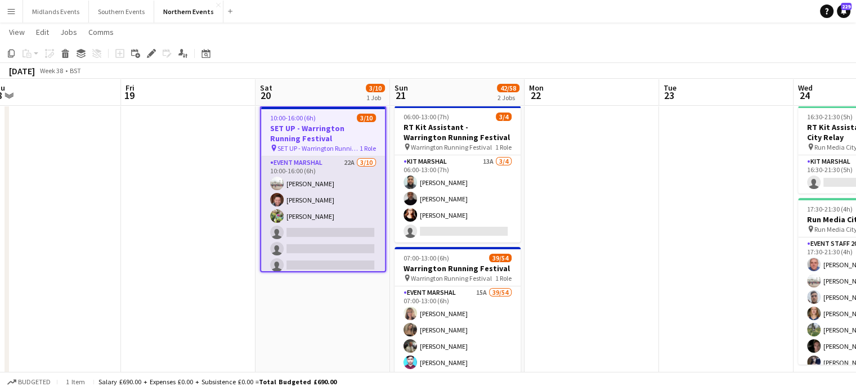
click at [311, 209] on app-card-role "Event Marshal 22A [DATE] 10:00-16:00 (6h) [PERSON_NAME] [PERSON_NAME] [PERSON_N…" at bounding box center [323, 248] width 124 height 185
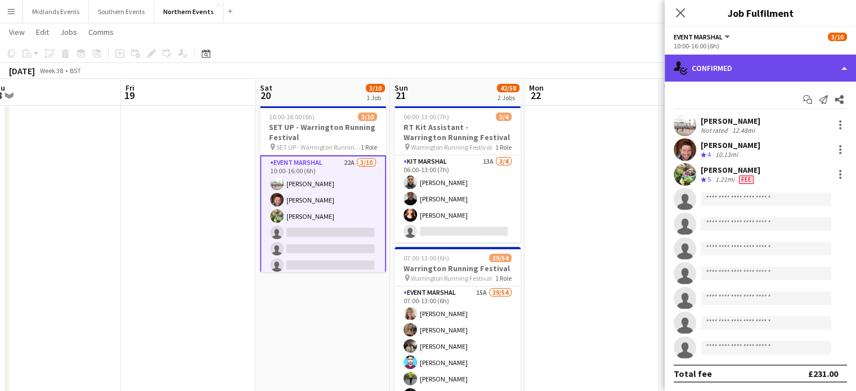
click at [741, 68] on div "single-neutral-actions-check-2 Confirmed" at bounding box center [759, 68] width 191 height 27
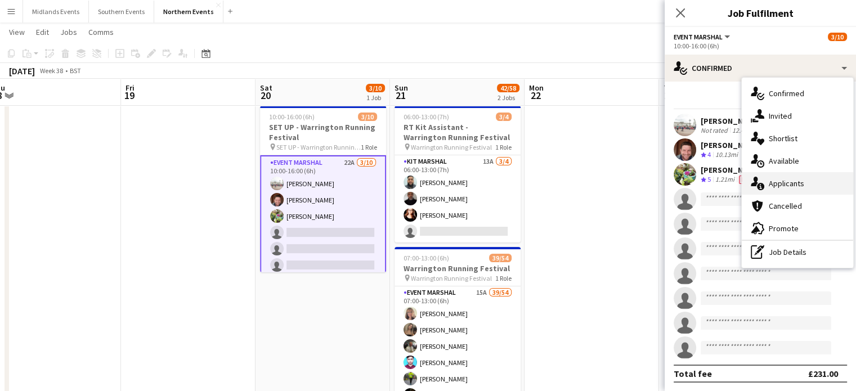
click at [786, 181] on div "single-neutral-actions-information Applicants" at bounding box center [796, 183] width 111 height 23
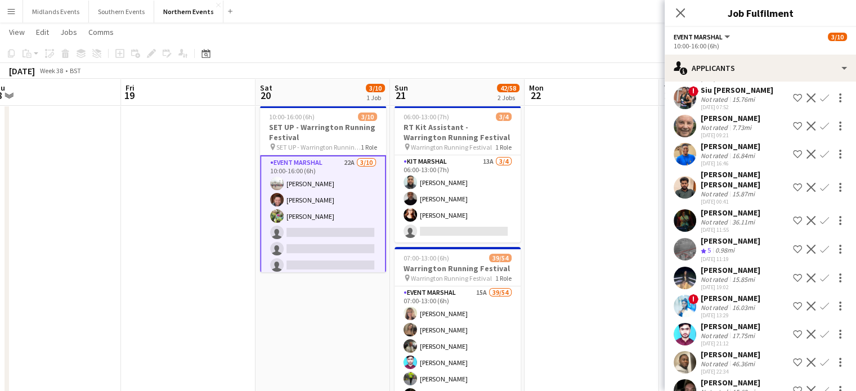
scroll to position [196, 0]
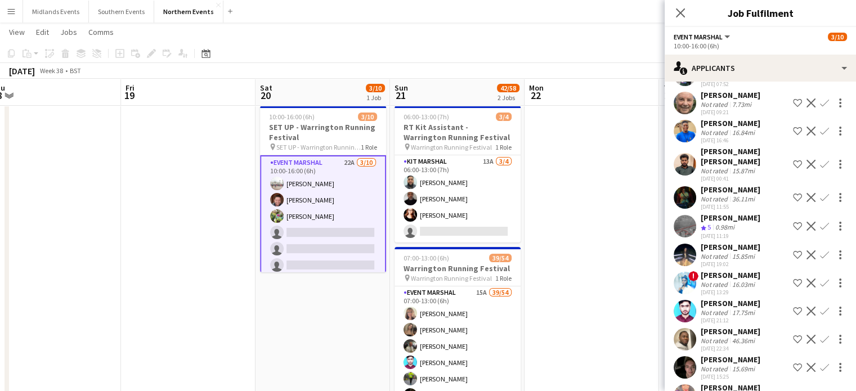
click at [820, 222] on app-icon "Confirm" at bounding box center [824, 226] width 9 height 9
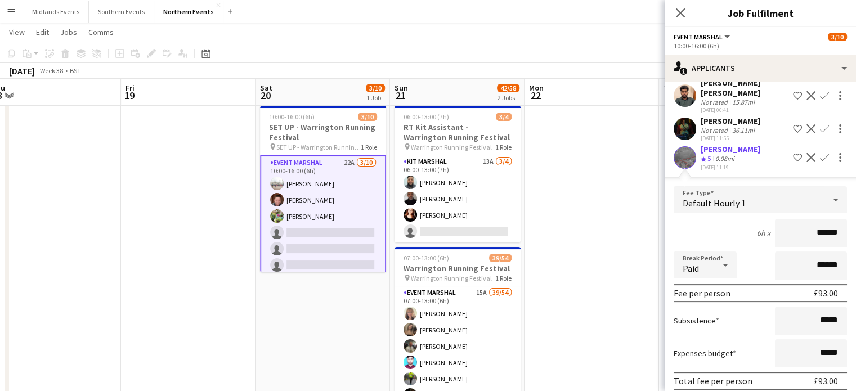
scroll to position [284, 0]
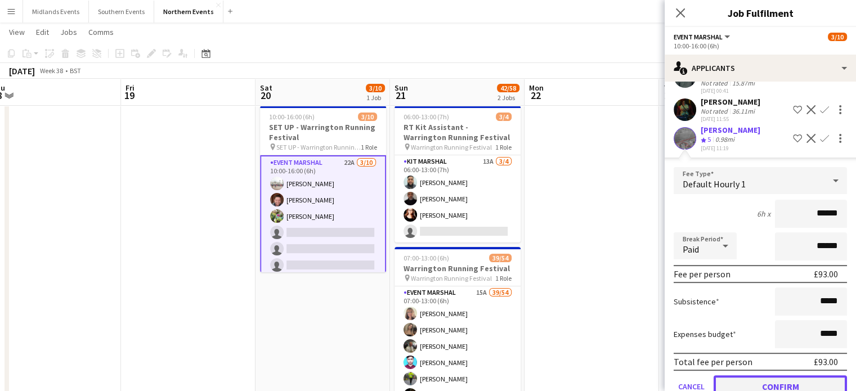
click at [797, 375] on button "Confirm" at bounding box center [779, 386] width 133 height 23
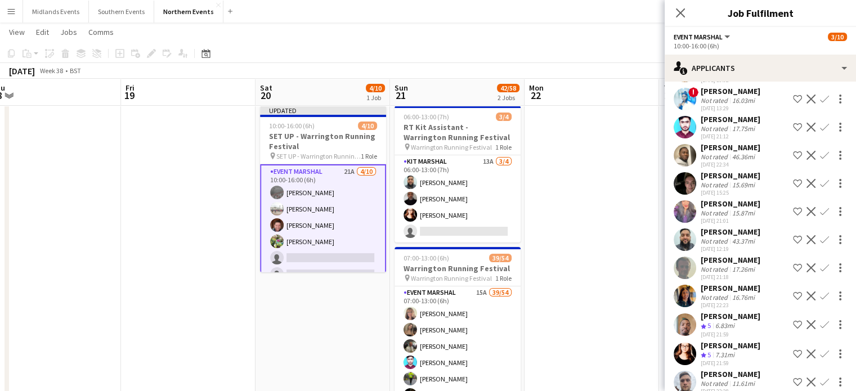
scroll to position [354, 0]
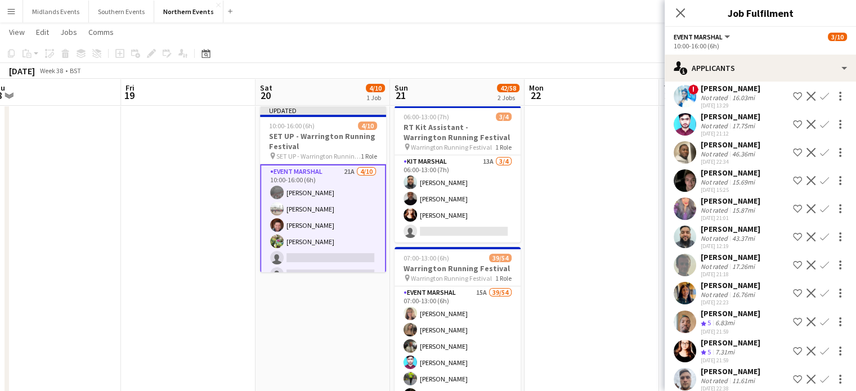
click at [820, 315] on button "Confirm" at bounding box center [824, 322] width 14 height 14
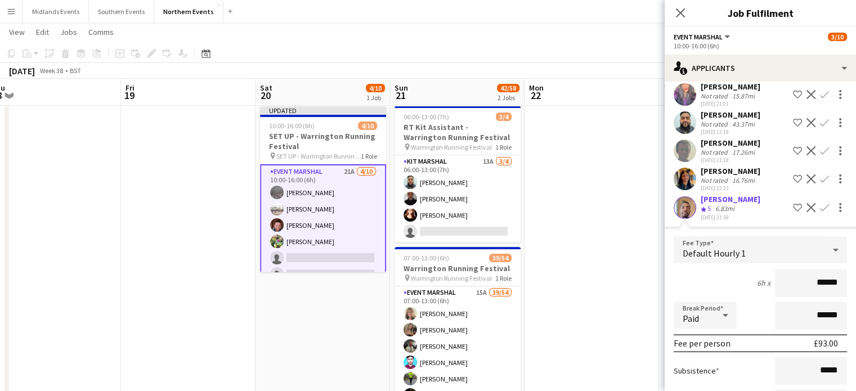
scroll to position [609, 0]
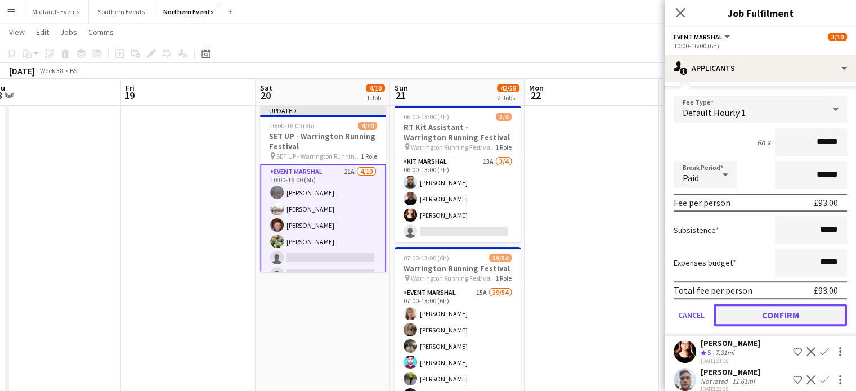
click at [803, 304] on button "Confirm" at bounding box center [779, 315] width 133 height 23
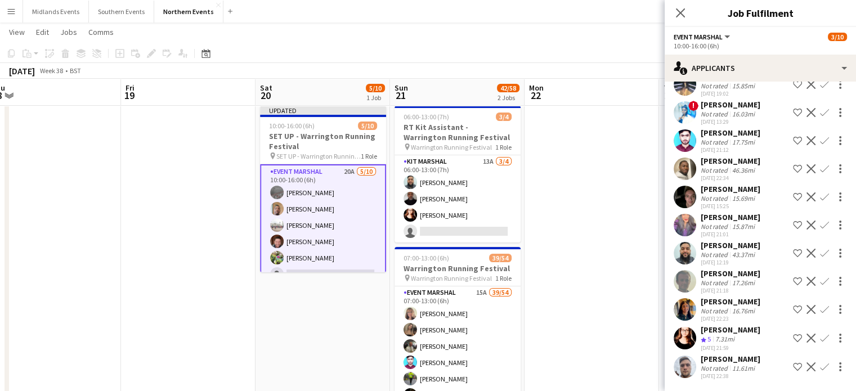
scroll to position [326, 0]
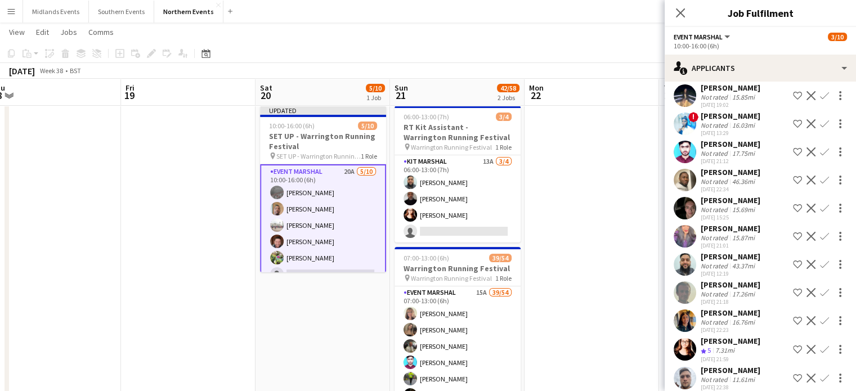
click at [820, 345] on app-icon "Confirm" at bounding box center [824, 349] width 9 height 9
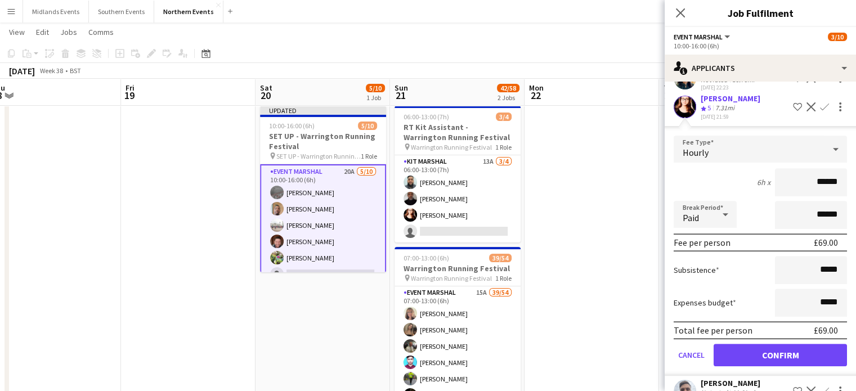
scroll to position [572, 0]
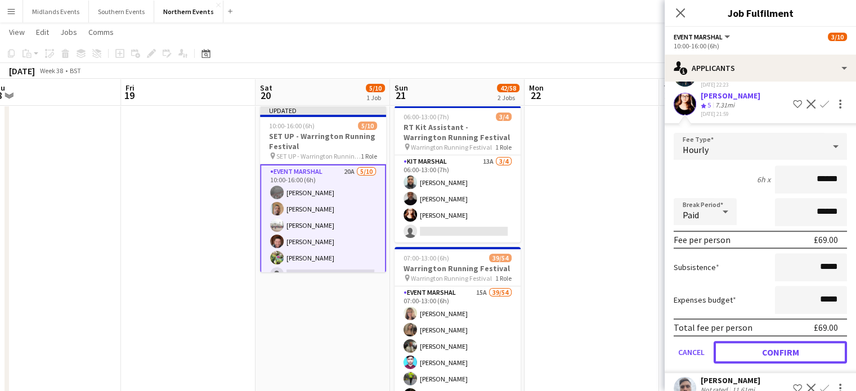
click at [808, 341] on button "Confirm" at bounding box center [779, 352] width 133 height 23
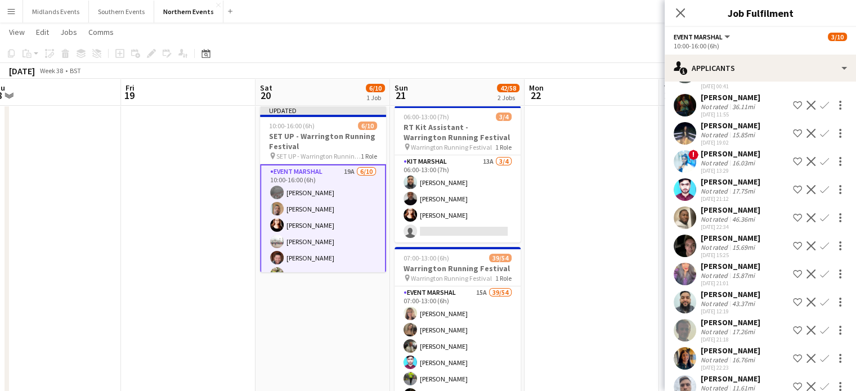
click at [820, 382] on app-icon "Confirm" at bounding box center [824, 386] width 9 height 9
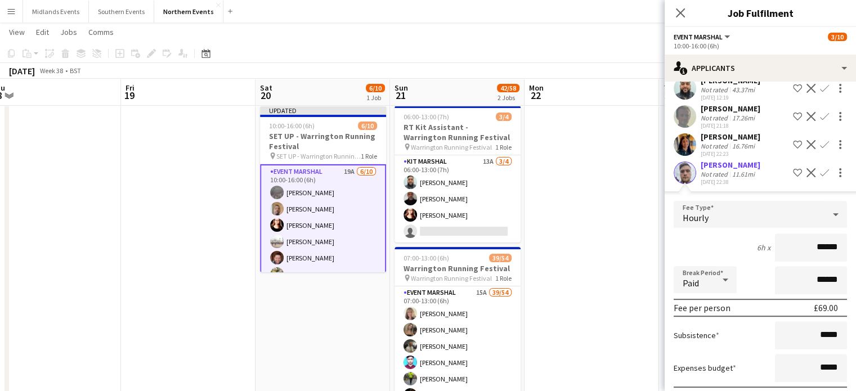
scroll to position [551, 0]
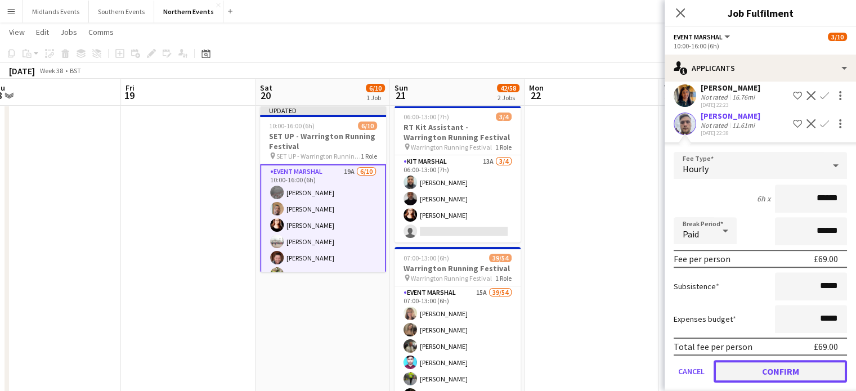
click at [809, 360] on button "Confirm" at bounding box center [779, 371] width 133 height 23
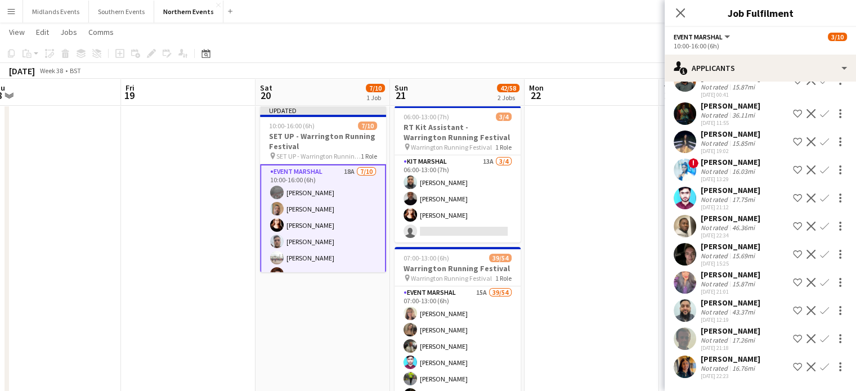
scroll to position [269, 0]
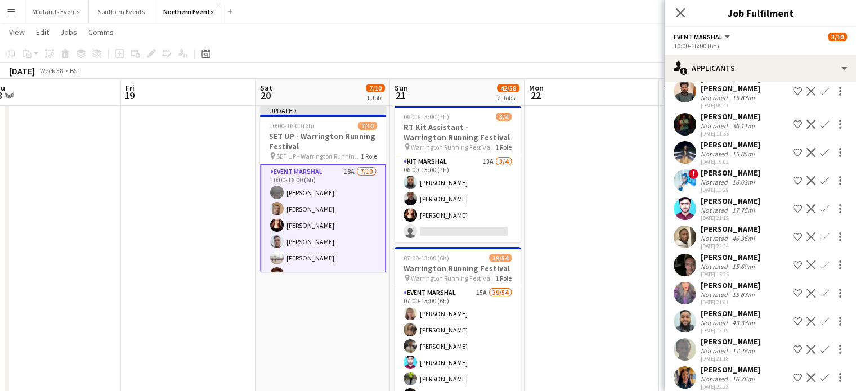
click at [820, 317] on app-icon "Confirm" at bounding box center [824, 321] width 9 height 9
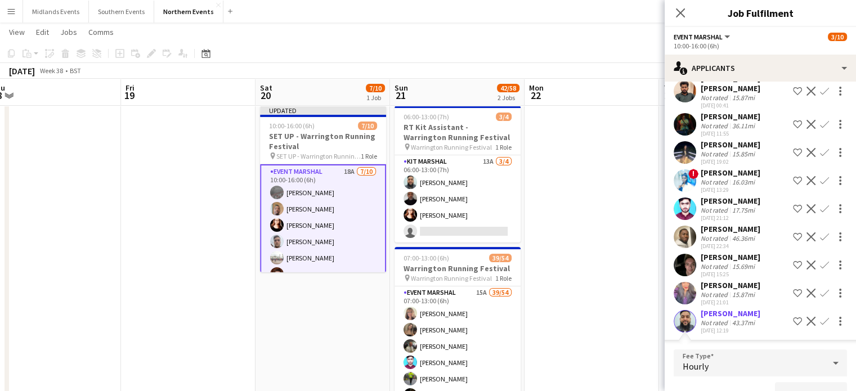
scroll to position [277, 0]
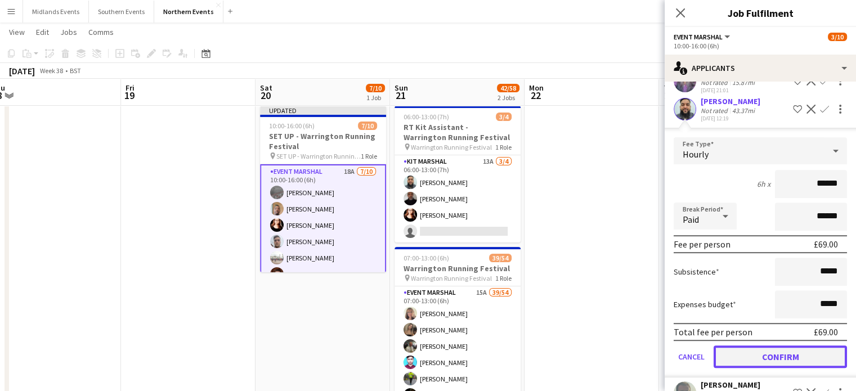
click at [823, 345] on button "Confirm" at bounding box center [779, 356] width 133 height 23
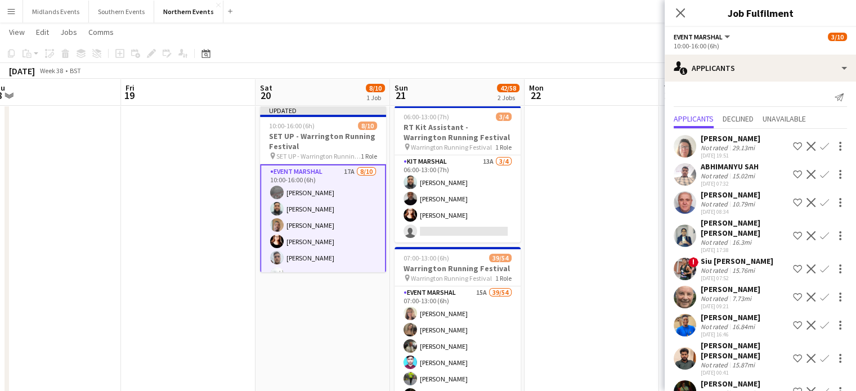
scroll to position [5, 0]
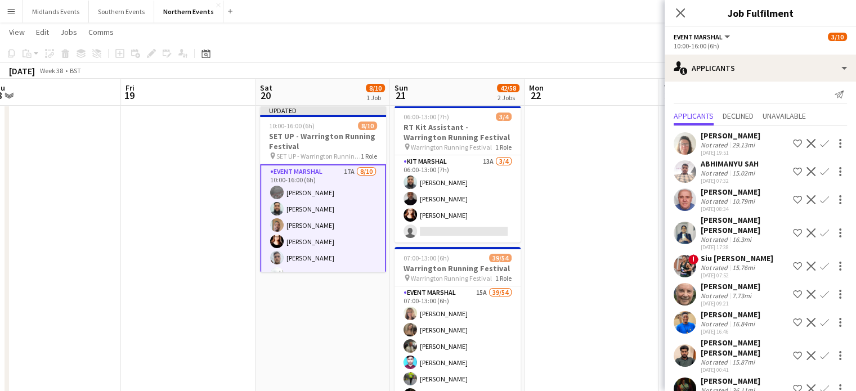
click at [820, 199] on app-icon "Confirm" at bounding box center [824, 199] width 9 height 9
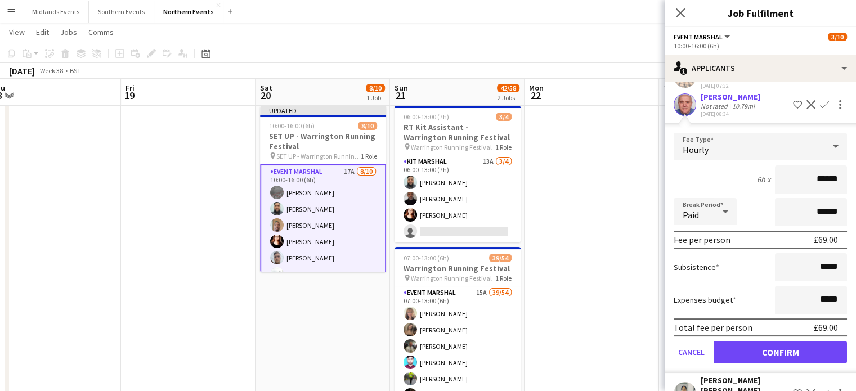
scroll to position [176, 0]
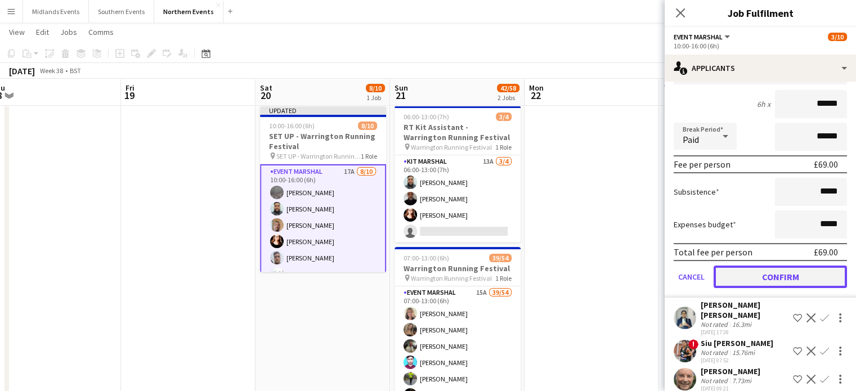
click at [819, 266] on button "Confirm" at bounding box center [779, 277] width 133 height 23
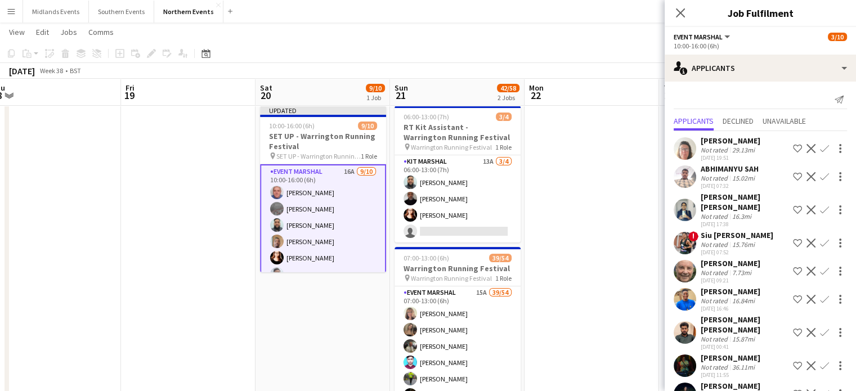
click at [820, 267] on app-icon "Confirm" at bounding box center [824, 271] width 9 height 9
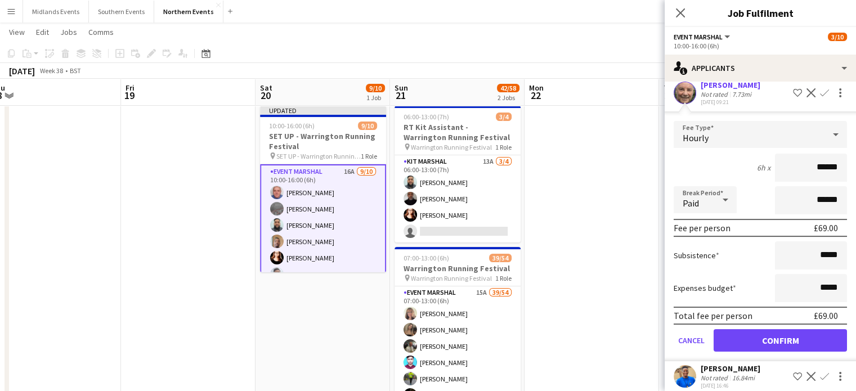
scroll to position [233, 0]
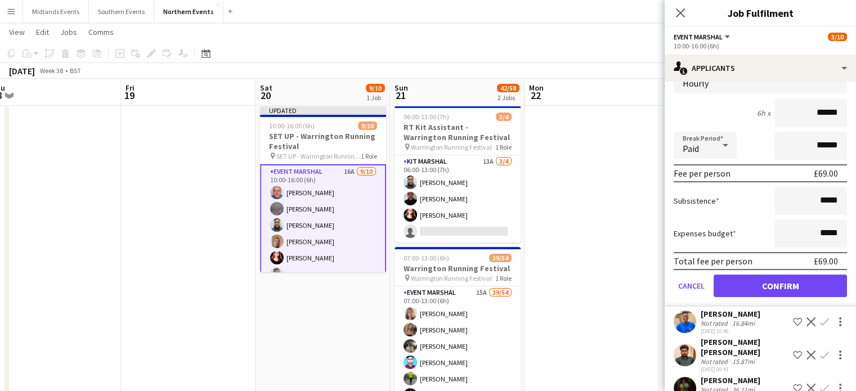
drag, startPoint x: 807, startPoint y: 105, endPoint x: 837, endPoint y: 106, distance: 29.3
click at [837, 106] on input "******" at bounding box center [811, 113] width 72 height 28
type input "******"
click at [806, 275] on button "Confirm" at bounding box center [779, 286] width 133 height 23
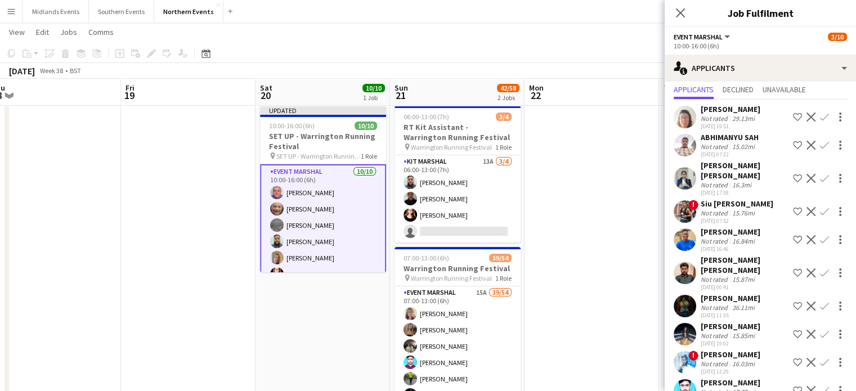
scroll to position [0, 0]
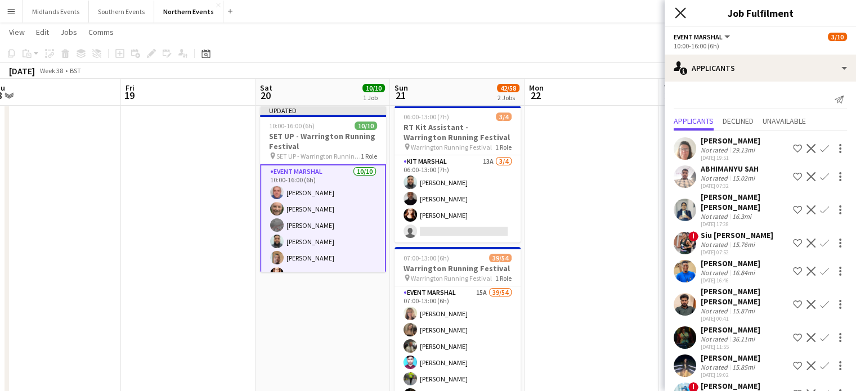
click at [682, 14] on icon "Close pop-in" at bounding box center [680, 12] width 11 height 11
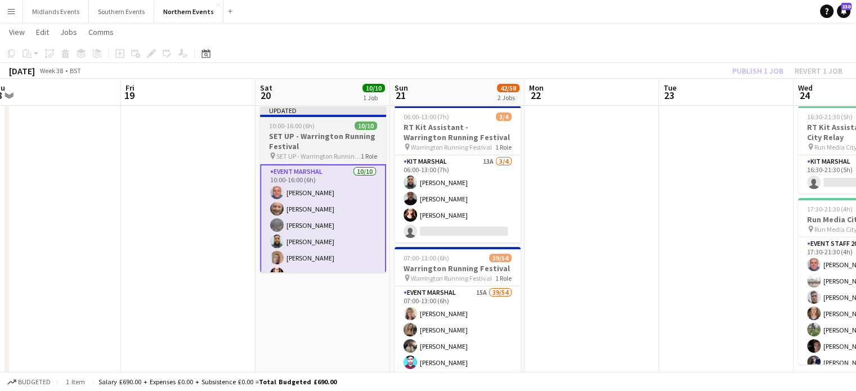
click at [324, 142] on h3 "SET UP - Warrington Running Festival" at bounding box center [323, 141] width 126 height 20
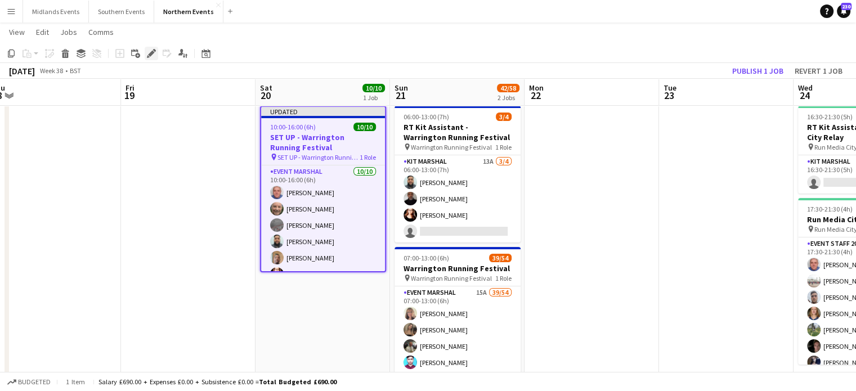
click at [149, 51] on icon "Edit" at bounding box center [151, 53] width 9 height 9
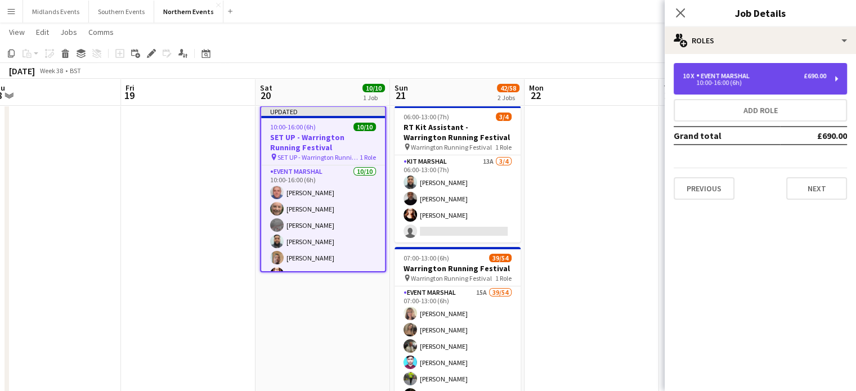
click at [757, 91] on div "10 x Event Marshal £690.00 10:00-16:00 (6h)" at bounding box center [759, 79] width 173 height 32
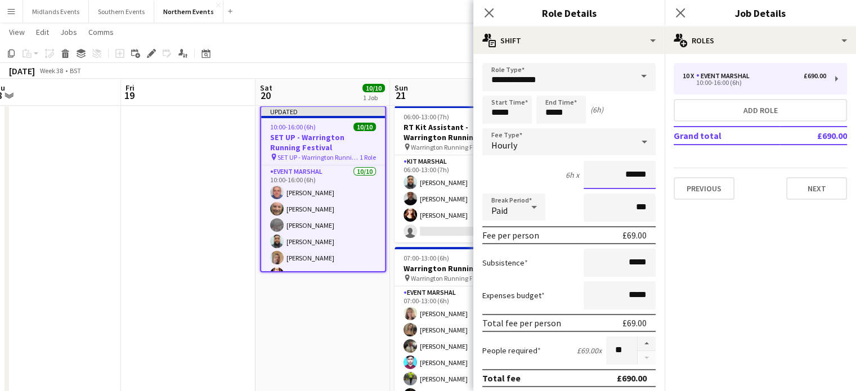
drag, startPoint x: 612, startPoint y: 175, endPoint x: 653, endPoint y: 180, distance: 40.8
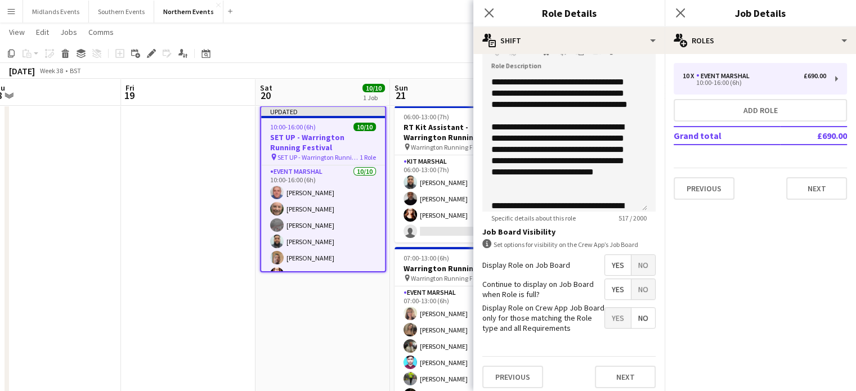
scroll to position [368, 0]
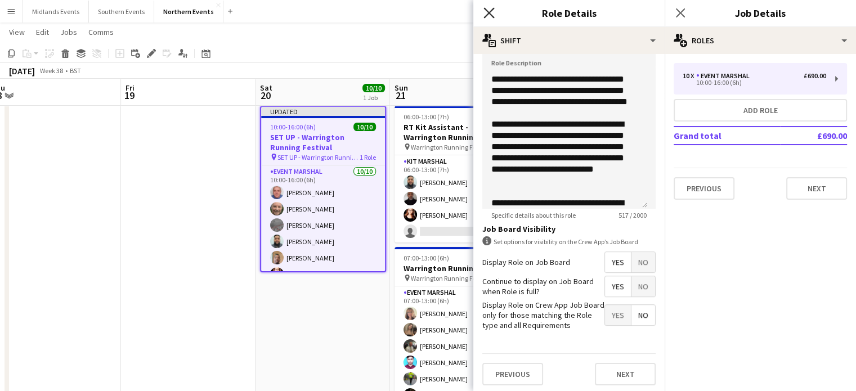
type input "******"
click at [488, 11] on icon "Close pop-in" at bounding box center [488, 12] width 11 height 11
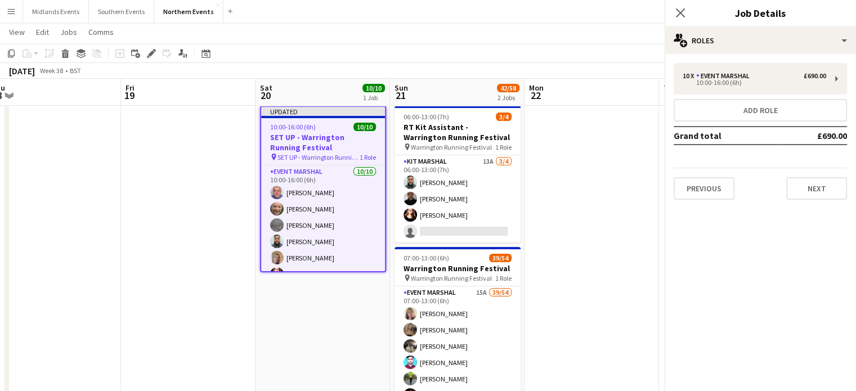
scroll to position [0, 0]
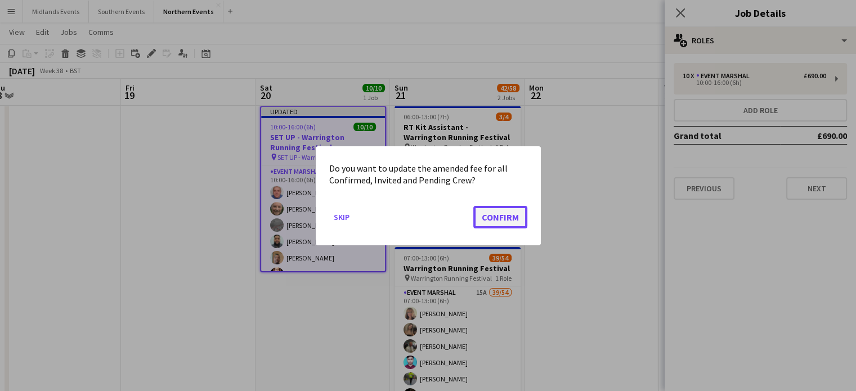
click at [514, 217] on button "Confirm" at bounding box center [500, 216] width 54 height 23
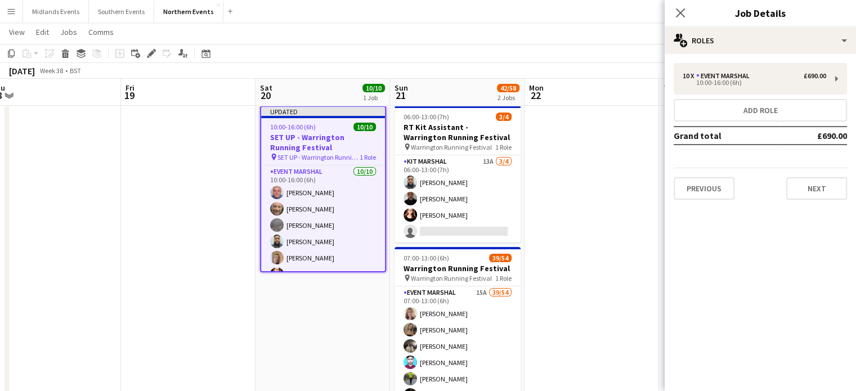
scroll to position [25, 0]
click at [686, 14] on app-icon "Close pop-in" at bounding box center [680, 13] width 16 height 16
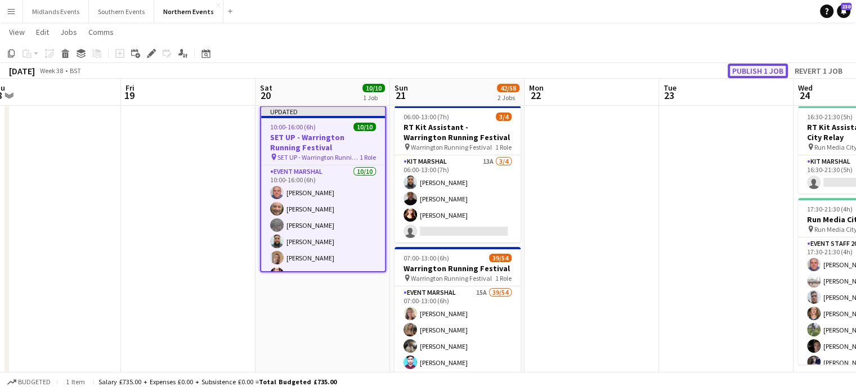
click at [743, 71] on button "Publish 1 job" at bounding box center [757, 71] width 60 height 15
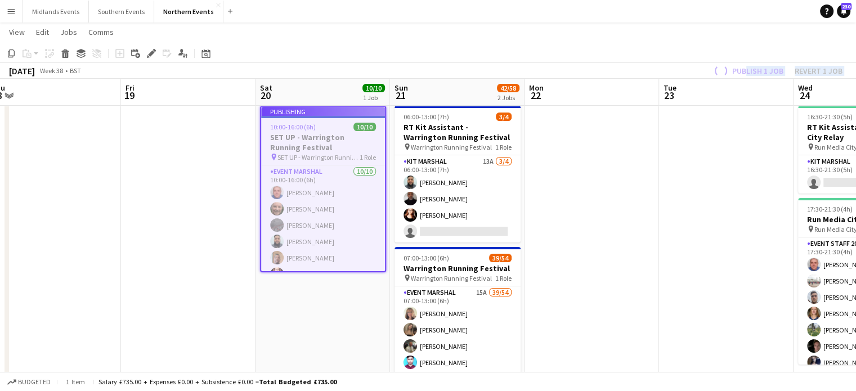
drag, startPoint x: 743, startPoint y: 71, endPoint x: 671, endPoint y: 214, distance: 160.0
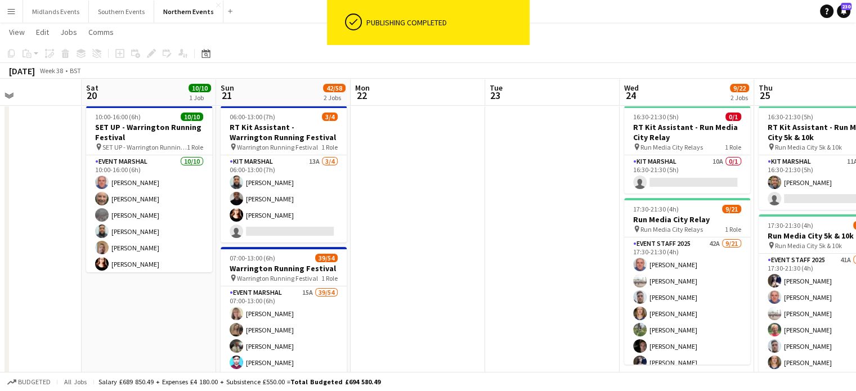
scroll to position [0, 403]
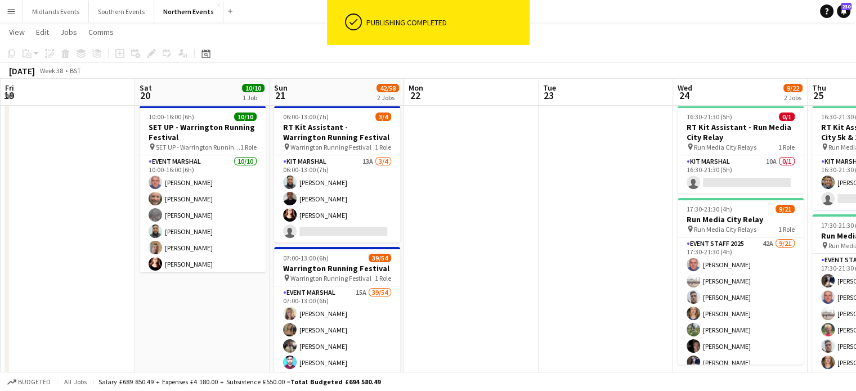
drag, startPoint x: 716, startPoint y: 245, endPoint x: 473, endPoint y: 236, distance: 243.2
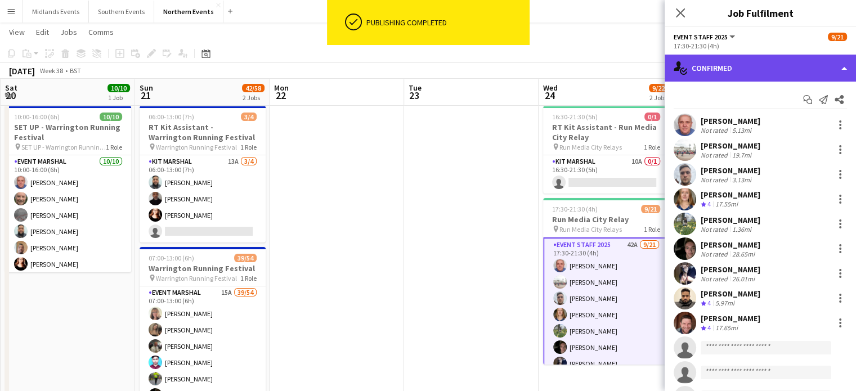
click at [719, 60] on div "single-neutral-actions-check-2 Confirmed" at bounding box center [759, 68] width 191 height 27
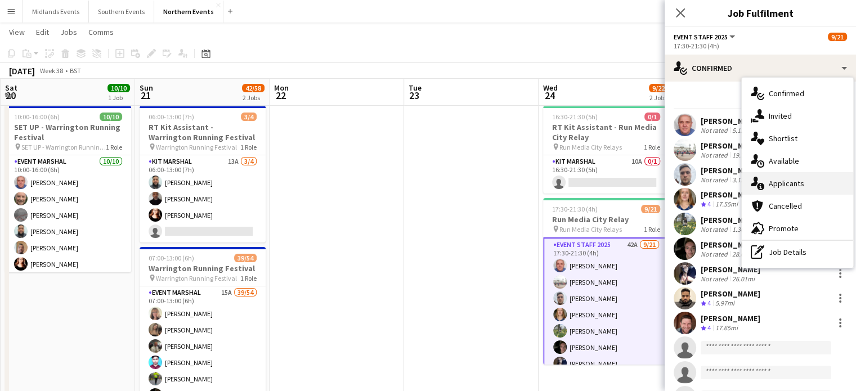
click at [793, 179] on div "single-neutral-actions-information Applicants" at bounding box center [796, 183] width 111 height 23
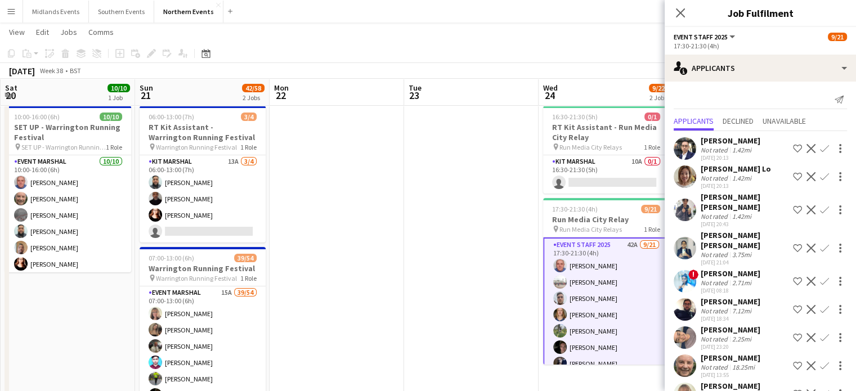
click at [820, 146] on app-icon "Confirm" at bounding box center [824, 148] width 9 height 9
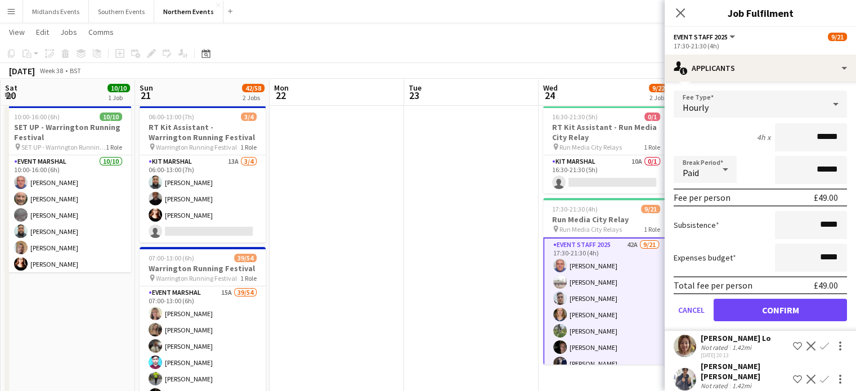
scroll to position [91, 0]
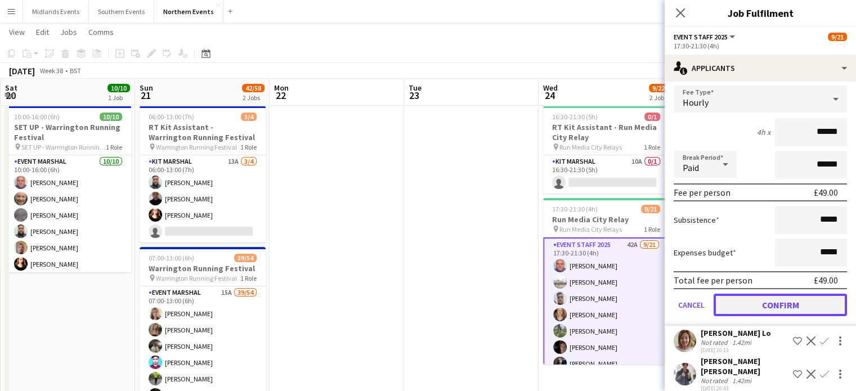
click at [785, 304] on button "Confirm" at bounding box center [779, 305] width 133 height 23
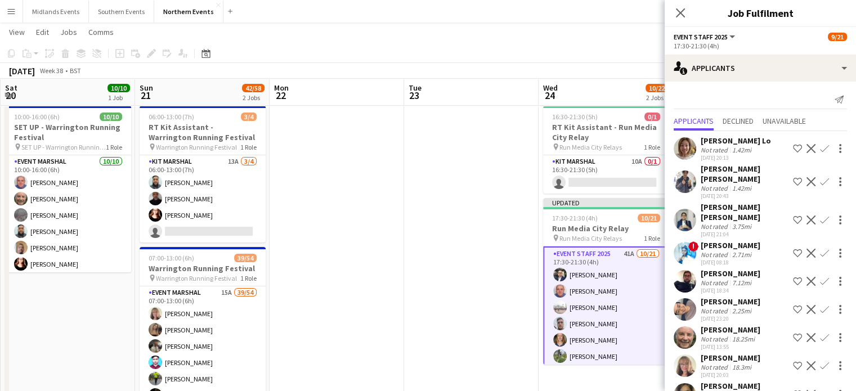
click at [817, 153] on button "Confirm" at bounding box center [824, 149] width 14 height 14
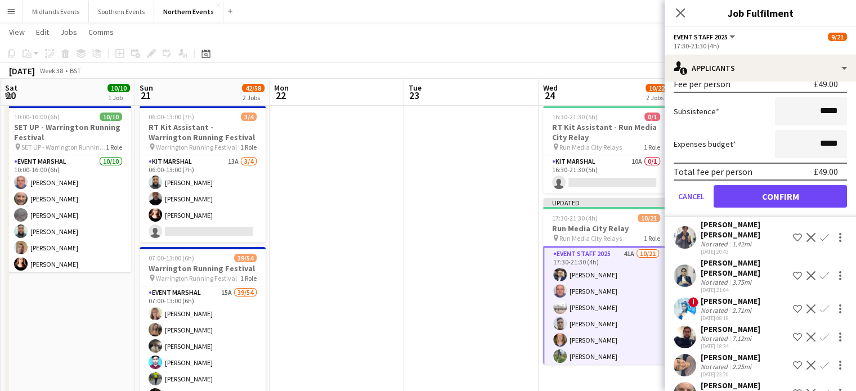
scroll to position [218, 0]
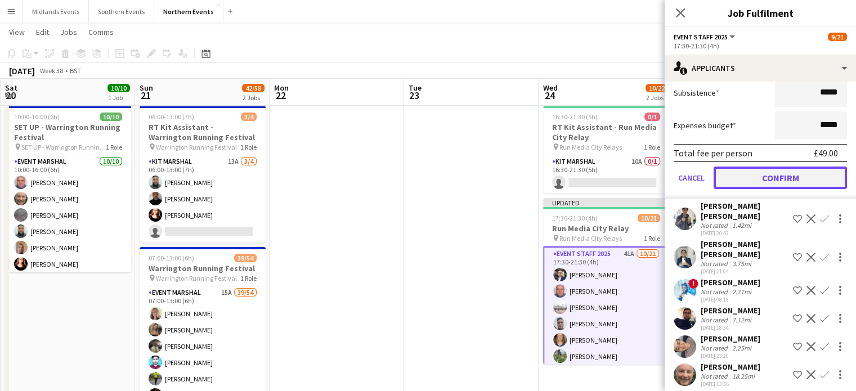
click at [822, 176] on button "Confirm" at bounding box center [779, 178] width 133 height 23
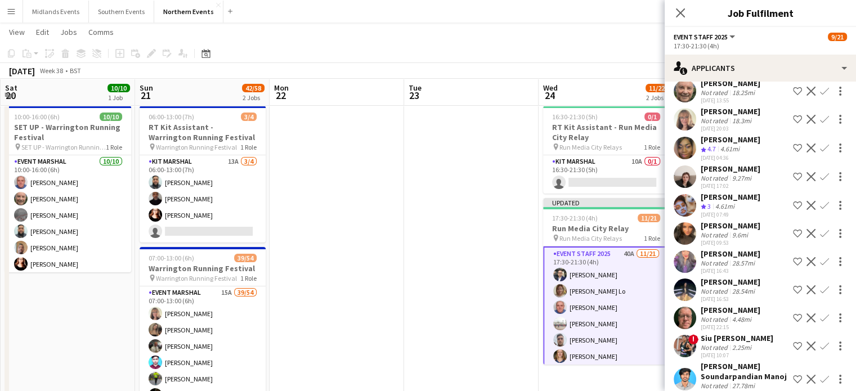
scroll to position [0, 0]
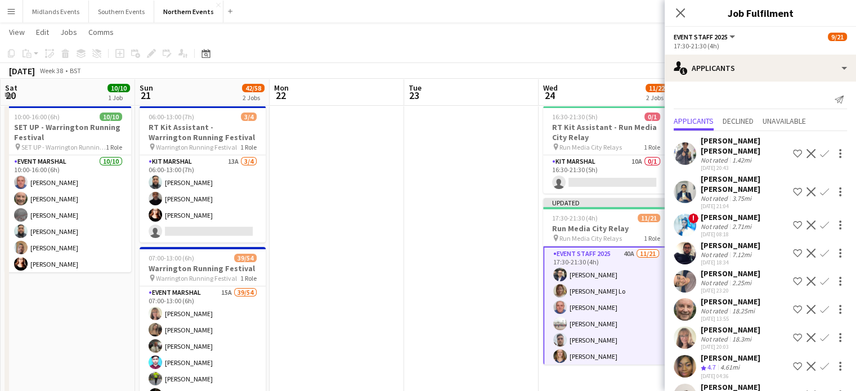
click at [820, 149] on app-icon "Confirm" at bounding box center [824, 153] width 9 height 9
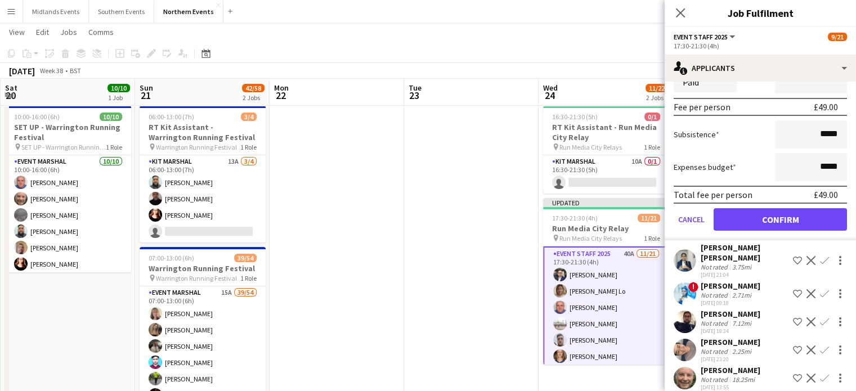
scroll to position [200, 0]
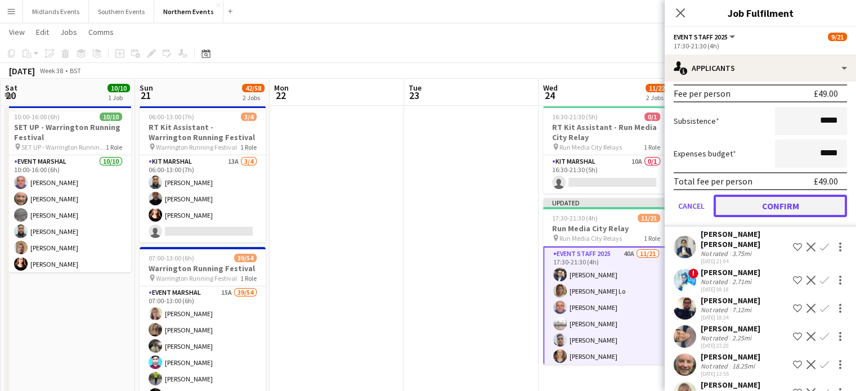
click at [822, 195] on button "Confirm" at bounding box center [779, 206] width 133 height 23
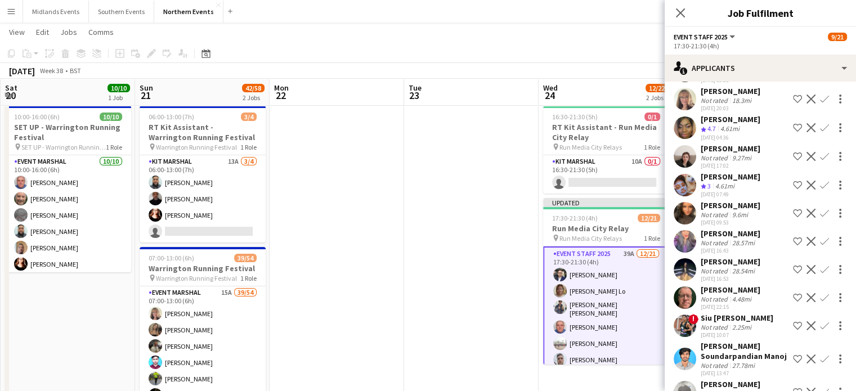
scroll to position [0, 0]
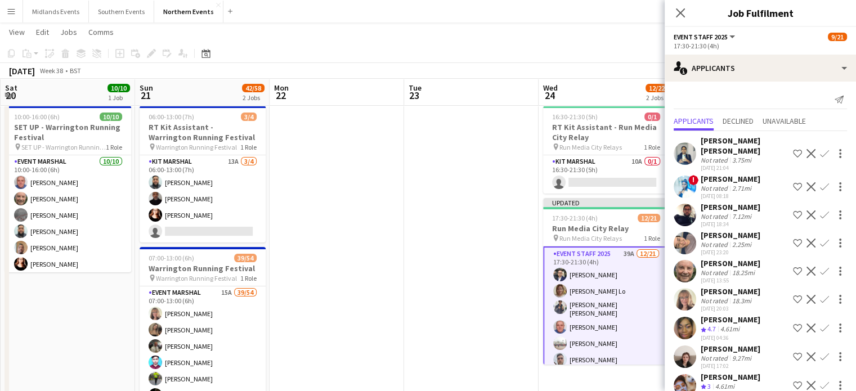
click at [820, 267] on app-icon "Confirm" at bounding box center [824, 271] width 9 height 9
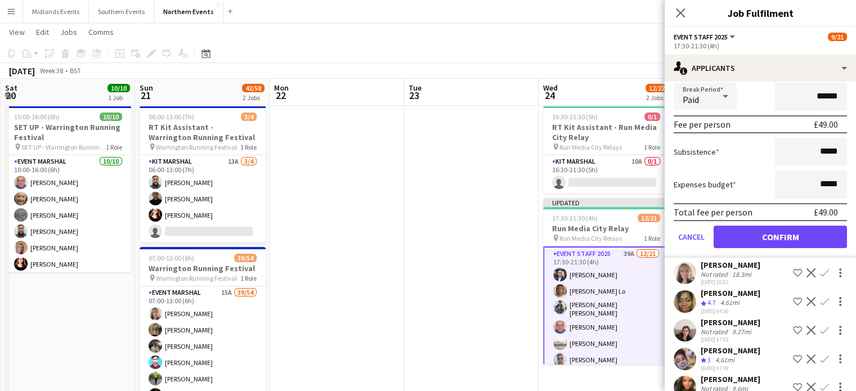
scroll to position [284, 0]
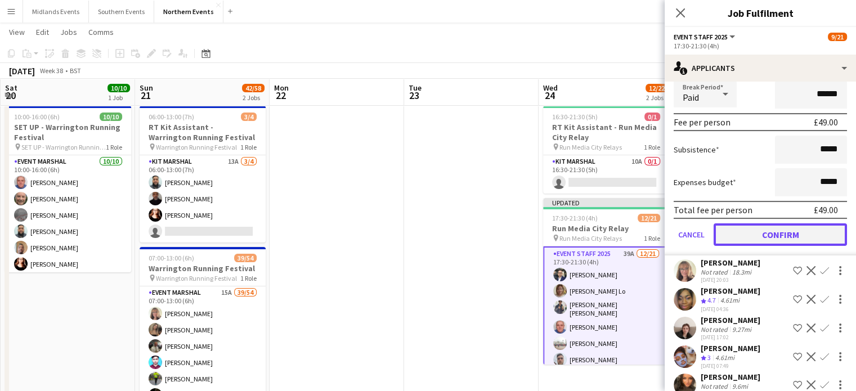
click at [819, 227] on button "Confirm" at bounding box center [779, 234] width 133 height 23
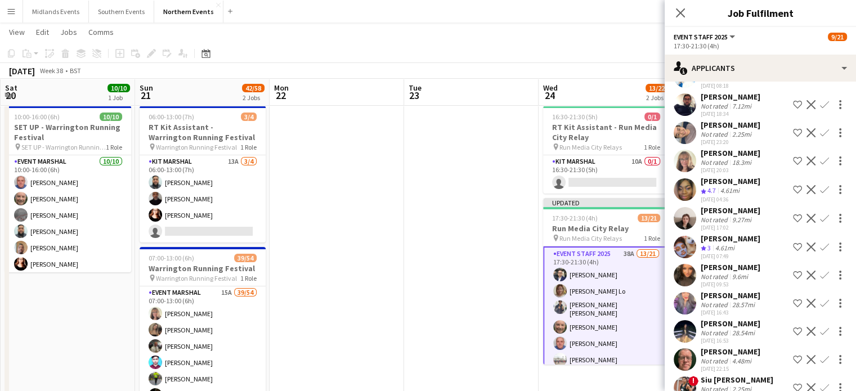
scroll to position [112, 0]
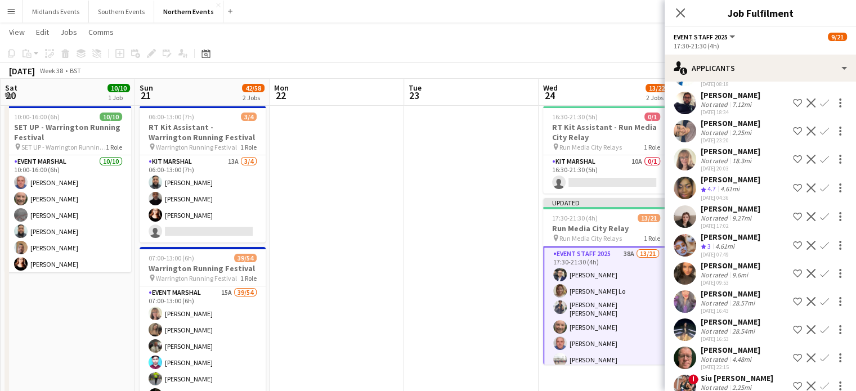
click at [820, 269] on app-icon "Confirm" at bounding box center [824, 273] width 9 height 9
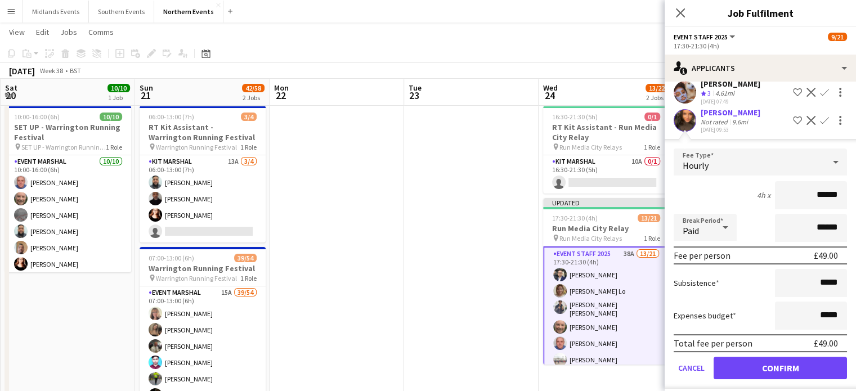
scroll to position [269, 0]
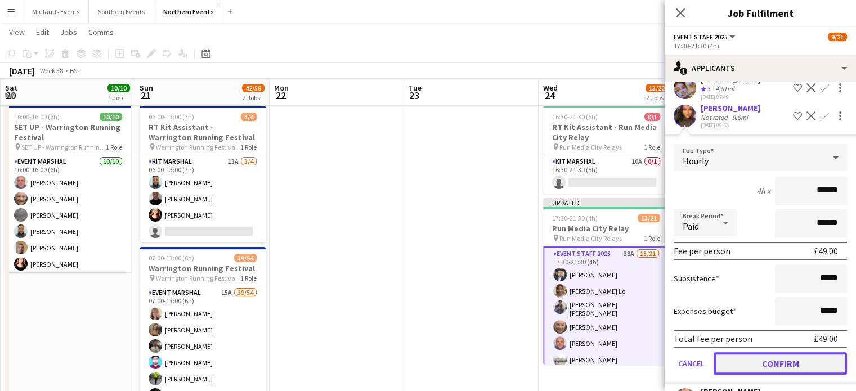
click at [784, 352] on button "Confirm" at bounding box center [779, 363] width 133 height 23
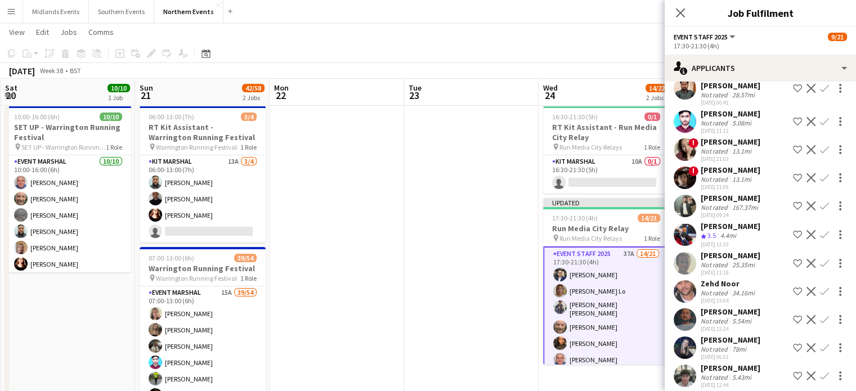
scroll to position [826, 0]
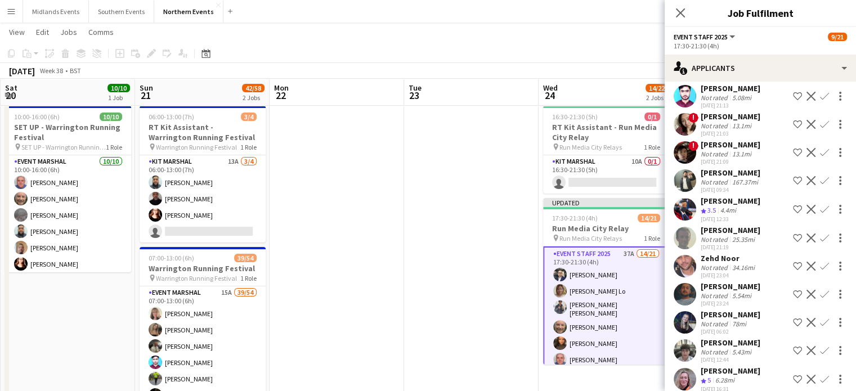
click at [820, 375] on app-icon "Confirm" at bounding box center [824, 379] width 9 height 9
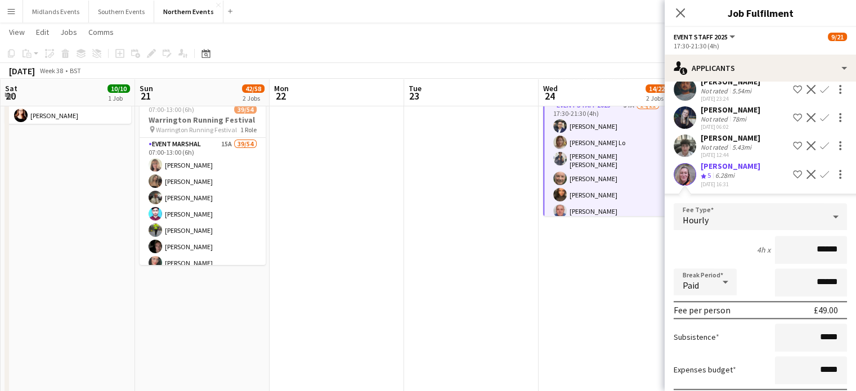
scroll to position [1080, 0]
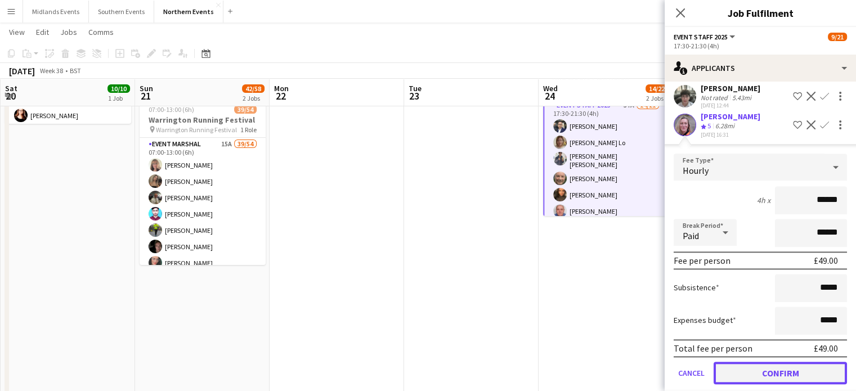
click at [798, 362] on button "Confirm" at bounding box center [779, 373] width 133 height 23
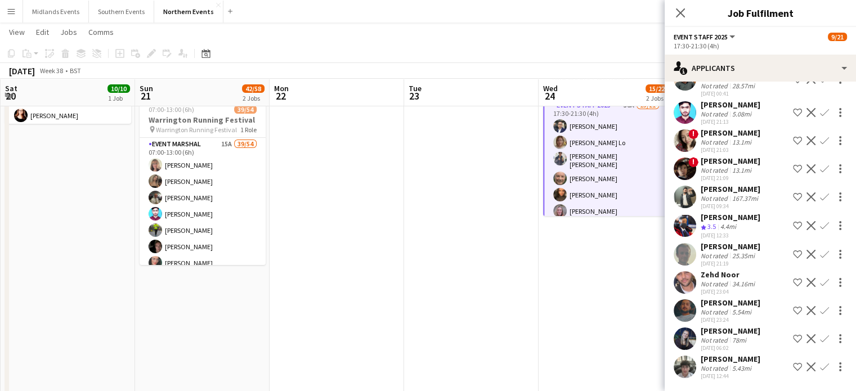
scroll to position [797, 0]
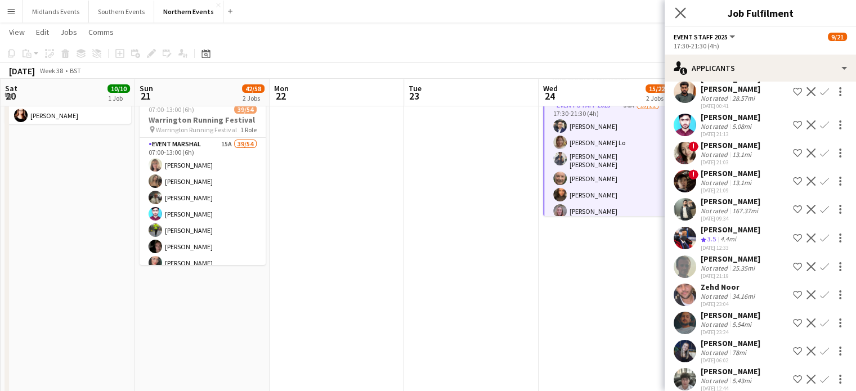
click at [678, 19] on app-icon "Close pop-in" at bounding box center [680, 13] width 16 height 16
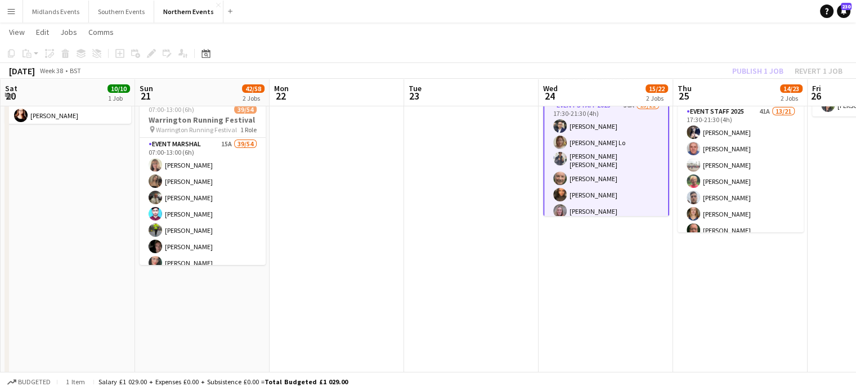
click at [750, 69] on div "Publish 1 job Revert 1 job" at bounding box center [786, 71] width 137 height 15
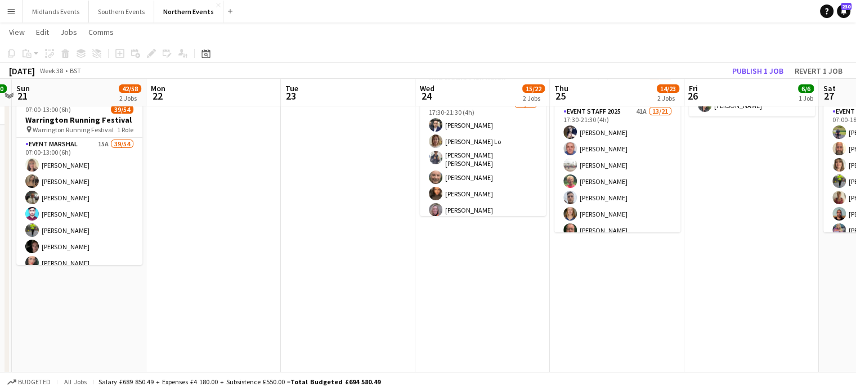
scroll to position [0, 527]
drag, startPoint x: 743, startPoint y: 285, endPoint x: 619, endPoint y: 286, distance: 123.2
click at [619, 286] on app-calendar-viewport "Wed 17 Thu 18 Fri 19 Sat 20 10/10 1 Job Sun 21 42/58 2 Jobs Mon 22 Tue 23 Wed 2…" at bounding box center [428, 396] width 856 height 1050
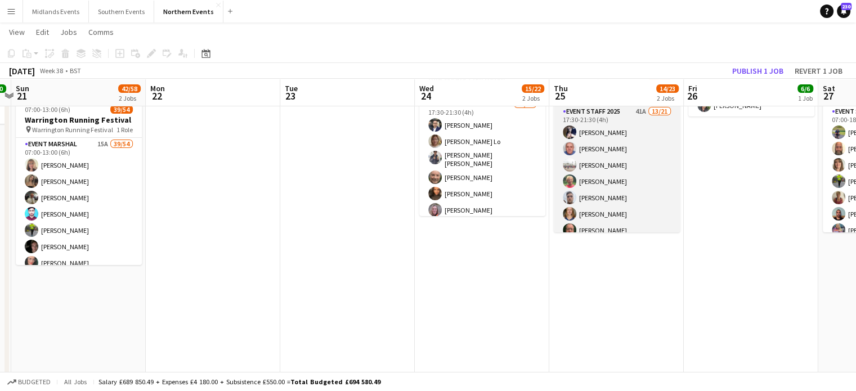
click at [596, 204] on app-card-role "Event Staff 2025 41A 13/21 17:30-21:30 (4h) [PERSON_NAME] [PERSON_NAME] [PERSON…" at bounding box center [617, 287] width 126 height 365
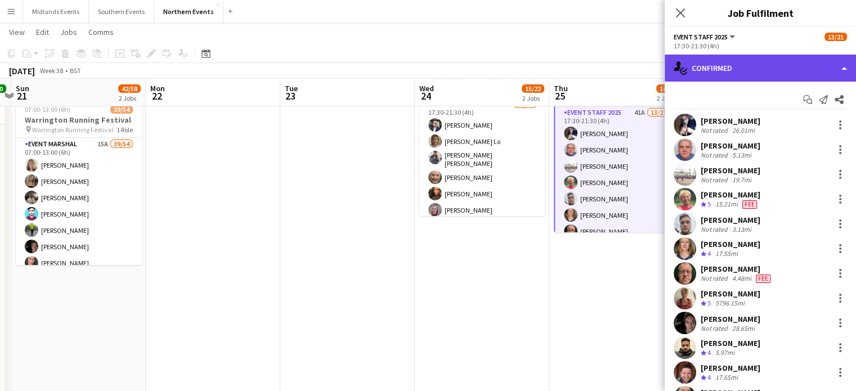
click at [776, 68] on div "single-neutral-actions-check-2 Confirmed" at bounding box center [759, 68] width 191 height 27
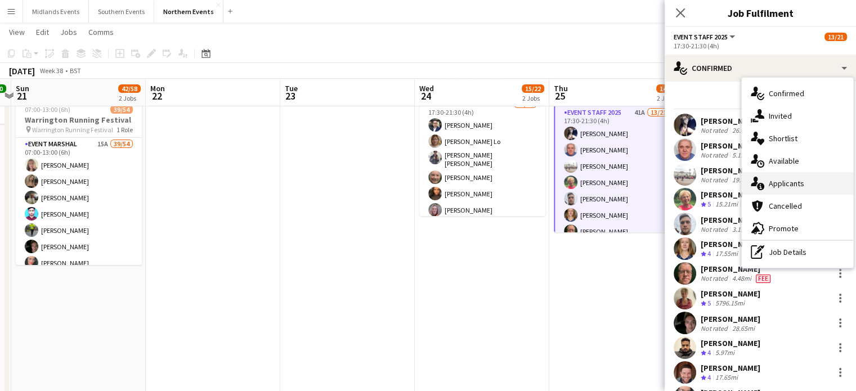
click at [792, 183] on div "single-neutral-actions-information Applicants" at bounding box center [796, 183] width 111 height 23
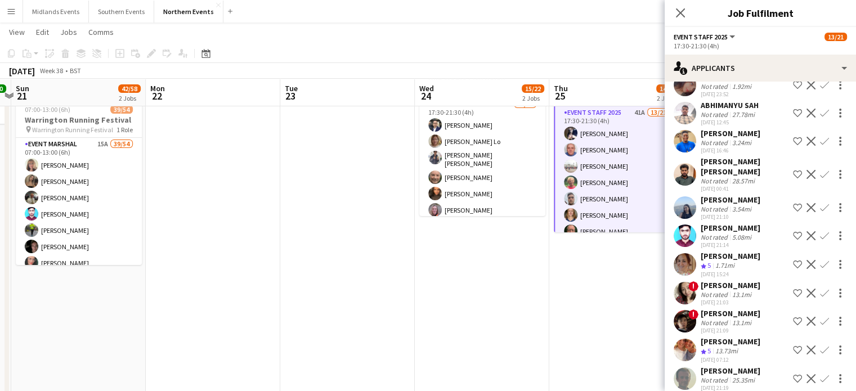
scroll to position [918, 0]
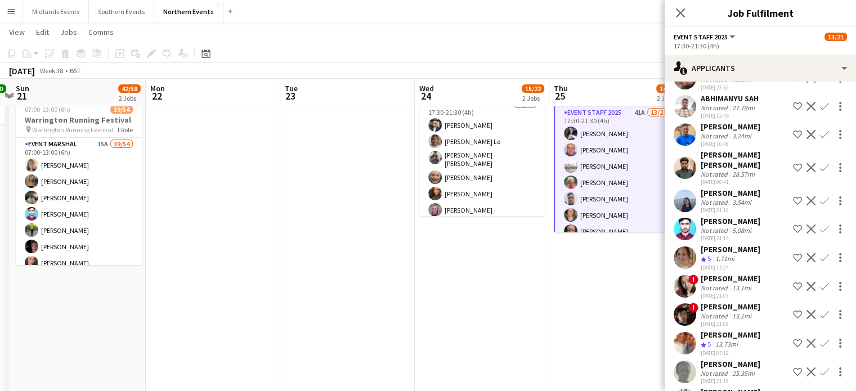
click at [820, 253] on app-icon "Confirm" at bounding box center [824, 257] width 9 height 9
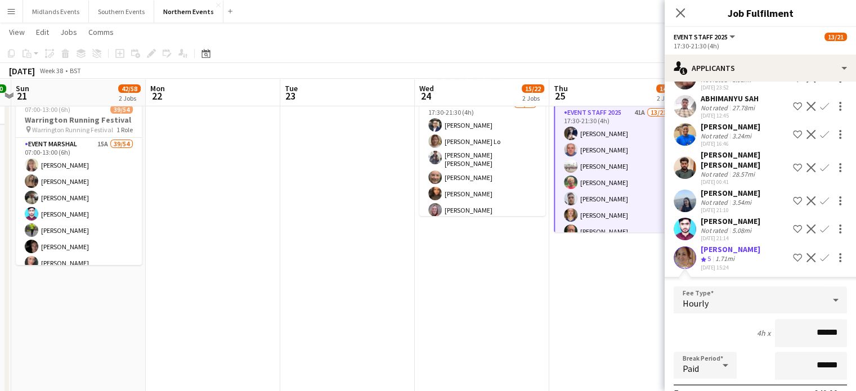
drag, startPoint x: 808, startPoint y: 301, endPoint x: 839, endPoint y: 295, distance: 31.6
type input "*****"
click at [820, 253] on app-icon "Confirm" at bounding box center [824, 257] width 9 height 9
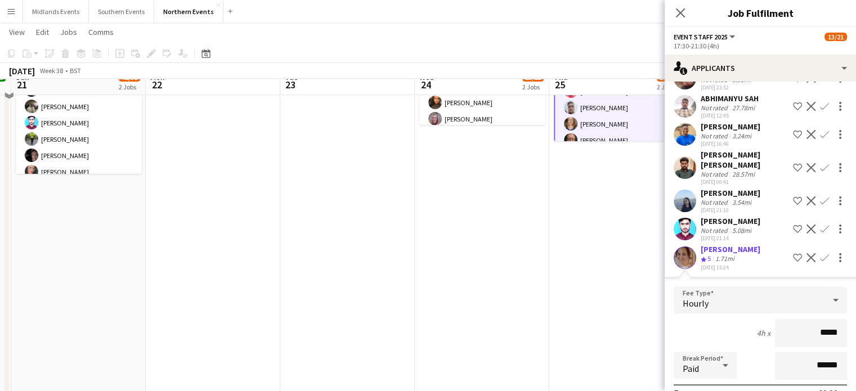
scroll to position [266, 0]
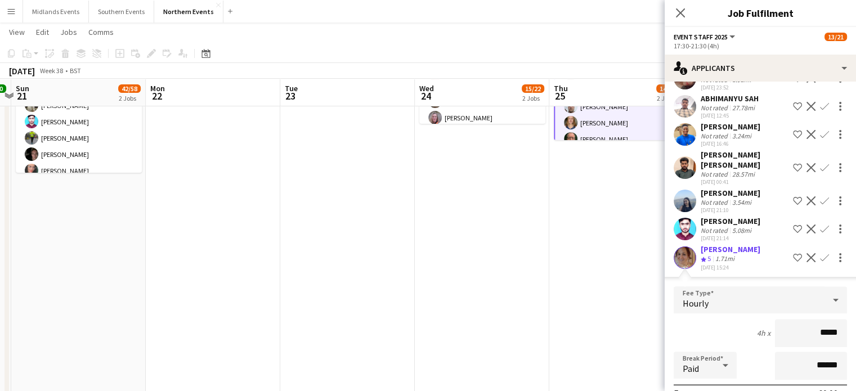
click at [820, 253] on app-icon "Confirm" at bounding box center [824, 257] width 9 height 9
click at [817, 251] on button "Confirm" at bounding box center [824, 258] width 14 height 14
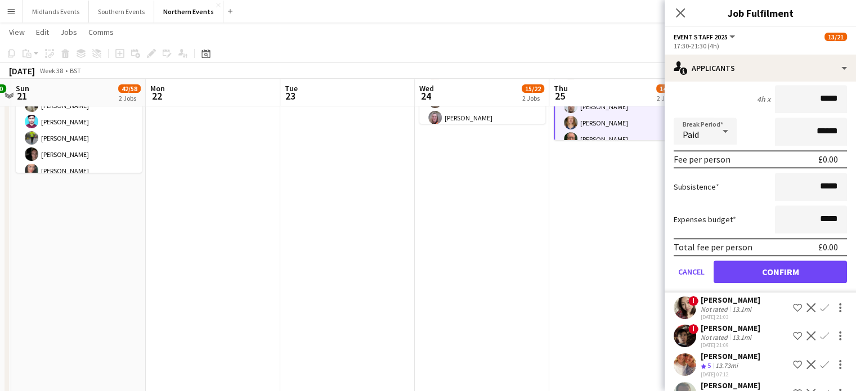
scroll to position [1163, 0]
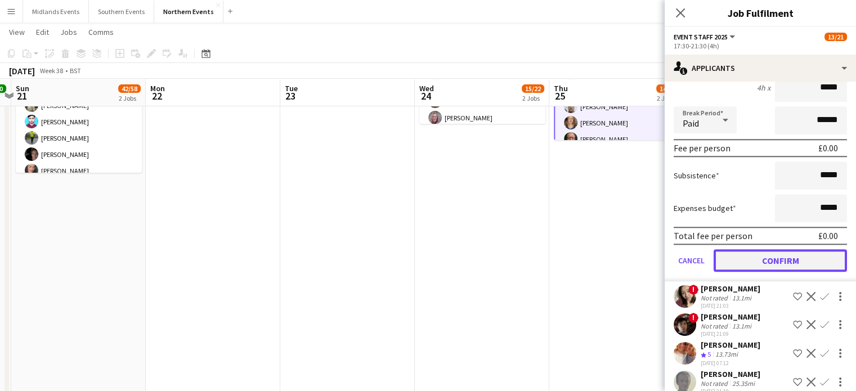
click at [806, 249] on button "Confirm" at bounding box center [779, 260] width 133 height 23
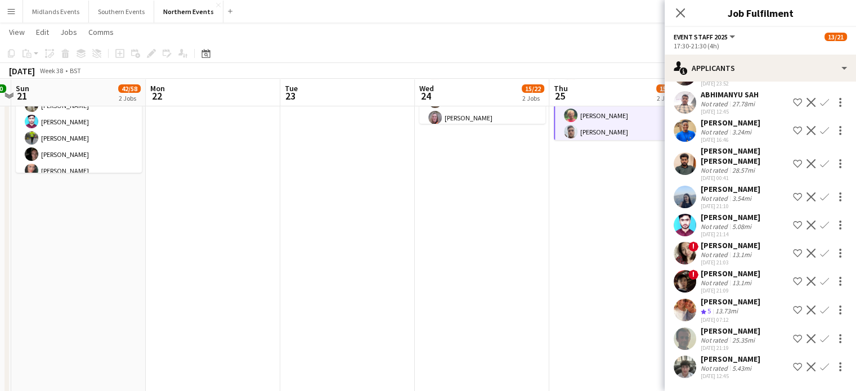
scroll to position [881, 0]
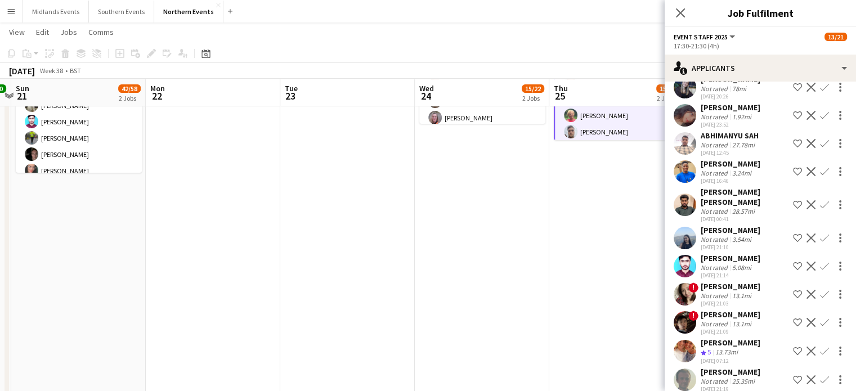
click at [820, 347] on app-icon "Confirm" at bounding box center [824, 351] width 9 height 9
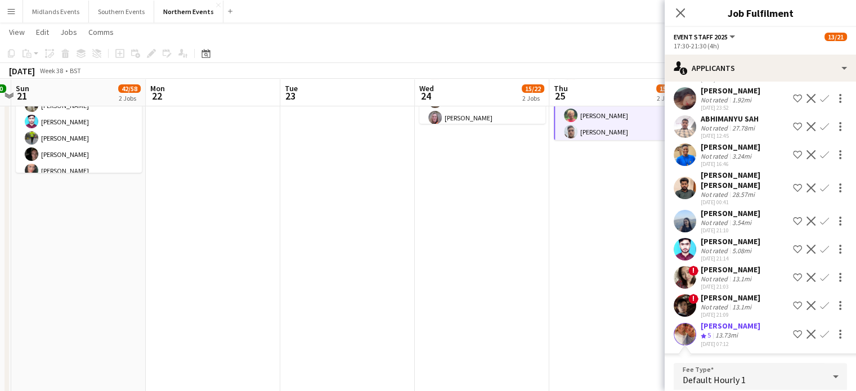
scroll to position [1134, 0]
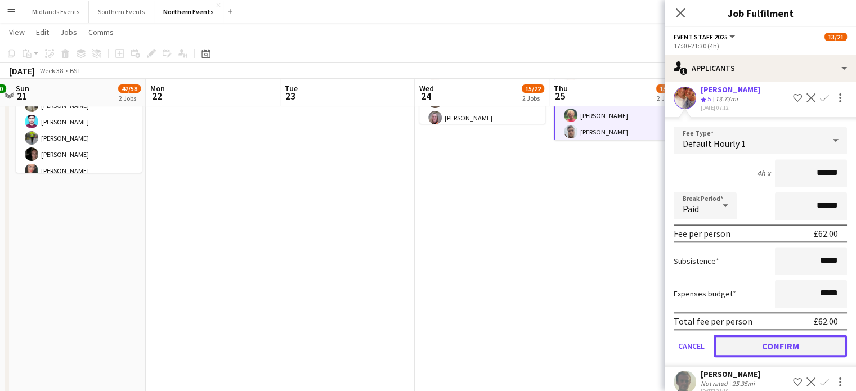
click at [814, 335] on button "Confirm" at bounding box center [779, 346] width 133 height 23
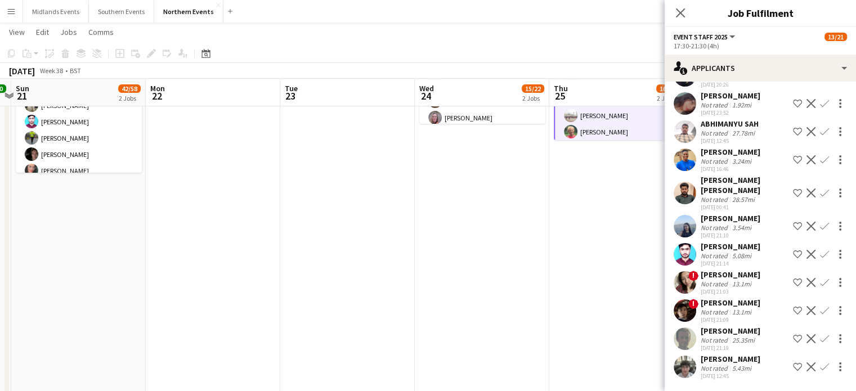
scroll to position [852, 0]
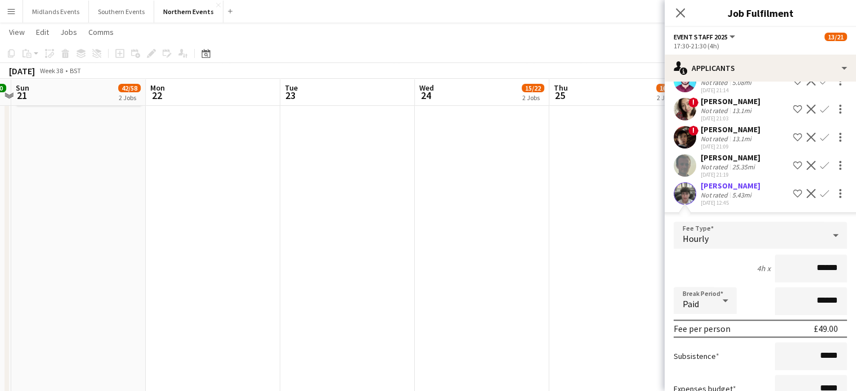
scroll to position [1115, 0]
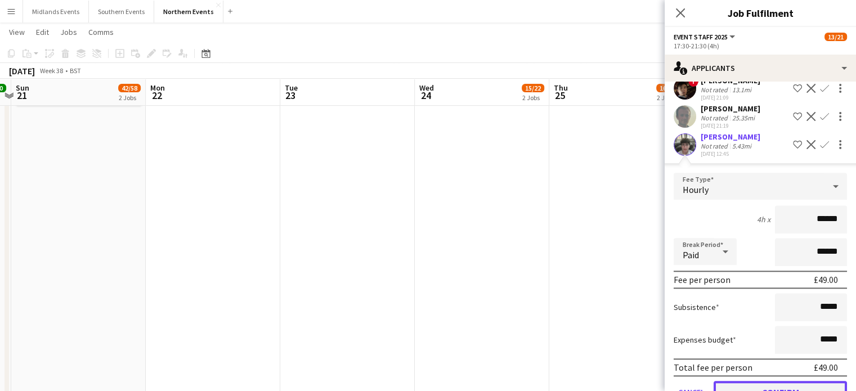
click at [807, 381] on button "Confirm" at bounding box center [779, 392] width 133 height 23
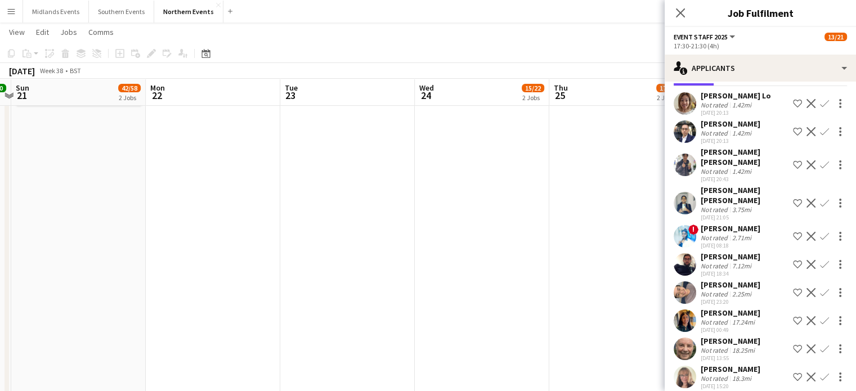
scroll to position [0, 0]
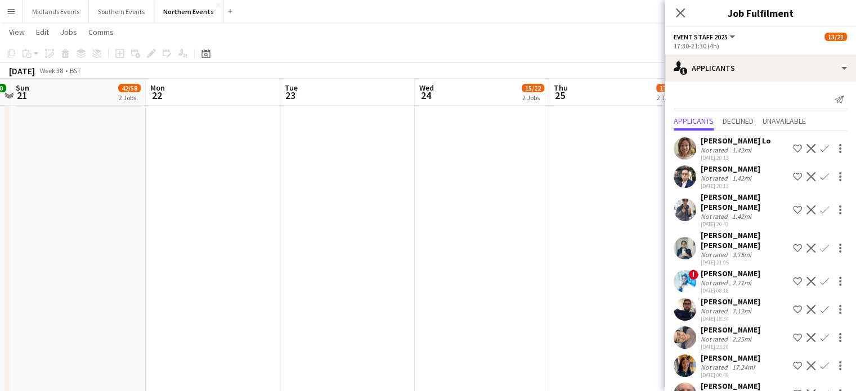
click at [817, 209] on button "Confirm" at bounding box center [824, 210] width 14 height 14
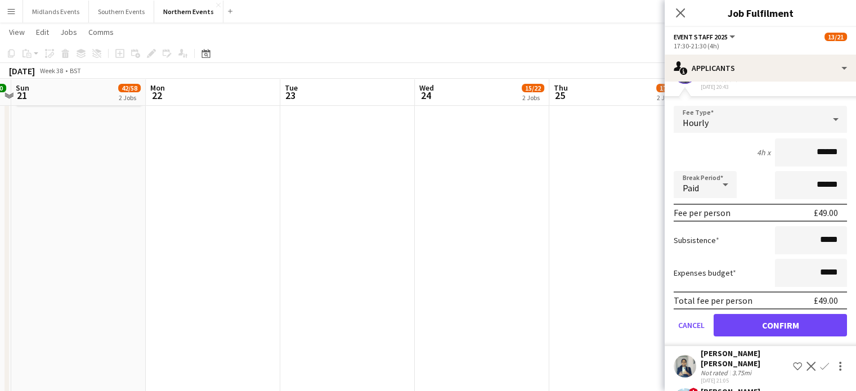
scroll to position [140, 0]
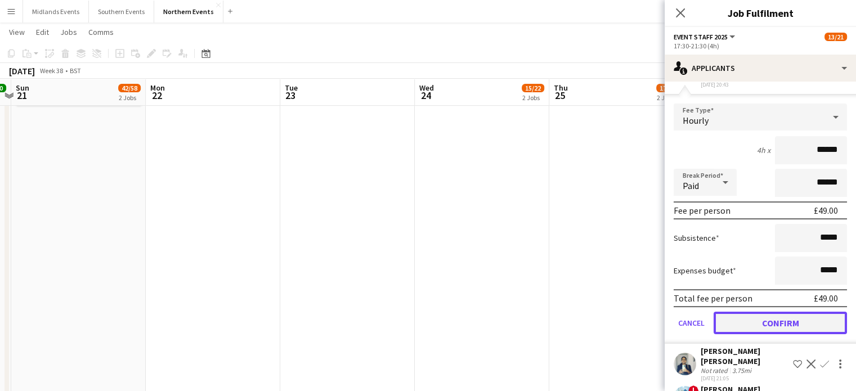
click at [803, 312] on button "Confirm" at bounding box center [779, 323] width 133 height 23
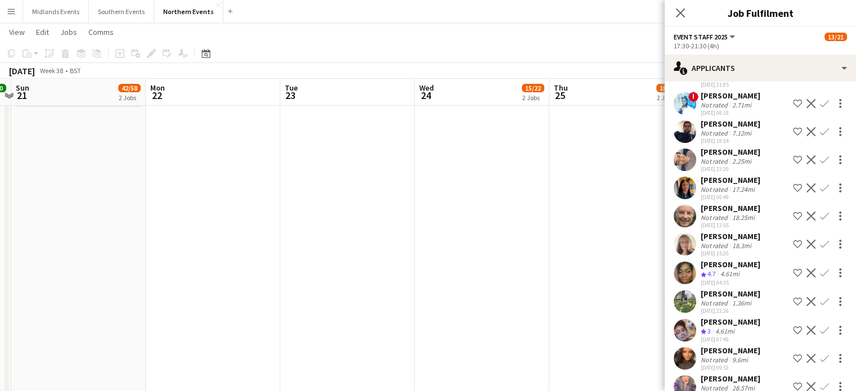
scroll to position [0, 0]
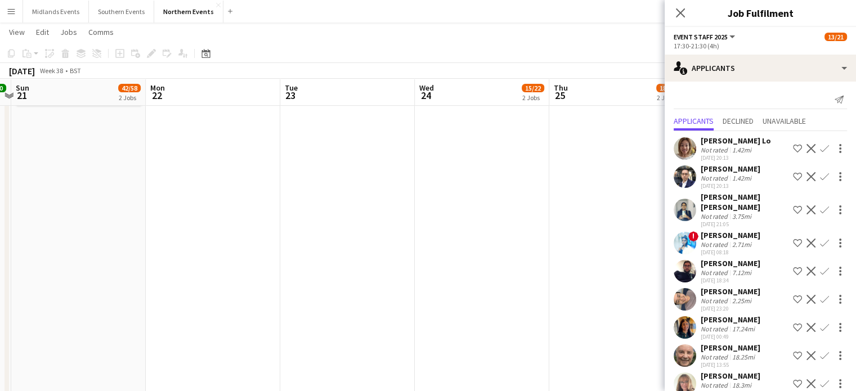
click at [820, 351] on app-icon "Confirm" at bounding box center [824, 355] width 9 height 9
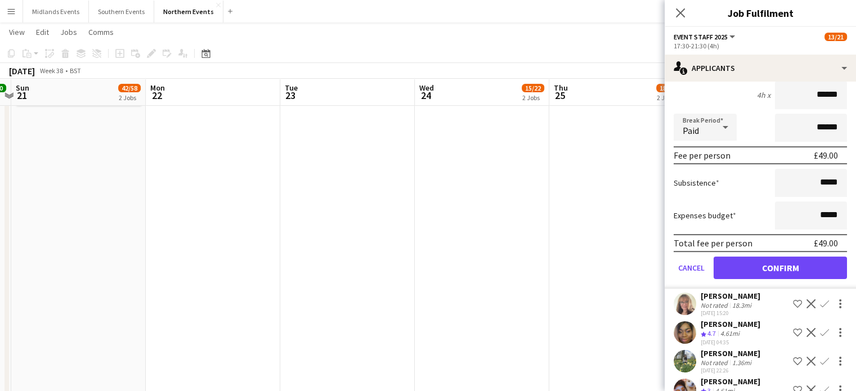
scroll to position [338, 0]
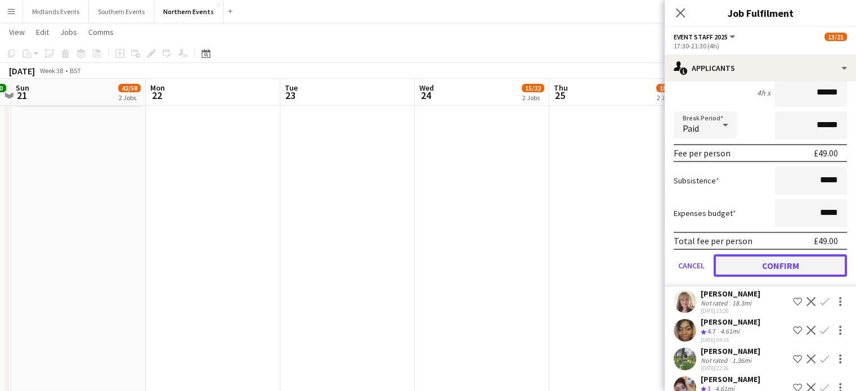
click at [786, 254] on button "Confirm" at bounding box center [779, 265] width 133 height 23
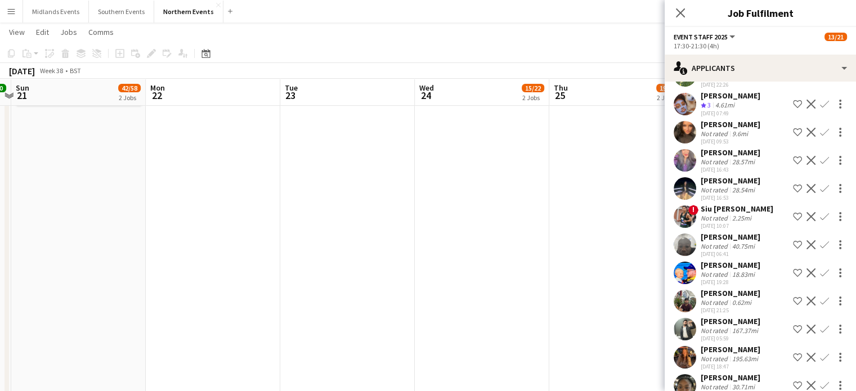
scroll to position [55, 0]
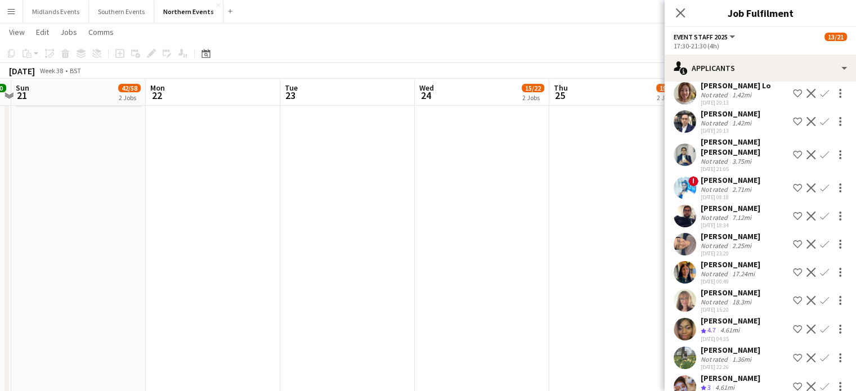
click at [820, 353] on app-icon "Confirm" at bounding box center [824, 357] width 9 height 9
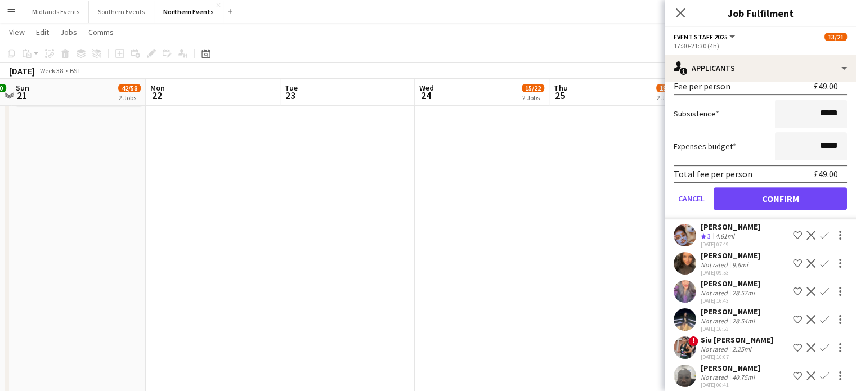
scroll to position [466, 0]
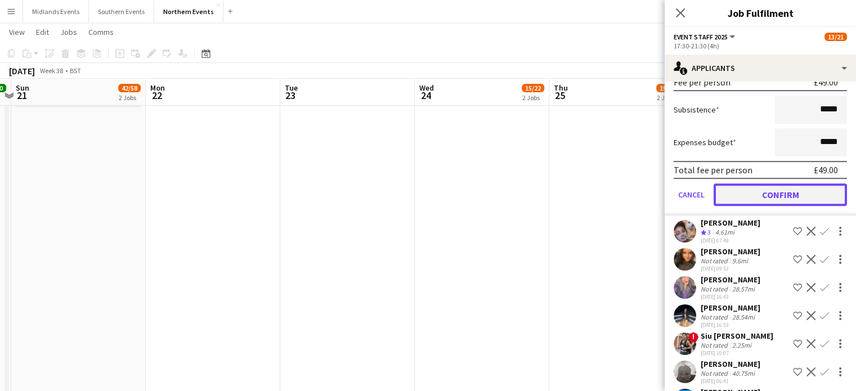
click at [804, 186] on button "Confirm" at bounding box center [779, 194] width 133 height 23
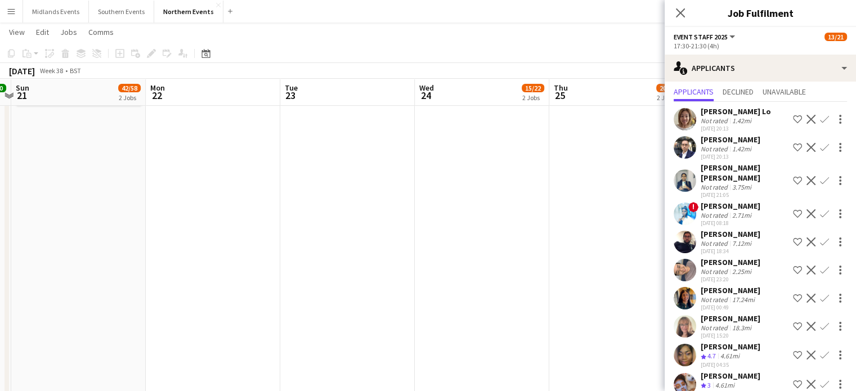
scroll to position [0, 0]
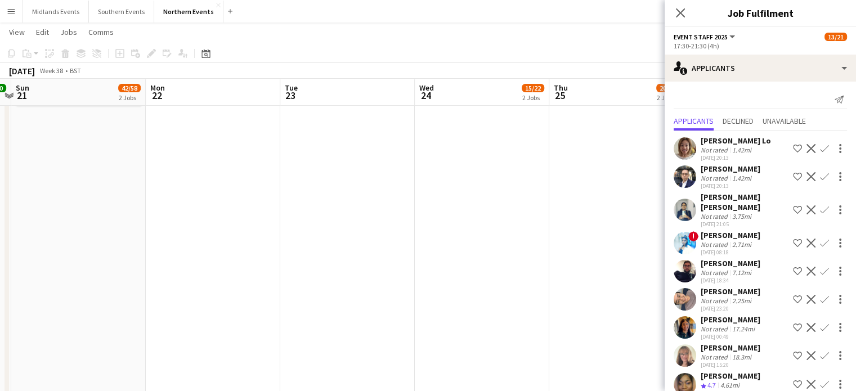
click at [820, 176] on app-icon "Confirm" at bounding box center [824, 176] width 9 height 9
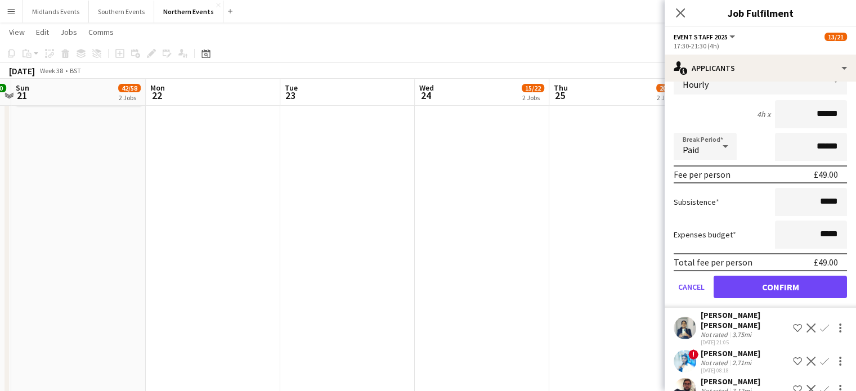
scroll to position [143, 0]
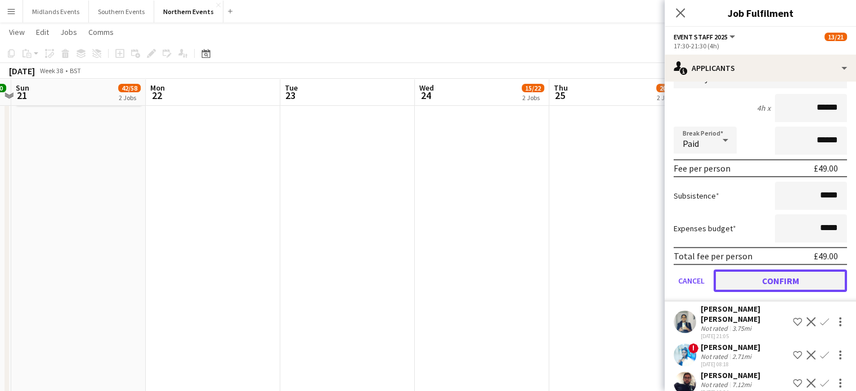
click at [802, 278] on button "Confirm" at bounding box center [779, 280] width 133 height 23
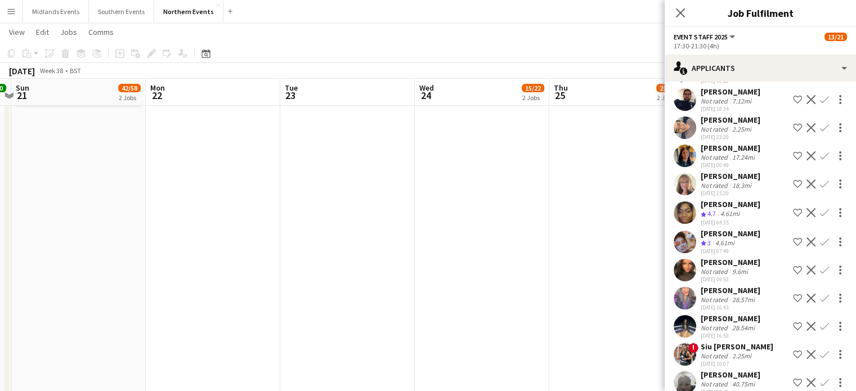
scroll to position [0, 0]
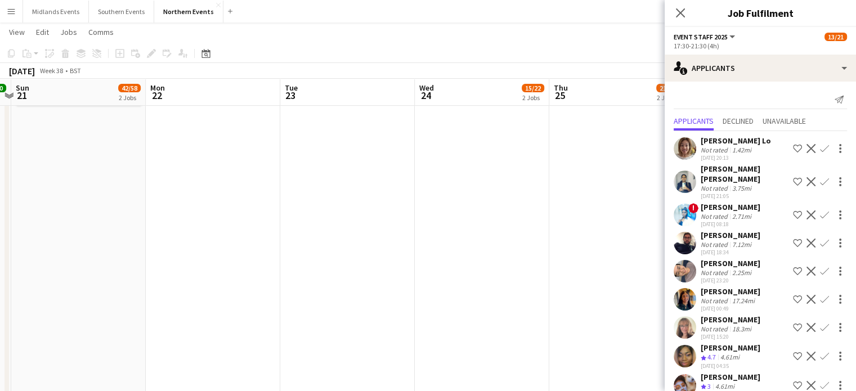
click at [820, 147] on app-icon "Confirm" at bounding box center [824, 148] width 9 height 9
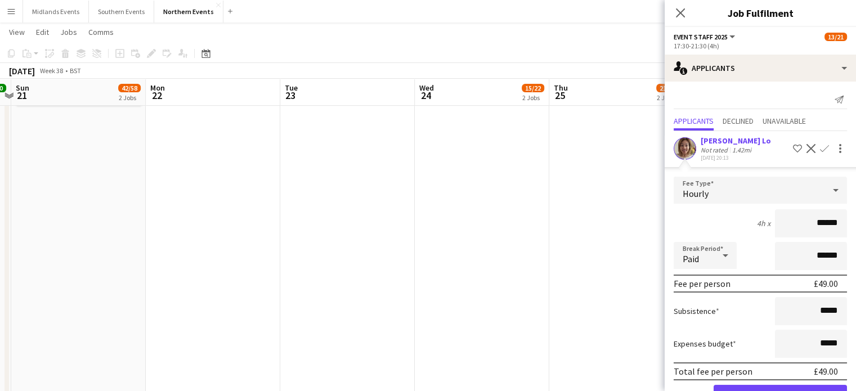
scroll to position [89, 0]
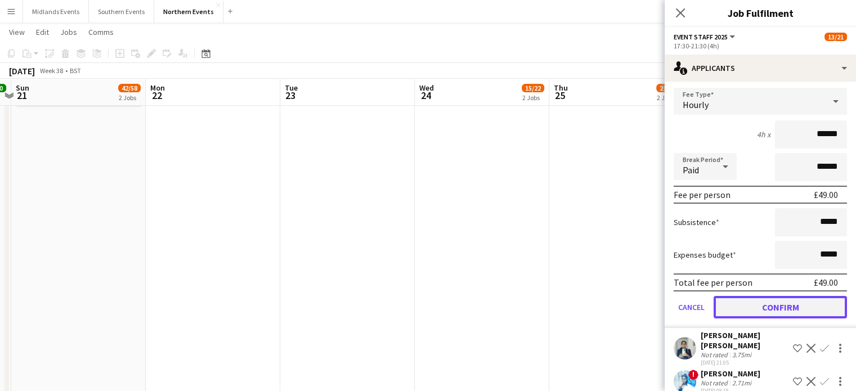
click at [794, 315] on button "Confirm" at bounding box center [779, 307] width 133 height 23
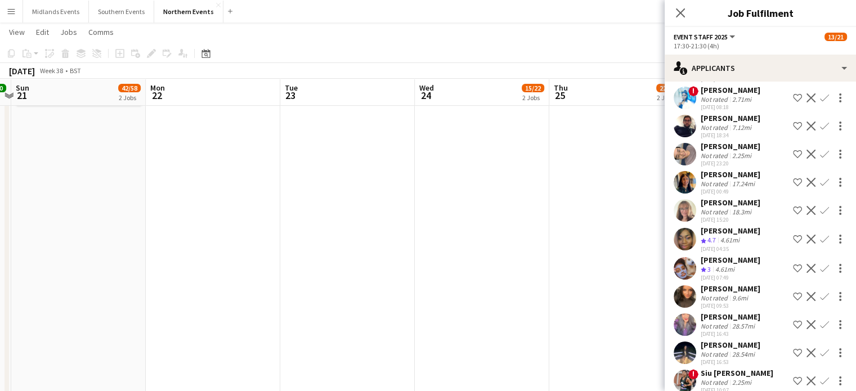
scroll to position [0, 0]
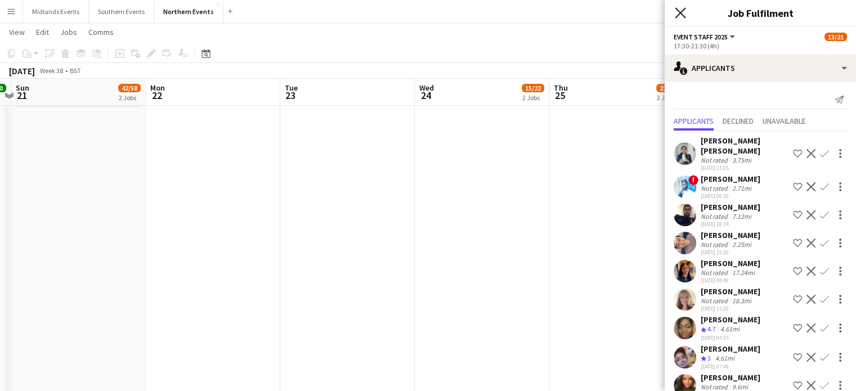
click at [675, 14] on icon "Close pop-in" at bounding box center [680, 12] width 11 height 11
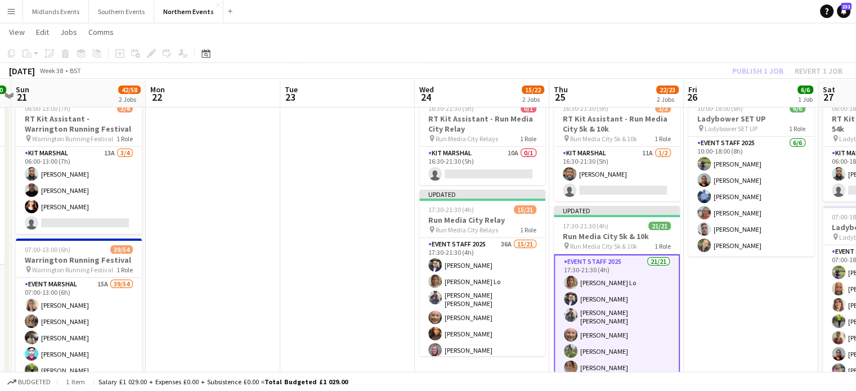
scroll to position [32, 0]
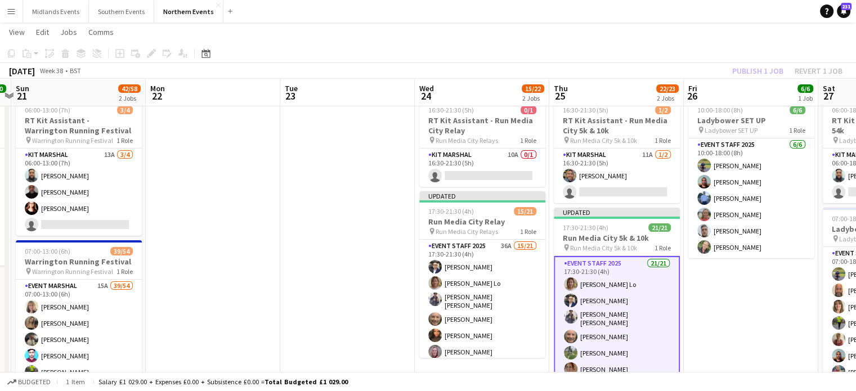
click at [756, 68] on div "Publish 1 job Revert 1 job" at bounding box center [786, 71] width 137 height 15
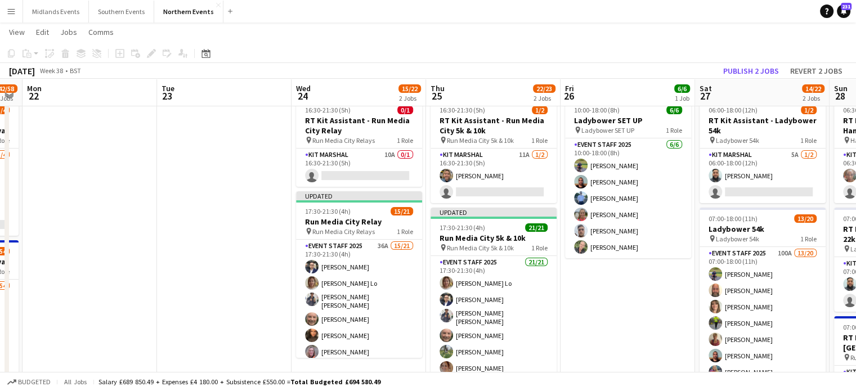
scroll to position [0, 400]
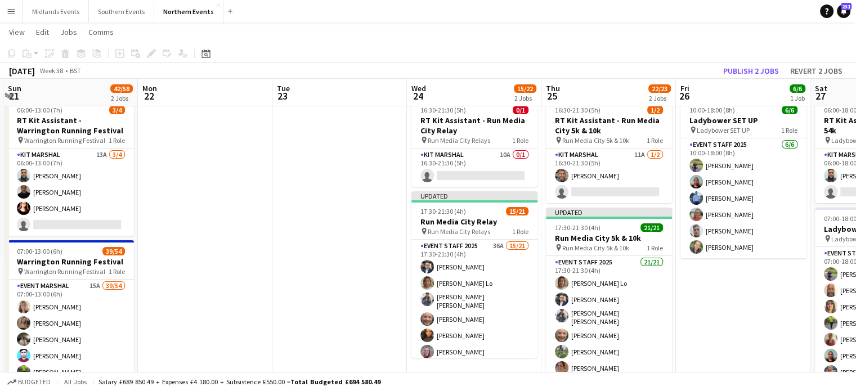
drag, startPoint x: 761, startPoint y: 168, endPoint x: 619, endPoint y: 169, distance: 142.3
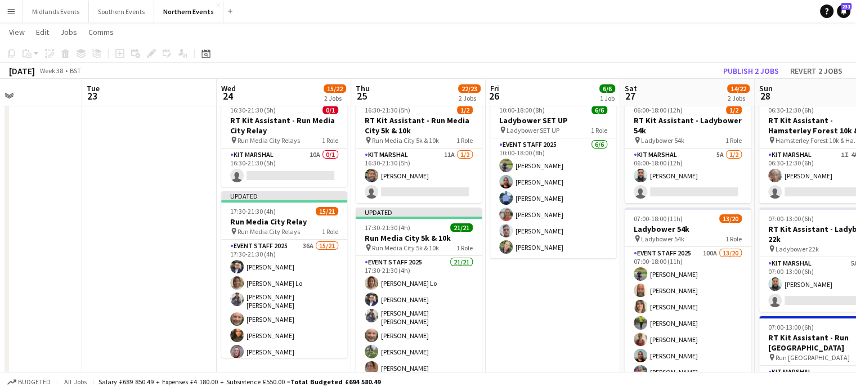
scroll to position [0, 456]
drag, startPoint x: 790, startPoint y: 214, endPoint x: 734, endPoint y: 215, distance: 56.3
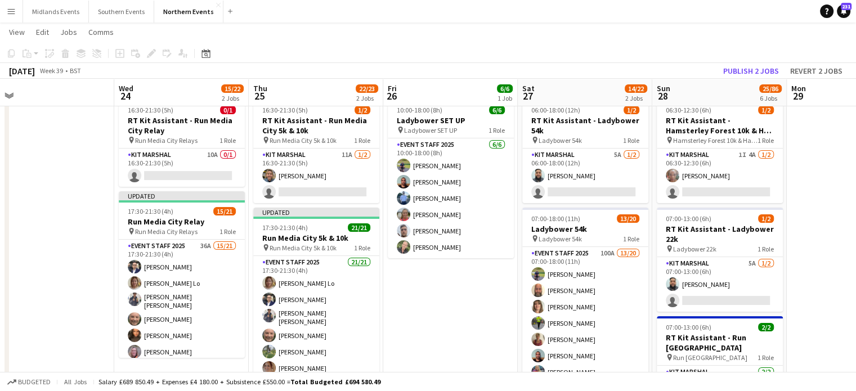
scroll to position [0, 473]
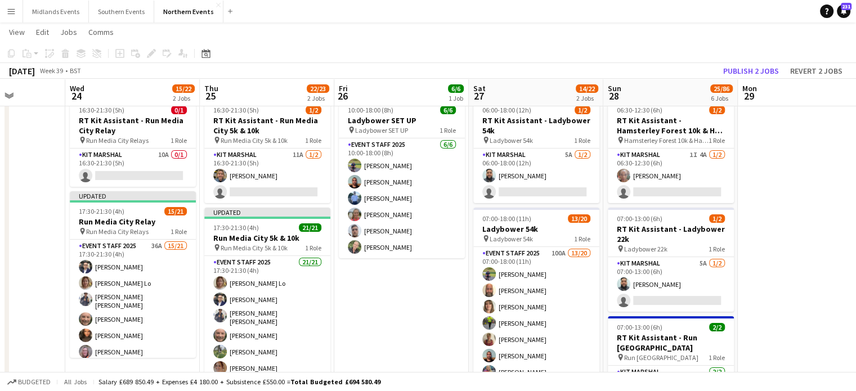
drag, startPoint x: 731, startPoint y: 216, endPoint x: 583, endPoint y: 218, distance: 148.5
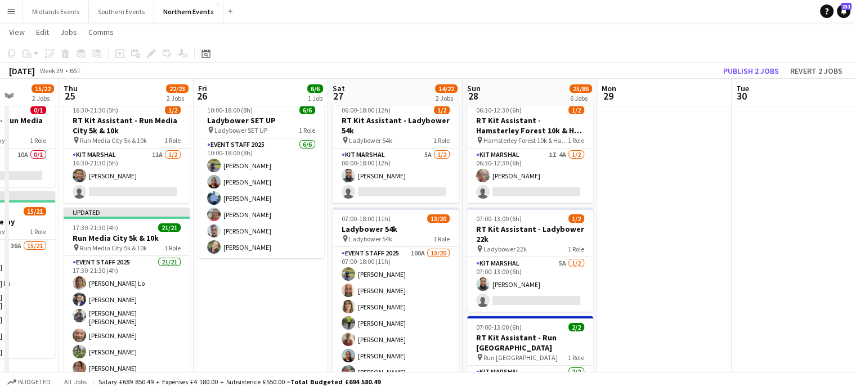
drag, startPoint x: 747, startPoint y: 251, endPoint x: 574, endPoint y: 241, distance: 173.6
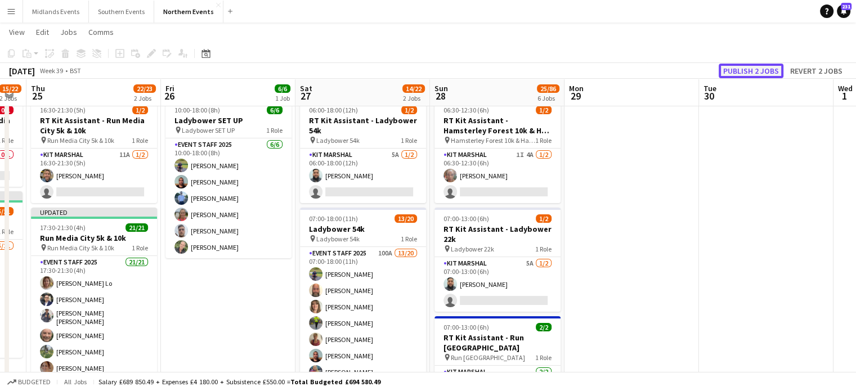
click at [729, 72] on button "Publish 2 jobs" at bounding box center [750, 71] width 65 height 15
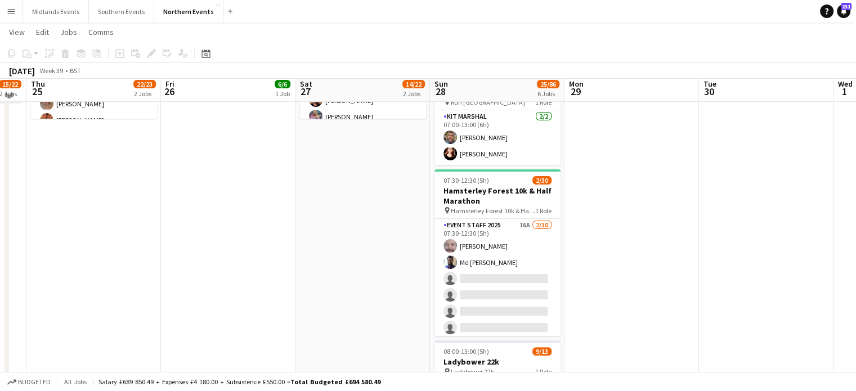
scroll to position [288, 0]
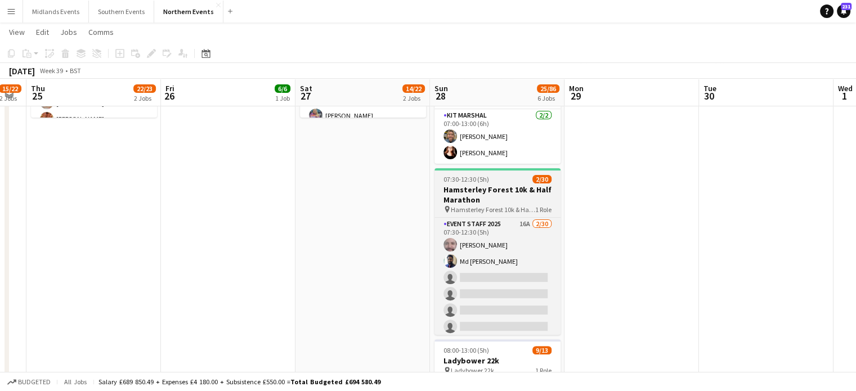
click at [498, 186] on h3 "Hamsterley Forest 10k & Half Marathon" at bounding box center [497, 195] width 126 height 20
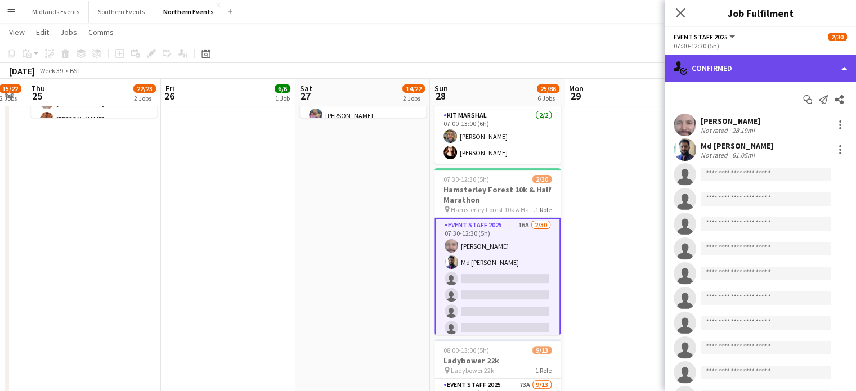
click at [728, 66] on div "single-neutral-actions-check-2 Confirmed" at bounding box center [759, 68] width 191 height 27
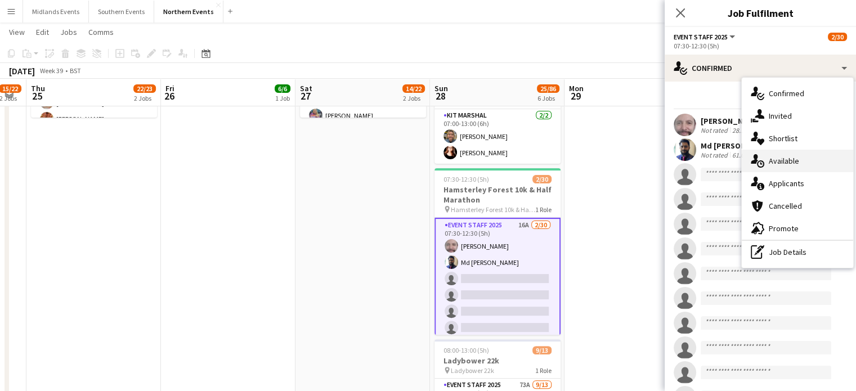
click at [776, 159] on div "single-neutral-actions-upload Available" at bounding box center [796, 161] width 111 height 23
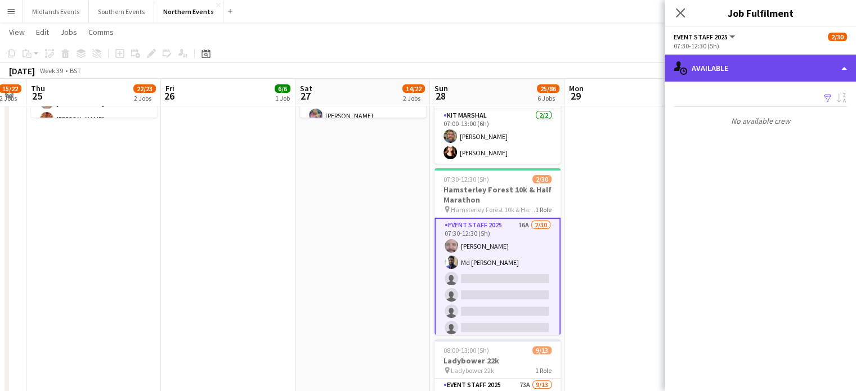
click at [746, 66] on div "single-neutral-actions-upload Available" at bounding box center [759, 68] width 191 height 27
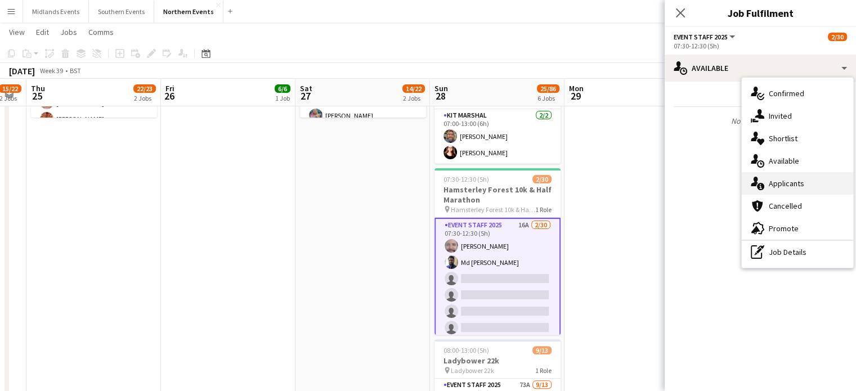
click at [776, 175] on div "single-neutral-actions-information Applicants" at bounding box center [796, 183] width 111 height 23
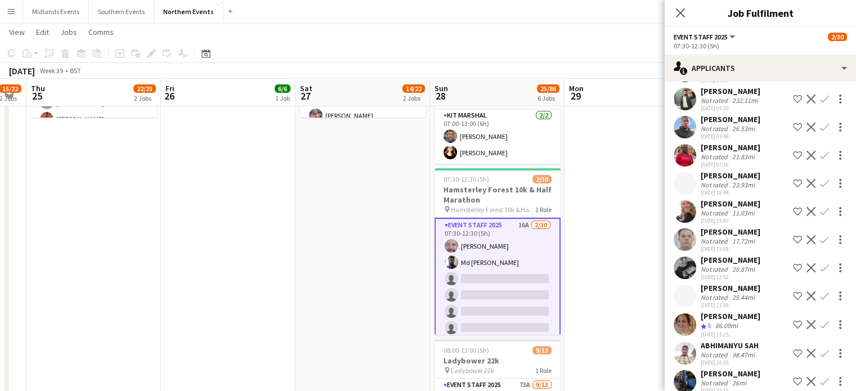
scroll to position [197, 0]
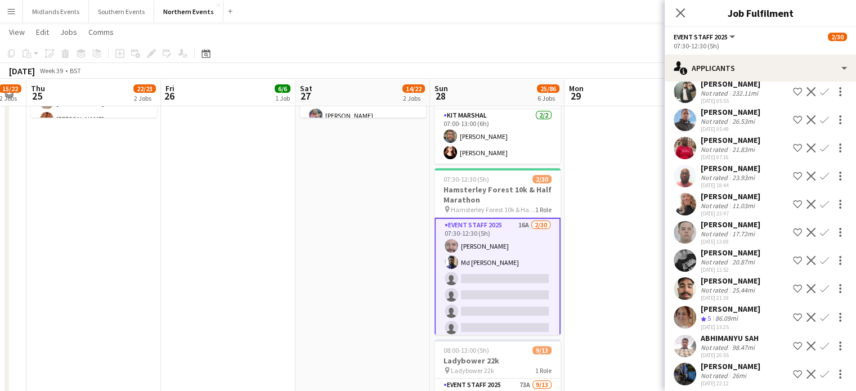
click at [817, 324] on button "Confirm" at bounding box center [824, 318] width 14 height 14
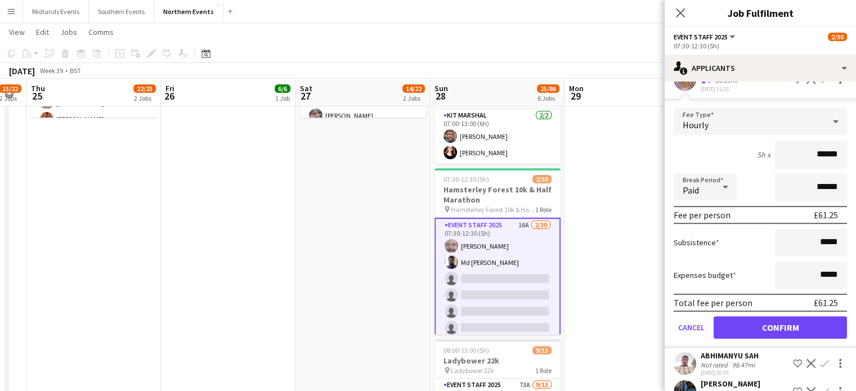
scroll to position [455, 0]
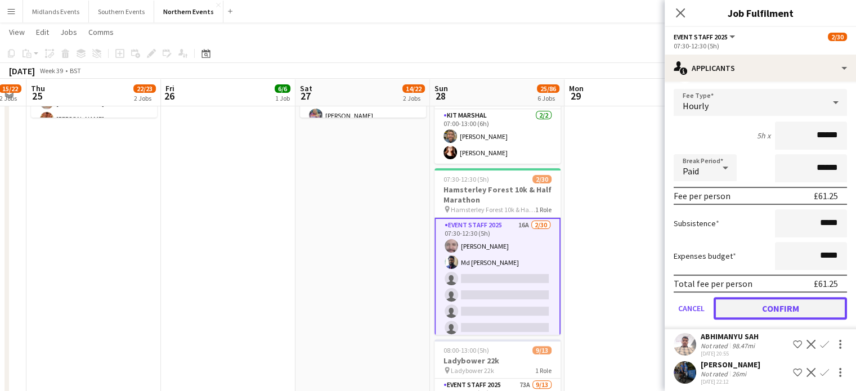
click at [790, 310] on button "Confirm" at bounding box center [779, 308] width 133 height 23
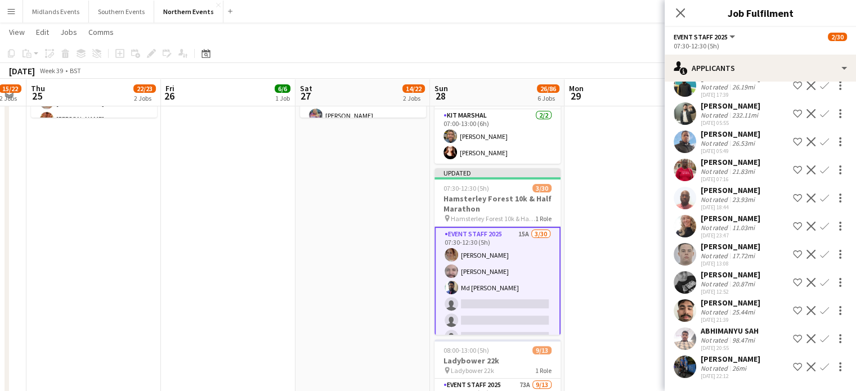
scroll to position [173, 0]
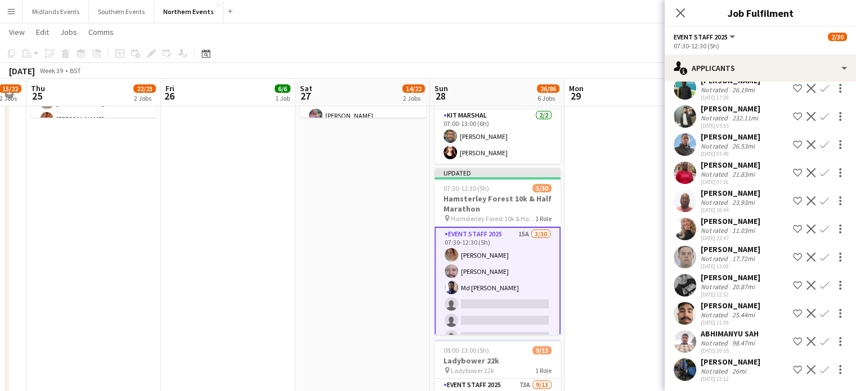
click at [820, 374] on app-icon "Confirm" at bounding box center [824, 369] width 9 height 9
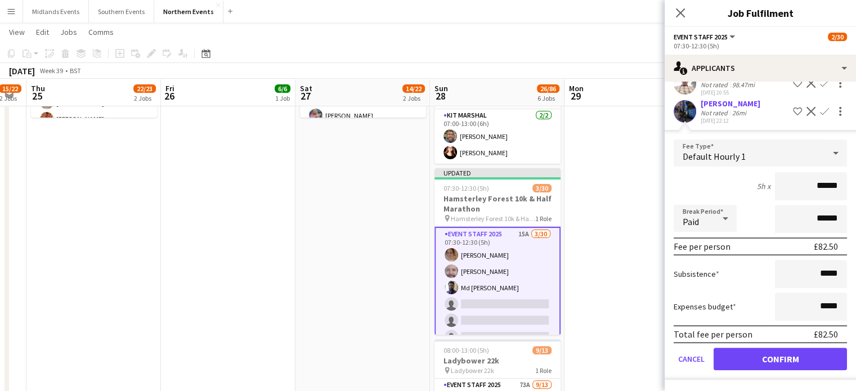
scroll to position [439, 0]
click at [806, 358] on button "Confirm" at bounding box center [779, 359] width 133 height 23
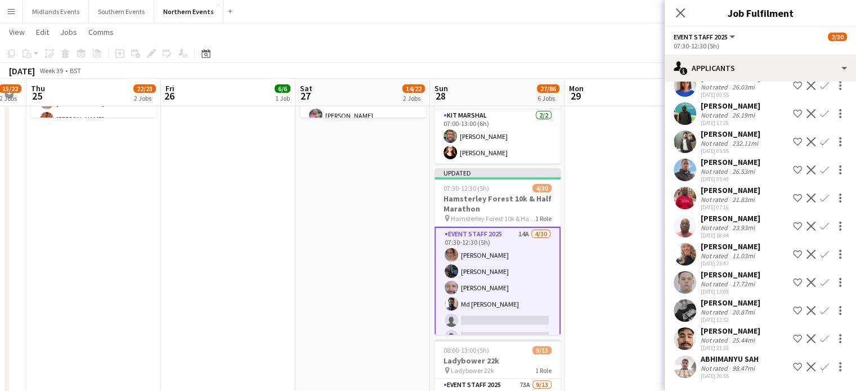
scroll to position [157, 0]
click at [820, 254] on app-icon "Confirm" at bounding box center [824, 254] width 9 height 9
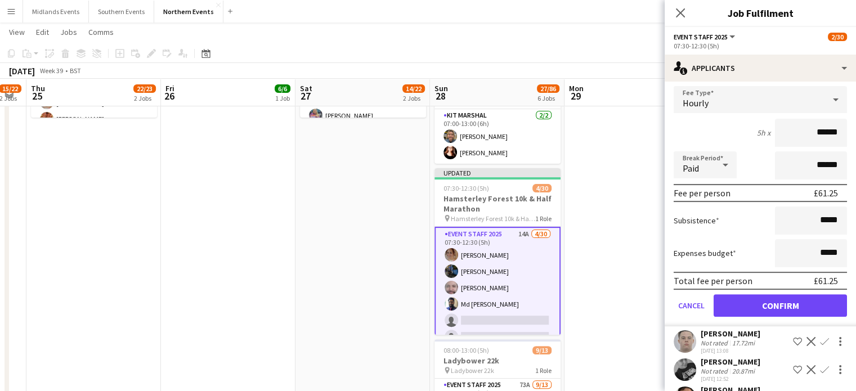
scroll to position [343, 0]
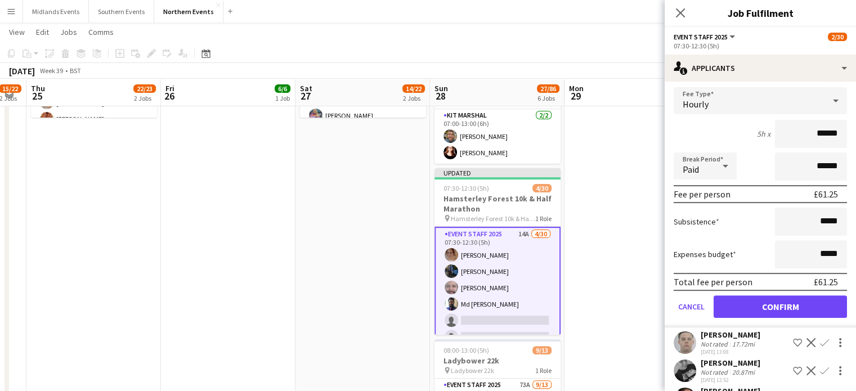
click at [821, 300] on form "Fee Type Hourly 5h x ****** Break Period Paid ****** Fee per person £61.25 Subs…" at bounding box center [759, 207] width 191 height 240
click at [820, 313] on button "Confirm" at bounding box center [779, 306] width 133 height 23
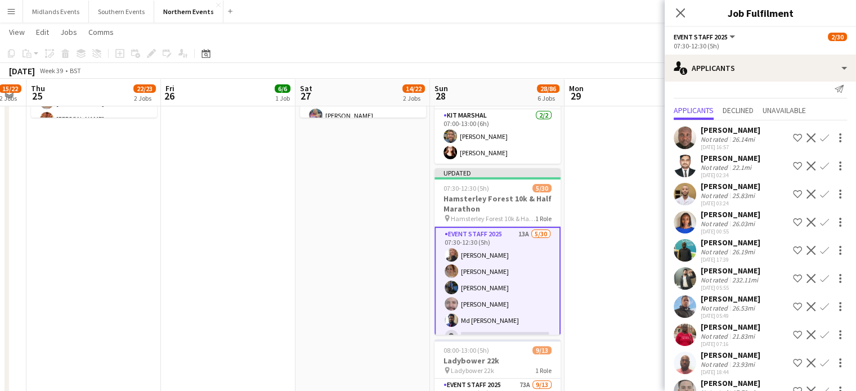
scroll to position [14, 0]
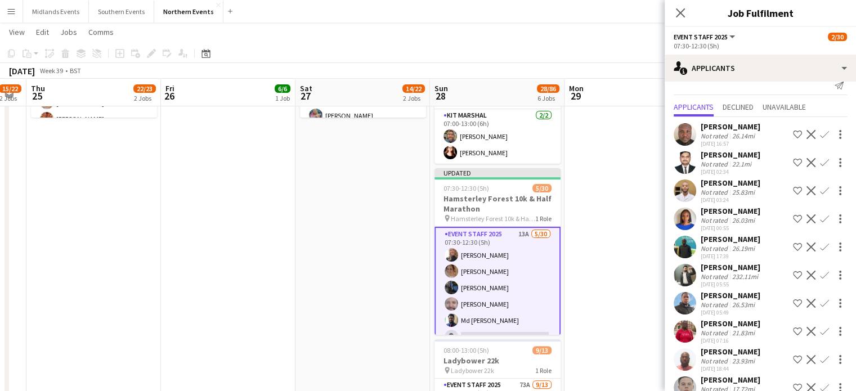
click at [820, 188] on app-icon "Confirm" at bounding box center [824, 190] width 9 height 9
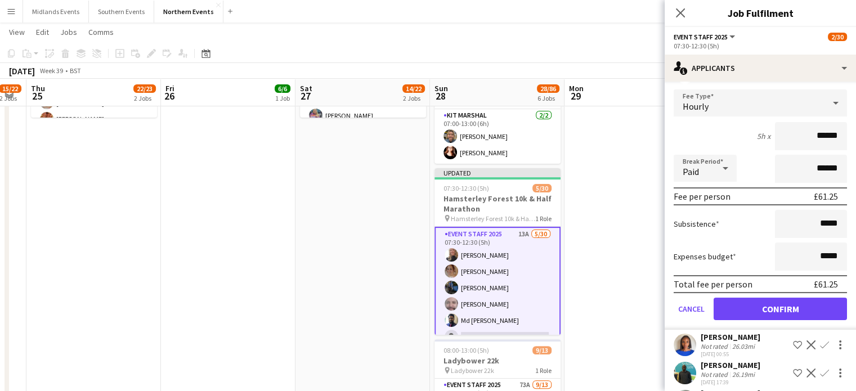
scroll to position [142, 0]
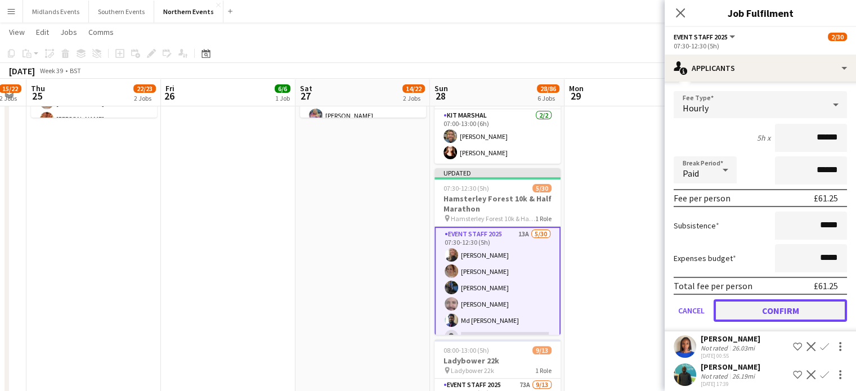
click at [814, 303] on button "Confirm" at bounding box center [779, 310] width 133 height 23
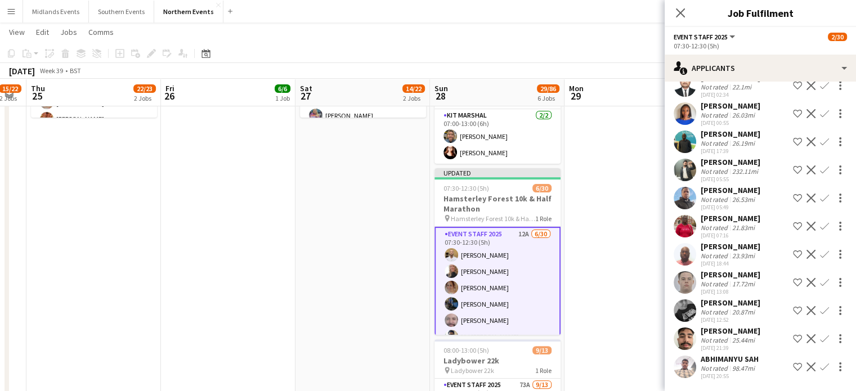
scroll to position [0, 0]
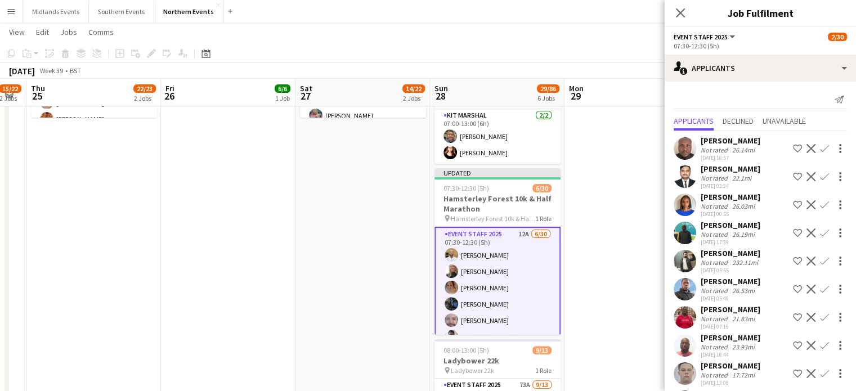
click at [820, 145] on app-icon "Confirm" at bounding box center [824, 148] width 9 height 9
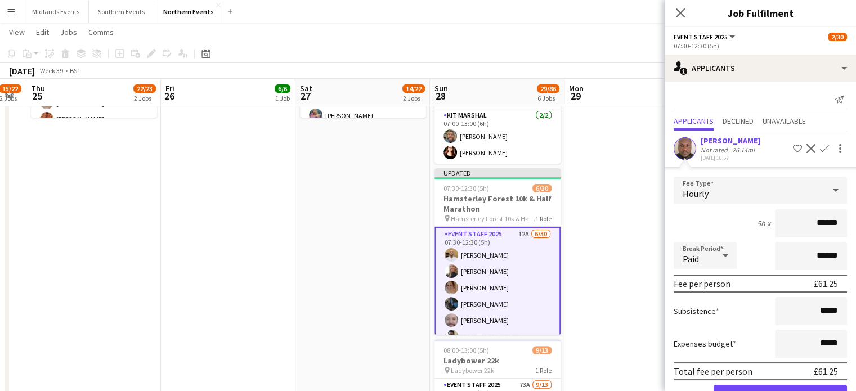
scroll to position [113, 0]
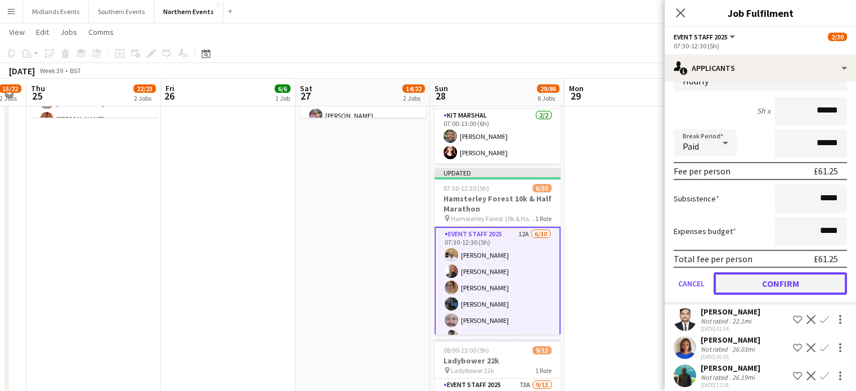
click at [812, 280] on button "Confirm" at bounding box center [779, 283] width 133 height 23
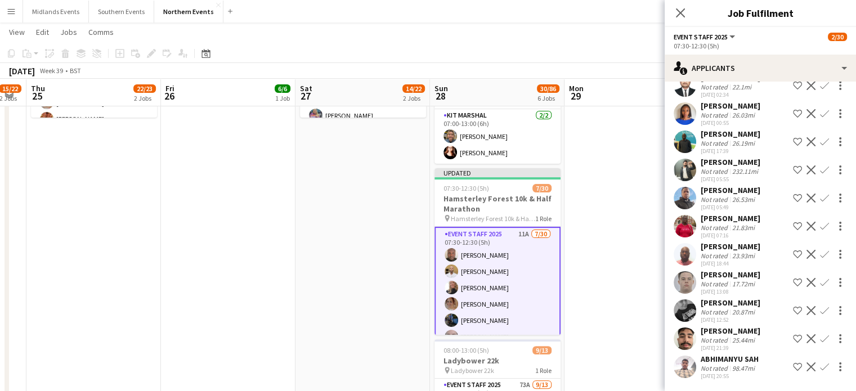
scroll to position [0, 0]
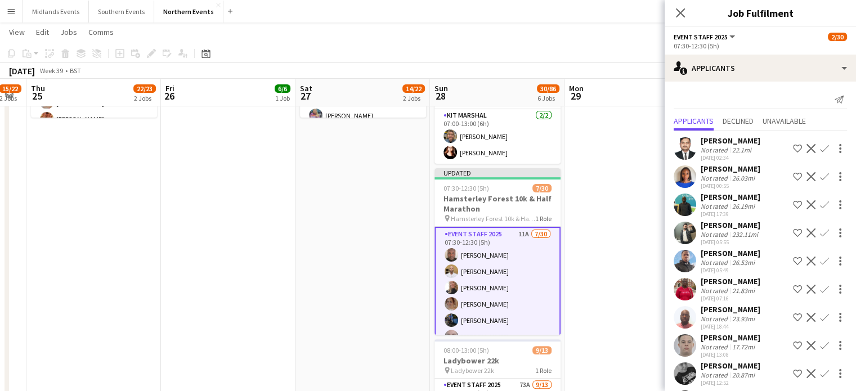
click at [808, 147] on button "Decline" at bounding box center [811, 149] width 14 height 14
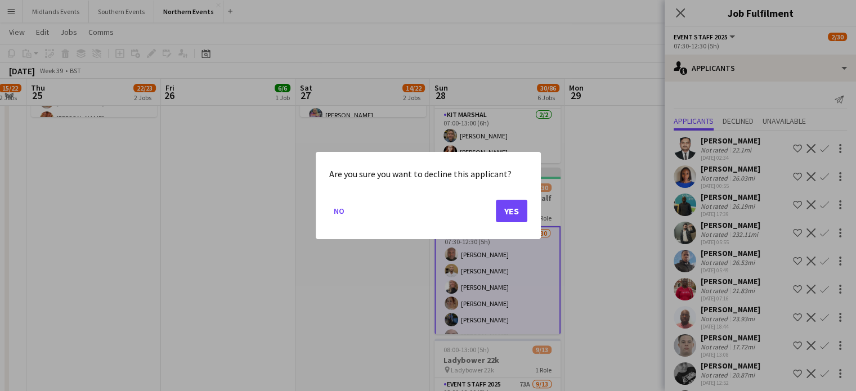
click at [815, 148] on div at bounding box center [428, 195] width 856 height 391
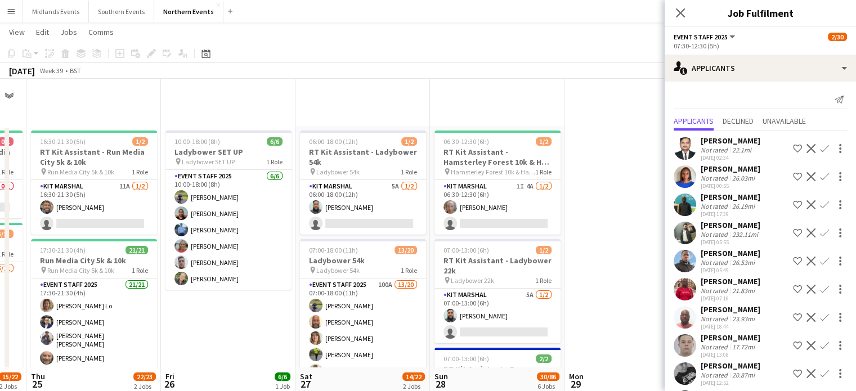
scroll to position [288, 0]
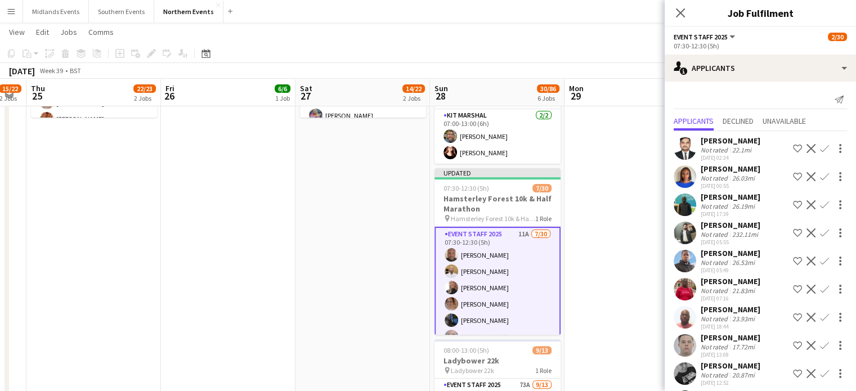
click at [820, 148] on app-icon "Confirm" at bounding box center [824, 148] width 9 height 9
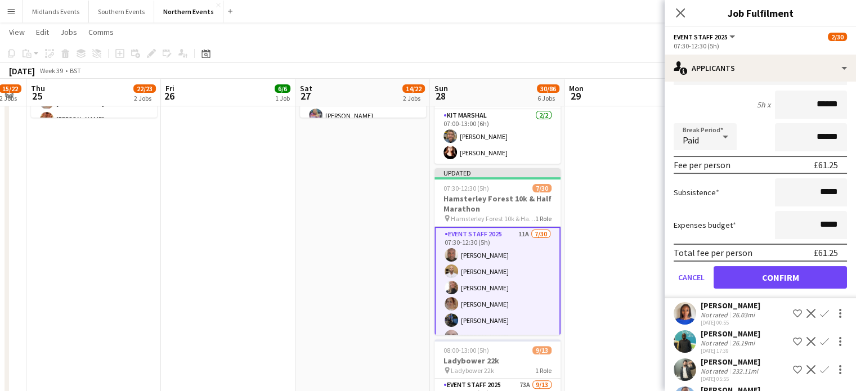
scroll to position [119, 0]
click at [811, 272] on button "Confirm" at bounding box center [779, 277] width 133 height 23
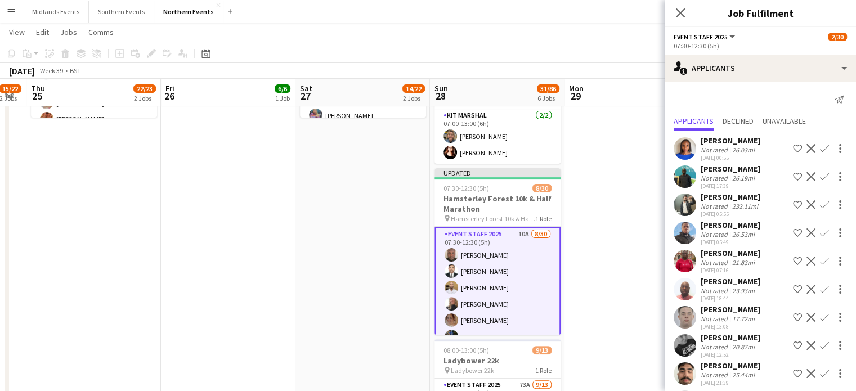
click at [820, 173] on app-icon "Confirm" at bounding box center [824, 176] width 9 height 9
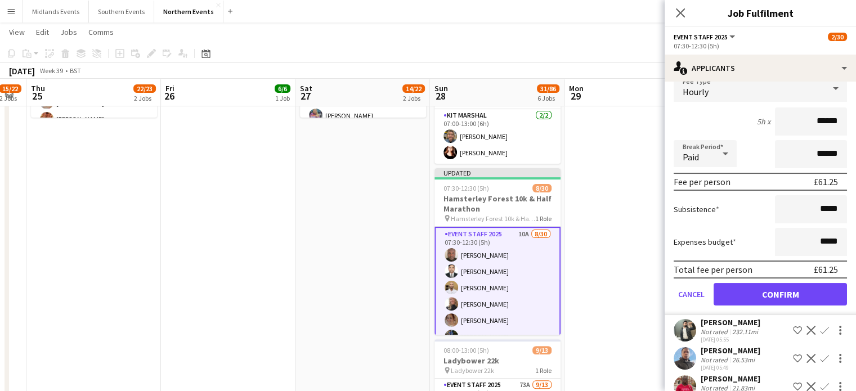
scroll to position [133, 0]
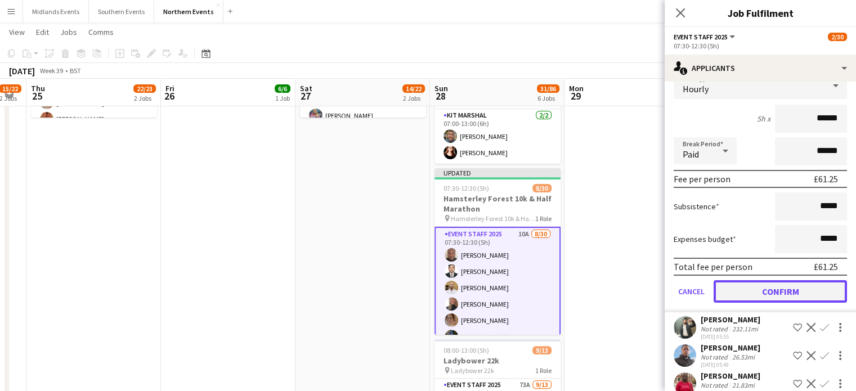
click at [819, 281] on button "Confirm" at bounding box center [779, 291] width 133 height 23
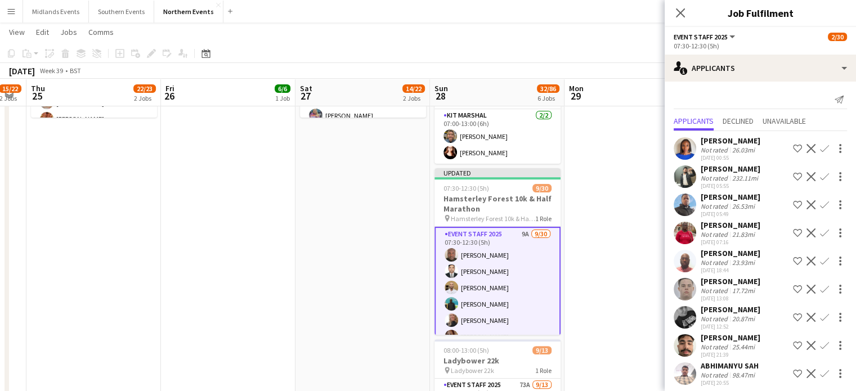
click at [820, 205] on app-icon "Confirm" at bounding box center [824, 204] width 9 height 9
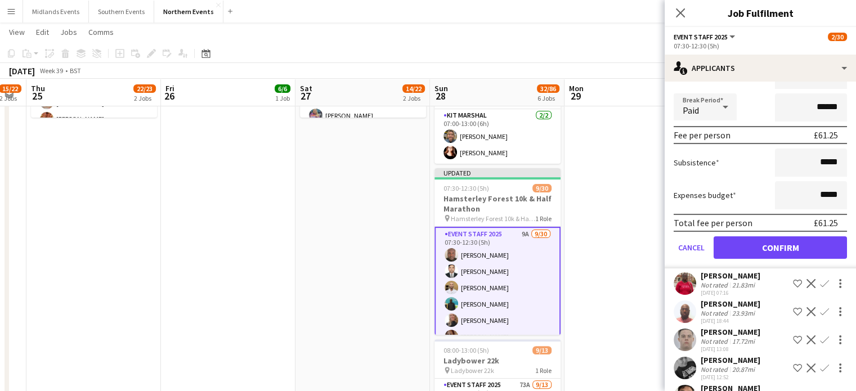
scroll to position [213, 0]
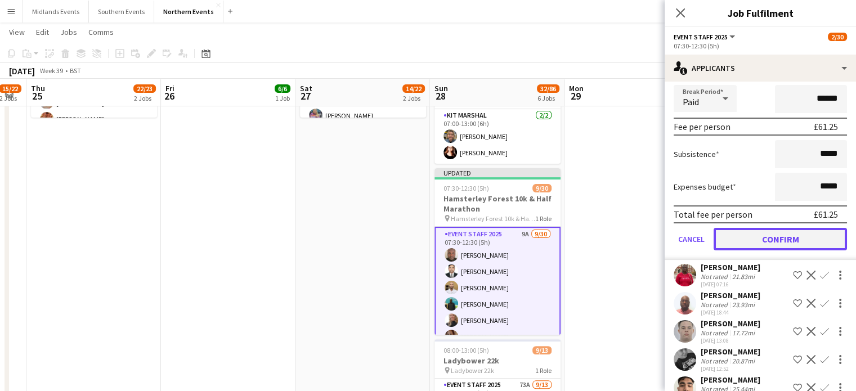
click at [803, 236] on button "Confirm" at bounding box center [779, 239] width 133 height 23
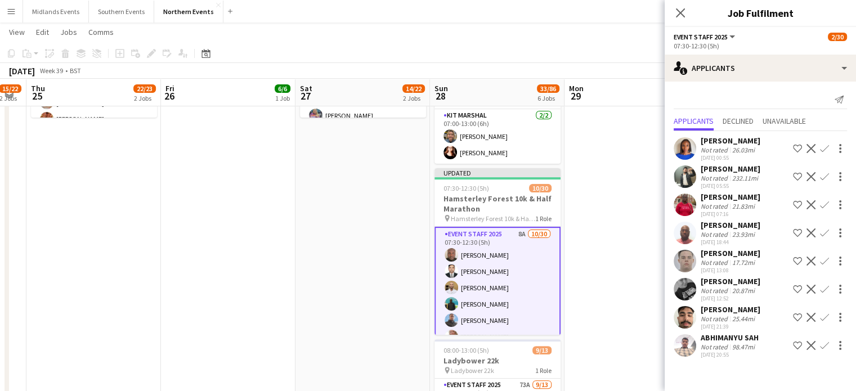
scroll to position [0, 0]
click at [680, 11] on icon "Close pop-in" at bounding box center [680, 12] width 11 height 11
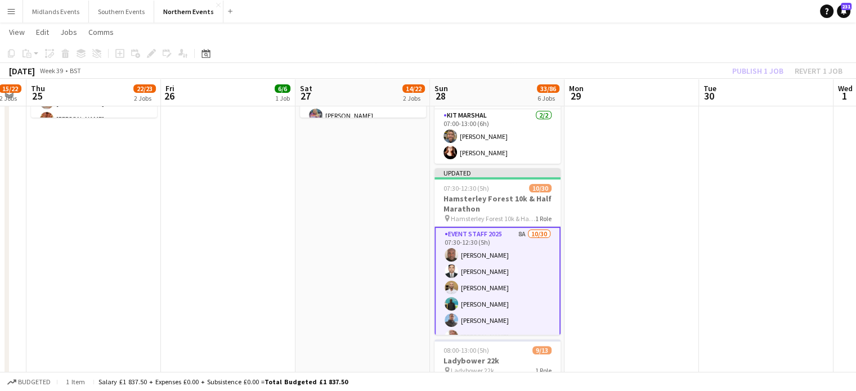
click at [807, 71] on div "Publish 1 job Revert 1 job" at bounding box center [786, 71] width 137 height 15
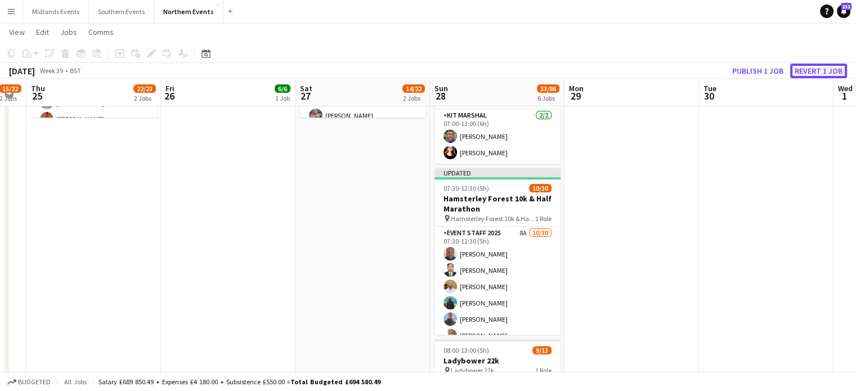
click at [811, 69] on button "Revert 1 job" at bounding box center [818, 71] width 57 height 15
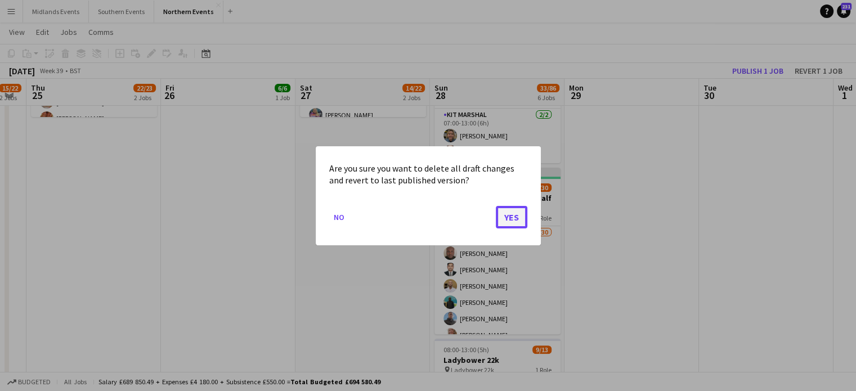
click at [504, 207] on button "Yes" at bounding box center [512, 216] width 32 height 23
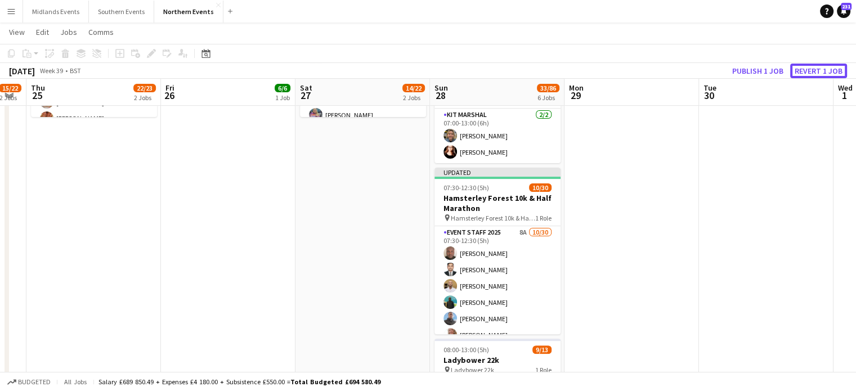
scroll to position [288, 0]
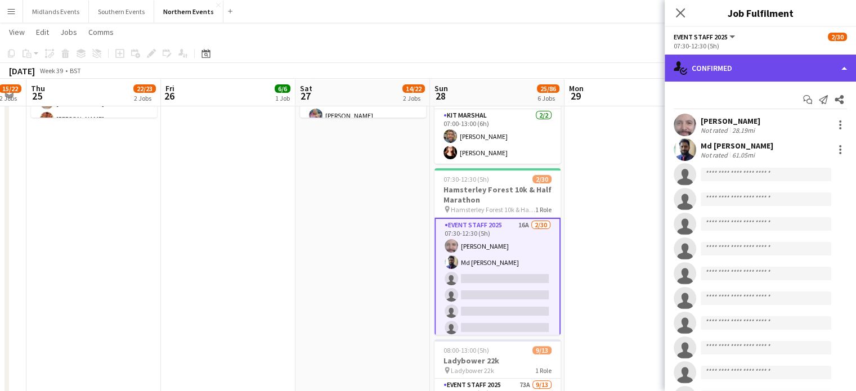
click at [747, 75] on div "single-neutral-actions-check-2 Confirmed" at bounding box center [759, 68] width 191 height 27
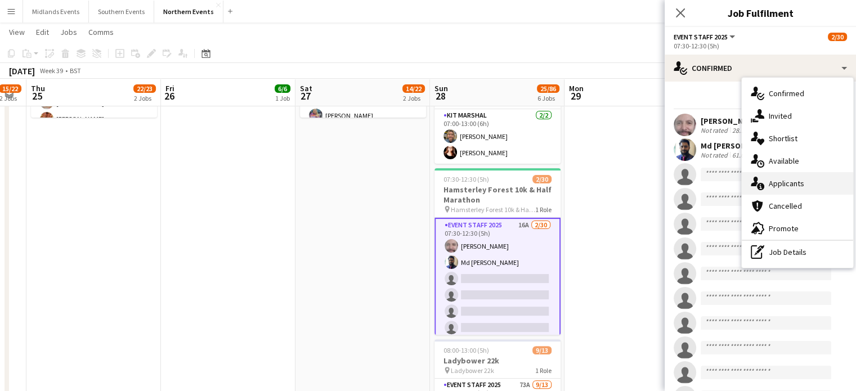
click at [779, 182] on div "single-neutral-actions-information Applicants" at bounding box center [796, 183] width 111 height 23
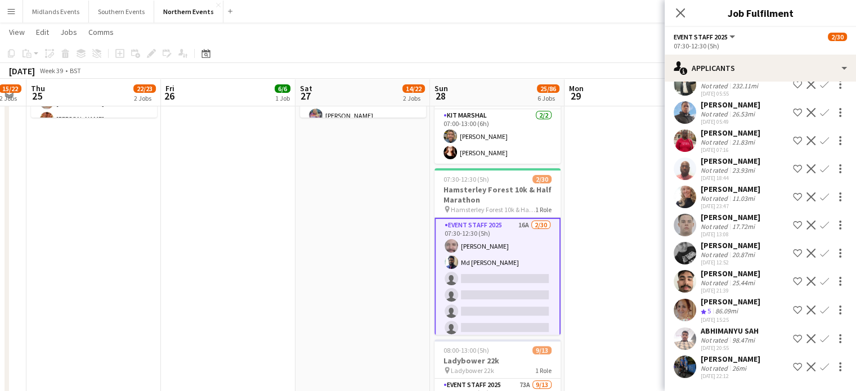
scroll to position [214, 0]
click at [820, 308] on app-icon "Confirm" at bounding box center [824, 309] width 9 height 9
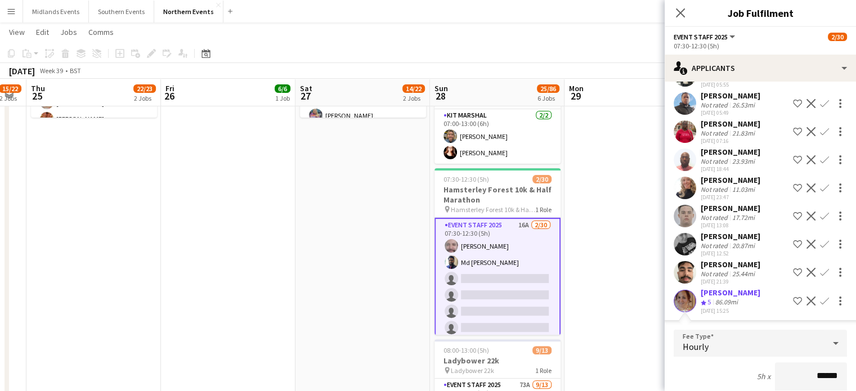
scroll to position [222, 0]
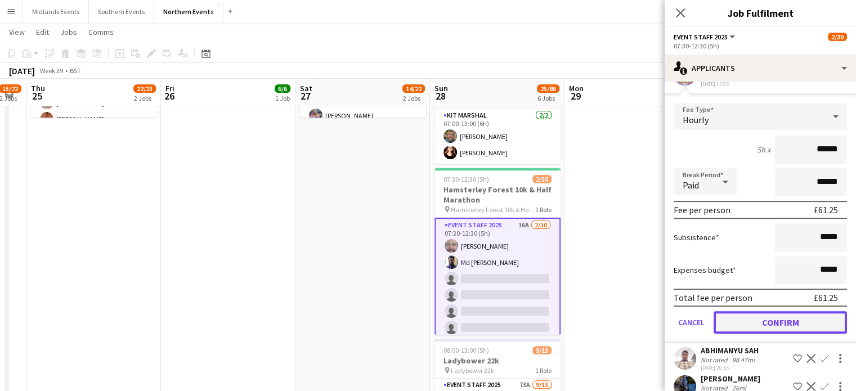
click at [828, 325] on button "Confirm" at bounding box center [779, 322] width 133 height 23
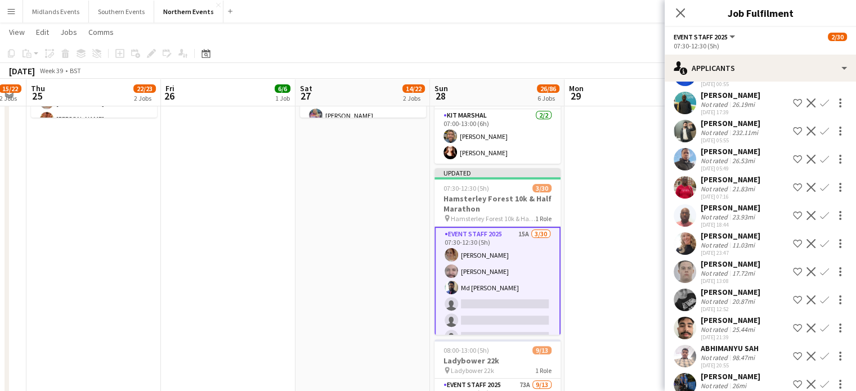
scroll to position [185, 0]
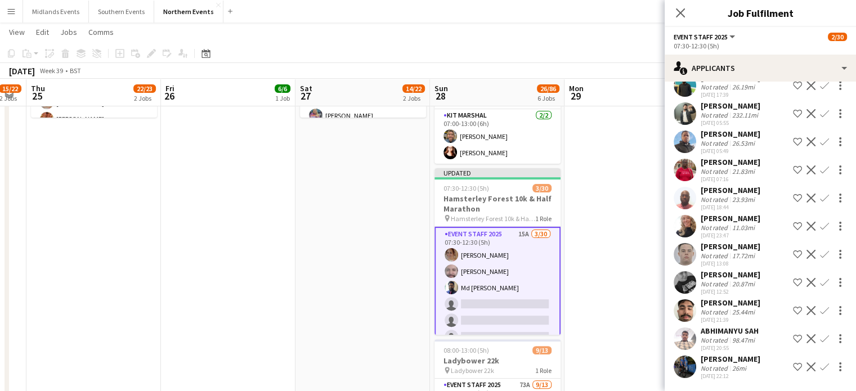
click at [820, 368] on app-icon "Confirm" at bounding box center [824, 366] width 9 height 9
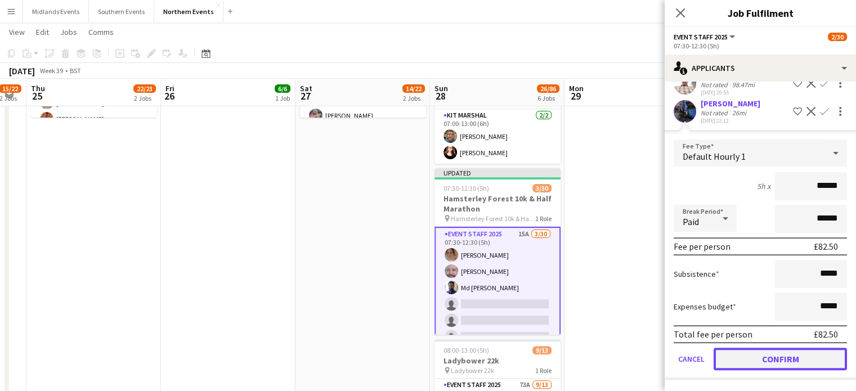
click at [830, 366] on button "Confirm" at bounding box center [779, 359] width 133 height 23
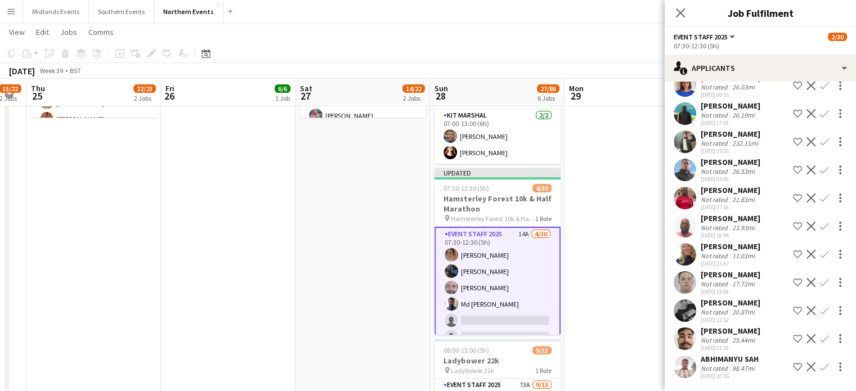
scroll to position [157, 0]
click at [678, 15] on icon "Close pop-in" at bounding box center [680, 12] width 11 height 11
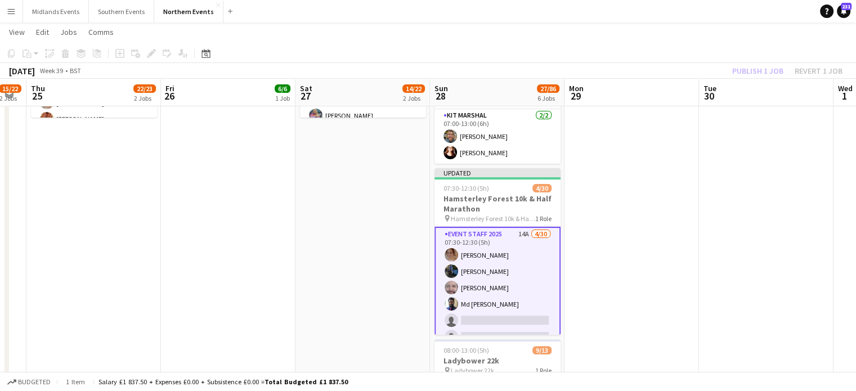
click at [752, 67] on div "Publish 1 job Revert 1 job" at bounding box center [786, 71] width 137 height 15
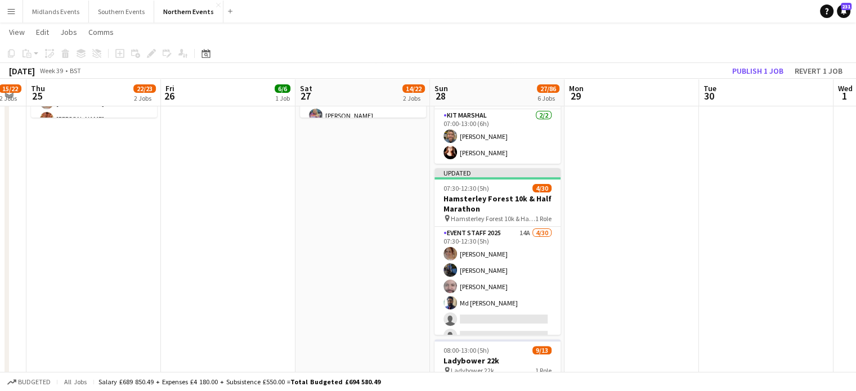
click at [781, 206] on app-date-cell at bounding box center [766, 270] width 134 height 864
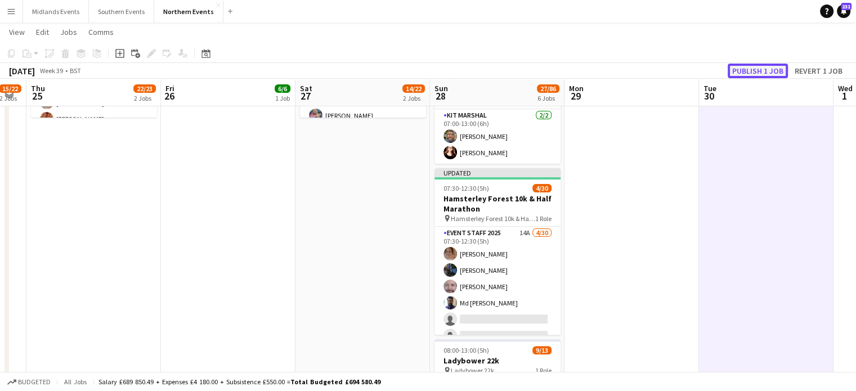
click at [747, 71] on button "Publish 1 job" at bounding box center [757, 71] width 60 height 15
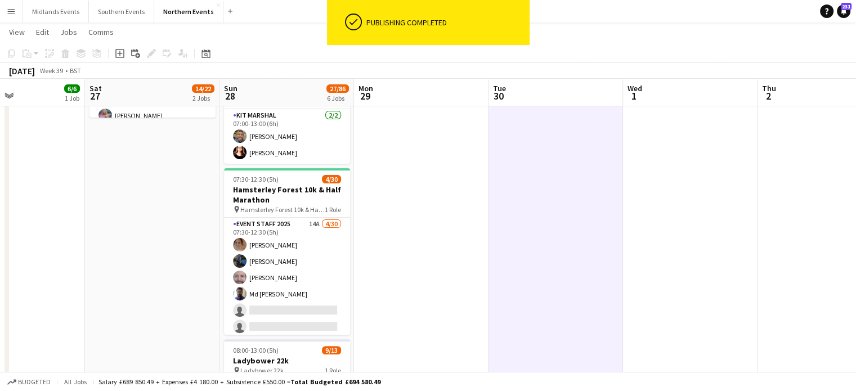
drag, startPoint x: 729, startPoint y: 204, endPoint x: 486, endPoint y: 212, distance: 243.7
click at [486, 212] on app-calendar-viewport "Wed 24 15/22 2 Jobs Thu 25 22/23 2 Jobs Fri 26 6/6 1 Job Sat 27 14/22 2 Jobs Su…" at bounding box center [428, 281] width 856 height 1050
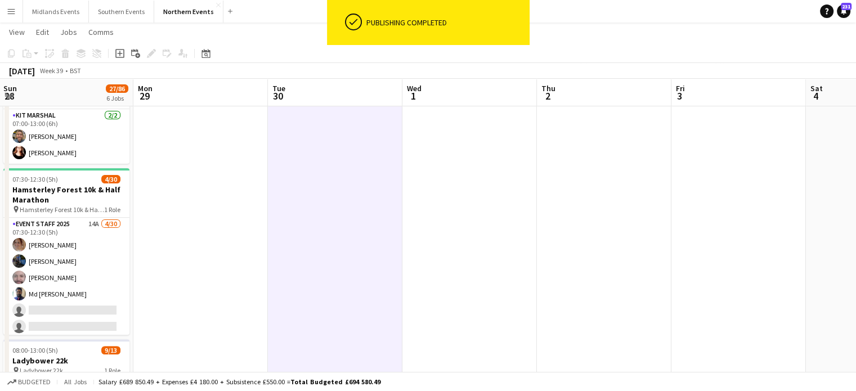
drag, startPoint x: 826, startPoint y: 202, endPoint x: 581, endPoint y: 201, distance: 244.7
click at [581, 201] on app-calendar-viewport "Fri 26 6/6 1 Job Sat 27 14/22 2 Jobs Sun 28 27/86 6 Jobs Mon 29 Tue 30 Wed 1 Th…" at bounding box center [428, 281] width 856 height 1050
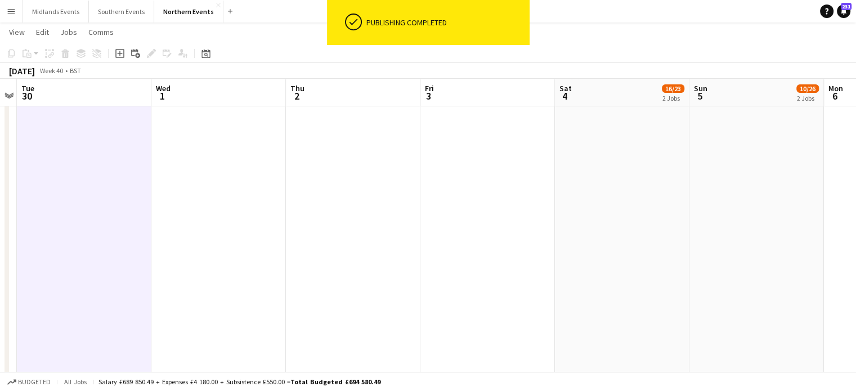
drag, startPoint x: 657, startPoint y: 233, endPoint x: 480, endPoint y: 249, distance: 177.9
click at [480, 249] on app-calendar-viewport "Fri 26 6/6 1 Job Sat 27 14/22 2 Jobs Sun 28 27/86 6 Jobs Mon 29 Tue 30 Wed 1 Th…" at bounding box center [428, 281] width 856 height 1050
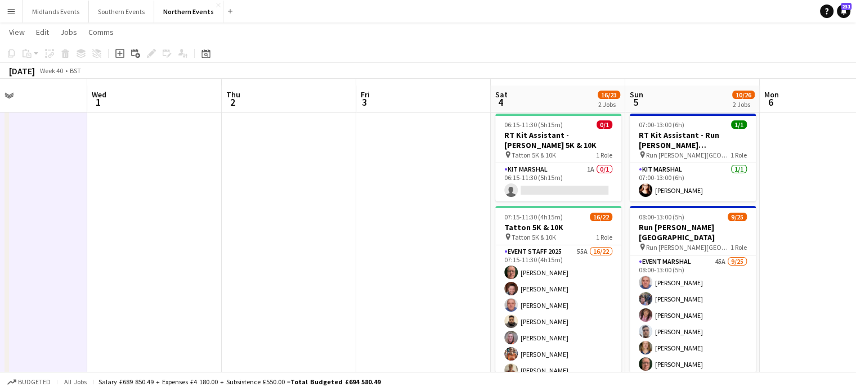
scroll to position [16, 0]
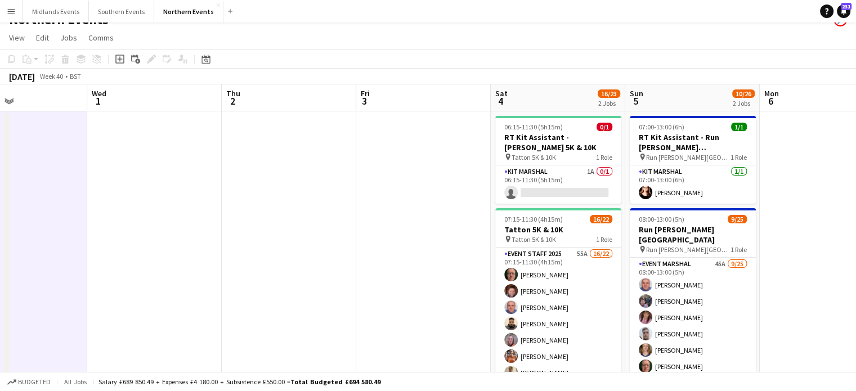
drag, startPoint x: 819, startPoint y: 124, endPoint x: 847, endPoint y: 150, distance: 38.2
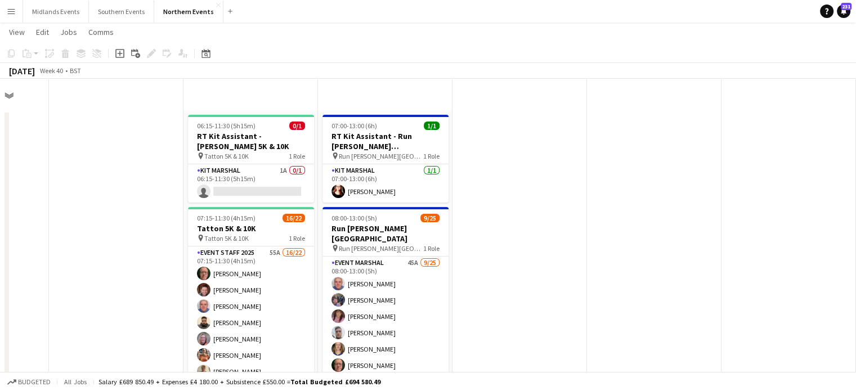
scroll to position [358, 0]
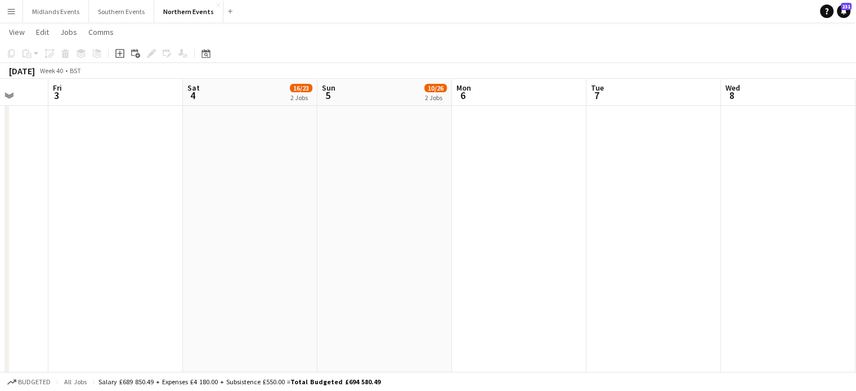
drag, startPoint x: 663, startPoint y: 188, endPoint x: 250, endPoint y: 191, distance: 413.5
click at [250, 191] on app-calendar-viewport "Tue 30 Wed 1 Thu 2 Fri 3 Sat 4 16/23 2 Jobs Sun 5 10/26 2 Jobs Mon 6 Tue 7 Wed …" at bounding box center [428, 211] width 856 height 1050
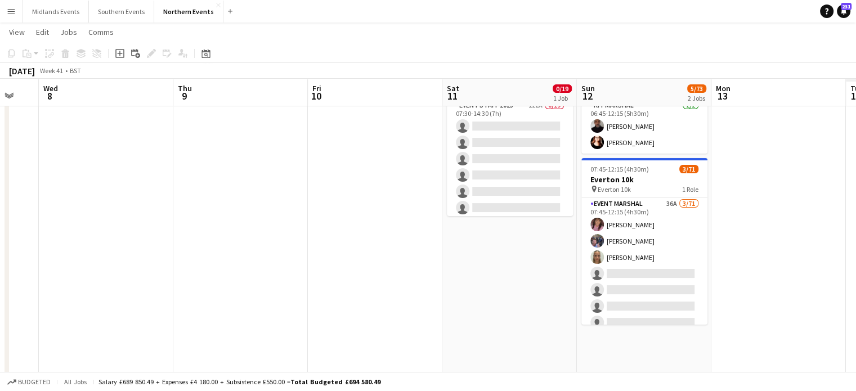
scroll to position [0, 441]
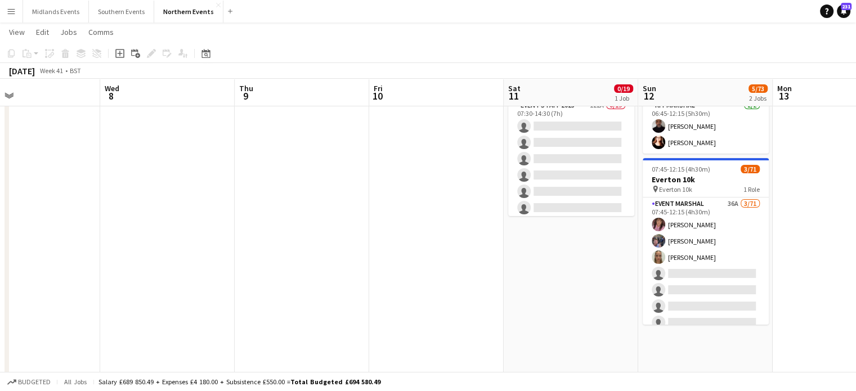
drag, startPoint x: 828, startPoint y: 176, endPoint x: 617, endPoint y: 188, distance: 211.4
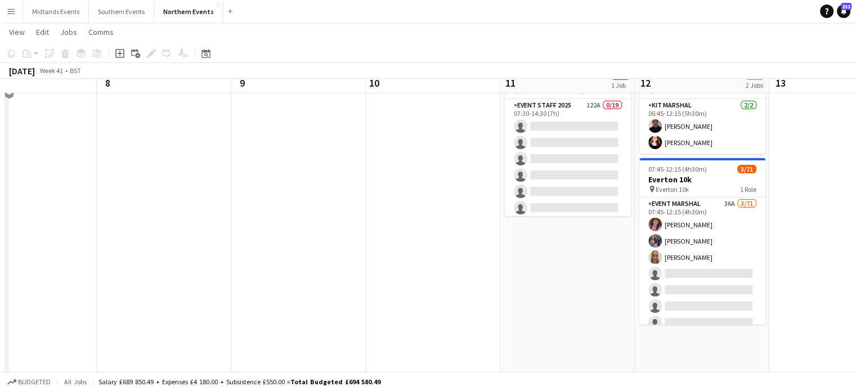
scroll to position [0, 0]
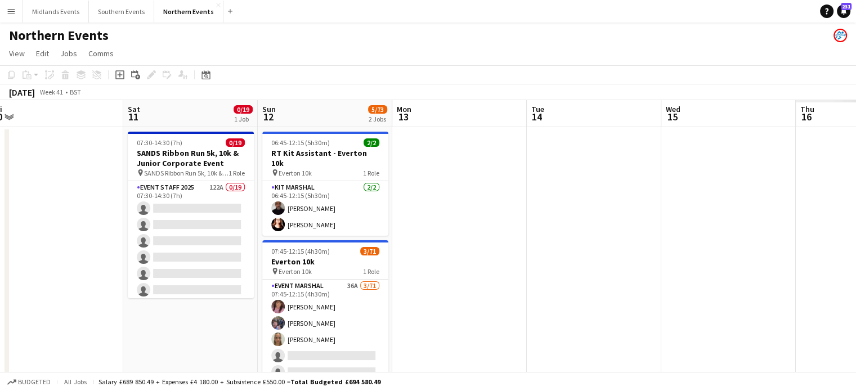
drag, startPoint x: 765, startPoint y: 186, endPoint x: 241, endPoint y: 212, distance: 524.4
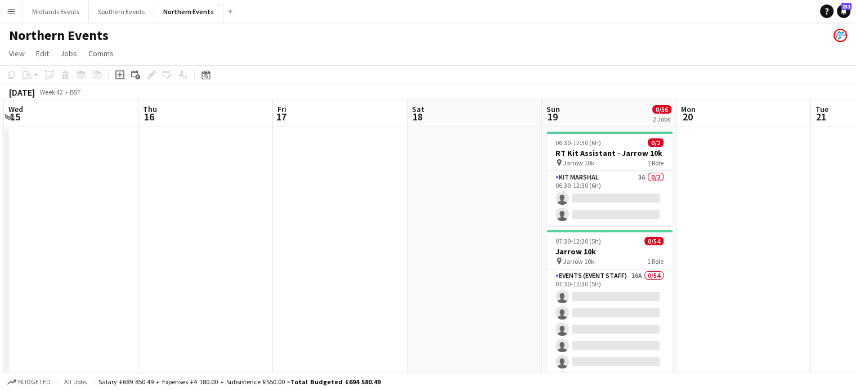
scroll to position [0, 370]
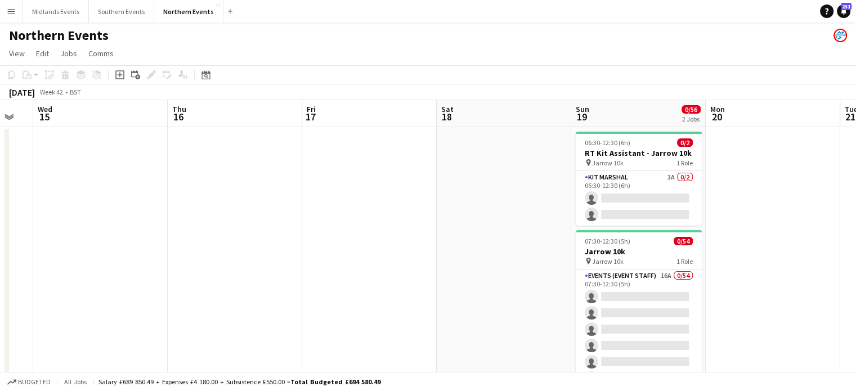
drag, startPoint x: 632, startPoint y: 245, endPoint x: 151, endPoint y: 239, distance: 481.0
drag, startPoint x: 294, startPoint y: 246, endPoint x: 268, endPoint y: 245, distance: 25.9
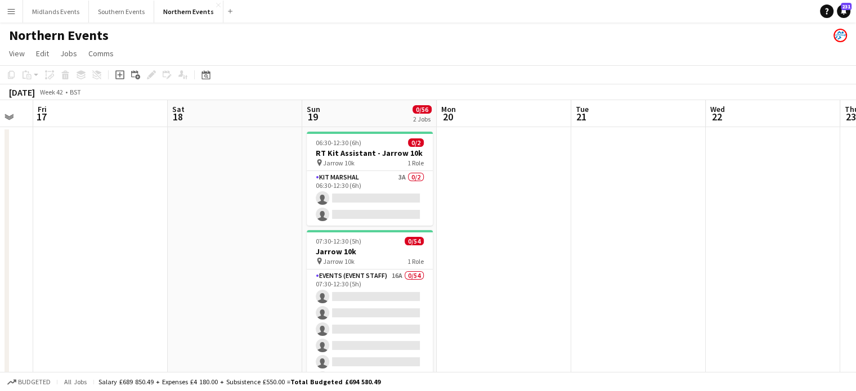
scroll to position [0, 368]
click at [204, 72] on icon at bounding box center [205, 74] width 8 height 9
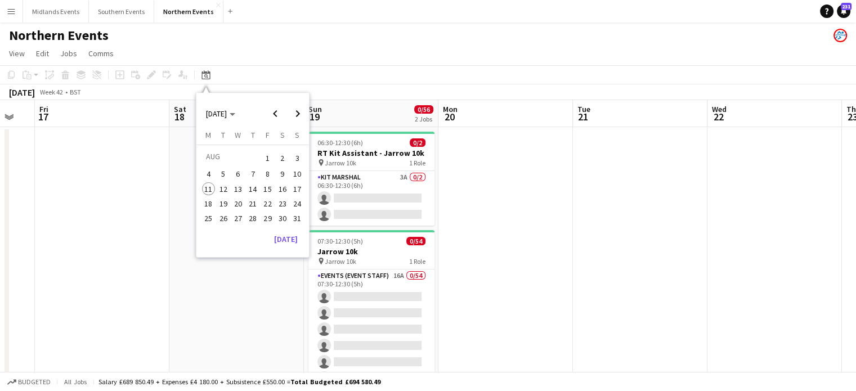
click at [254, 216] on span "28" at bounding box center [253, 219] width 14 height 14
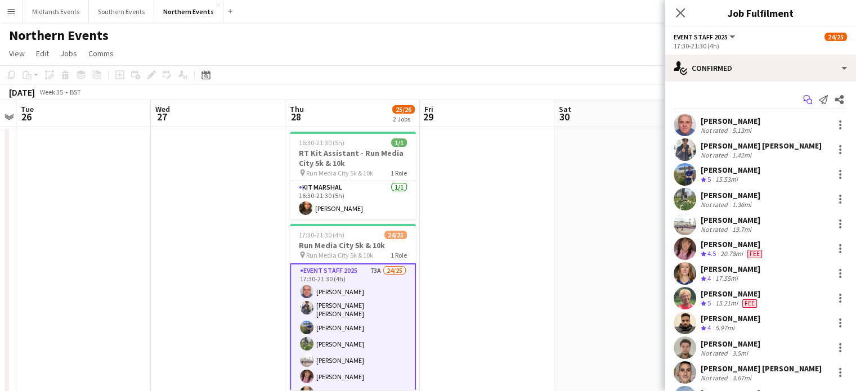
click at [802, 105] on app-icon "Start chat" at bounding box center [807, 100] width 16 height 16
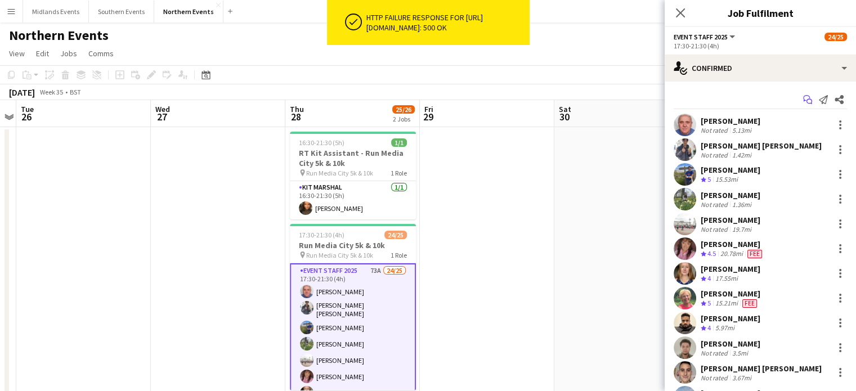
click at [803, 97] on icon at bounding box center [806, 98] width 7 height 6
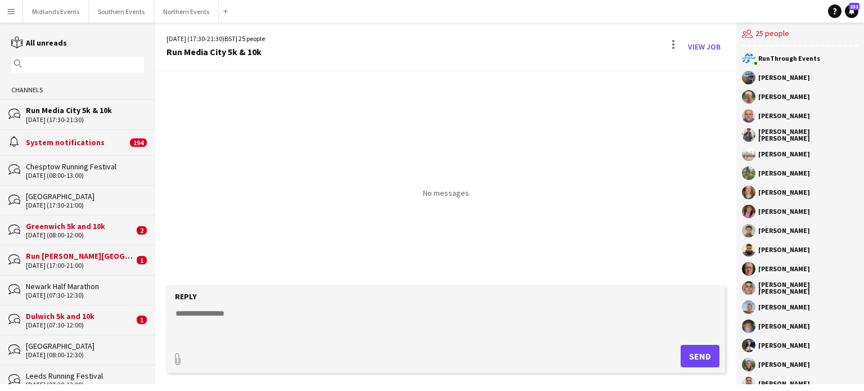
click at [231, 310] on textarea at bounding box center [447, 322] width 547 height 29
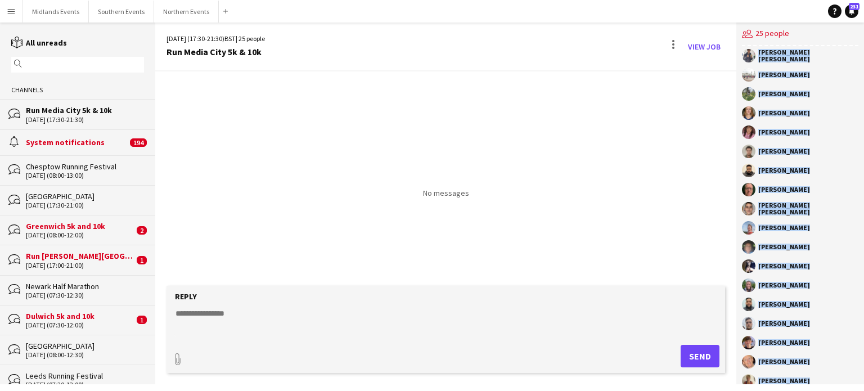
scroll to position [151, 0]
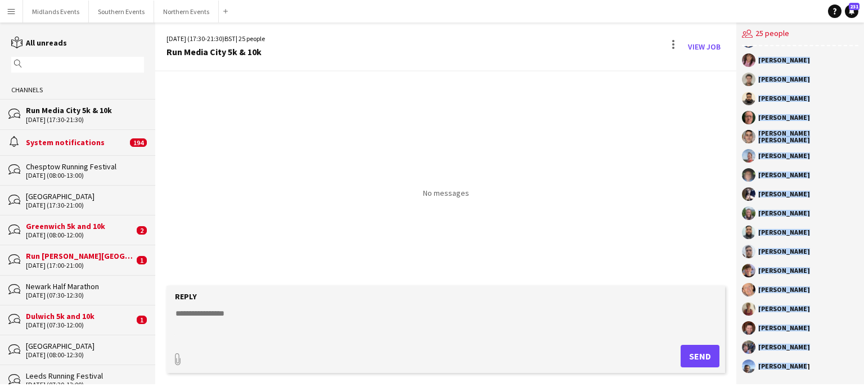
drag, startPoint x: 759, startPoint y: 75, endPoint x: 849, endPoint y: 417, distance: 353.5
click at [849, 390] on html "Menu Boards Boards Boards All jobs Status Workforce Workforce My Workforce Recr…" at bounding box center [432, 195] width 864 height 391
copy div "Rachel Lemonofides Cal Arber John Catton Tsz Ho Wong Steven Carter Hina Magar K…"
click at [254, 309] on textarea at bounding box center [447, 322] width 547 height 29
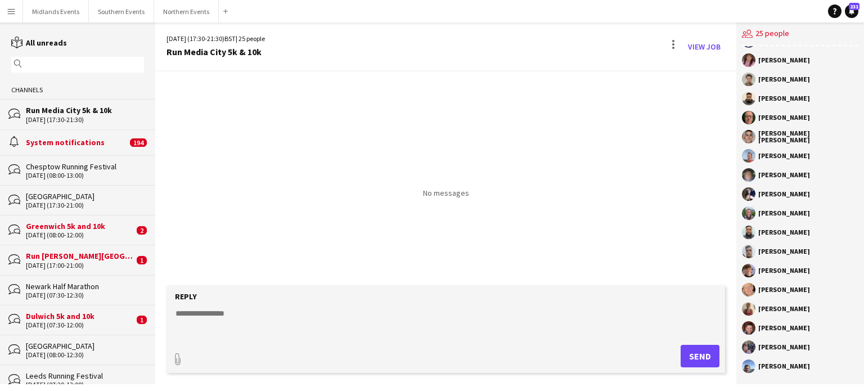
paste textarea "**********"
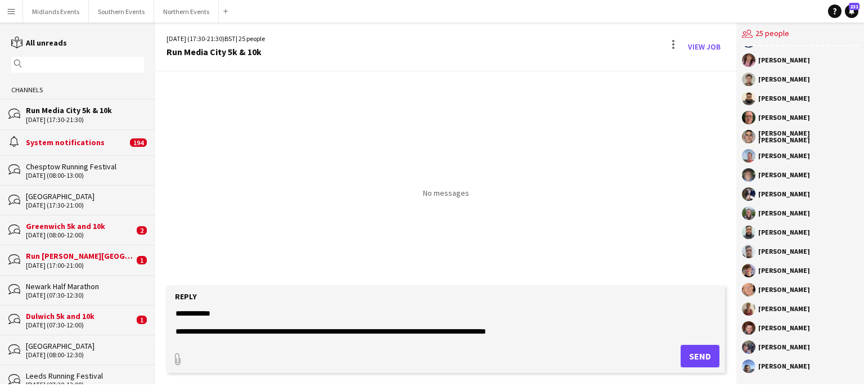
scroll to position [515, 0]
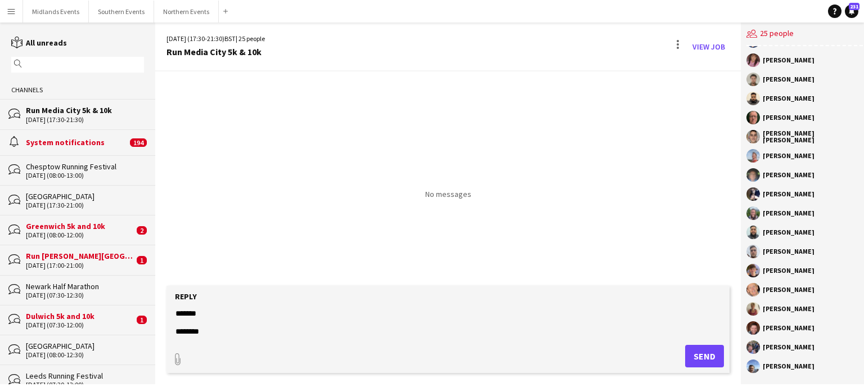
type textarea "**********"
click at [707, 357] on button "Send" at bounding box center [704, 356] width 39 height 23
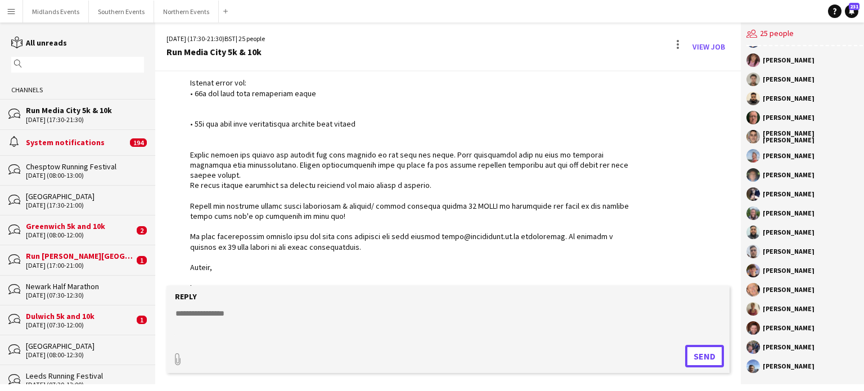
scroll to position [484, 0]
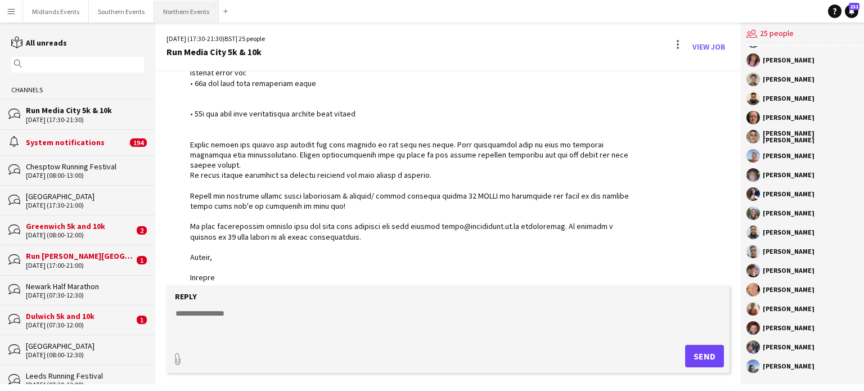
click at [159, 4] on button "Northern Events Close" at bounding box center [186, 12] width 65 height 22
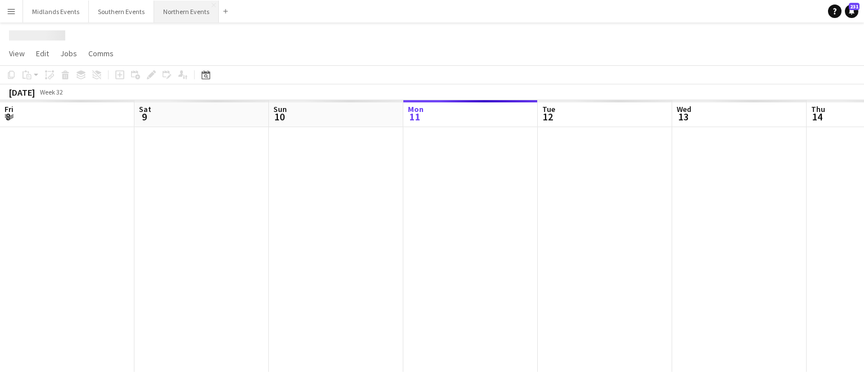
scroll to position [0, 269]
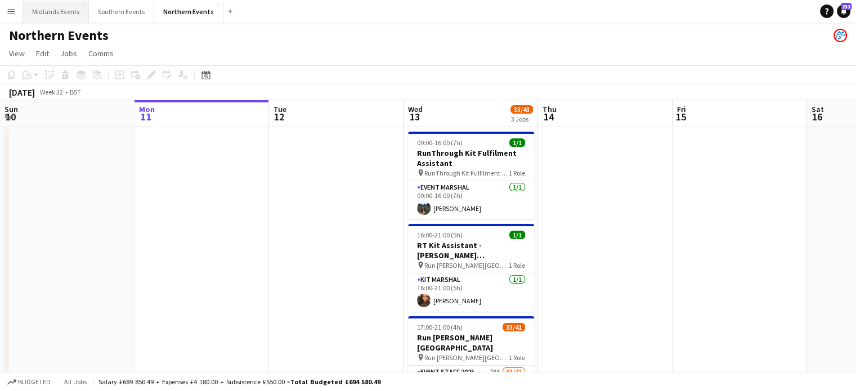
click at [59, 15] on button "Midlands Events Close" at bounding box center [56, 12] width 66 height 22
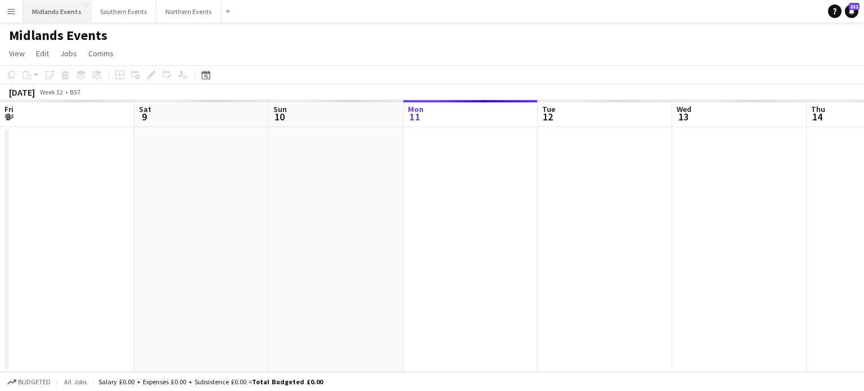
scroll to position [0, 269]
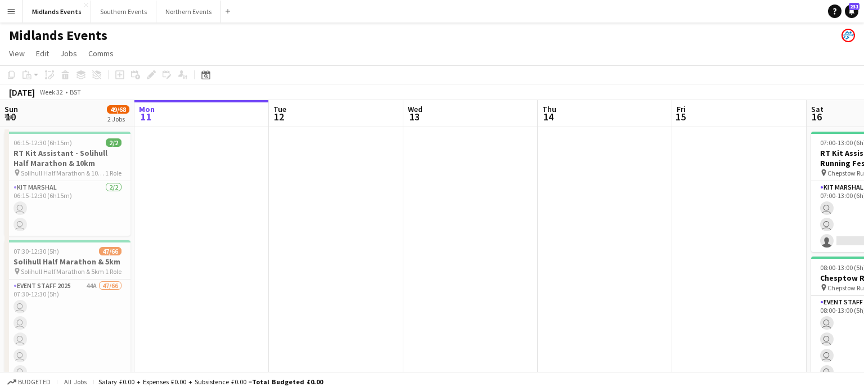
click at [8, 10] on app-icon "Menu" at bounding box center [11, 11] width 9 height 9
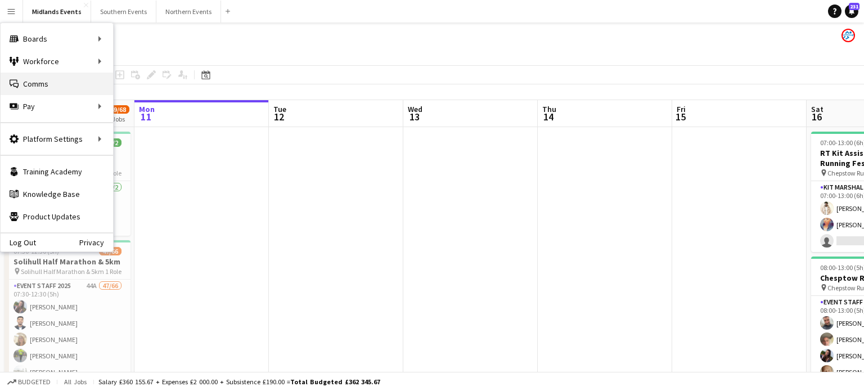
click at [25, 84] on link "Comms Comms" at bounding box center [57, 84] width 113 height 23
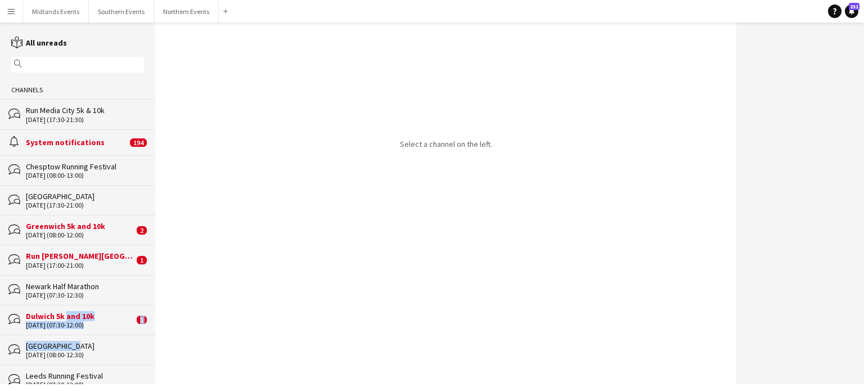
drag, startPoint x: 66, startPoint y: 348, endPoint x: 64, endPoint y: 314, distance: 33.8
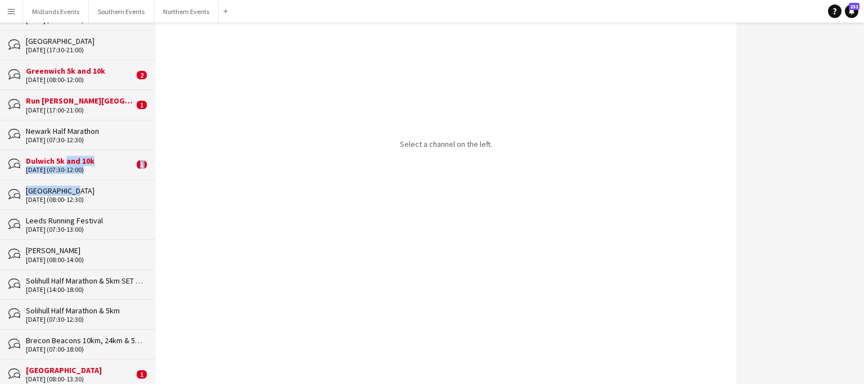
scroll to position [158, 0]
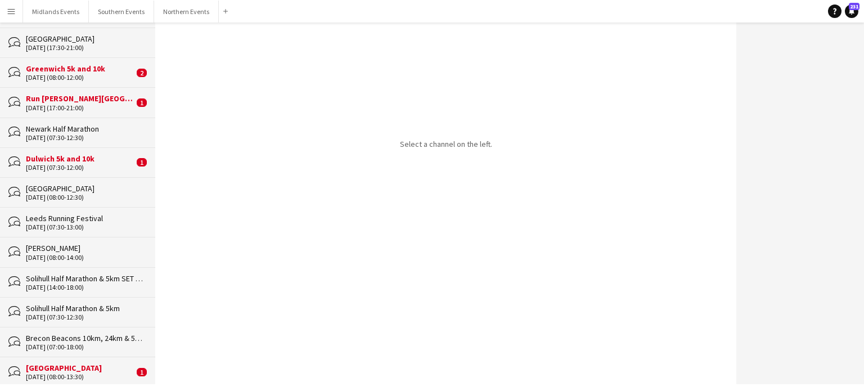
click at [78, 315] on div "[DATE] (07:30-12:30)" at bounding box center [85, 317] width 118 height 8
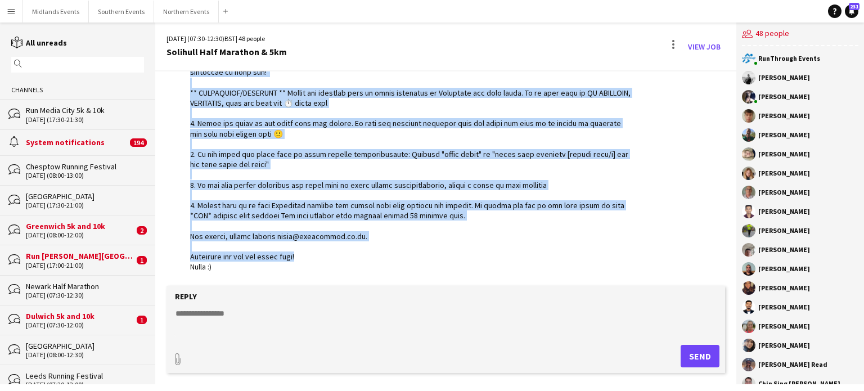
scroll to position [2092, 0]
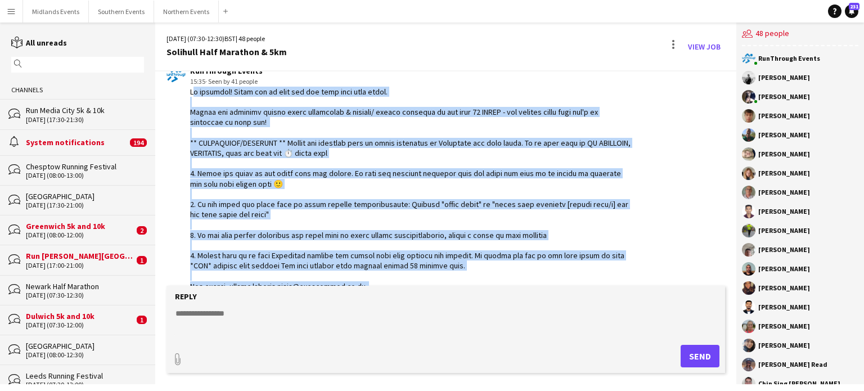
drag, startPoint x: 307, startPoint y: 257, endPoint x: 185, endPoint y: 141, distance: 169.1
click at [185, 141] on div "RunThrough Events 15:35 · Seen by 41 people" at bounding box center [399, 194] width 465 height 256
copy div "Hi everyone! Thank you so much for all your hard work today. Please can everyon…"
click at [177, 5] on button "Northern Events Close" at bounding box center [186, 12] width 65 height 22
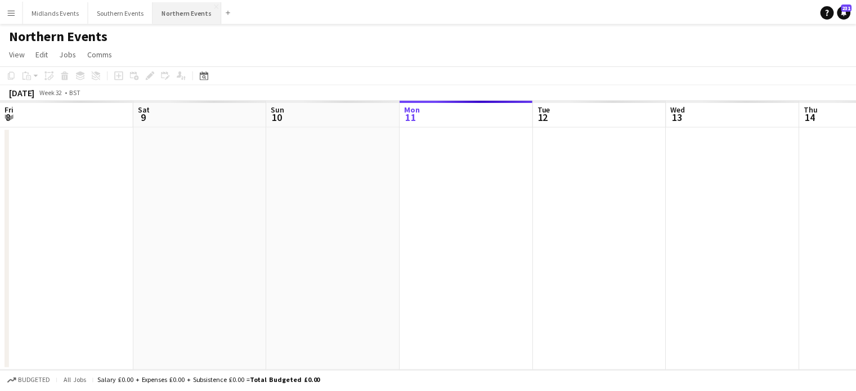
scroll to position [0, 269]
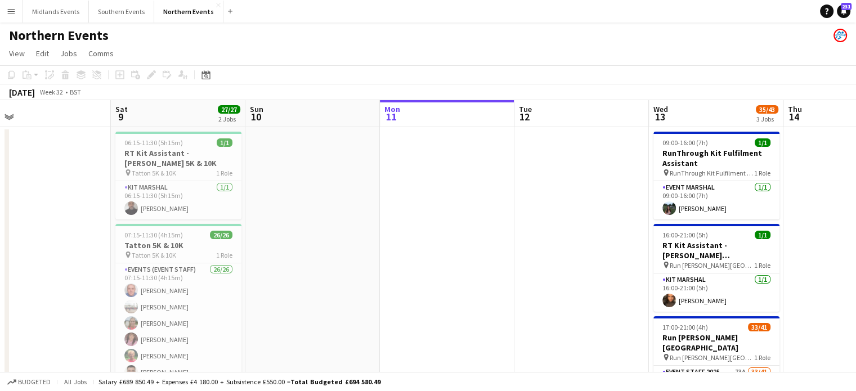
drag, startPoint x: 126, startPoint y: 216, endPoint x: 375, endPoint y: 208, distance: 248.8
click at [375, 208] on app-calendar-viewport "Wed 6 34/34 2 Jobs Thu 7 Fri 8 Sat 9 27/27 2 Jobs Sun 10 Mon 11 Tue 12 Wed 13 3…" at bounding box center [428, 355] width 856 height 510
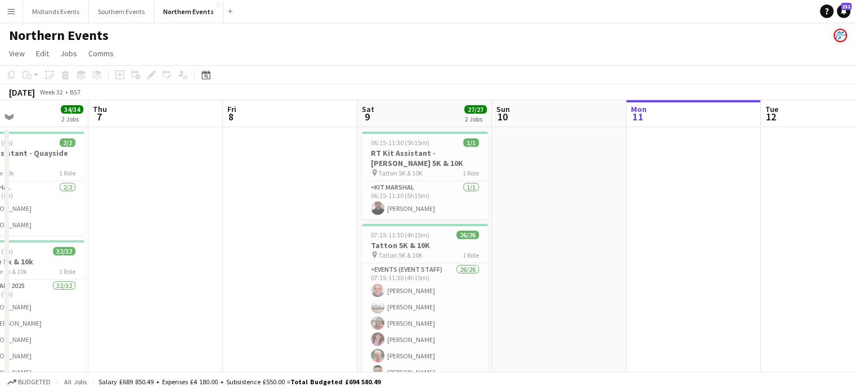
drag, startPoint x: 182, startPoint y: 218, endPoint x: 417, endPoint y: 203, distance: 235.6
click at [417, 203] on app-calendar-viewport "Mon 4 Tue 5 Wed 6 34/34 2 Jobs Thu 7 Fri 8 Sat 9 27/27 2 Jobs Sun 10 Mon 11 Tue…" at bounding box center [428, 355] width 856 height 510
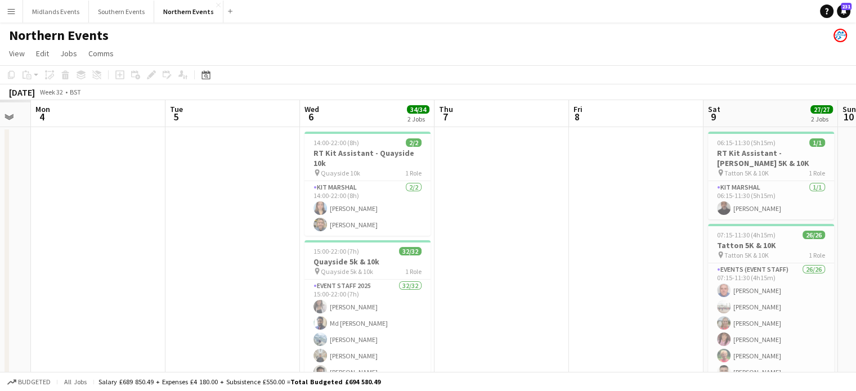
drag, startPoint x: 195, startPoint y: 199, endPoint x: 438, endPoint y: 186, distance: 243.9
click at [438, 186] on app-calendar-viewport "Sat 2 Sun 3 Mon 4 Tue 5 Wed 6 34/34 2 Jobs Thu 7 Fri 8 Sat 9 27/27 2 Jobs Sun 1…" at bounding box center [428, 355] width 856 height 510
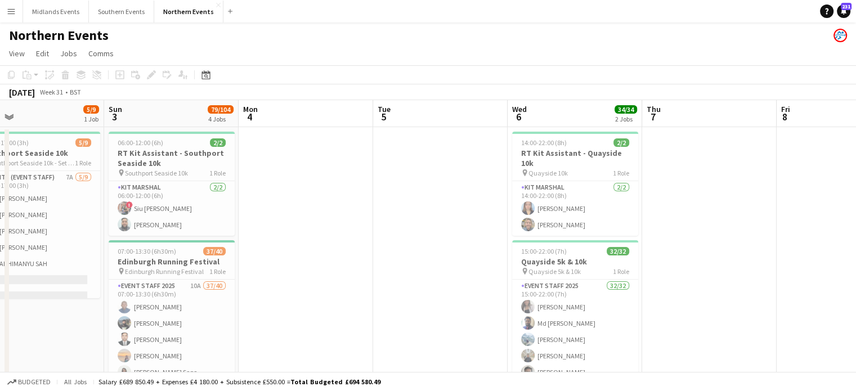
drag, startPoint x: 108, startPoint y: 197, endPoint x: 384, endPoint y: 182, distance: 276.7
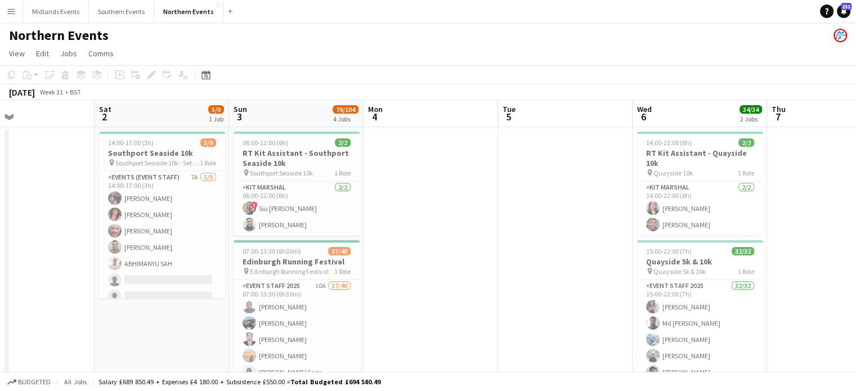
drag, startPoint x: 178, startPoint y: 180, endPoint x: 302, endPoint y: 179, distance: 123.8
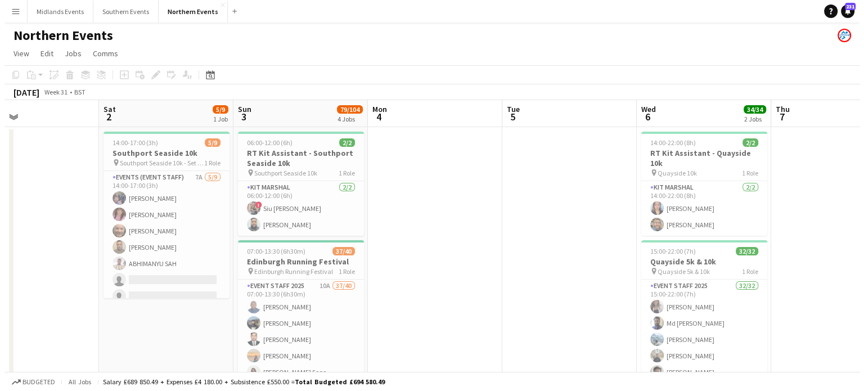
scroll to position [0, 308]
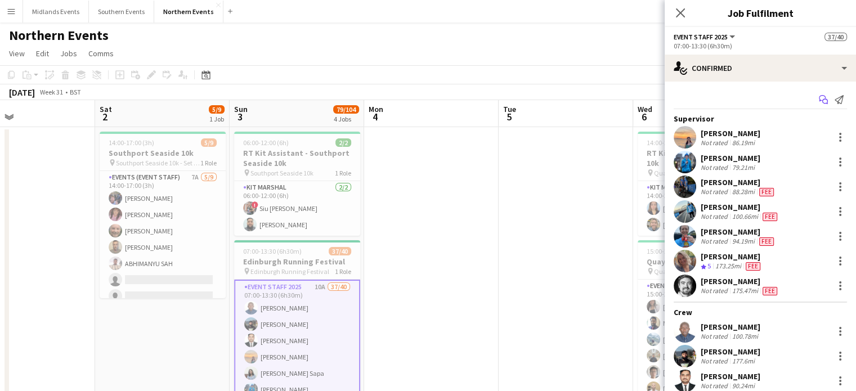
click at [819, 98] on icon "Start chat" at bounding box center [823, 99] width 9 height 9
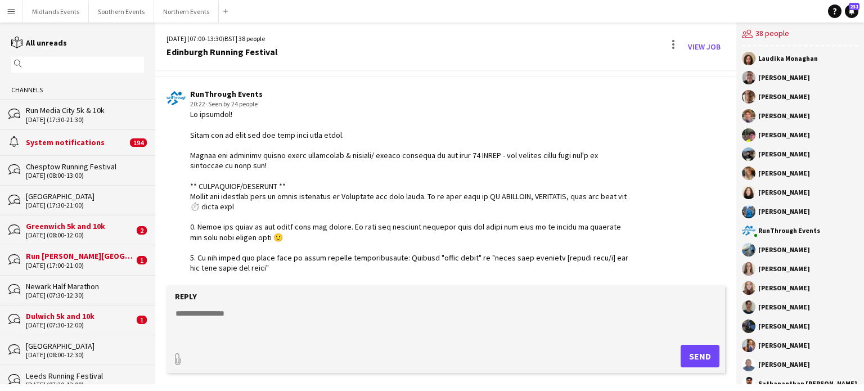
scroll to position [2904, 0]
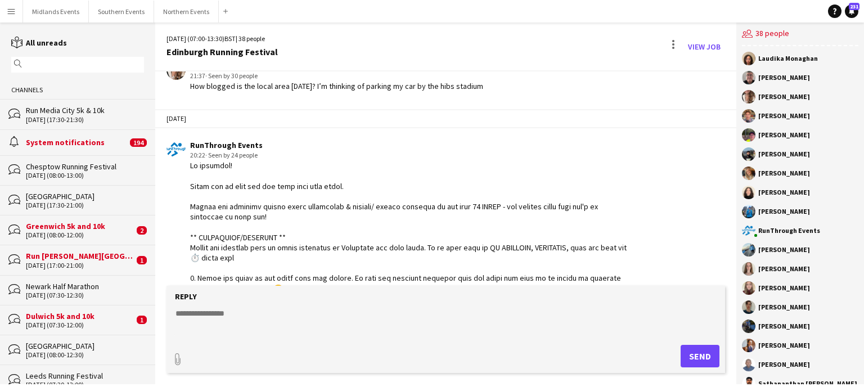
drag, startPoint x: 219, startPoint y: 265, endPoint x: 177, endPoint y: 188, distance: 87.4
click at [177, 188] on div "RunThrough Events 20:22 · Seen by 24 people" at bounding box center [399, 298] width 465 height 317
copy div "Thank you so much for all your hard work today. Please can everyone update thei…"
click at [181, 18] on button "Northern Events Close" at bounding box center [186, 12] width 65 height 22
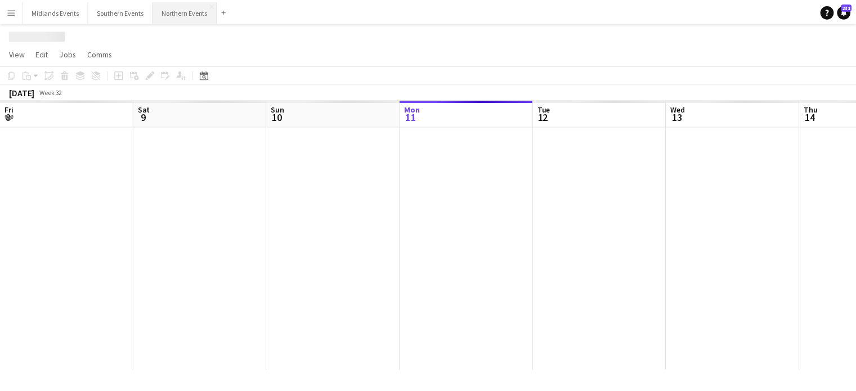
scroll to position [0, 269]
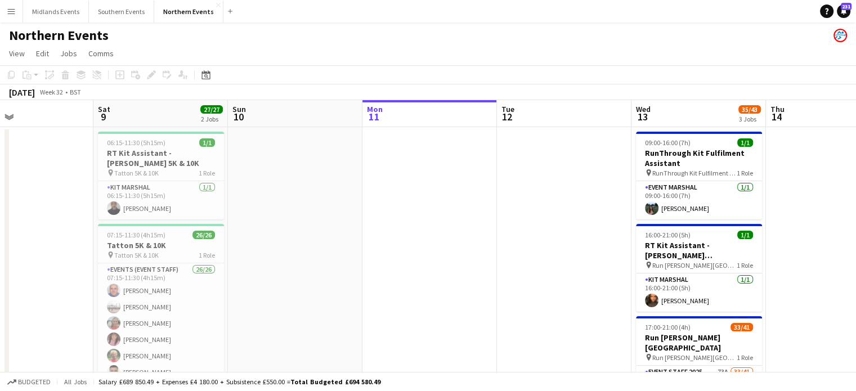
drag, startPoint x: 473, startPoint y: 235, endPoint x: 417, endPoint y: 238, distance: 55.2
click at [711, 208] on app-calendar-viewport "Wed 6 34/34 2 Jobs Thu 7 Fri 8 Sat 9 27/27 2 Jobs Sun 10 Mon 11 Tue 12 Wed 13 3…" at bounding box center [428, 355] width 856 height 510
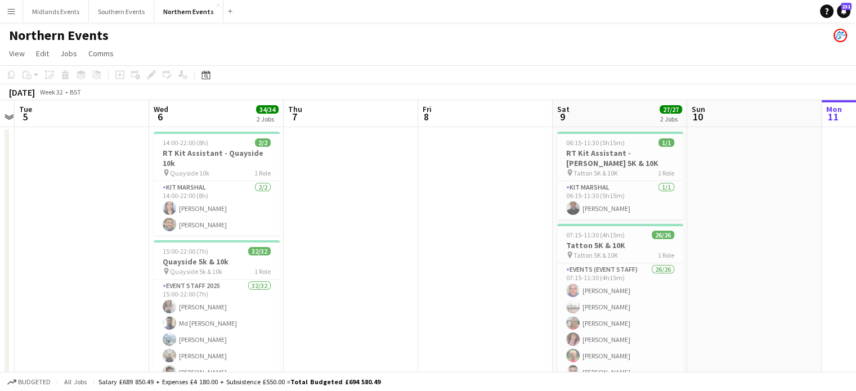
drag, startPoint x: 221, startPoint y: 293, endPoint x: 675, endPoint y: 224, distance: 458.6
click at [675, 224] on app-calendar-viewport "Sun 3 Mon 4 Tue 5 Wed 6 34/34 2 Jobs Thu 7 Fri 8 Sat 9 27/27 2 Jobs Sun 10 Mon …" at bounding box center [428, 355] width 856 height 510
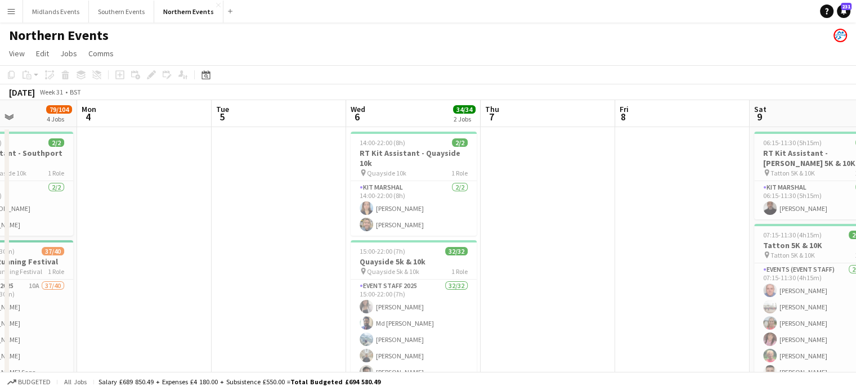
drag, startPoint x: 137, startPoint y: 209, endPoint x: 325, endPoint y: 195, distance: 189.0
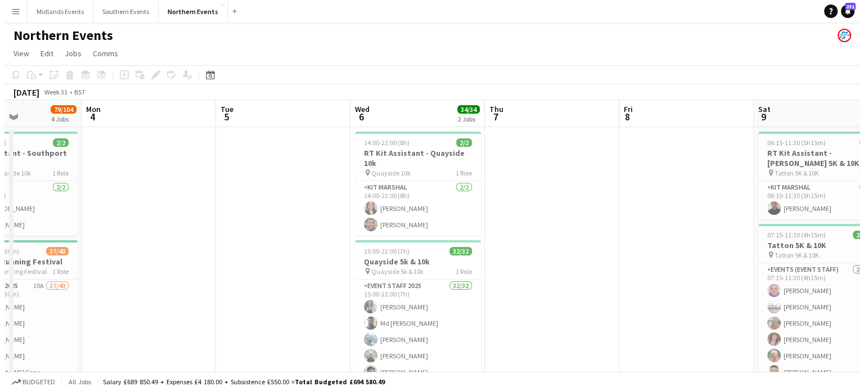
scroll to position [0, 330]
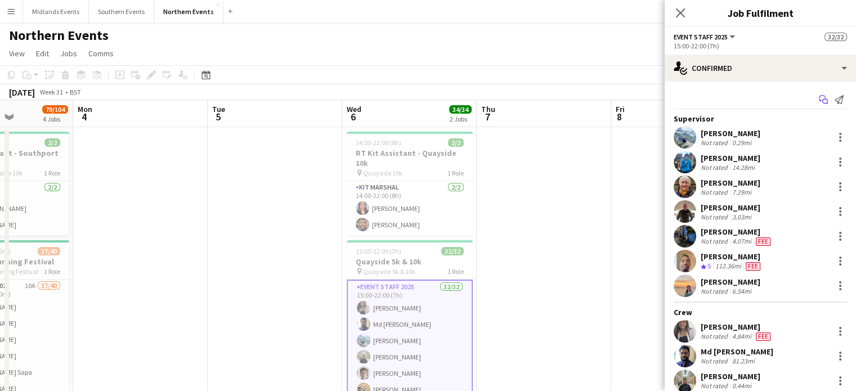
click at [819, 101] on icon "Start chat" at bounding box center [823, 99] width 9 height 9
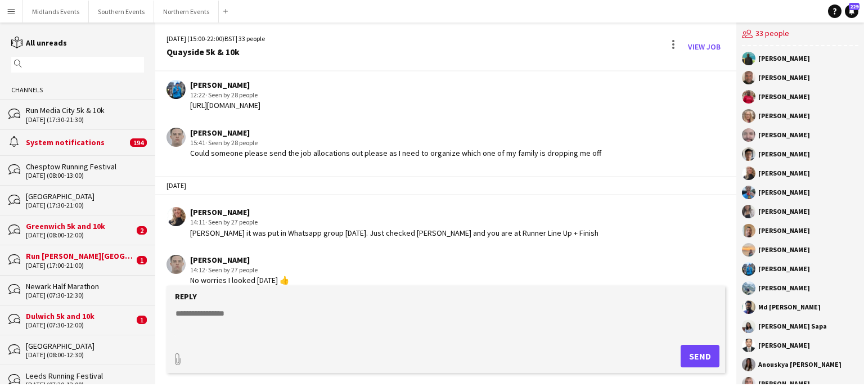
scroll to position [2287, 0]
click at [248, 316] on textarea at bounding box center [447, 322] width 547 height 29
paste textarea "**********"
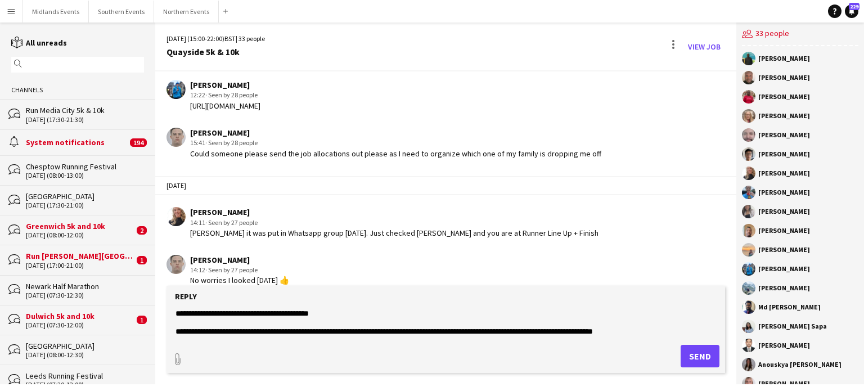
scroll to position [171, 0]
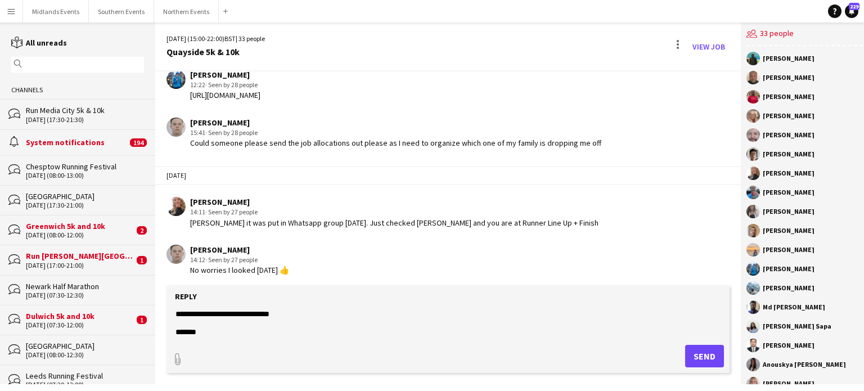
click at [510, 338] on form "Reply paperclip Send" at bounding box center [448, 329] width 563 height 87
click at [343, 307] on form "Reply paperclip Send" at bounding box center [448, 329] width 563 height 87
click at [245, 318] on textarea at bounding box center [447, 322] width 547 height 29
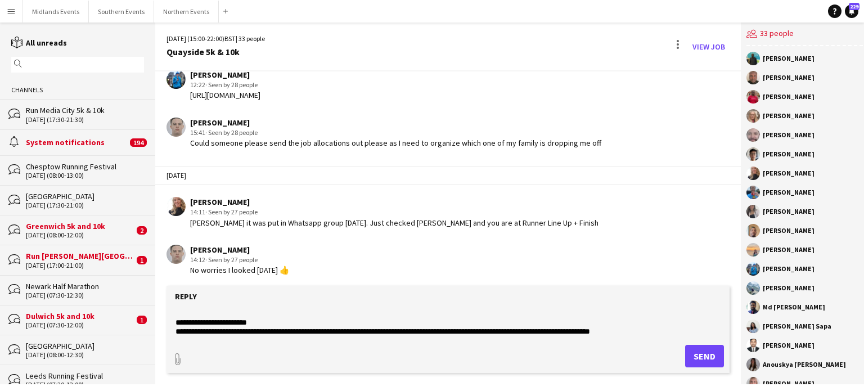
scroll to position [0, 0]
click at [331, 310] on textarea at bounding box center [447, 322] width 547 height 29
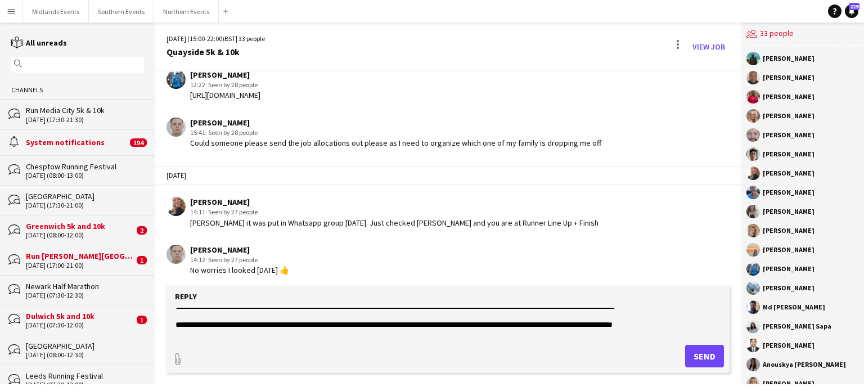
scroll to position [172, 0]
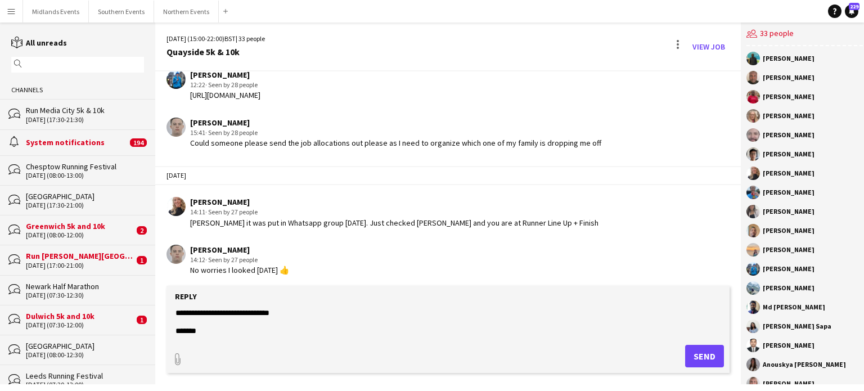
drag, startPoint x: 177, startPoint y: 309, endPoint x: 275, endPoint y: 337, distance: 101.3
click at [275, 337] on form "Reply paperclip Send" at bounding box center [448, 329] width 563 height 87
type textarea "**********"
click at [700, 359] on button "Send" at bounding box center [704, 356] width 39 height 23
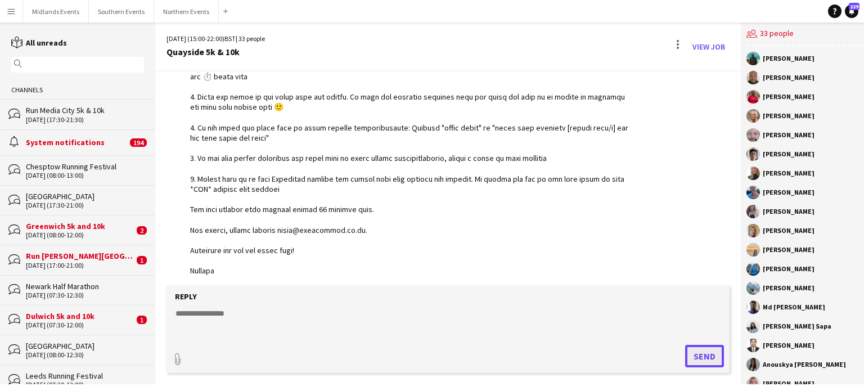
scroll to position [2633, 0]
click at [169, 11] on button "Northern Events Close" at bounding box center [186, 12] width 65 height 22
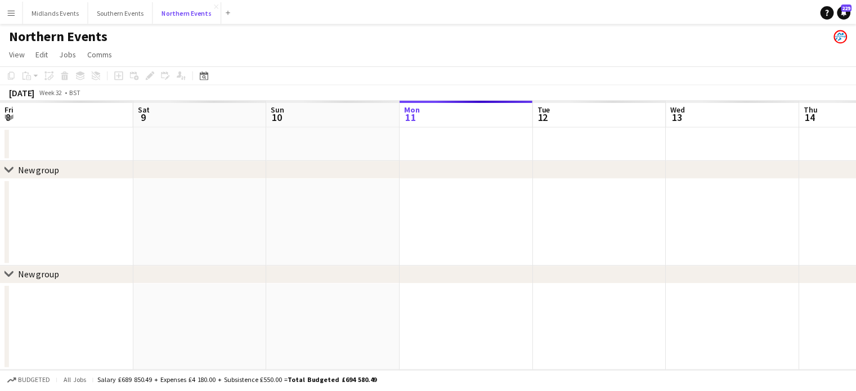
scroll to position [0, 269]
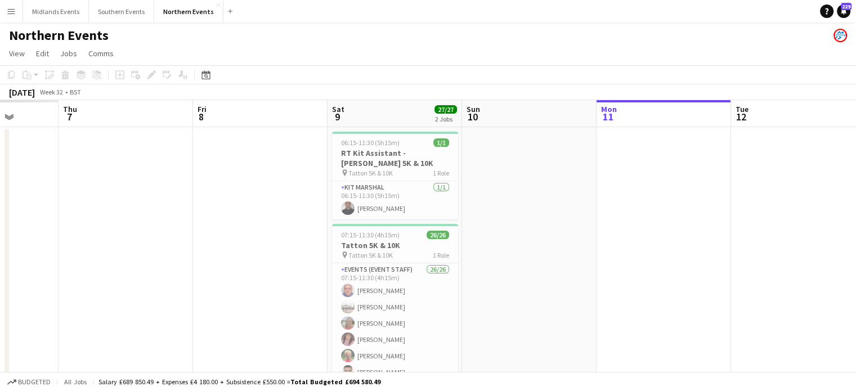
drag, startPoint x: 455, startPoint y: 237, endPoint x: 815, endPoint y: 231, distance: 360.1
click at [815, 231] on app-calendar-viewport "Tue 5 Wed 6 Thu 7 Fri 8 Sat 9 27/27 2 Jobs Sun 10 Mon 11 Tue 12 Wed 13 35/43 3 …" at bounding box center [428, 355] width 856 height 510
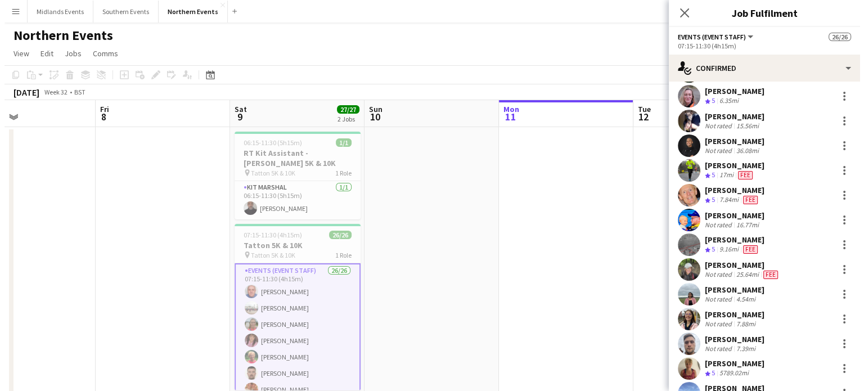
scroll to position [0, 0]
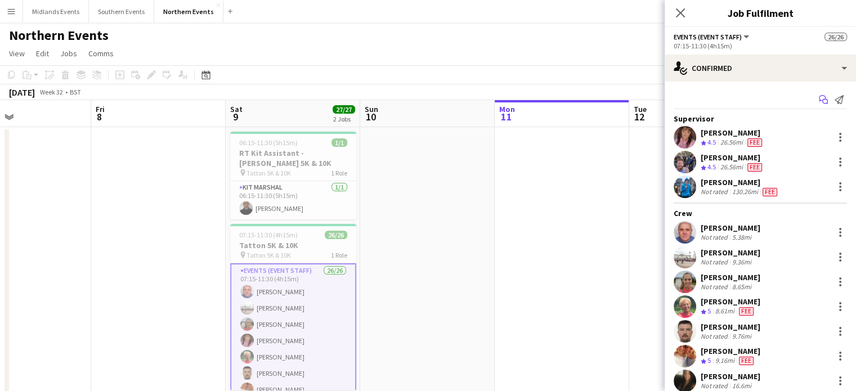
click at [822, 103] on icon at bounding box center [825, 102] width 6 height 6
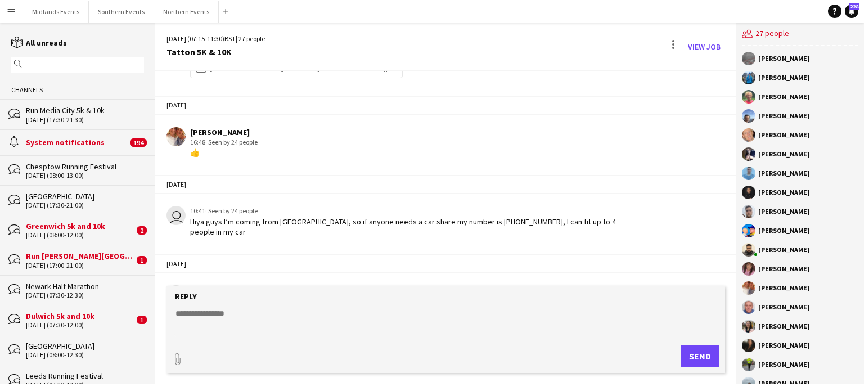
scroll to position [1741, 0]
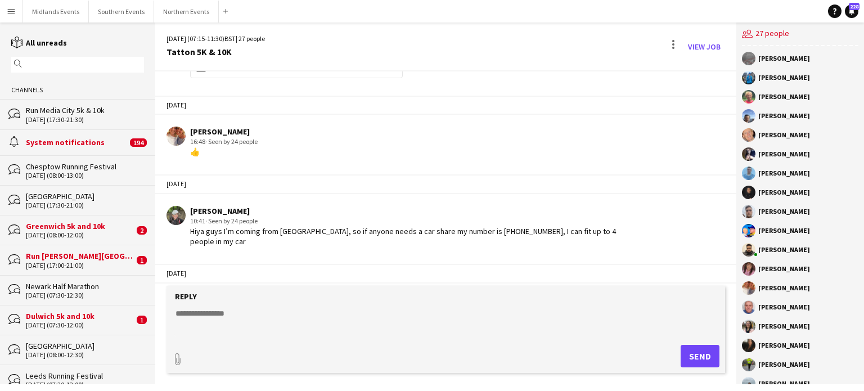
click at [340, 302] on form "Reply paperclip Send" at bounding box center [446, 329] width 559 height 87
click at [261, 310] on textarea at bounding box center [447, 322] width 547 height 29
paste textarea "**********"
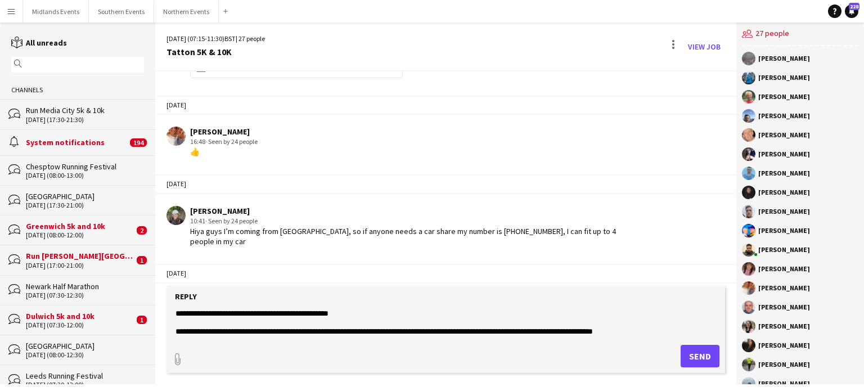
scroll to position [171, 0]
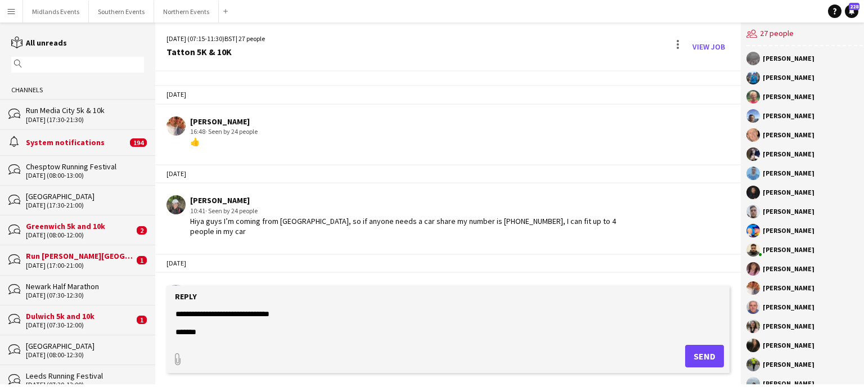
click at [713, 322] on textarea at bounding box center [447, 322] width 547 height 29
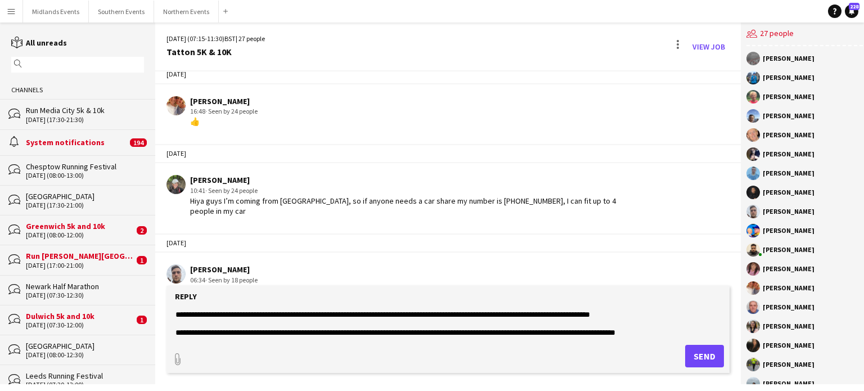
scroll to position [0, 0]
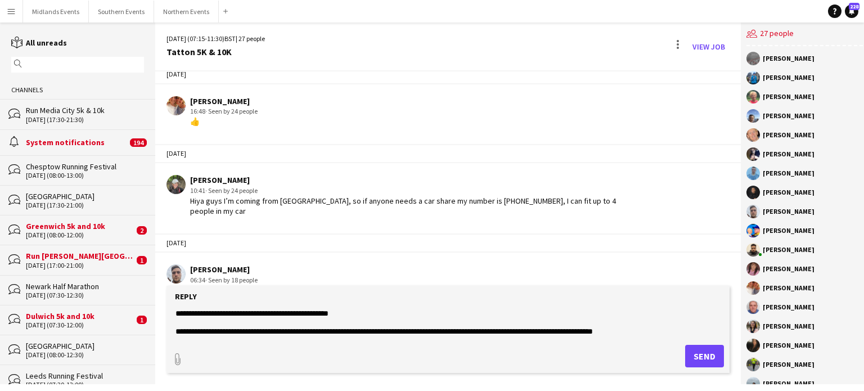
type textarea "**********"
click at [707, 358] on button "Send" at bounding box center [704, 356] width 39 height 23
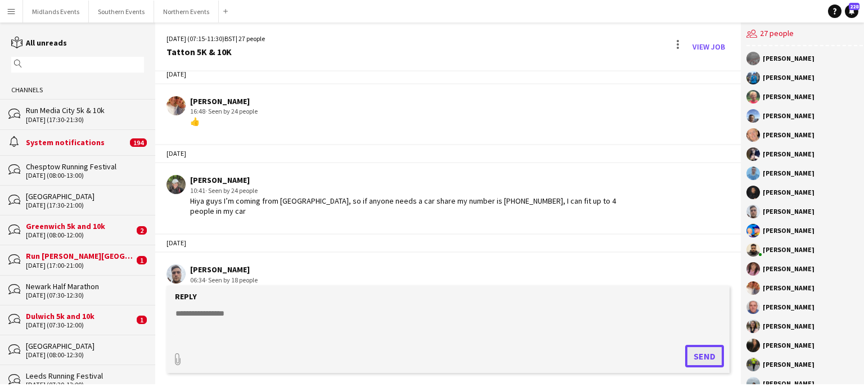
scroll to position [2106, 0]
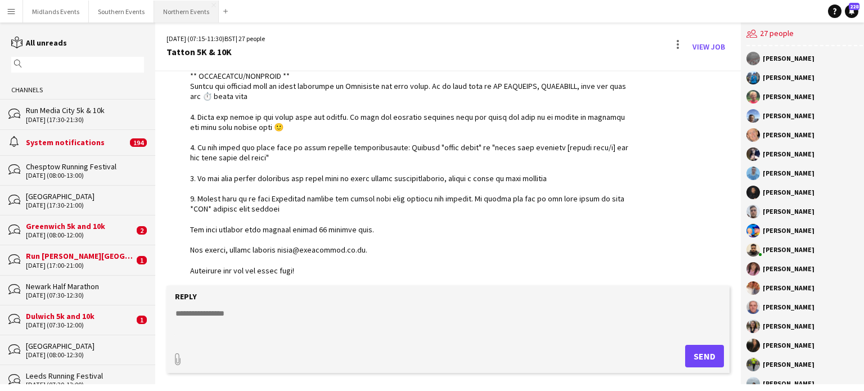
click at [162, 15] on button "Northern Events Close" at bounding box center [186, 12] width 65 height 22
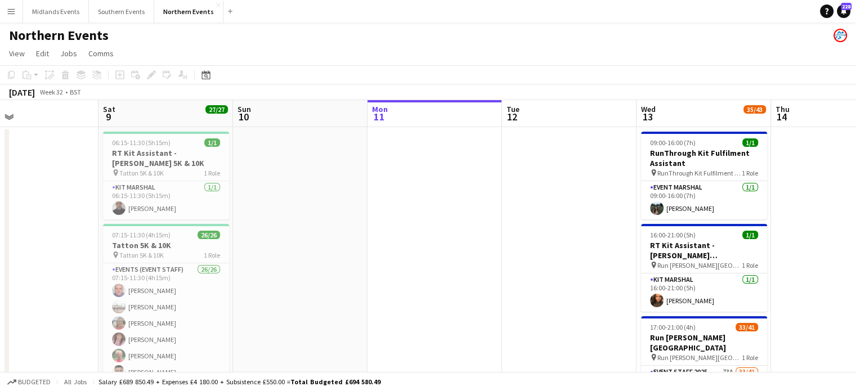
scroll to position [0, 302]
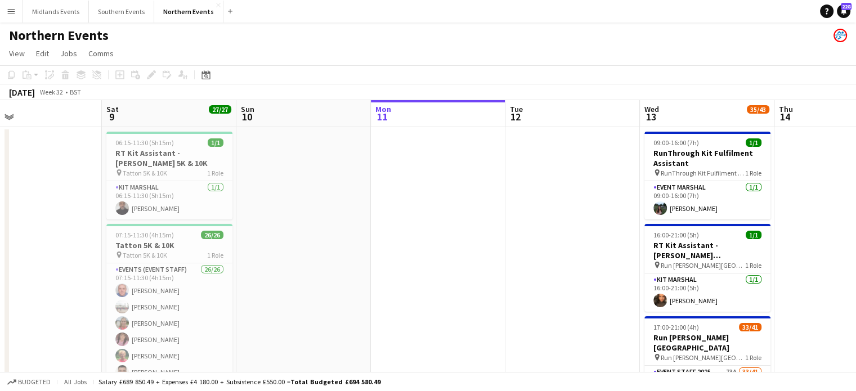
drag, startPoint x: 105, startPoint y: 226, endPoint x: 341, endPoint y: 218, distance: 236.4
click at [341, 218] on app-calendar-viewport "Wed 6 34/34 2 Jobs Thu 7 Fri 8 Sat 9 27/27 2 Jobs Sun 10 Mon 11 Tue 12 Wed 13 3…" at bounding box center [428, 355] width 856 height 510
